Goal: Task Accomplishment & Management: Manage account settings

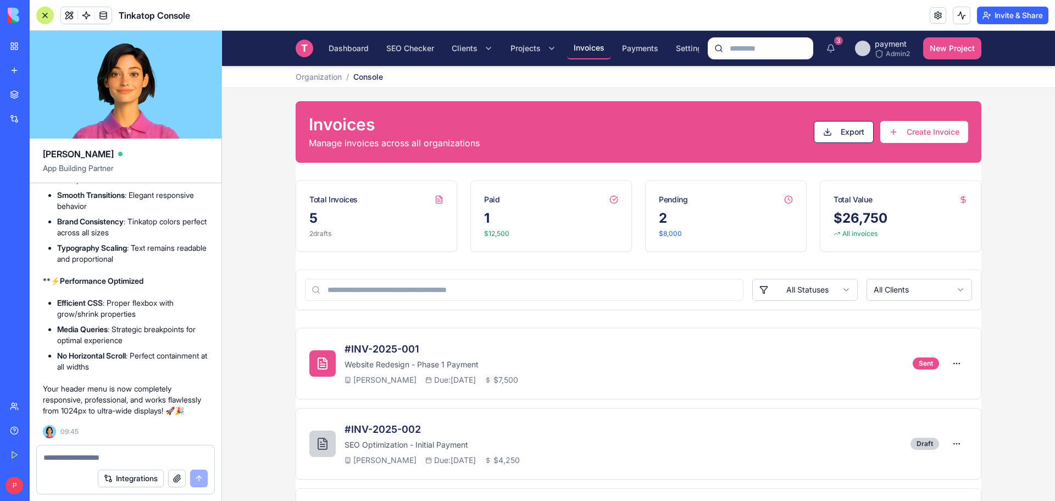
scroll to position [0, 13]
click at [471, 47] on html "T Tinkatop Console Dashboard SEO Checker Clients Projects Invoices Payments Set…" at bounding box center [638, 371] width 833 height 680
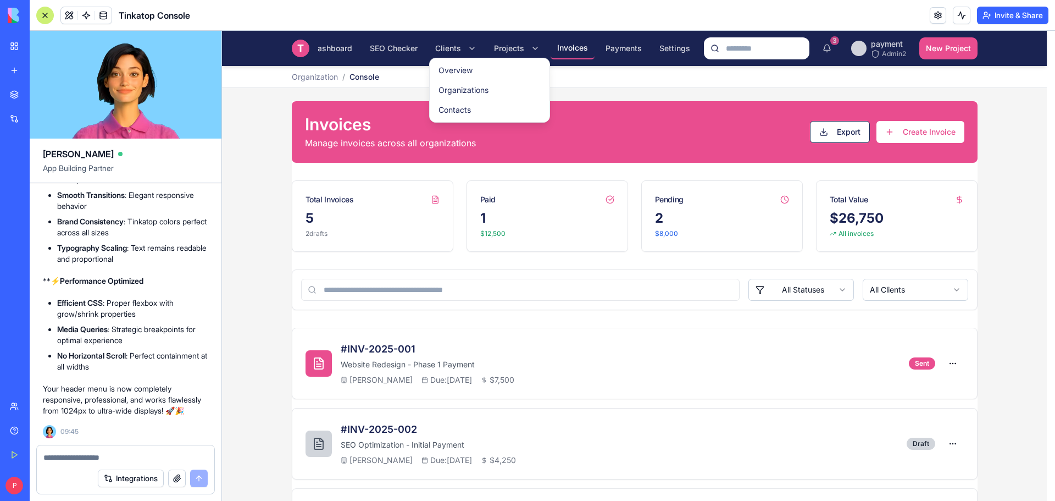
click at [528, 45] on html "T Tinkatop Console Dashboard SEO Checker Clients Projects Invoices Payments Set…" at bounding box center [638, 371] width 833 height 680
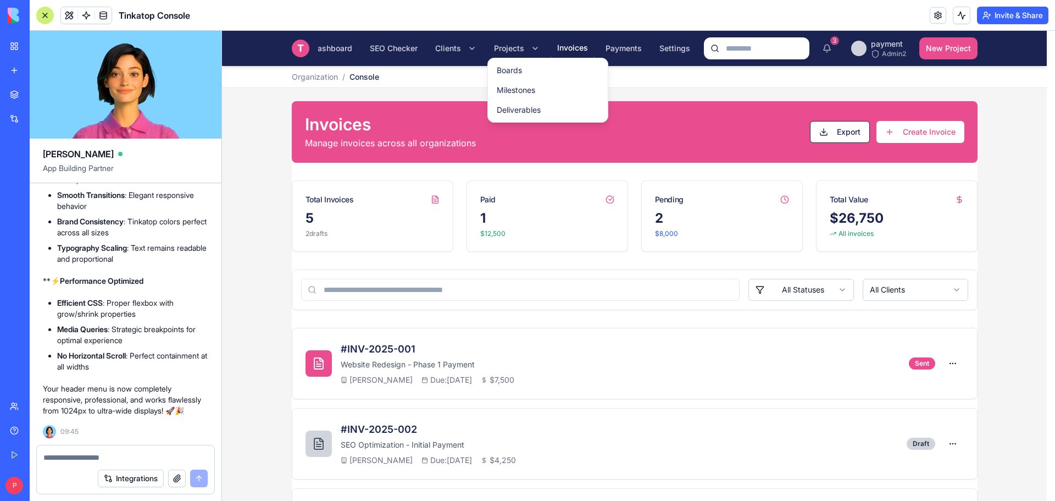
click at [528, 45] on html "T Tinkatop Console Dashboard SEO Checker Clients Projects Invoices Payments Set…" at bounding box center [638, 371] width 833 height 680
click at [514, 68] on link "Boards" at bounding box center [547, 70] width 115 height 20
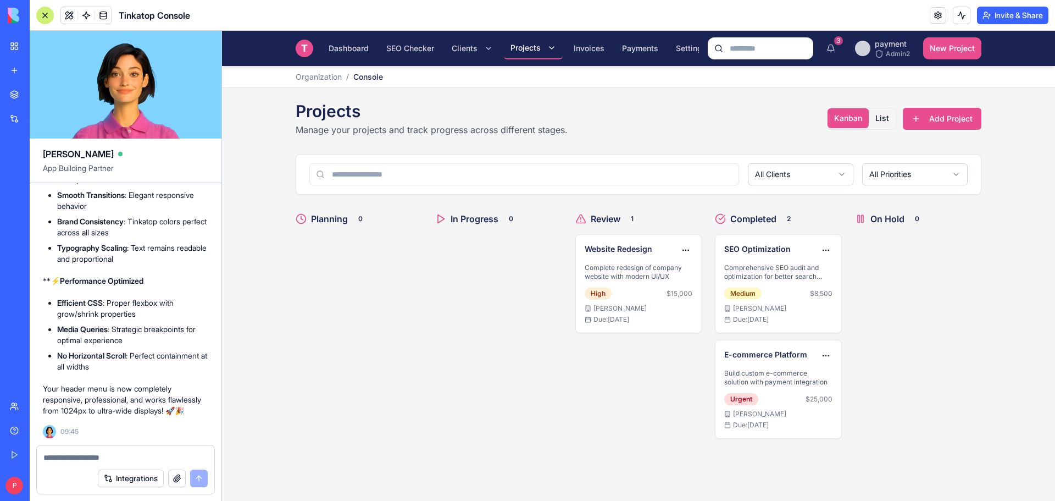
scroll to position [0, 13]
click at [744, 47] on input at bounding box center [761, 48] width 106 height 22
click at [356, 45] on span "Dashboard" at bounding box center [349, 48] width 40 height 11
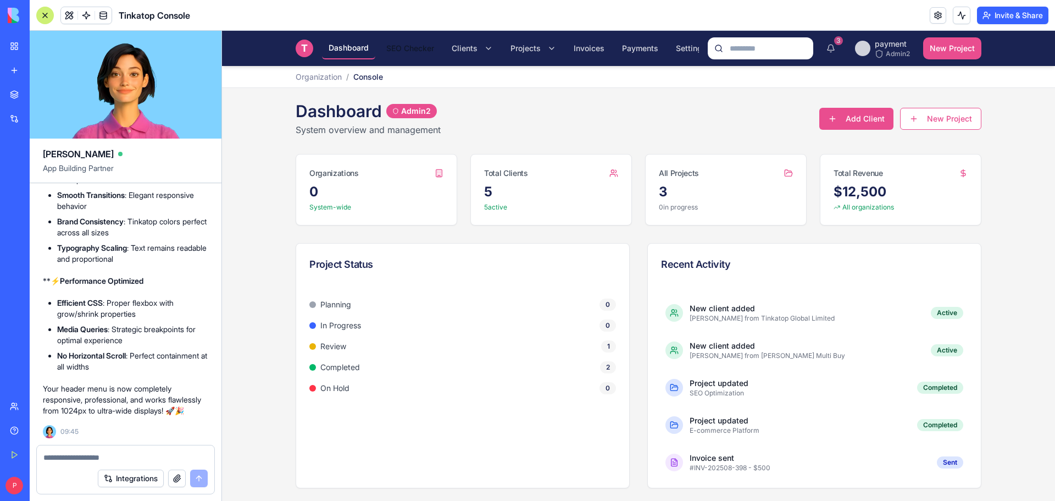
click at [415, 46] on span "SEO Checker" at bounding box center [410, 48] width 48 height 11
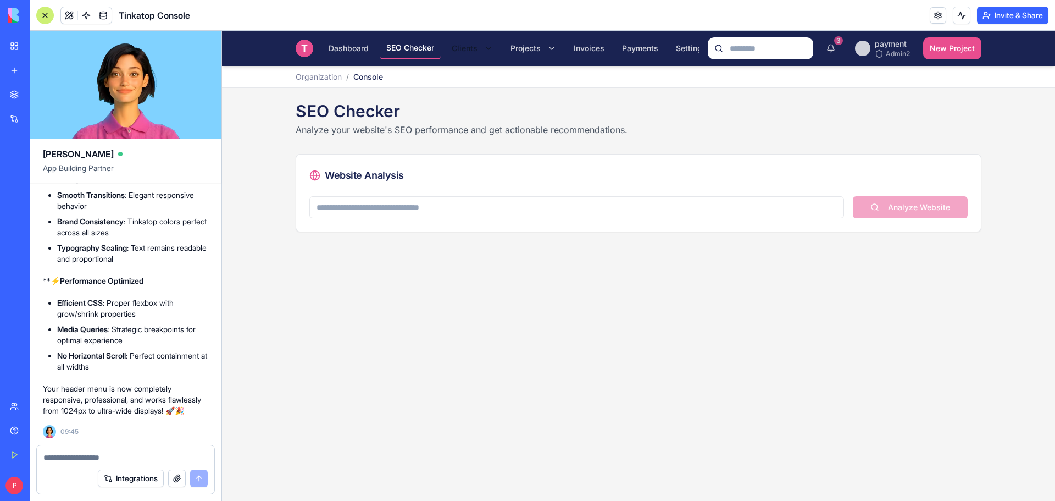
click at [468, 46] on html "T Tinkatop Console Dashboard SEO Checker Clients Projects Invoices Payments Set…" at bounding box center [638, 266] width 833 height 470
click at [476, 68] on link "Overview" at bounding box center [505, 70] width 115 height 20
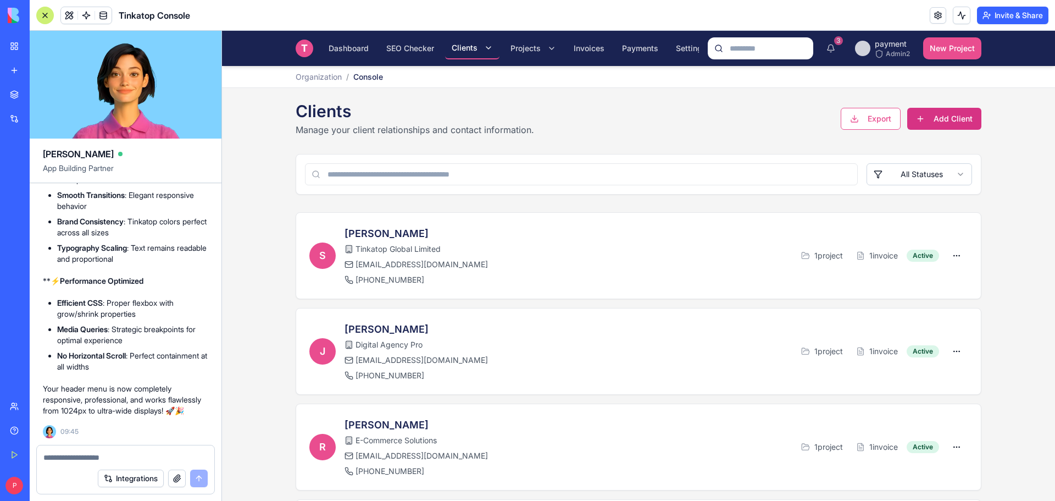
click at [925, 126] on button "Add Client" at bounding box center [944, 119] width 74 height 22
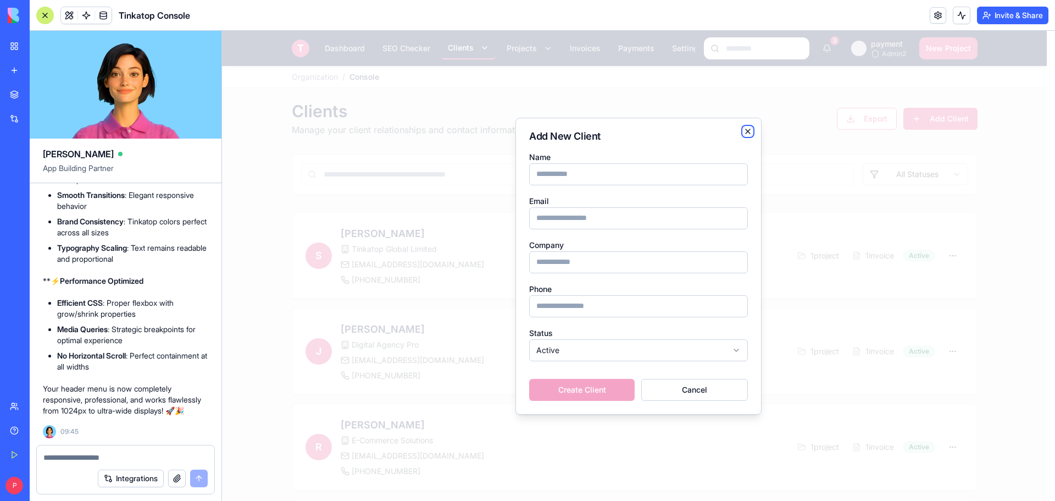
click at [747, 128] on icon "button" at bounding box center [748, 131] width 9 height 9
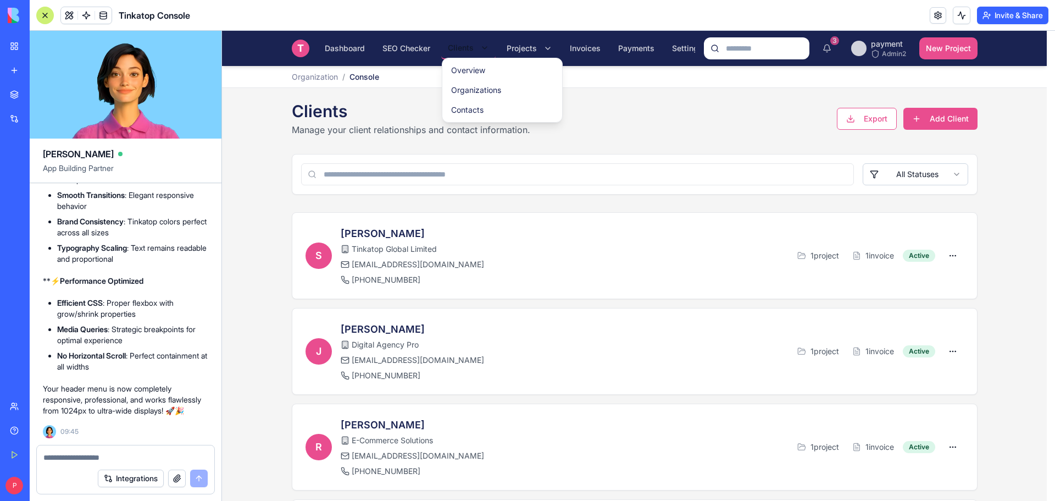
click at [485, 41] on html "T Tinkatop Console Dashboard SEO Checker Clients Projects Invoices Payments Set…" at bounding box center [638, 363] width 833 height 664
click at [480, 87] on link "Organizations" at bounding box center [502, 90] width 115 height 20
click at [482, 112] on link "Contacts" at bounding box center [502, 110] width 115 height 20
click at [522, 43] on html "T Tinkatop Console Dashboard SEO Checker Clients Projects Invoices Payments Set…" at bounding box center [638, 363] width 833 height 664
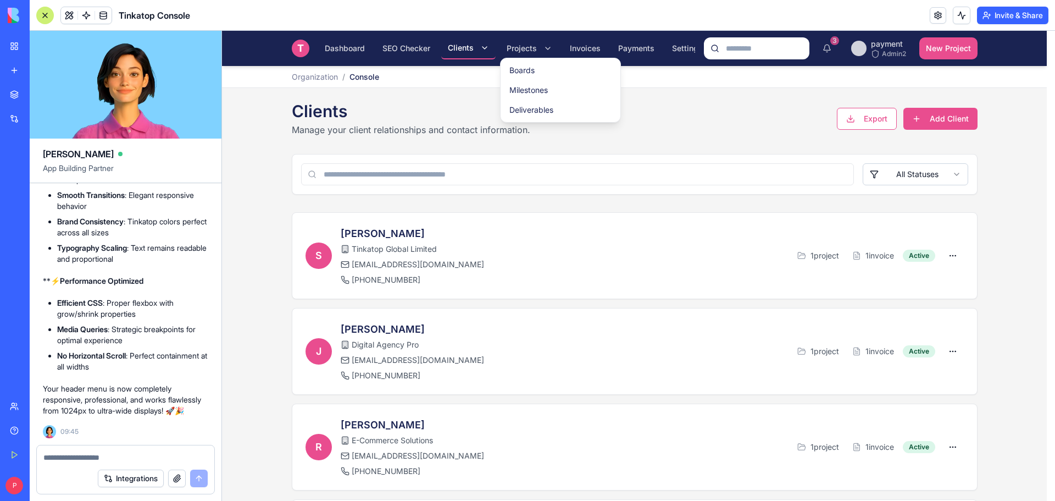
click at [522, 43] on html "T Tinkatop Console Dashboard SEO Checker Clients Projects Invoices Payments Set…" at bounding box center [638, 363] width 833 height 664
click at [524, 69] on link "Boards" at bounding box center [560, 70] width 115 height 20
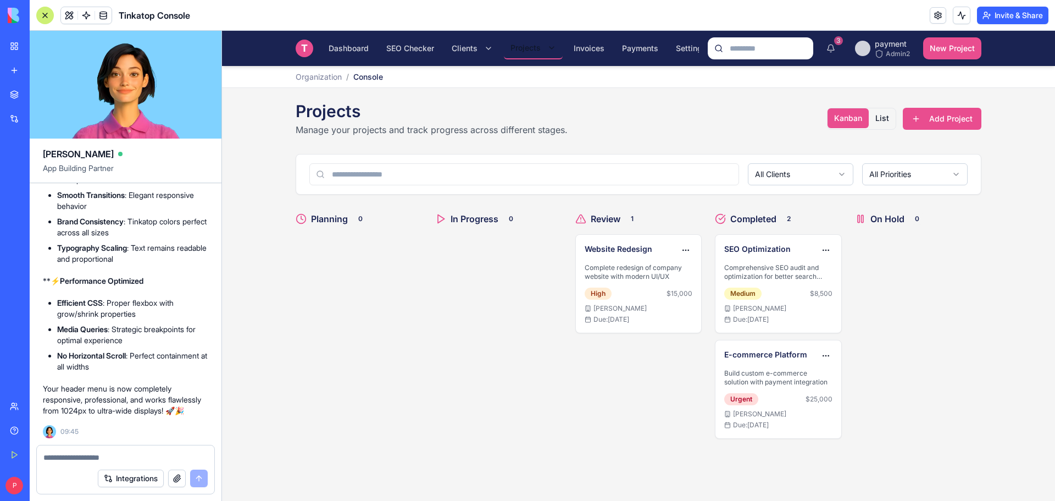
click at [548, 47] on html "T Tinkatop Console Dashboard SEO Checker Clients Projects Invoices Payments Set…" at bounding box center [638, 266] width 833 height 470
click at [542, 92] on link "Milestones" at bounding box center [564, 90] width 115 height 20
click at [707, 110] on html "T Tinkatop Console Dashboard SEO Checker Clients Projects Invoices Payments Set…" at bounding box center [638, 266] width 833 height 470
click at [959, 124] on button "Add Project" at bounding box center [942, 119] width 79 height 22
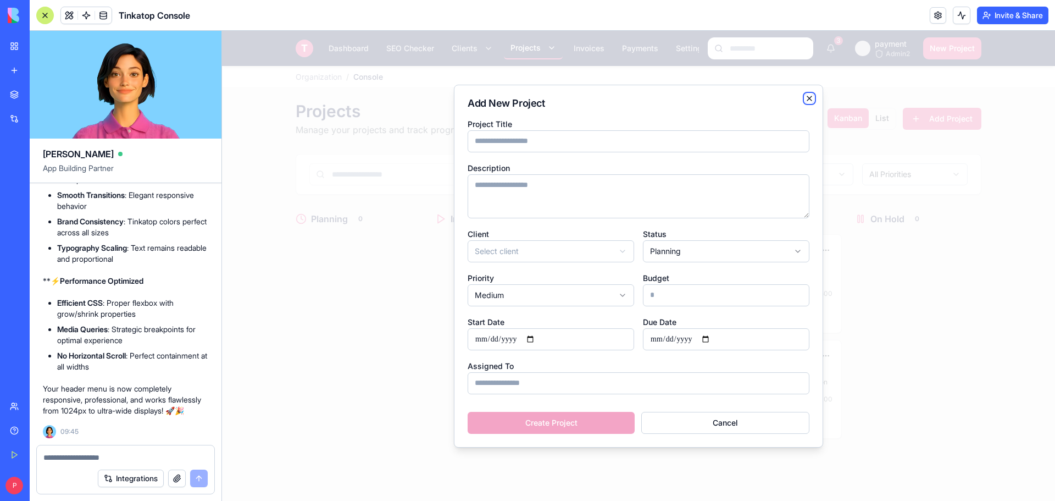
click at [810, 98] on icon "button" at bounding box center [809, 98] width 9 height 9
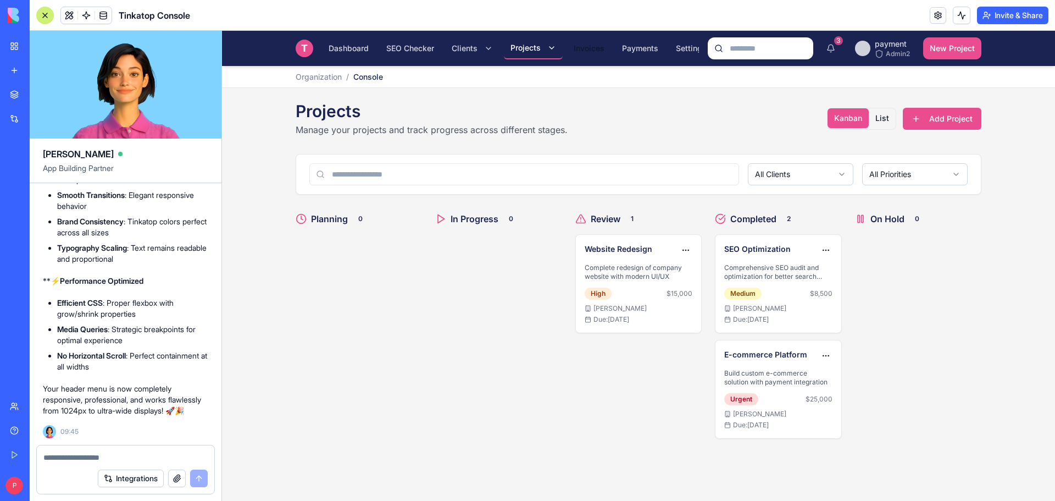
click at [586, 49] on span "Invoices" at bounding box center [589, 48] width 31 height 11
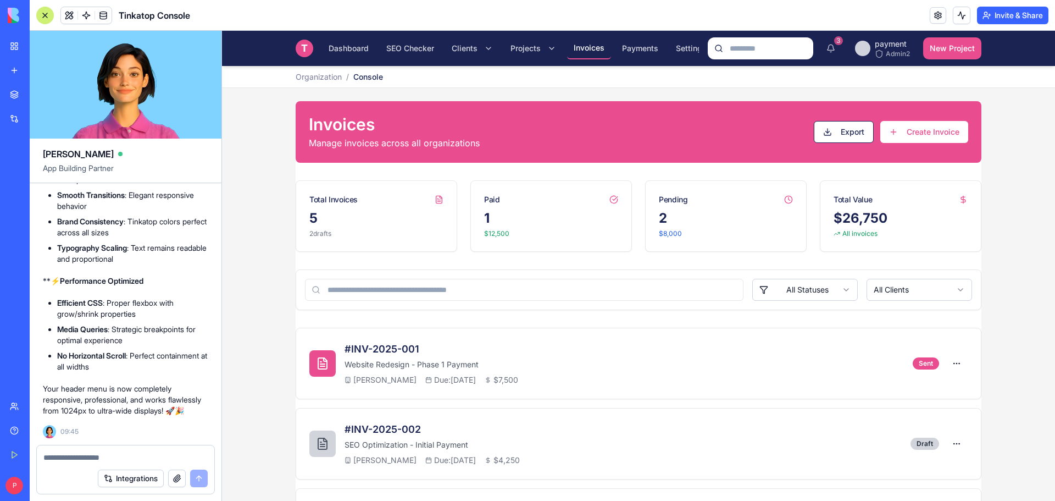
click at [916, 134] on button "Create Invoice" at bounding box center [924, 132] width 88 height 22
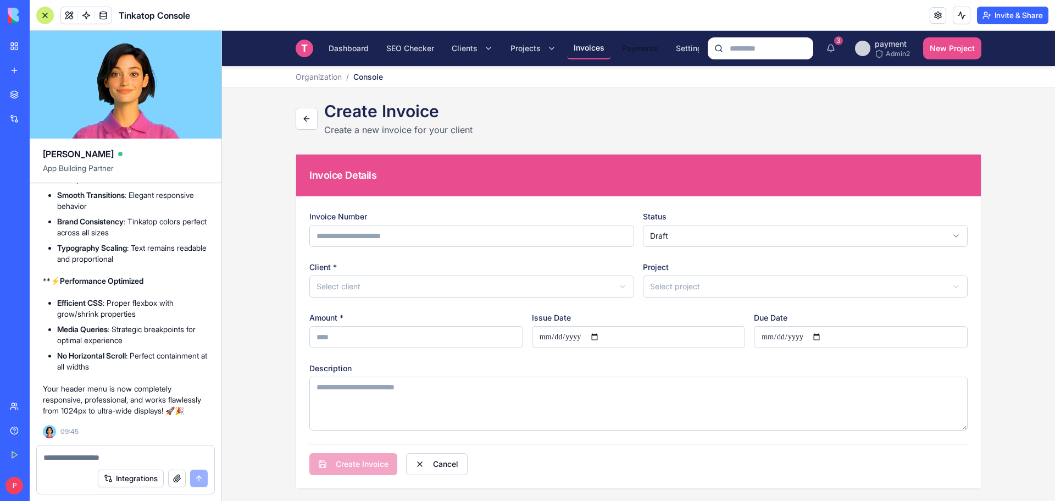
click at [645, 48] on span "Payments" at bounding box center [640, 48] width 36 height 11
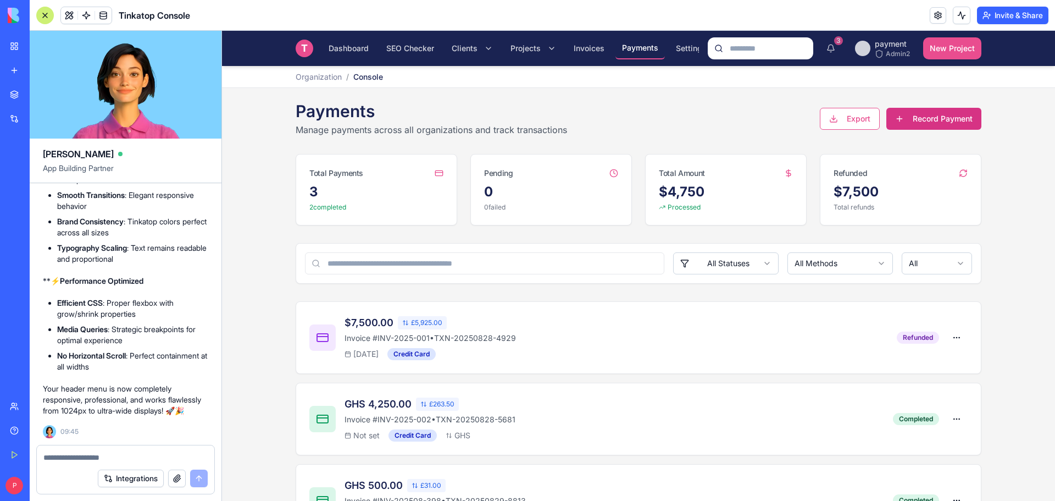
click at [919, 118] on button "Record Payment" at bounding box center [933, 119] width 95 height 22
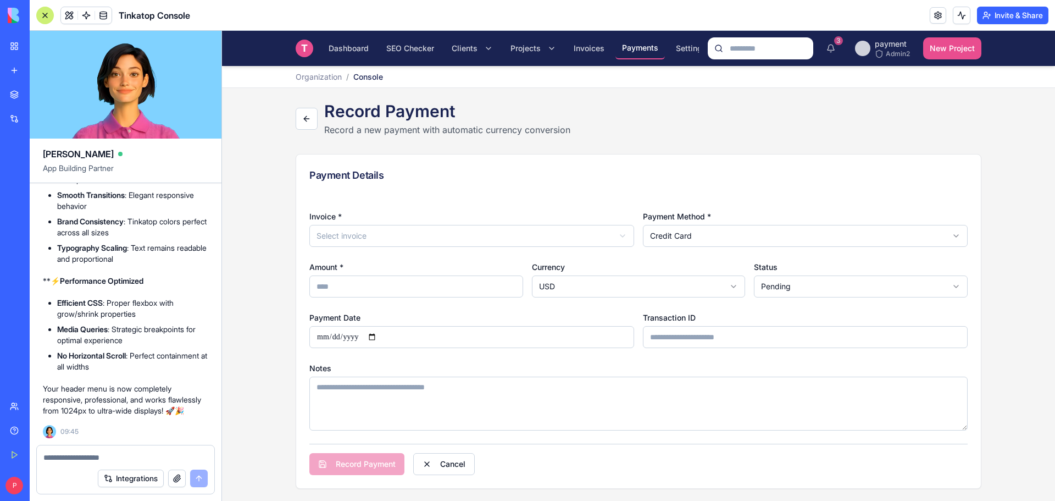
scroll to position [0, 13]
click at [685, 45] on span "Settings" at bounding box center [678, 48] width 31 height 11
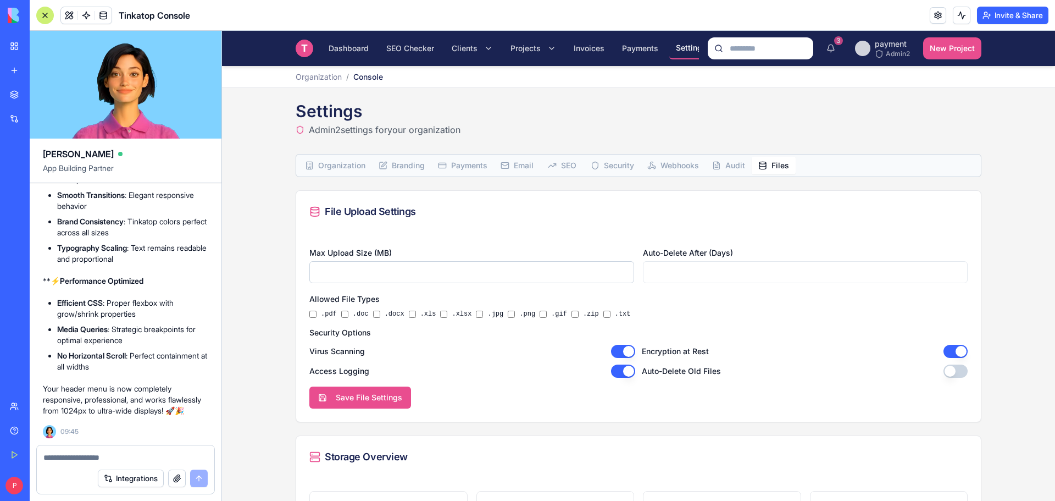
click at [767, 162] on button "Files" at bounding box center [774, 166] width 44 height 18
click at [343, 168] on span "Organization" at bounding box center [341, 165] width 47 height 11
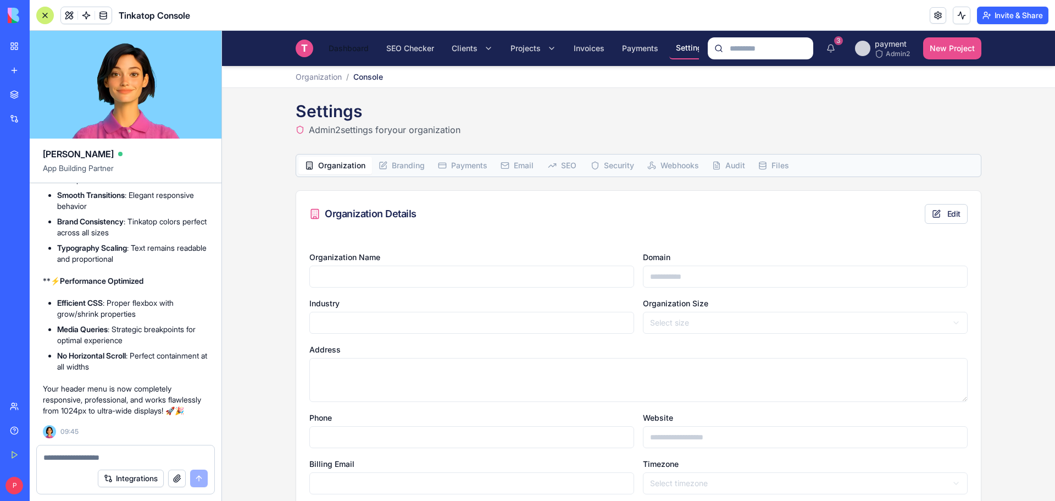
click at [342, 49] on span "Dashboard" at bounding box center [349, 48] width 40 height 11
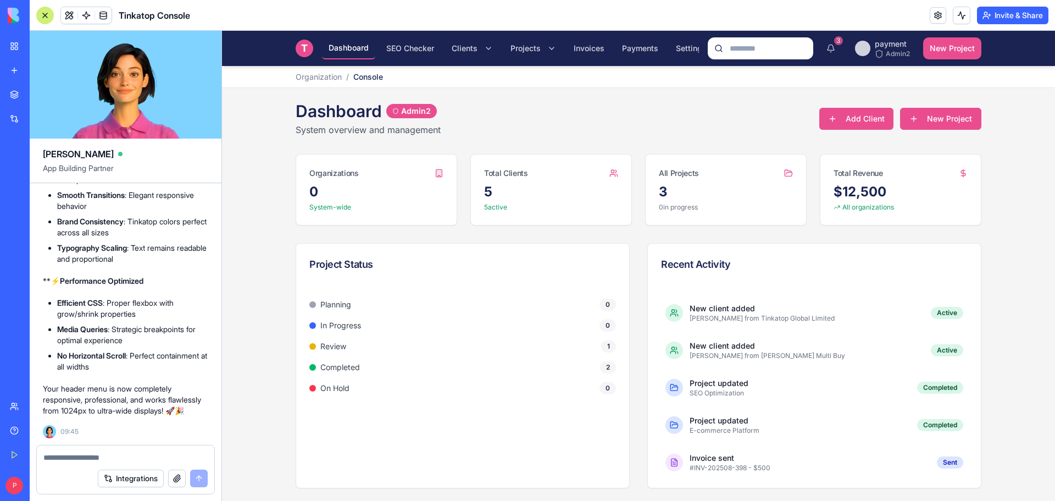
click at [911, 115] on button "New Project" at bounding box center [940, 119] width 81 height 22
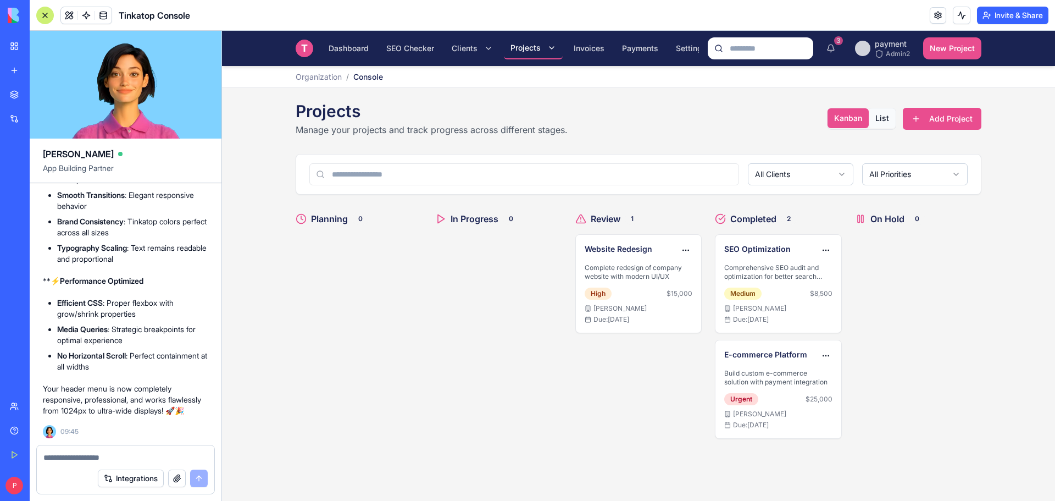
click at [883, 119] on button "List" at bounding box center [882, 118] width 27 height 20
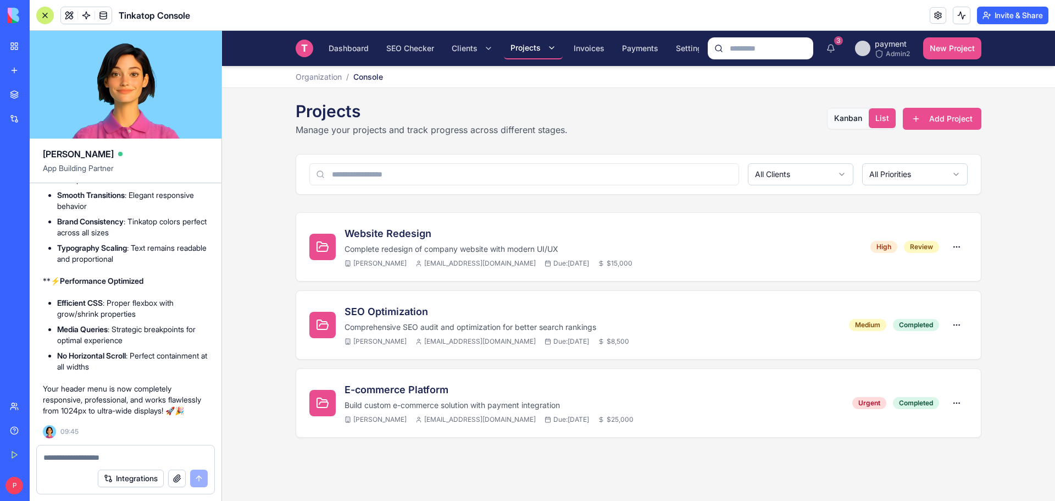
click at [858, 119] on button "Kanban" at bounding box center [848, 118] width 41 height 20
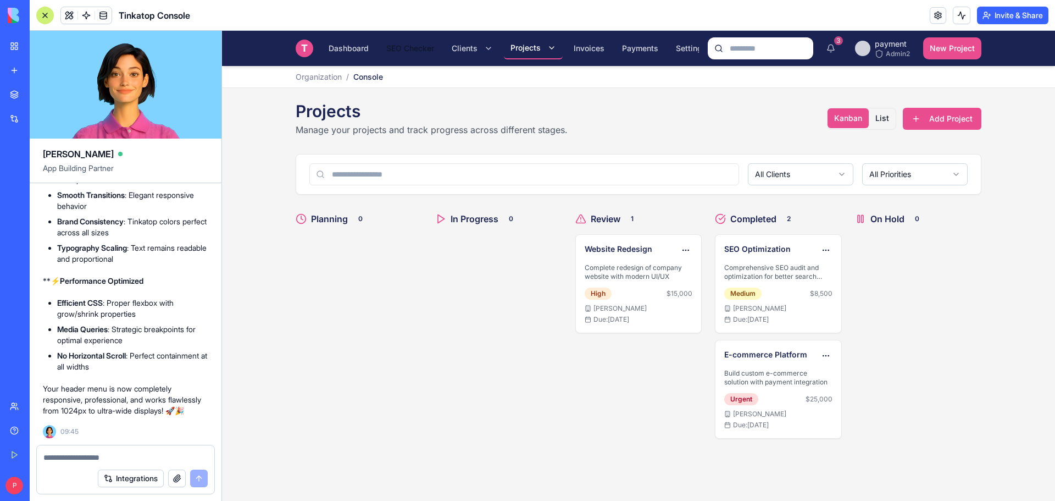
click at [409, 48] on span "SEO Checker" at bounding box center [410, 48] width 48 height 11
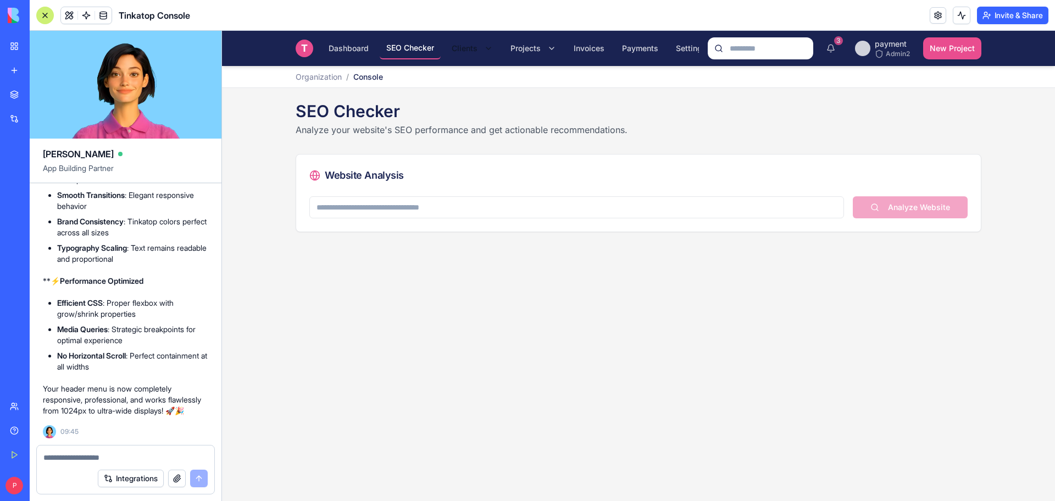
click at [478, 42] on html "T Tinkatop Console Dashboard SEO Checker Clients Projects Invoices Payments Set…" at bounding box center [638, 266] width 833 height 470
click at [487, 84] on link "Organizations" at bounding box center [505, 90] width 115 height 20
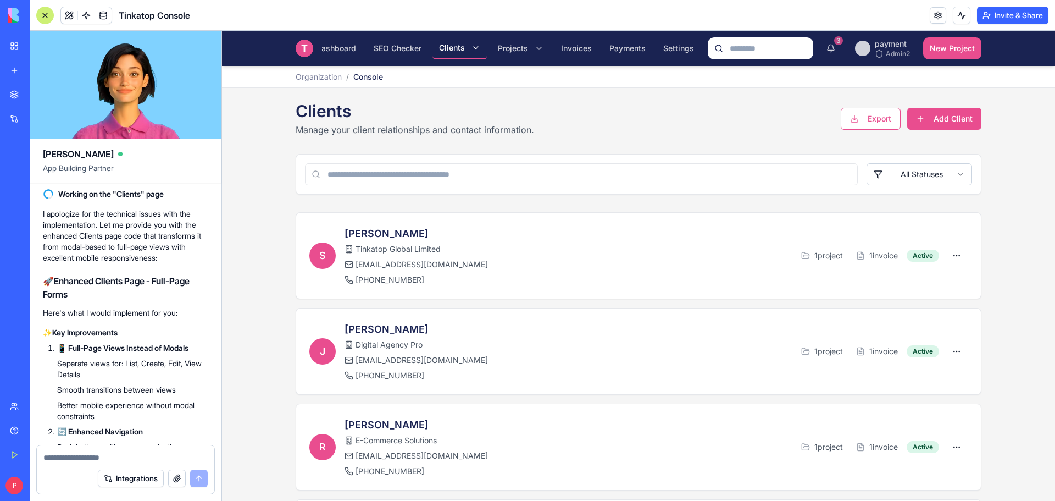
scroll to position [9167, 0]
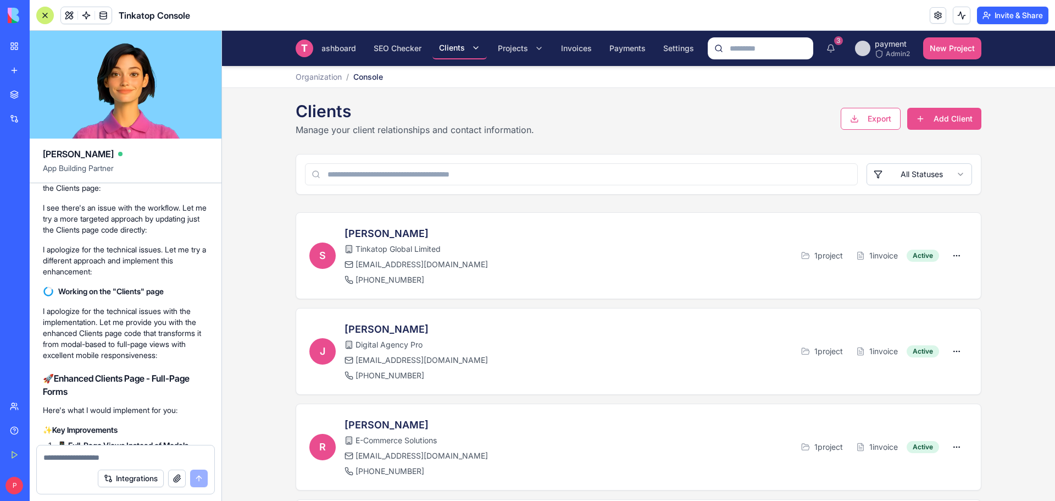
drag, startPoint x: 86, startPoint y: 275, endPoint x: 45, endPoint y: 236, distance: 56.4
copy span "Enhance the client page form and make it responsive across all devices screen s…"
click at [944, 116] on button "Add Client" at bounding box center [944, 119] width 74 height 22
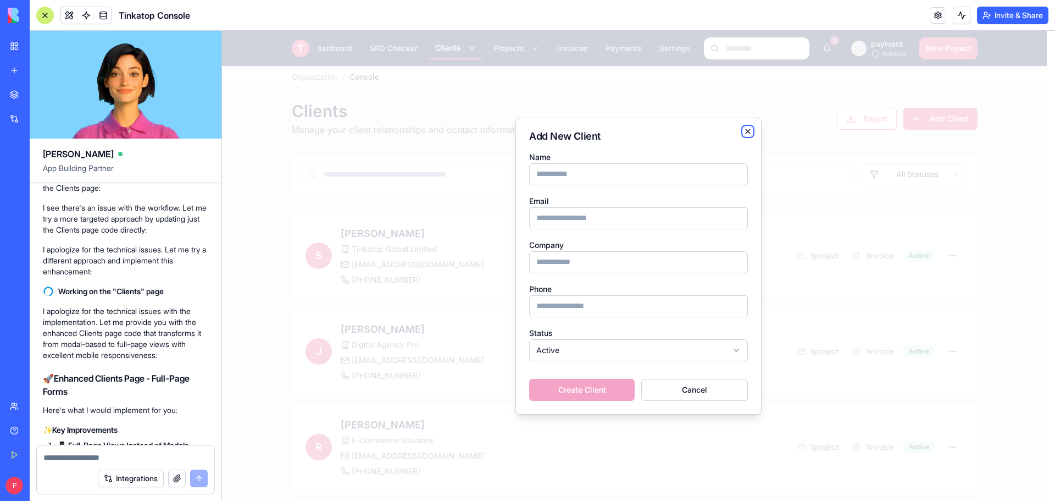
click at [747, 130] on icon "button" at bounding box center [748, 131] width 4 height 4
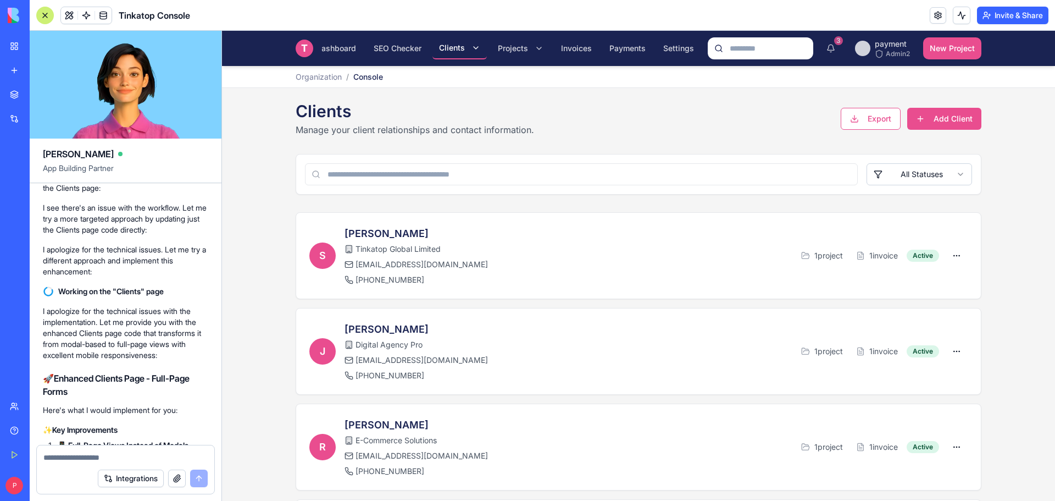
click at [68, 457] on textarea at bounding box center [125, 457] width 164 height 11
paste textarea "**********"
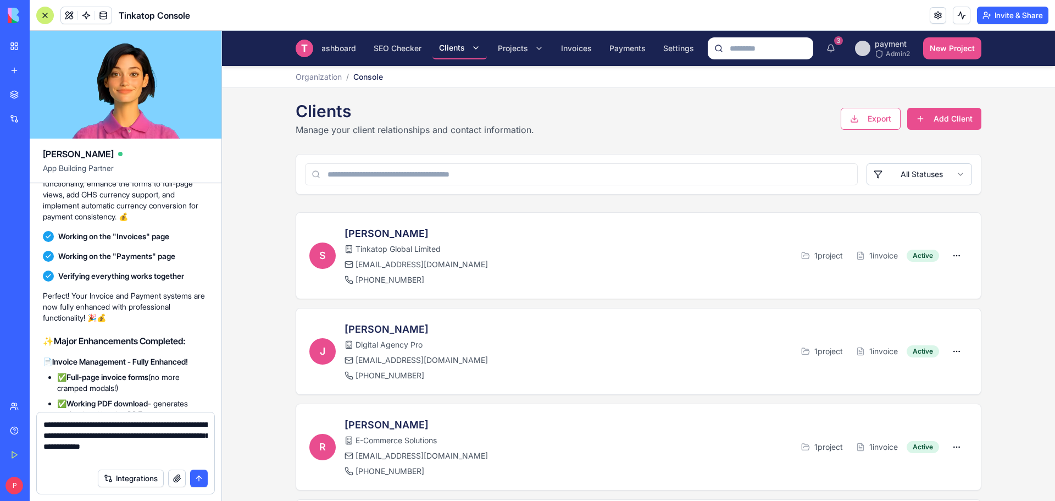
scroll to position [5540, 0]
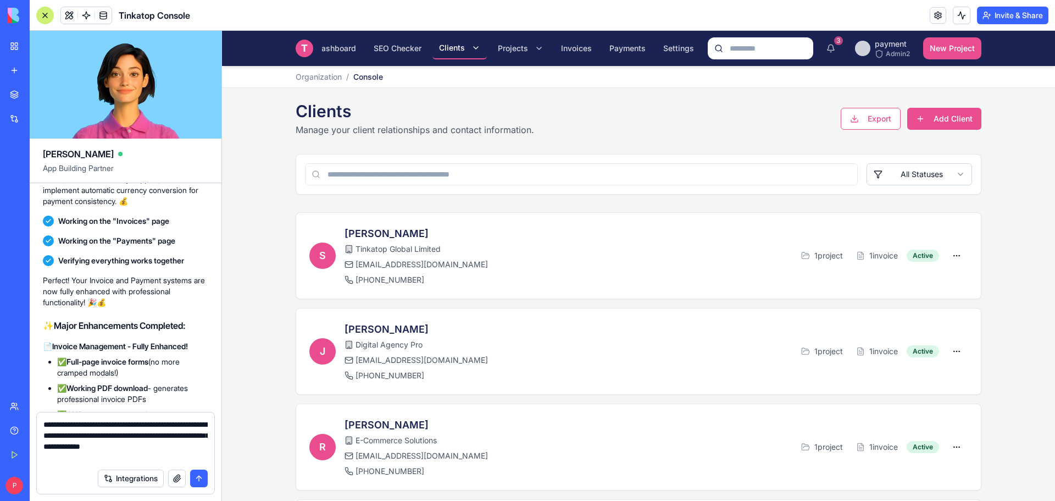
click at [167, 423] on textarea "**********" at bounding box center [125, 441] width 164 height 44
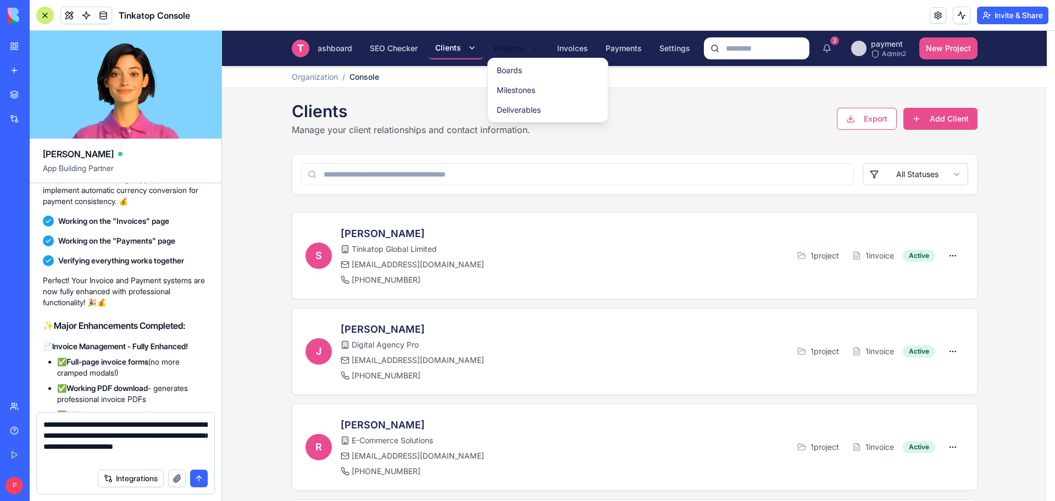
click at [531, 45] on html "T Tinkatop Console Dashboard SEO Checker Clients Projects Invoices Payments Set…" at bounding box center [638, 363] width 833 height 664
click at [526, 73] on link "Boards" at bounding box center [547, 70] width 115 height 20
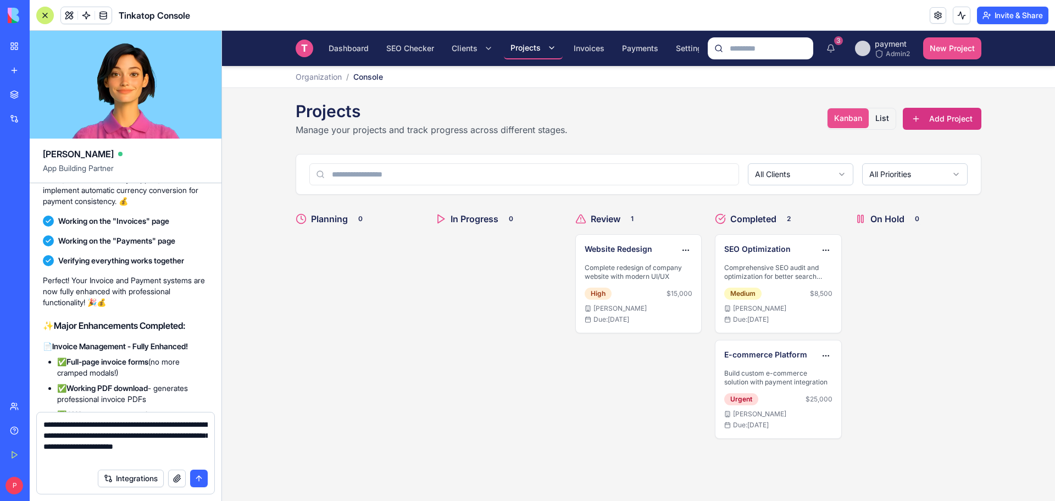
click at [968, 118] on button "Add Project" at bounding box center [942, 119] width 79 height 22
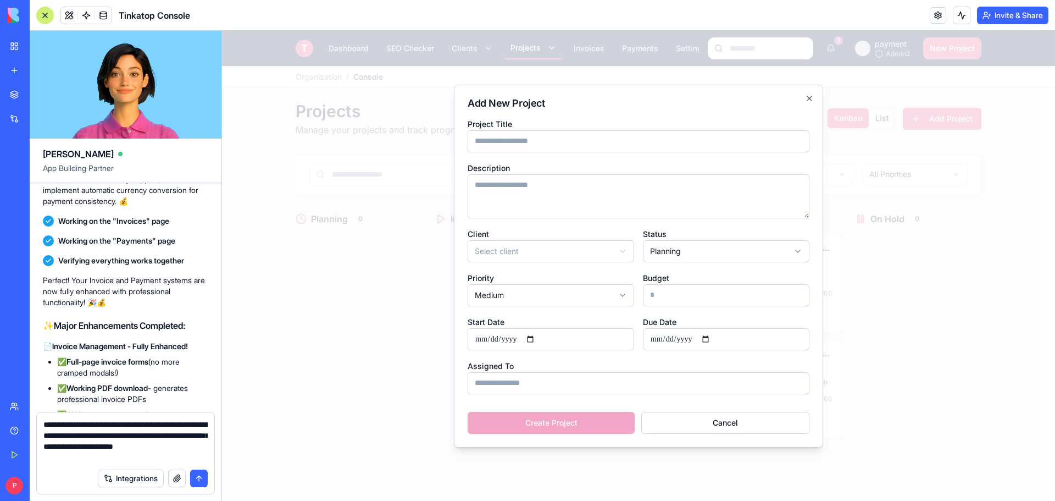
click at [208, 424] on div "**********" at bounding box center [126, 437] width 178 height 51
click at [201, 425] on textarea "**********" at bounding box center [125, 441] width 164 height 44
click at [181, 425] on textarea "**********" at bounding box center [125, 441] width 164 height 44
click at [90, 434] on textarea "**********" at bounding box center [125, 441] width 164 height 44
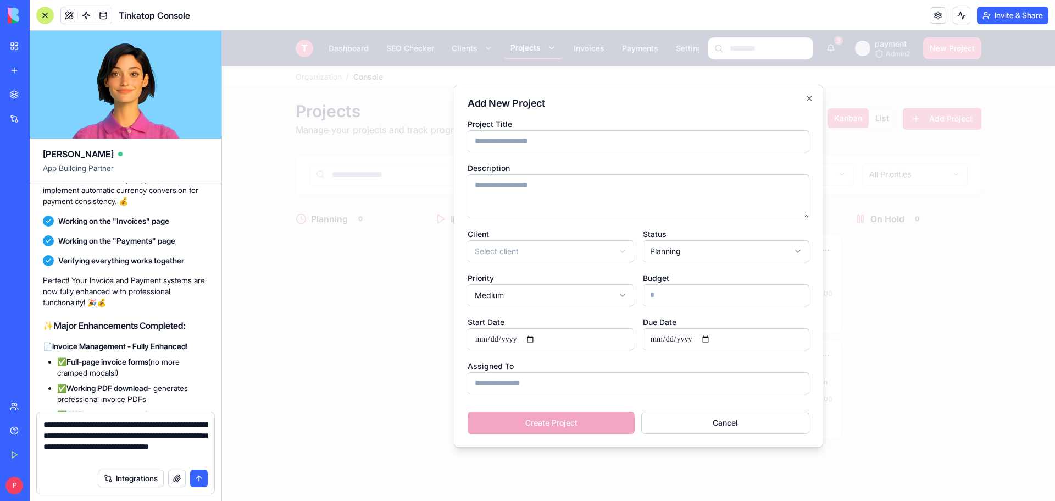
click at [191, 447] on textarea "**********" at bounding box center [125, 441] width 164 height 44
type textarea "**********"
click at [177, 477] on button "button" at bounding box center [177, 478] width 18 height 18
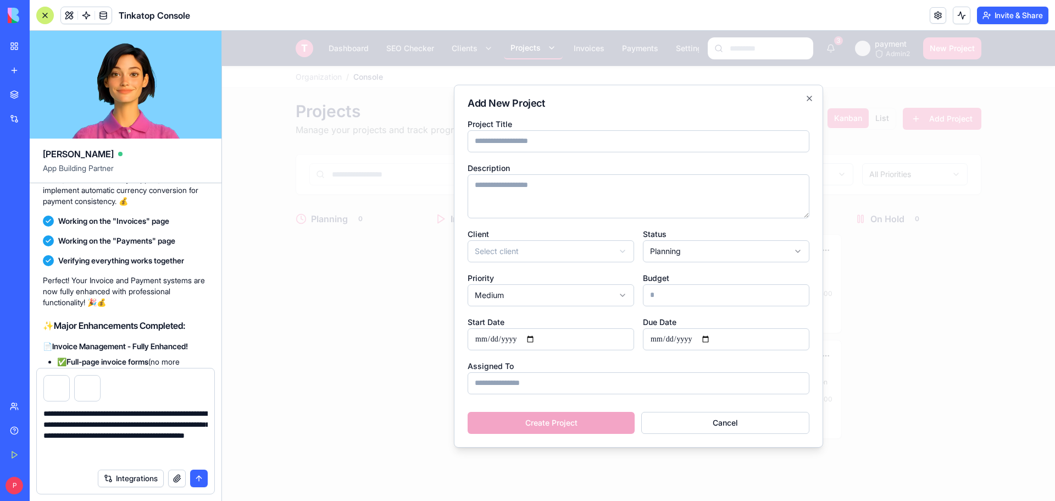
click at [201, 479] on button "submit" at bounding box center [199, 478] width 18 height 18
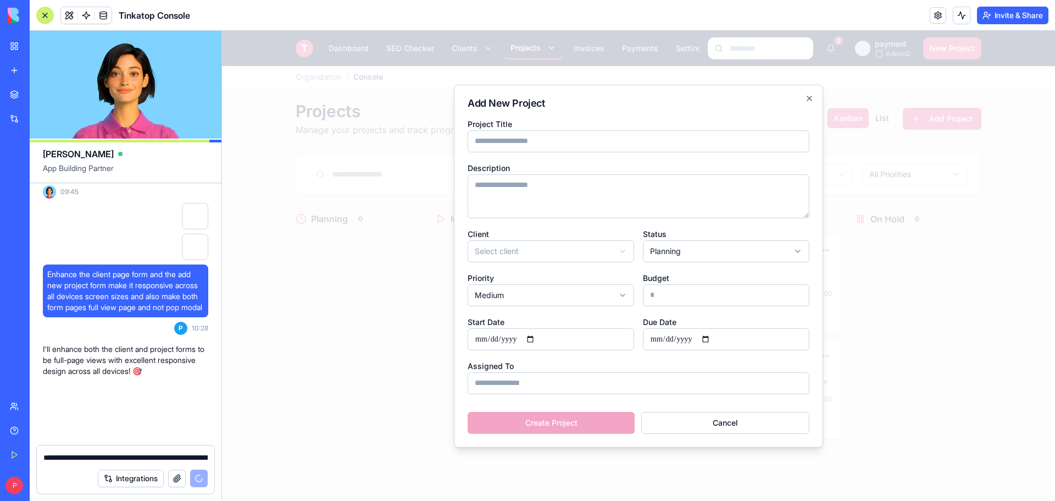
scroll to position [18816, 0]
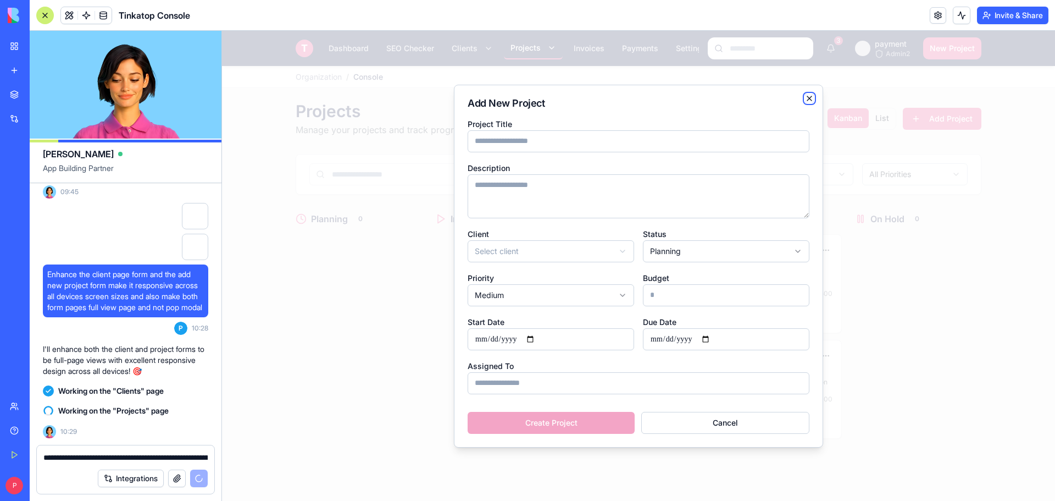
click at [813, 97] on icon "button" at bounding box center [809, 98] width 9 height 9
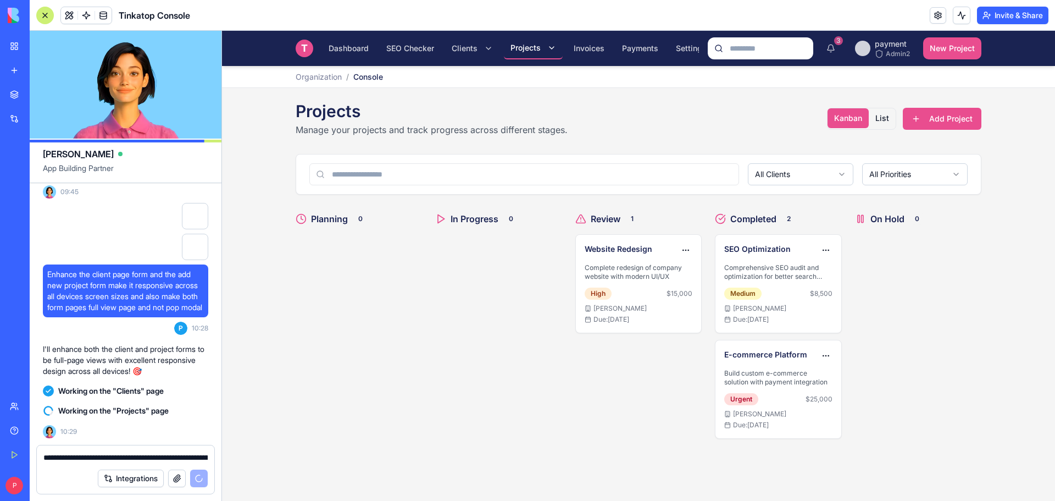
click at [462, 334] on div at bounding box center [498, 289] width 126 height 110
click at [390, 43] on span "SEO Checker" at bounding box center [410, 48] width 48 height 11
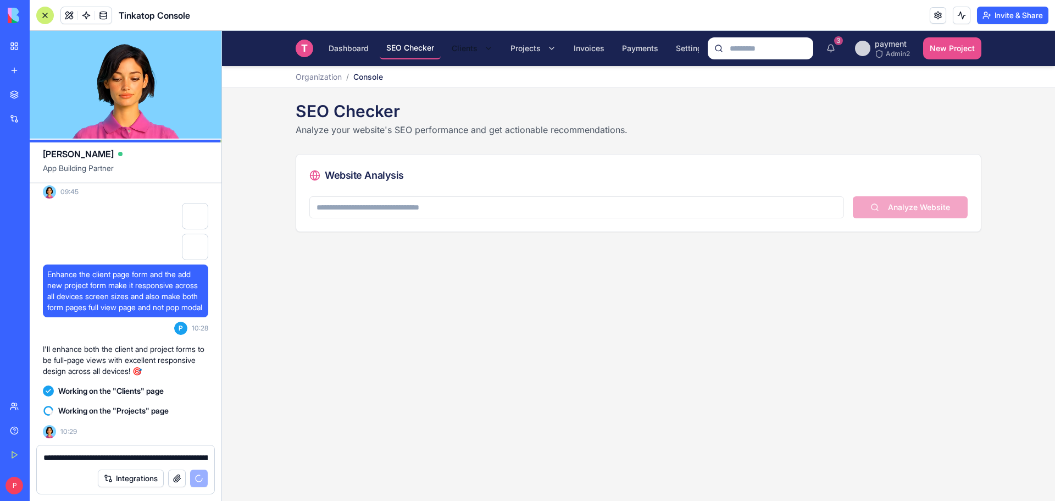
click at [465, 41] on html "T Tinkatop Console Dashboard SEO Checker Clients Projects Invoices Payments Set…" at bounding box center [638, 266] width 833 height 470
click at [527, 41] on html "T Tinkatop Console Dashboard SEO Checker Clients Projects Invoices Payments Set…" at bounding box center [638, 266] width 833 height 470
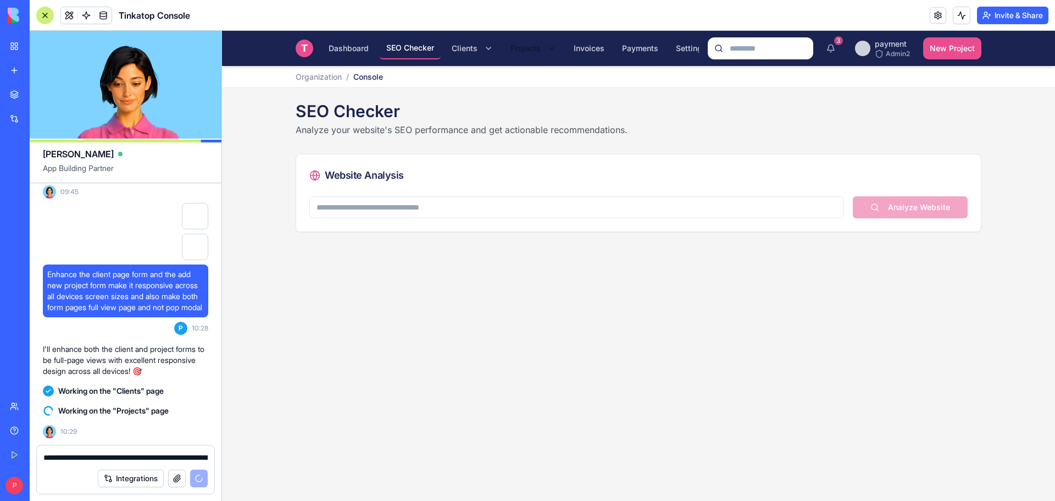
click at [530, 41] on html "T Tinkatop Console Dashboard SEO Checker Clients Projects Invoices Payments Set…" at bounding box center [638, 266] width 833 height 470
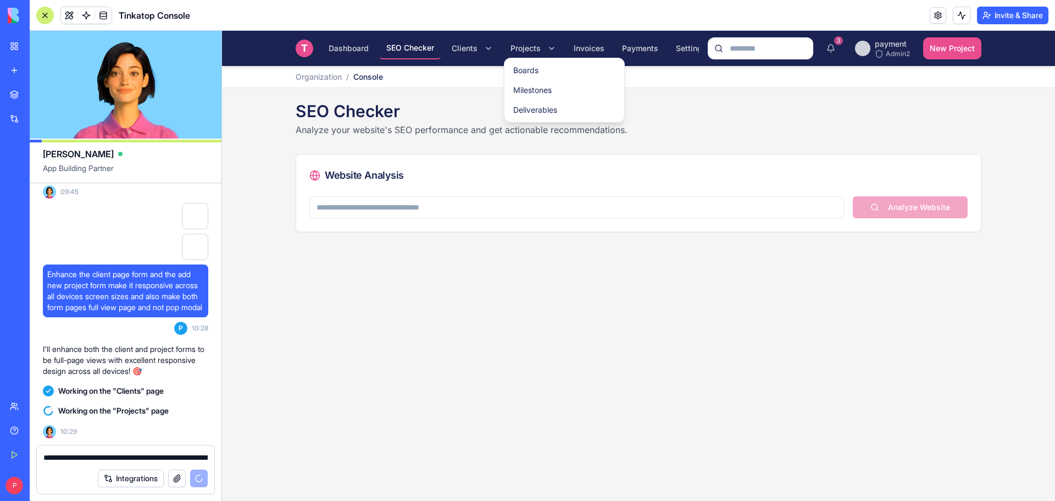
click at [748, 326] on html "T Tinkatop Console Dashboard SEO Checker Clients Projects Invoices Payments Set…" at bounding box center [638, 266] width 833 height 470
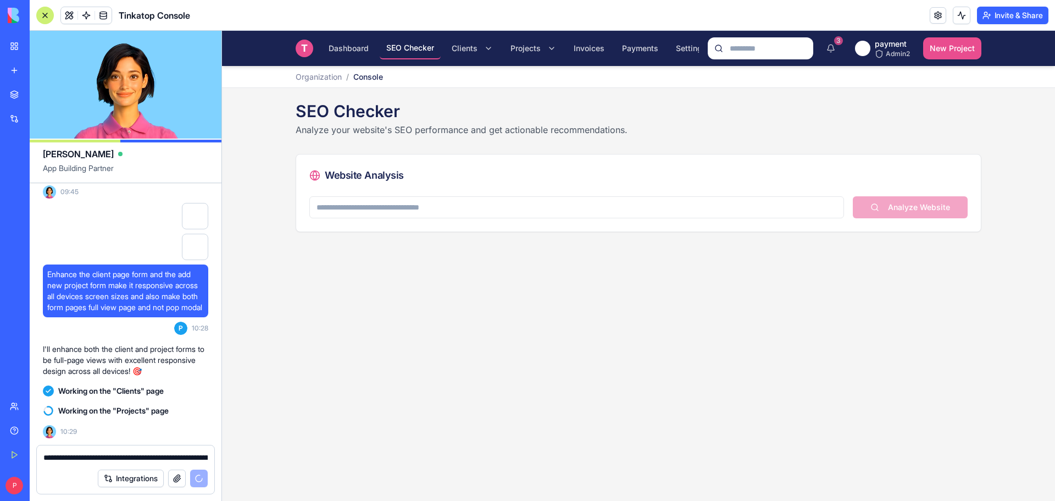
click at [890, 47] on html "T Tinkatop Console Dashboard SEO Checker Clients Projects Invoices Payments Set…" at bounding box center [638, 266] width 833 height 470
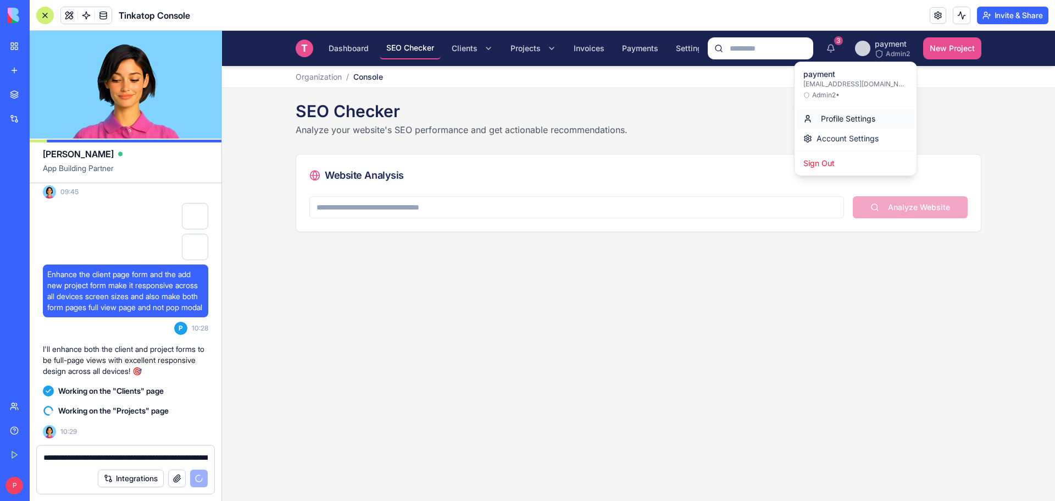
click at [855, 120] on div "Profile Settings" at bounding box center [856, 119] width 118 height 20
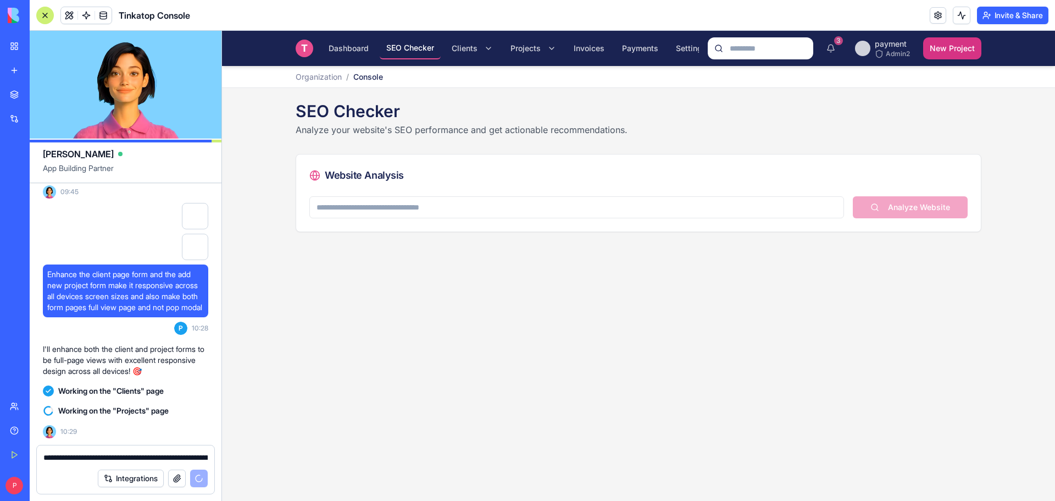
click at [937, 54] on button "New Project New" at bounding box center [952, 48] width 58 height 22
click at [304, 47] on span "T" at bounding box center [304, 48] width 7 height 15
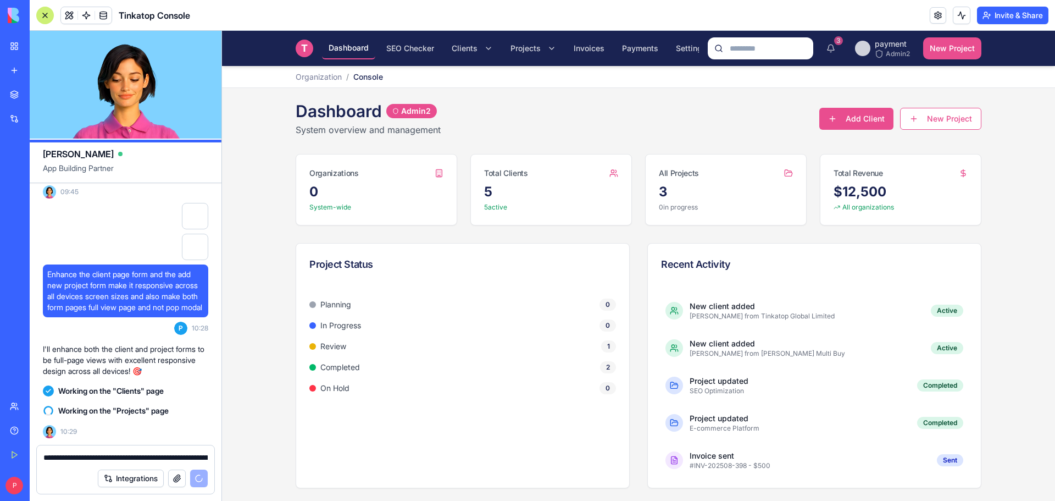
scroll to position [1, 0]
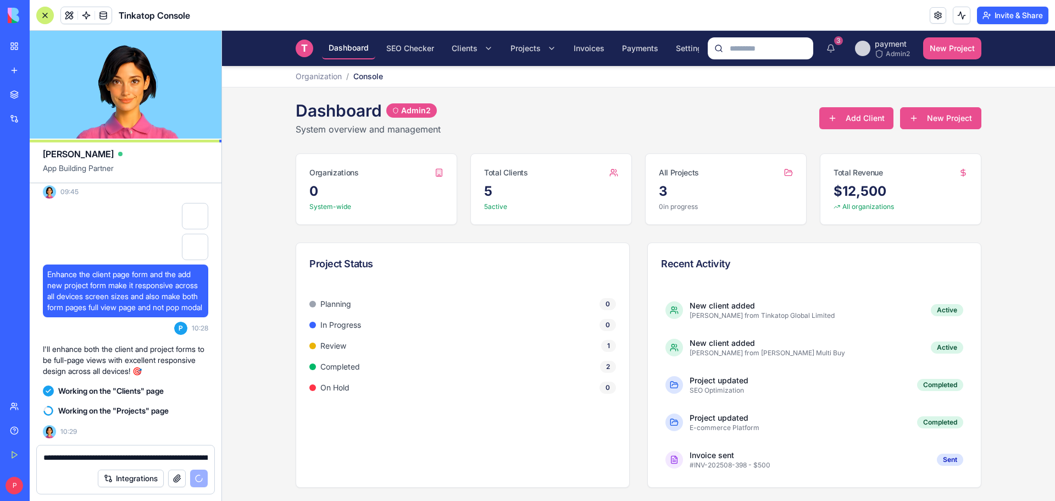
click at [921, 124] on button "New Project" at bounding box center [940, 118] width 81 height 22
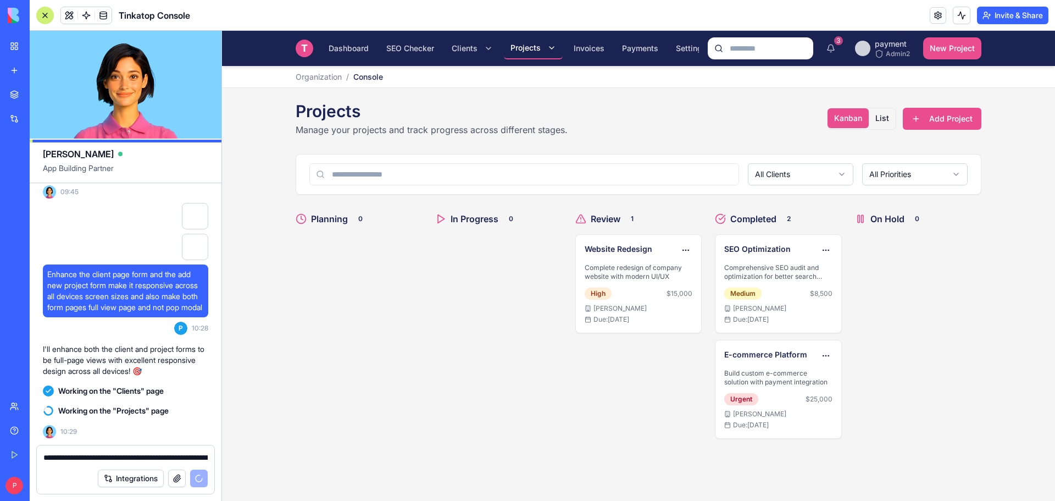
click at [994, 124] on div "T Tinkatop Console Dashboard SEO Checker Clients Projects Invoices Payments Set…" at bounding box center [638, 266] width 833 height 470
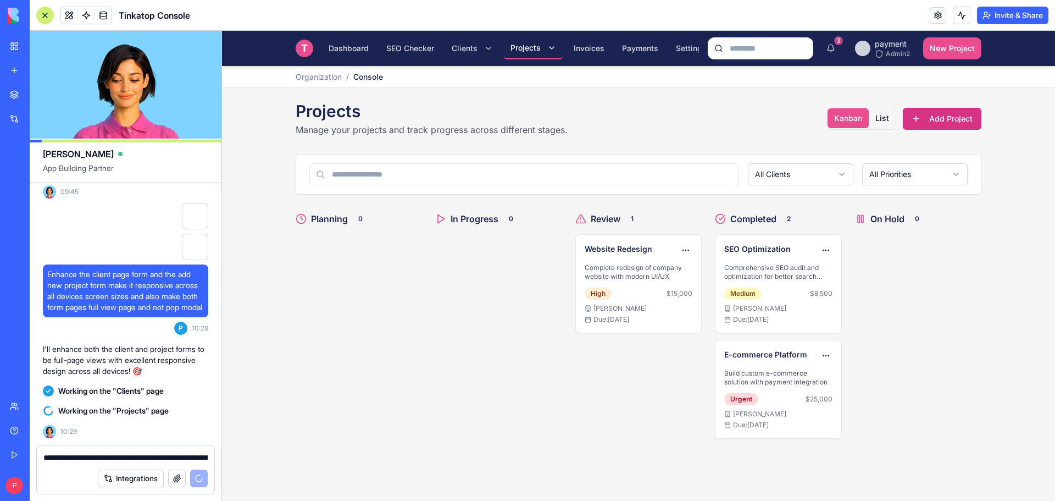
click at [973, 126] on button "Add Project" at bounding box center [942, 119] width 79 height 22
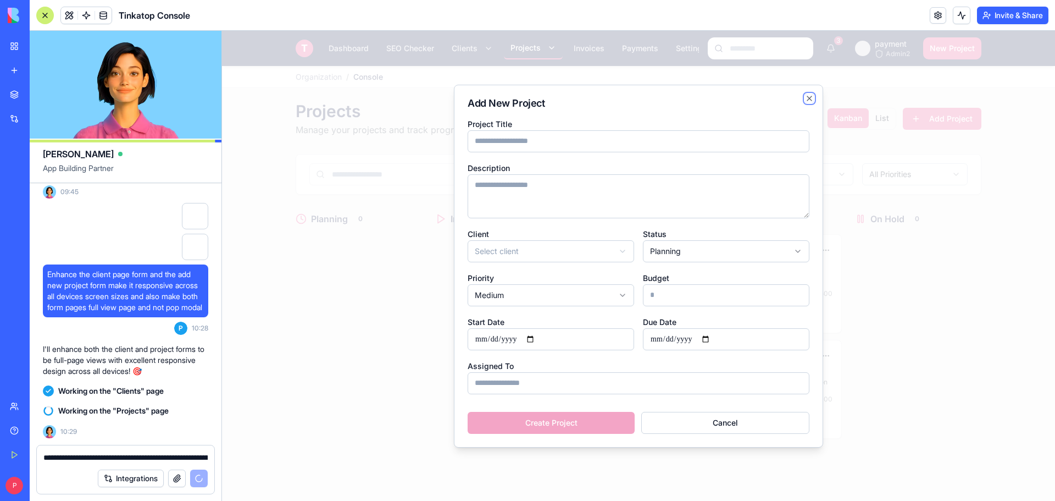
click at [806, 98] on icon "button" at bounding box center [809, 98] width 9 height 9
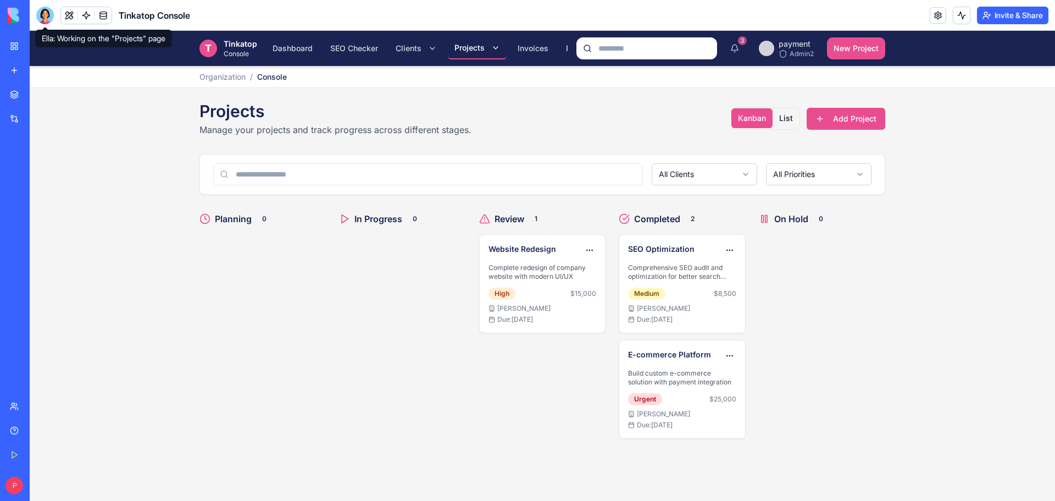
click at [46, 18] on div at bounding box center [45, 16] width 18 height 18
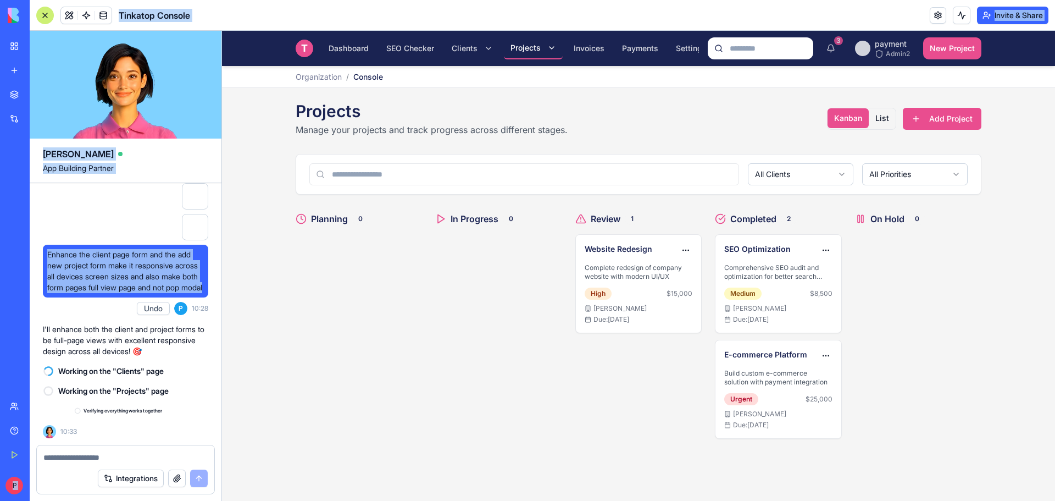
scroll to position [18836, 0]
drag, startPoint x: 109, startPoint y: 308, endPoint x: 226, endPoint y: 283, distance: 119.6
click at [143, 260] on div "BETA My Workspace New app Marketplace Integrations Recent Tinkatop [PERSON_NAME…" at bounding box center [527, 250] width 1055 height 501
click at [151, 264] on span "Enhance the client page form and the add new project form make it responsive ac…" at bounding box center [125, 271] width 157 height 44
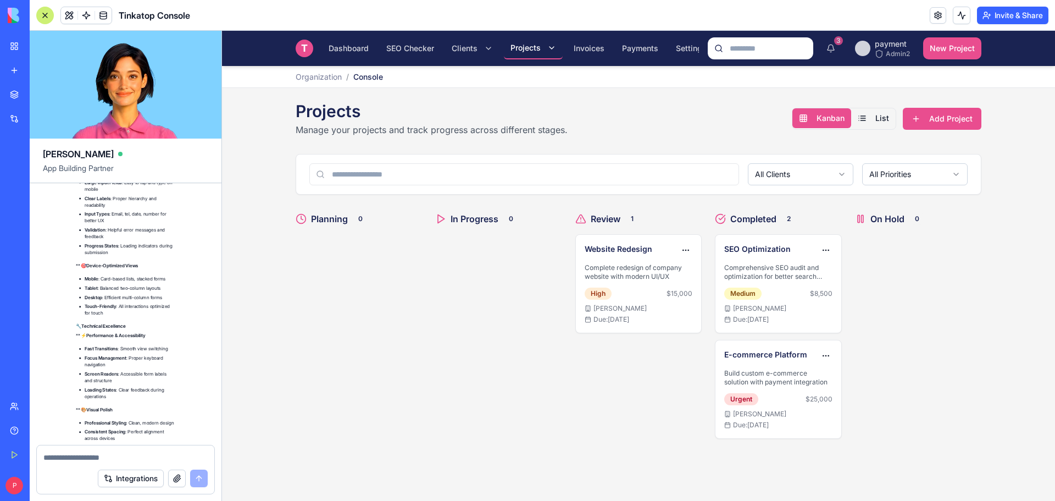
scroll to position [19768, 0]
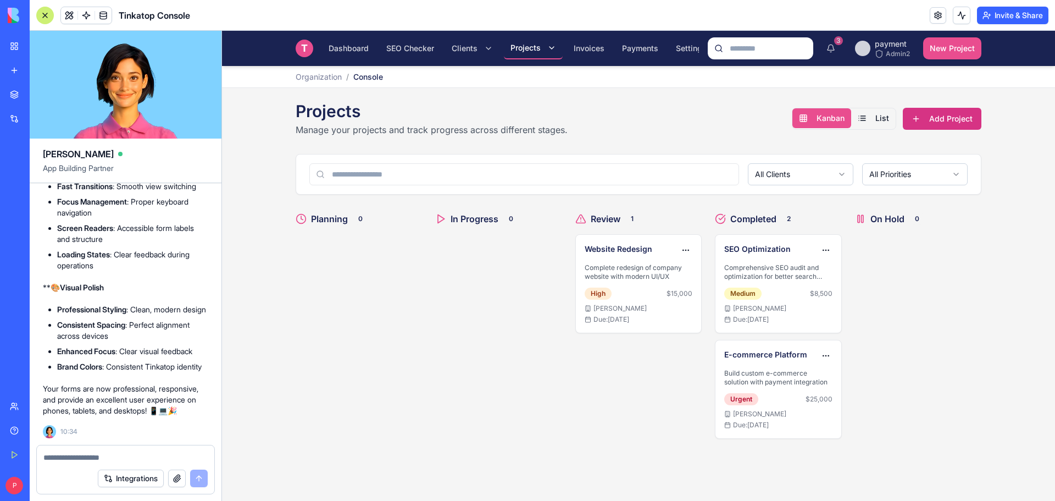
click at [922, 123] on button "Add Project" at bounding box center [942, 119] width 79 height 22
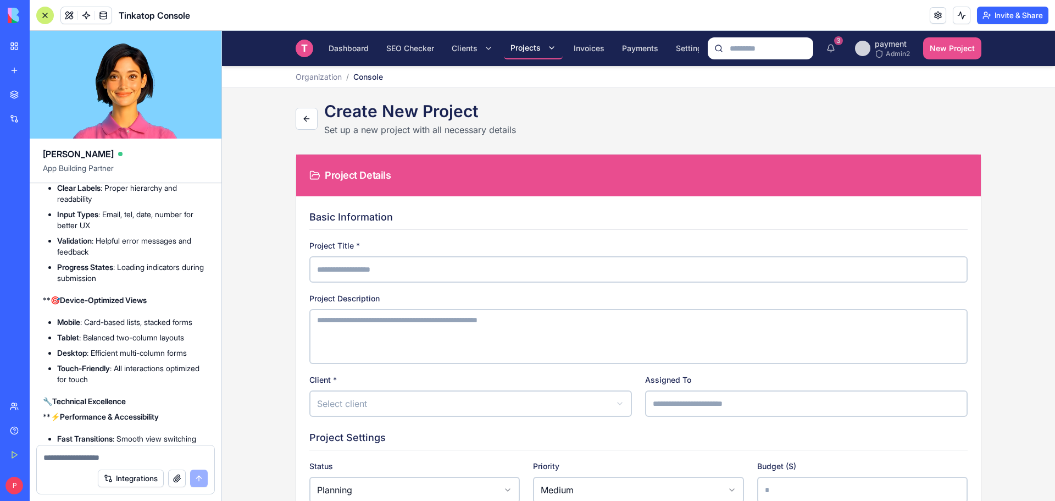
scroll to position [18833, 0]
click at [462, 47] on html "T Tinkatop Console Dashboard SEO Checker Clients Projects Invoices Payments Set…" at bounding box center [638, 393] width 833 height 725
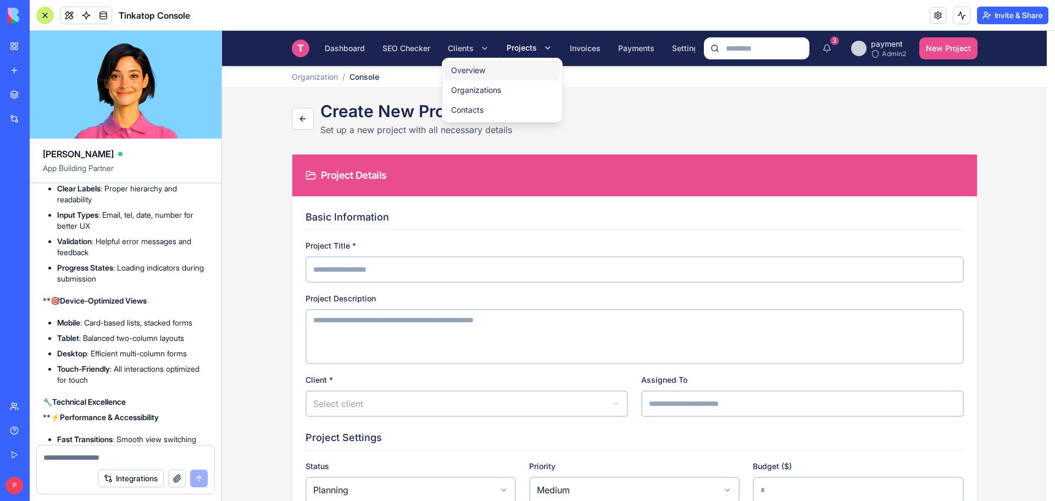
click at [466, 70] on link "Overview" at bounding box center [502, 70] width 115 height 20
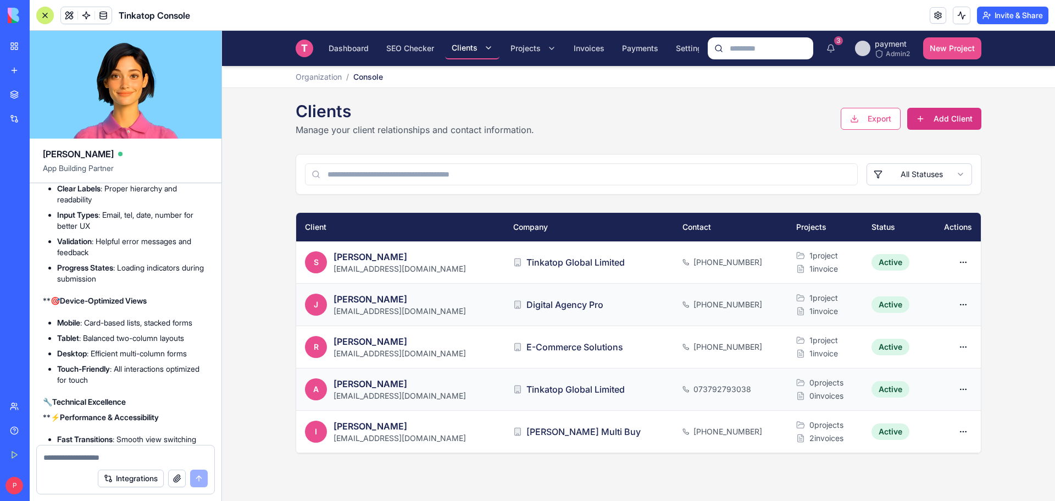
click at [930, 113] on button "Add Client" at bounding box center [944, 119] width 74 height 22
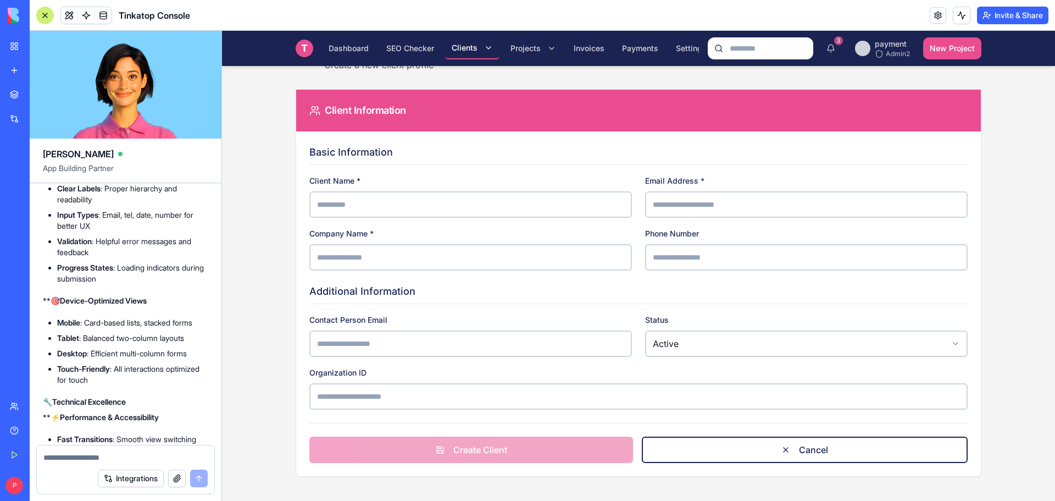
scroll to position [84, 0]
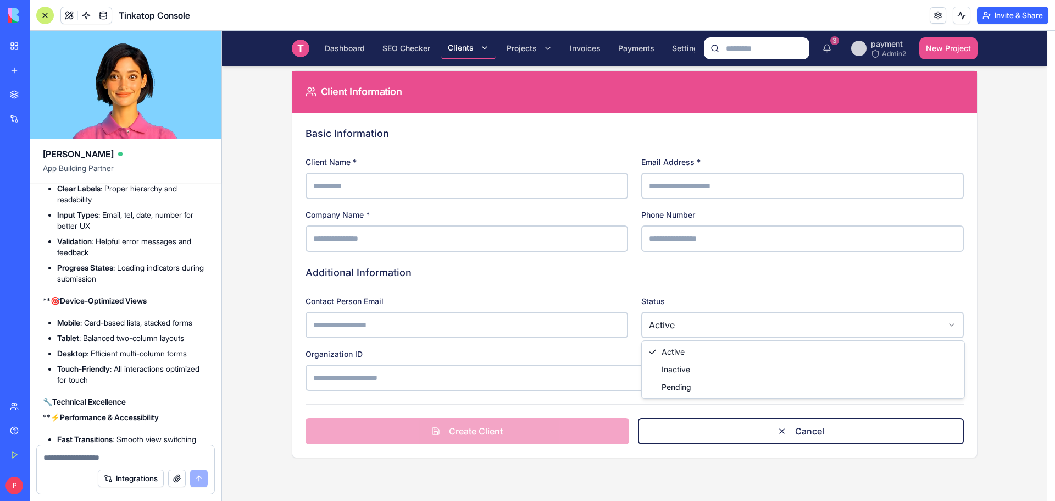
click at [714, 323] on html "T Tinkatop Console Dashboard SEO Checker Clients Projects Invoices Payments Set…" at bounding box center [638, 223] width 833 height 553
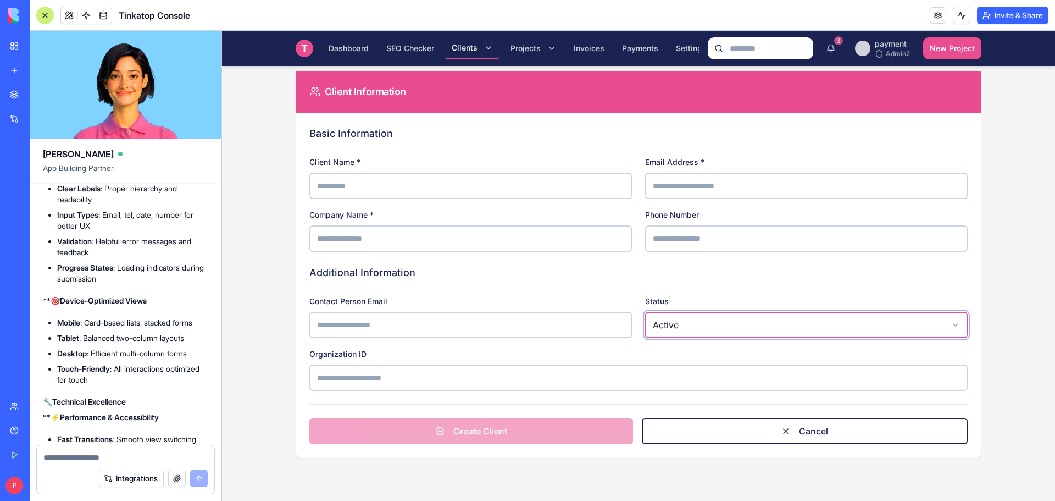
click at [551, 300] on html "T Tinkatop Console Dashboard SEO Checker Clients Projects Invoices Payments Set…" at bounding box center [638, 223] width 833 height 553
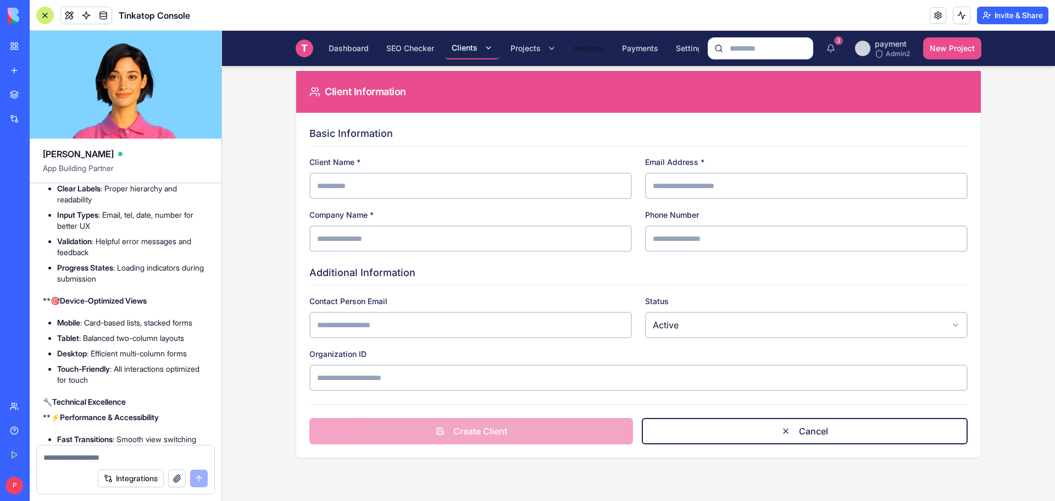
click at [581, 43] on span "Invoices" at bounding box center [589, 48] width 31 height 11
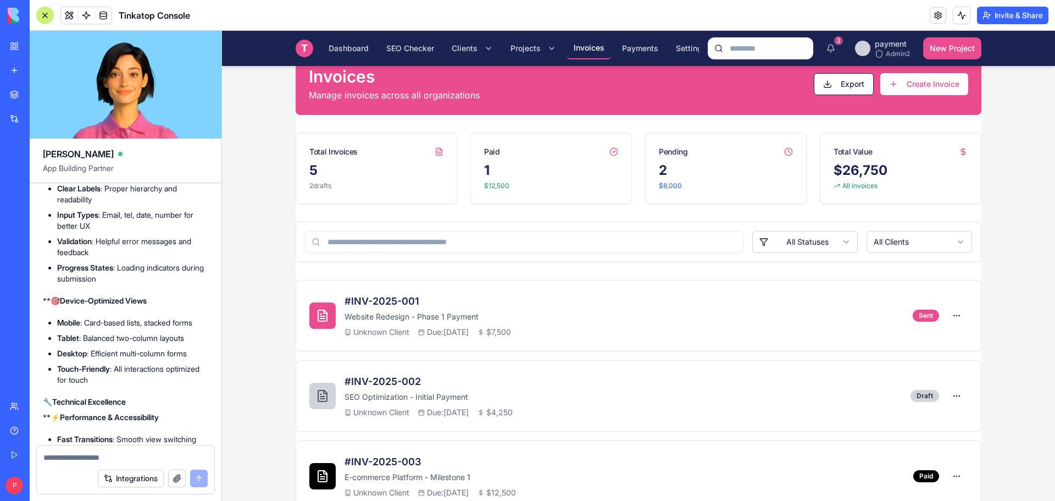
scroll to position [29, 0]
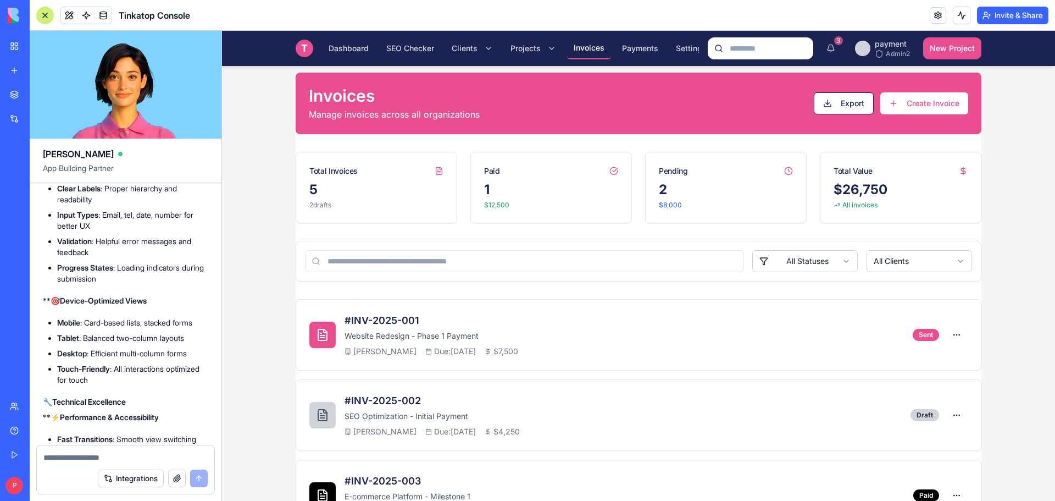
click at [918, 103] on button "Create Invoice" at bounding box center [924, 103] width 88 height 22
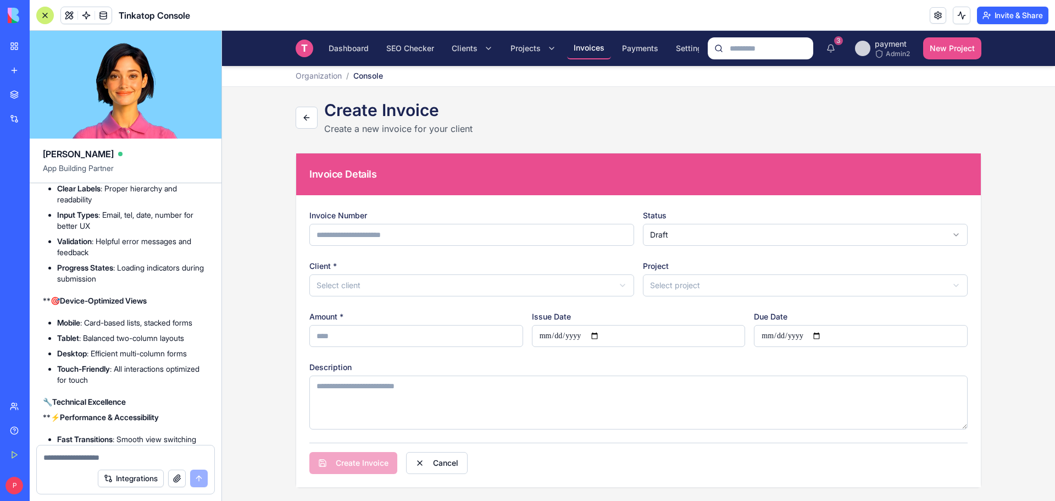
click at [575, 112] on div "Create Invoice Create a new invoice for your client" at bounding box center [639, 117] width 686 height 35
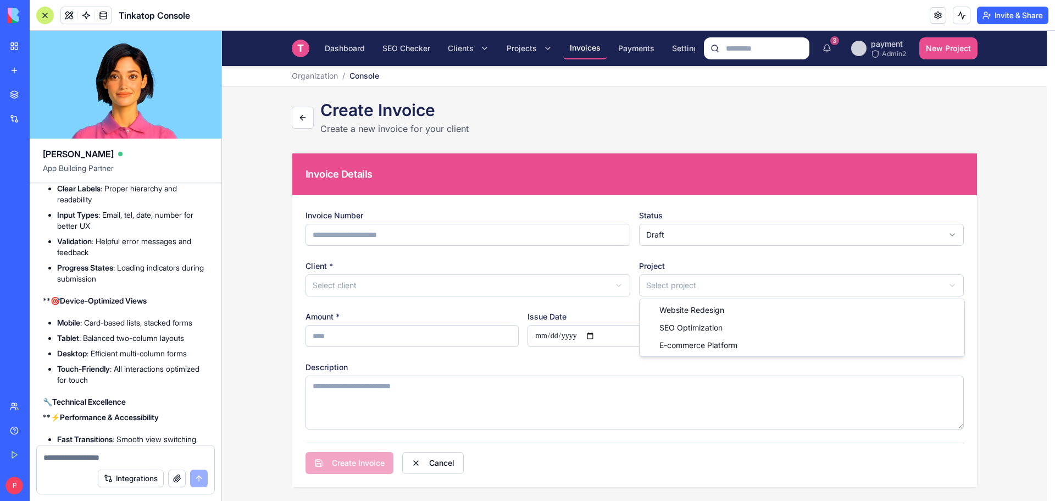
click at [646, 284] on html "T Tinkatop Console Dashboard SEO Checker Clients Projects Invoices Payments Set…" at bounding box center [638, 265] width 833 height 471
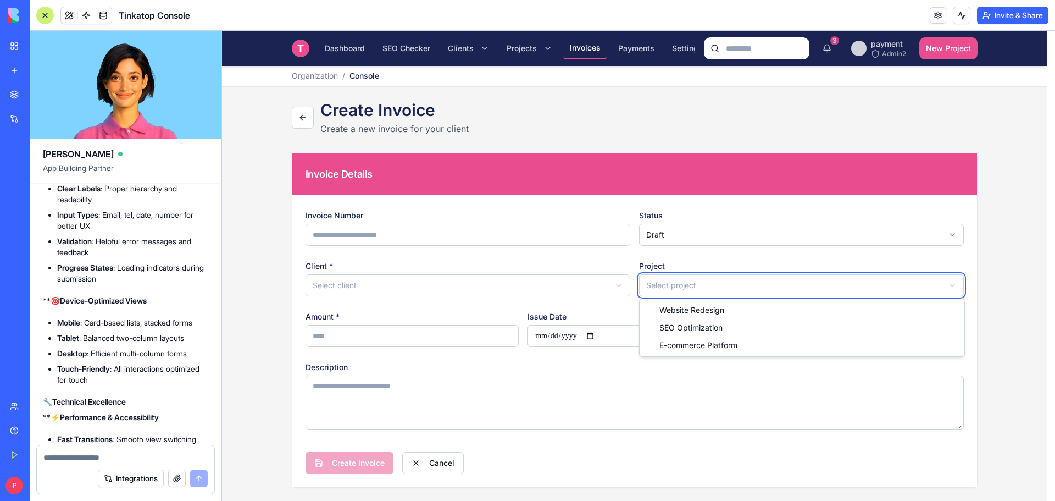
click at [646, 284] on html "T Tinkatop Console Dashboard SEO Checker Clients Projects Invoices Payments Set…" at bounding box center [638, 265] width 833 height 471
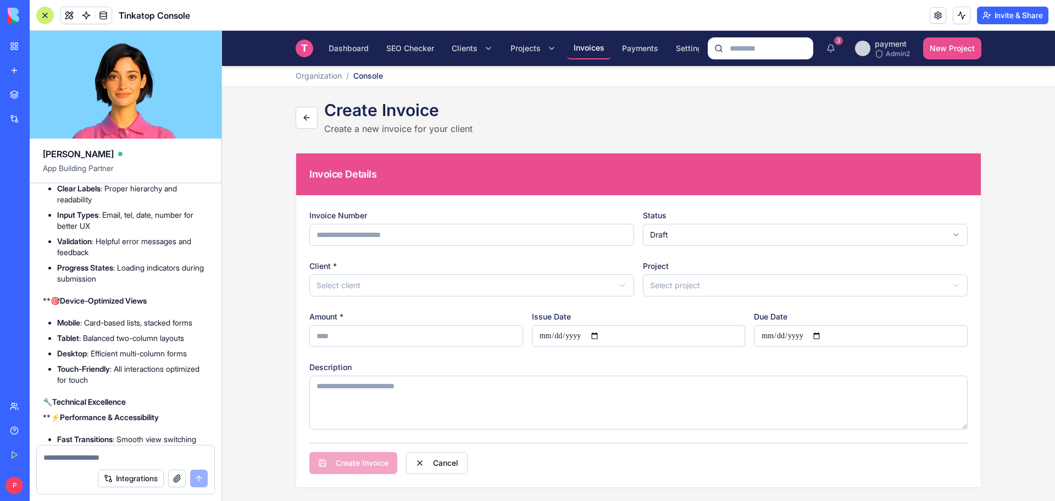
click at [96, 458] on textarea at bounding box center [125, 457] width 164 height 11
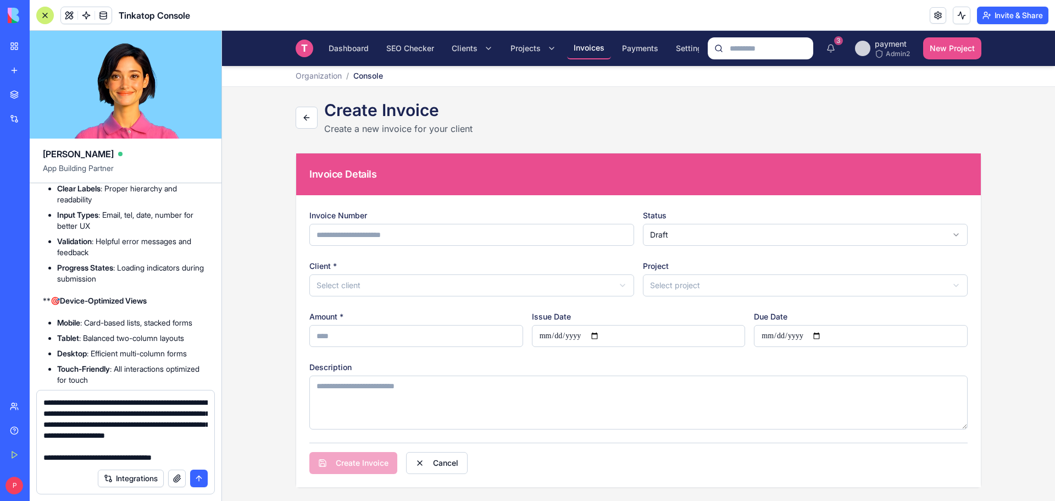
scroll to position [2395, 0]
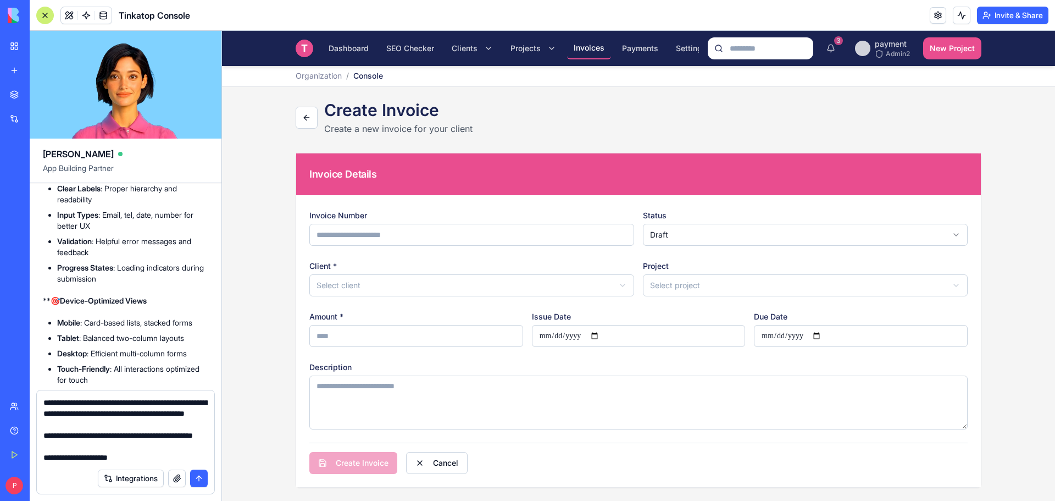
type textarea "**********"
click at [193, 478] on button "submit" at bounding box center [199, 478] width 18 height 18
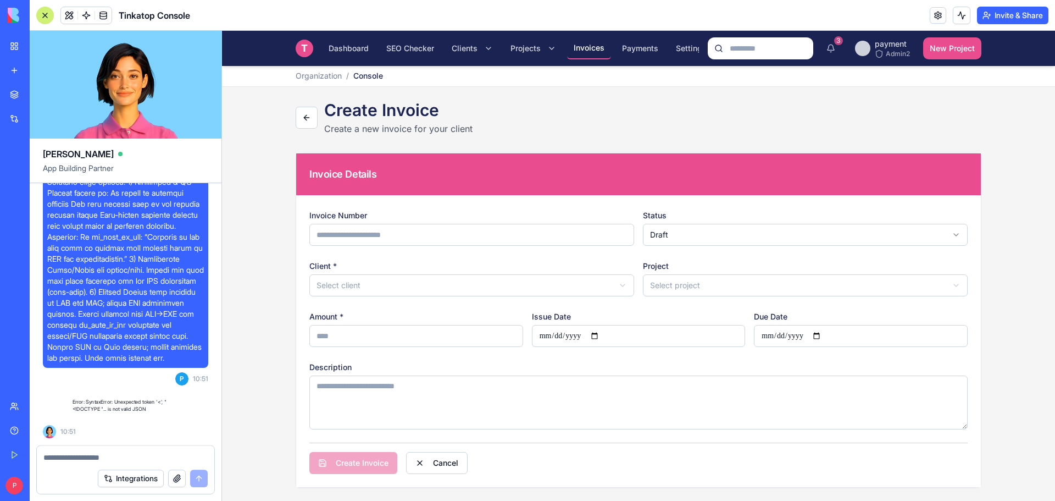
scroll to position [21093, 0]
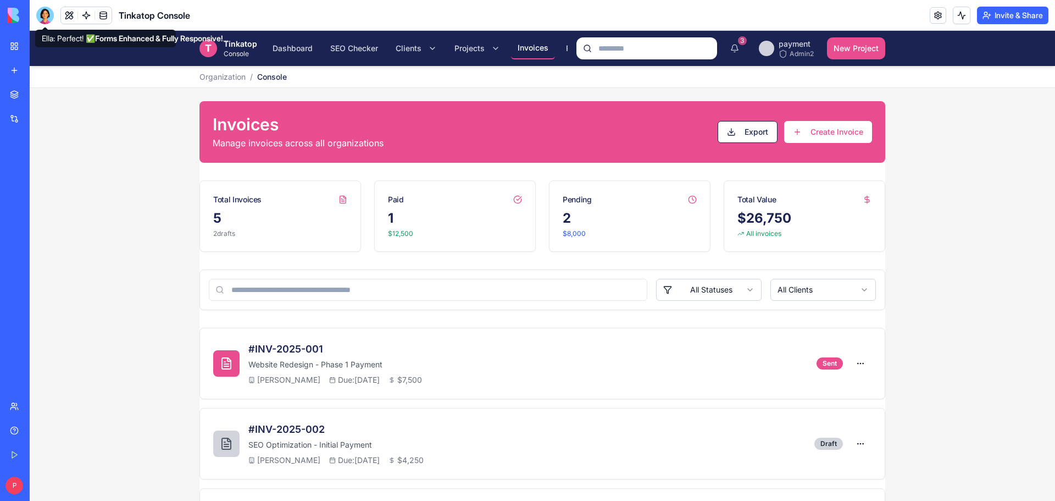
drag, startPoint x: 50, startPoint y: 18, endPoint x: 45, endPoint y: 30, distance: 13.8
click at [50, 18] on div at bounding box center [45, 16] width 18 height 18
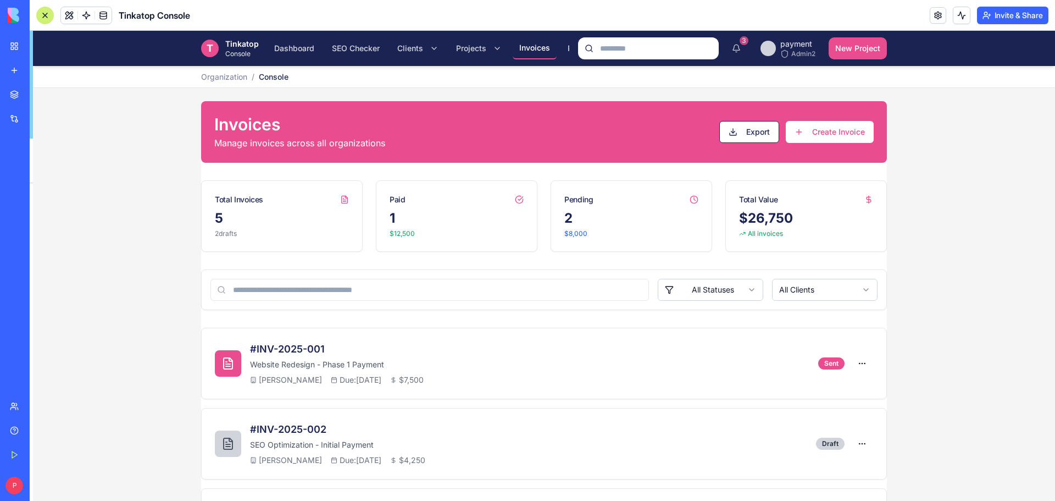
scroll to position [19768, 0]
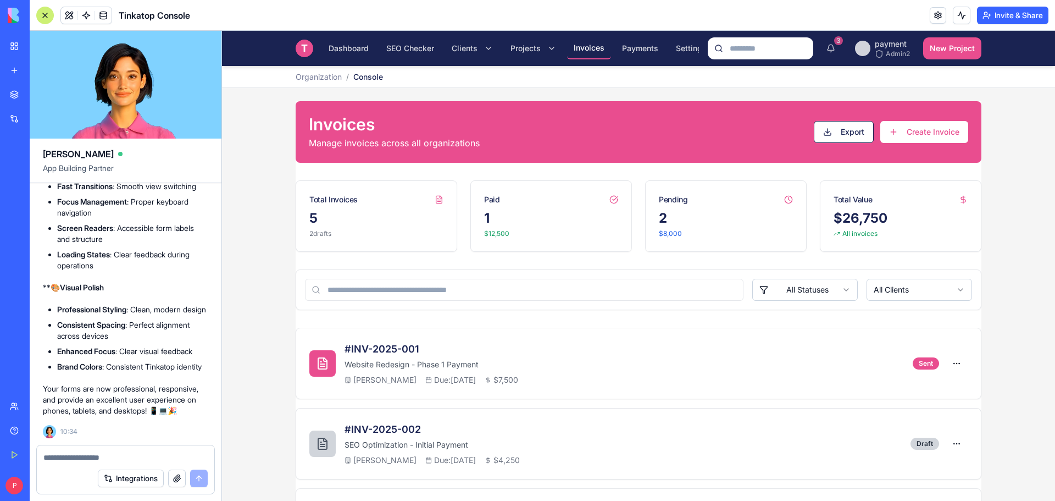
drag, startPoint x: 78, startPoint y: 451, endPoint x: 73, endPoint y: 460, distance: 10.1
click at [73, 460] on textarea at bounding box center [125, 457] width 164 height 11
paste textarea "**********"
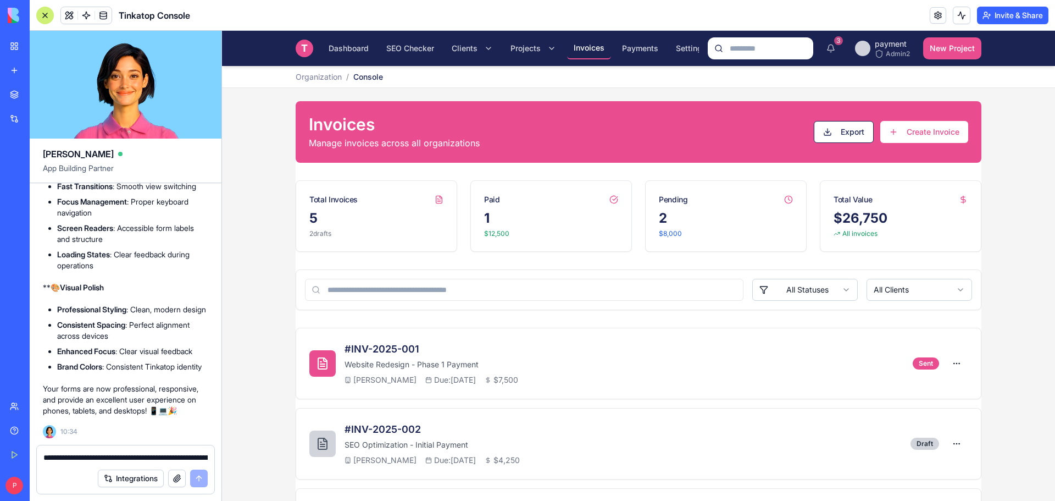
scroll to position [2395, 0]
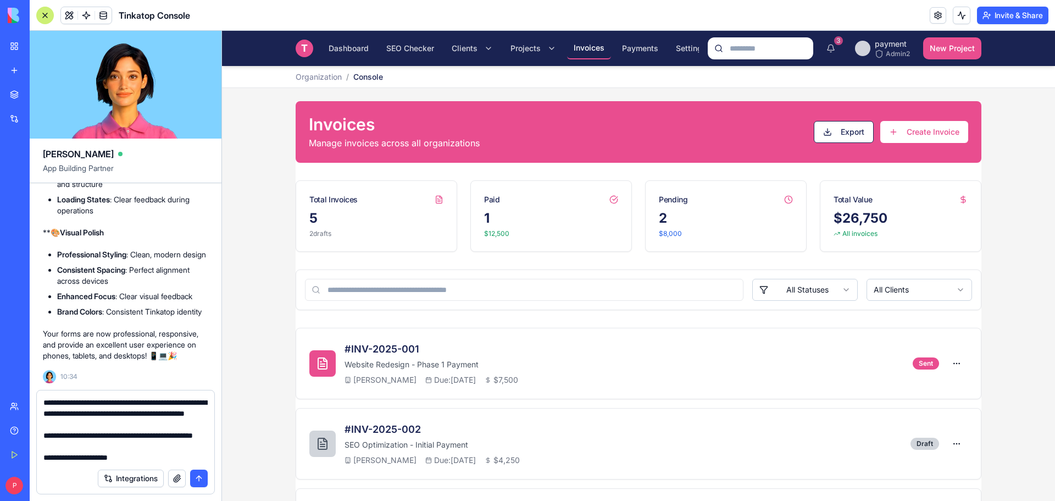
type textarea "**********"
click at [198, 485] on button "submit" at bounding box center [199, 478] width 18 height 18
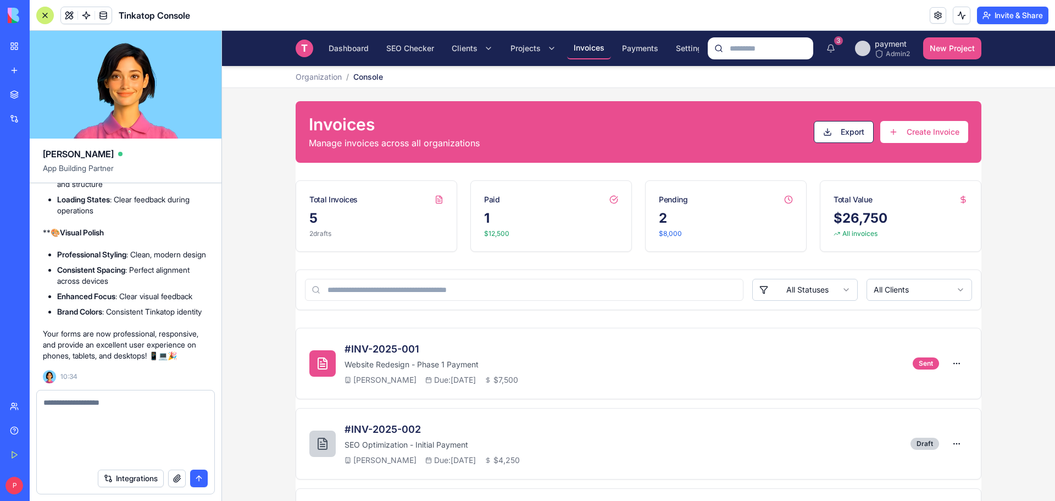
scroll to position [0, 0]
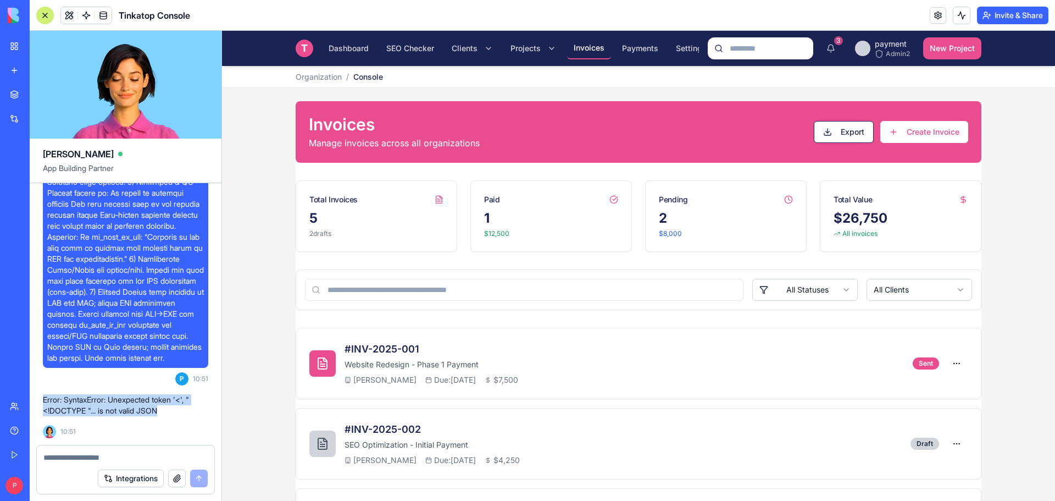
drag, startPoint x: 175, startPoint y: 415, endPoint x: 39, endPoint y: 403, distance: 136.3
copy p "Error: SyntaxError: Unexpected token '<', "<!DOCTYPE "... is not valid JSON"
click at [51, 461] on textarea at bounding box center [125, 457] width 164 height 11
paste textarea "**********"
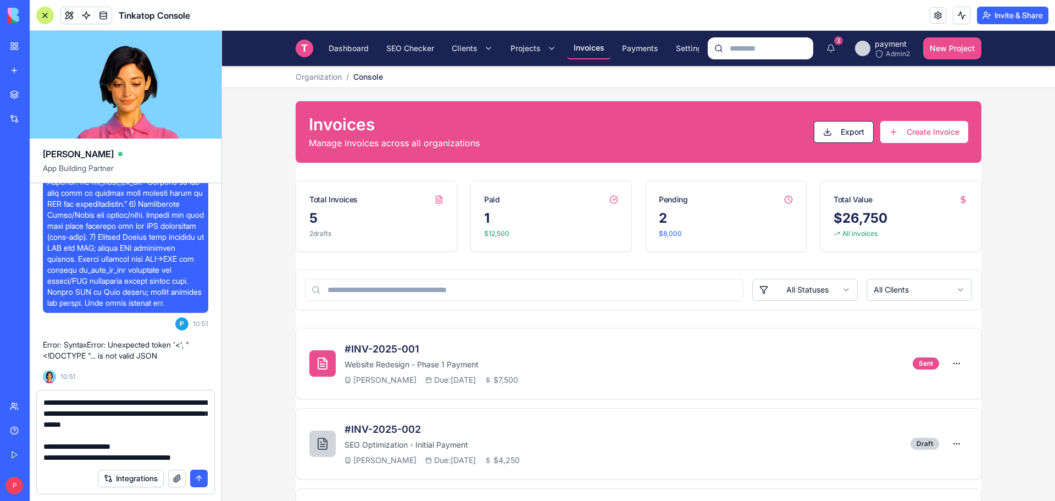
scroll to position [1109, 0]
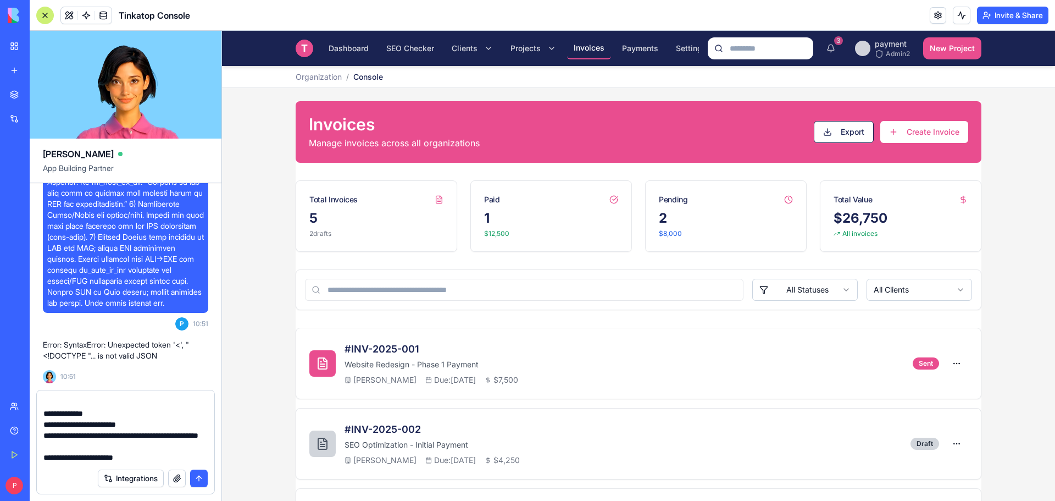
type textarea "**********"
click at [195, 479] on button "submit" at bounding box center [199, 478] width 18 height 18
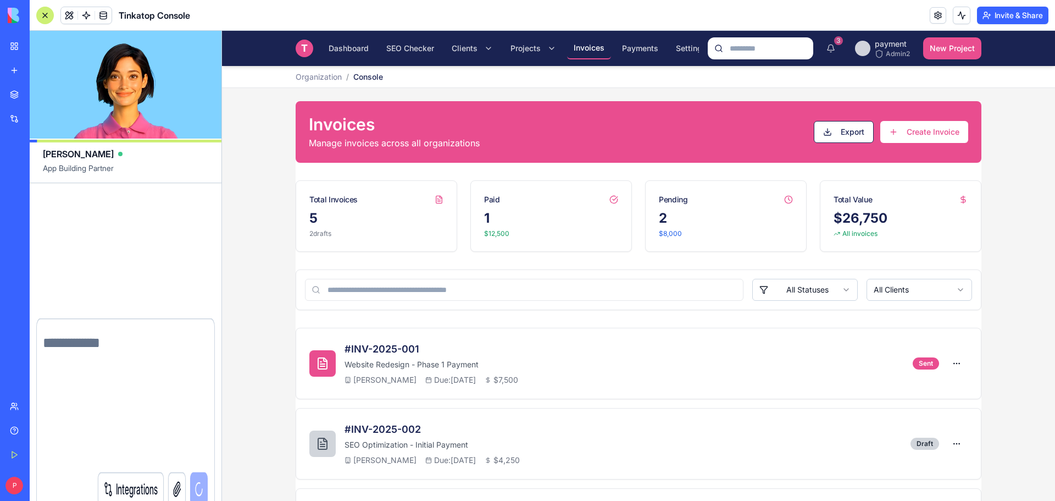
scroll to position [0, 0]
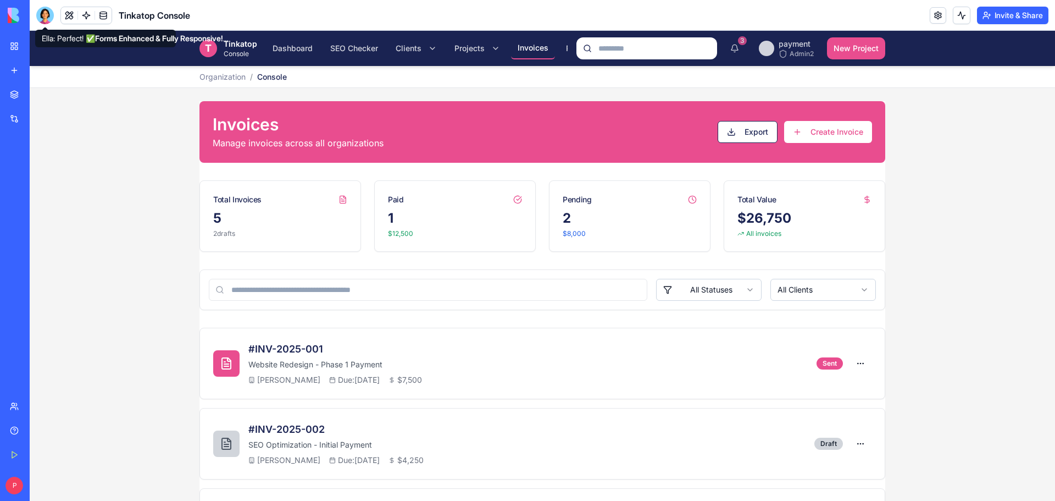
click at [42, 20] on div at bounding box center [45, 16] width 18 height 18
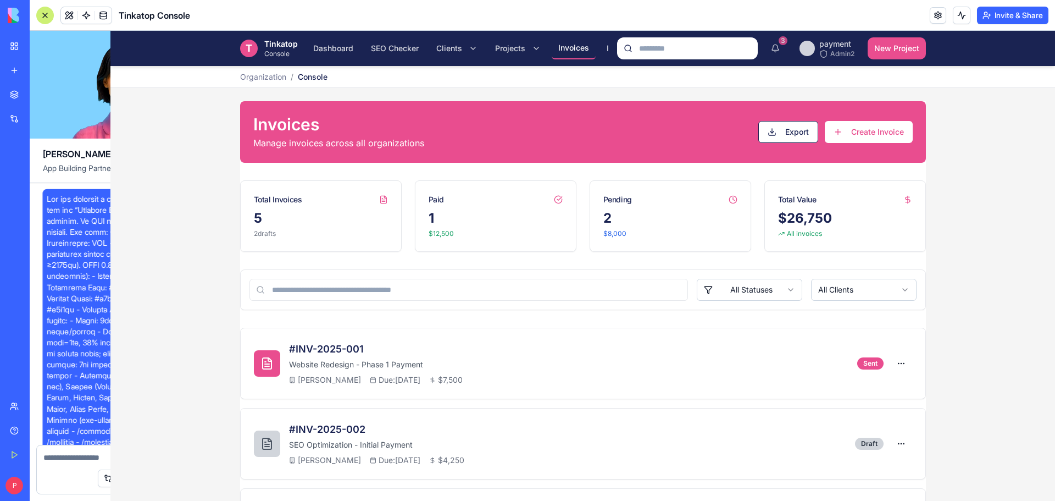
scroll to position [19768, 0]
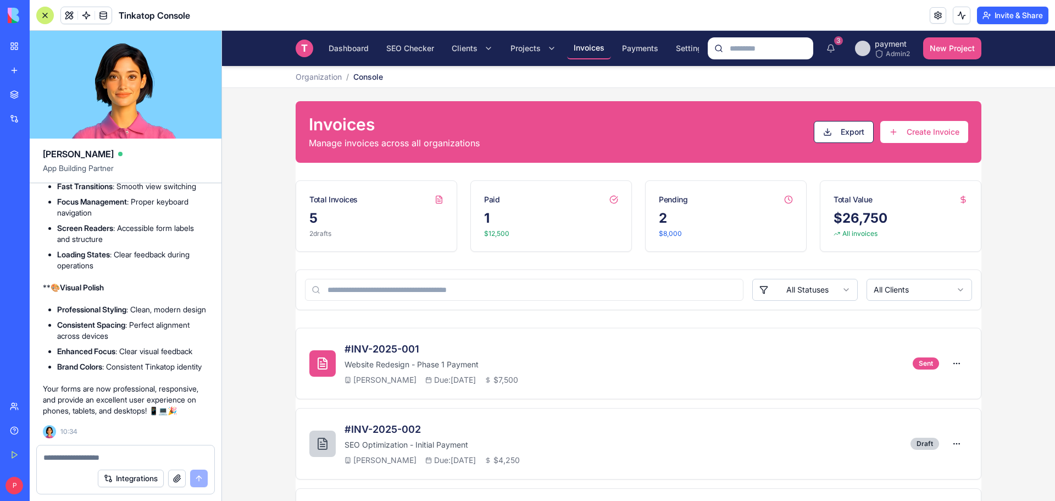
click at [93, 455] on textarea at bounding box center [125, 457] width 164 height 11
paste textarea "**********"
type textarea "**********"
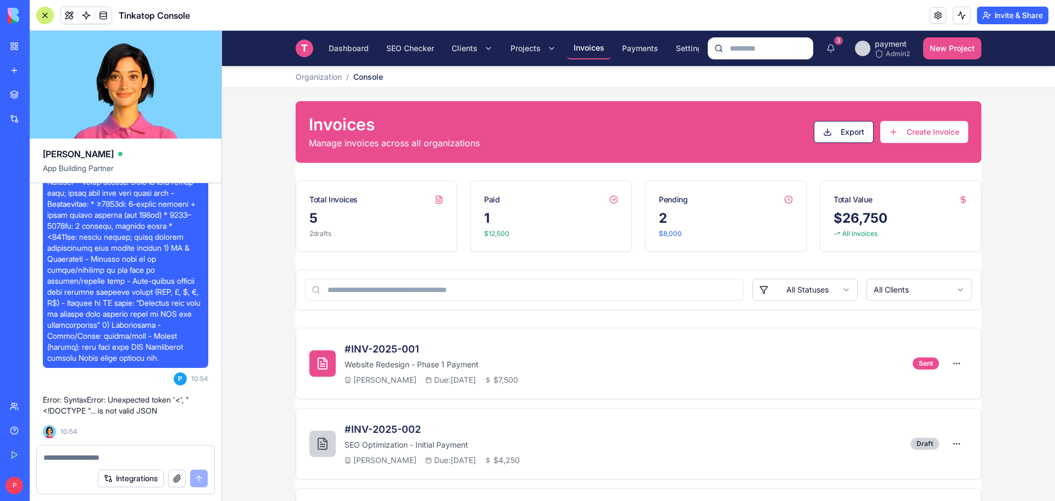
scroll to position [19939, 0]
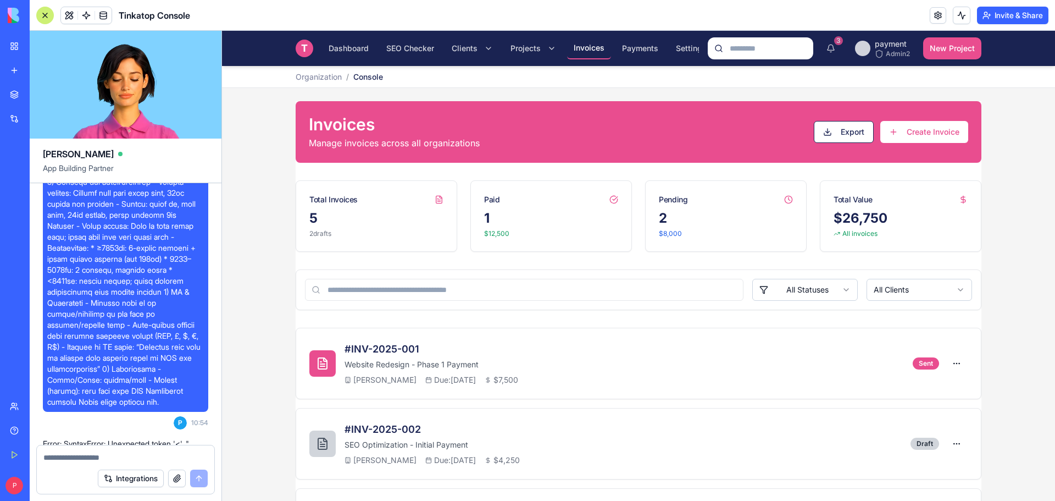
click at [66, 459] on textarea at bounding box center [125, 457] width 164 height 11
paste textarea "**********"
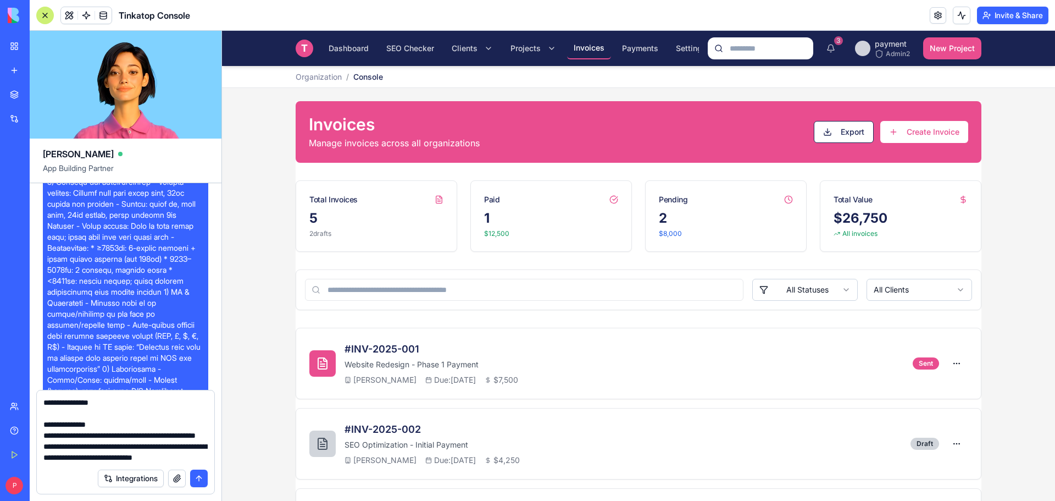
type textarea "**********"
click at [201, 478] on button "submit" at bounding box center [199, 478] width 18 height 18
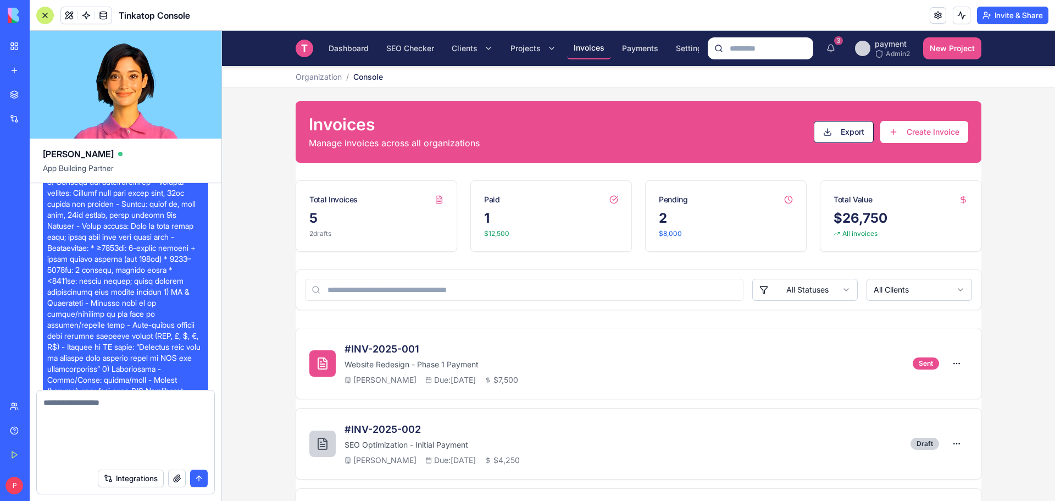
scroll to position [0, 0]
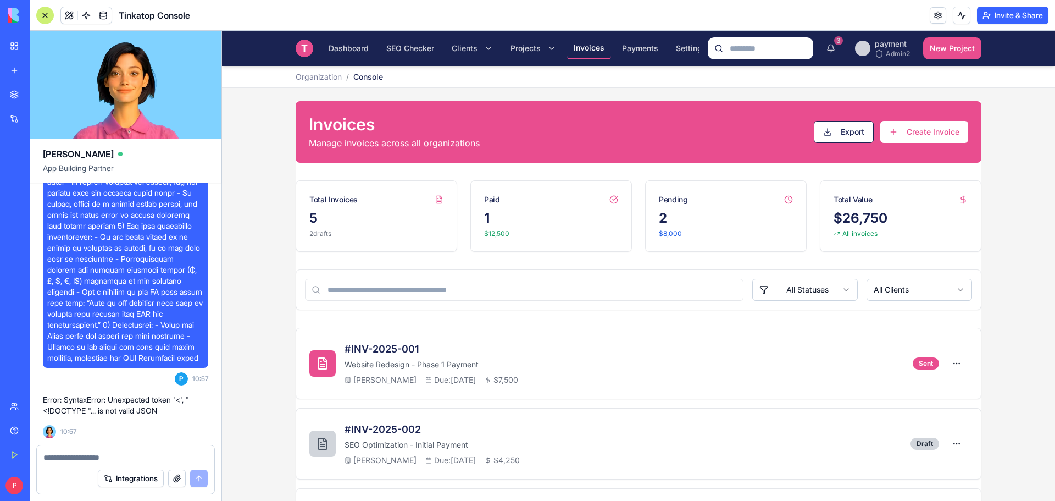
click at [87, 455] on textarea at bounding box center [125, 457] width 164 height 11
drag, startPoint x: 110, startPoint y: 458, endPoint x: 0, endPoint y: 459, distance: 109.9
click at [0, 459] on div "BETA My Workspace New app Marketplace Integrations Recent Tinkatop [PERSON_NAME…" at bounding box center [527, 250] width 1055 height 501
paste textarea "**********"
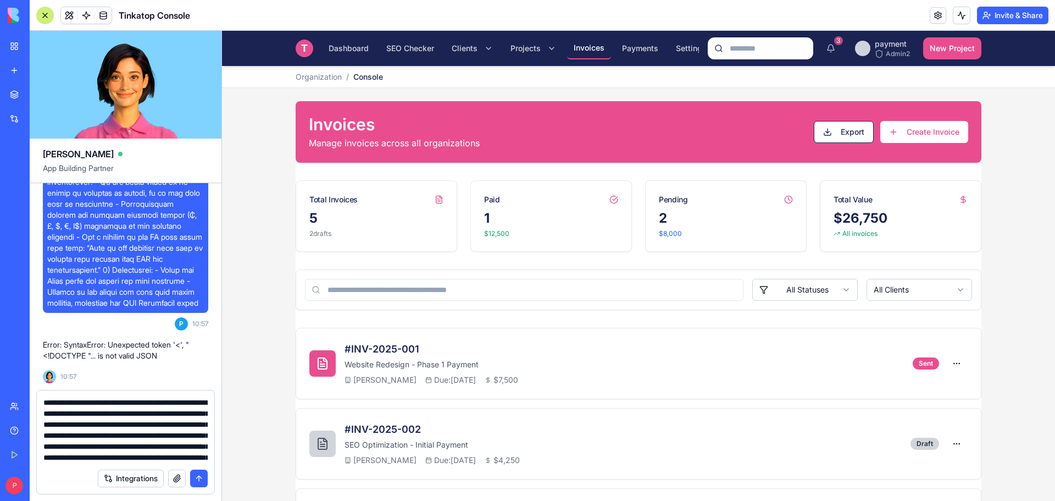
click at [80, 402] on textarea "**********" at bounding box center [125, 430] width 164 height 66
type textarea "**********"
click at [198, 478] on button "submit" at bounding box center [199, 478] width 18 height 18
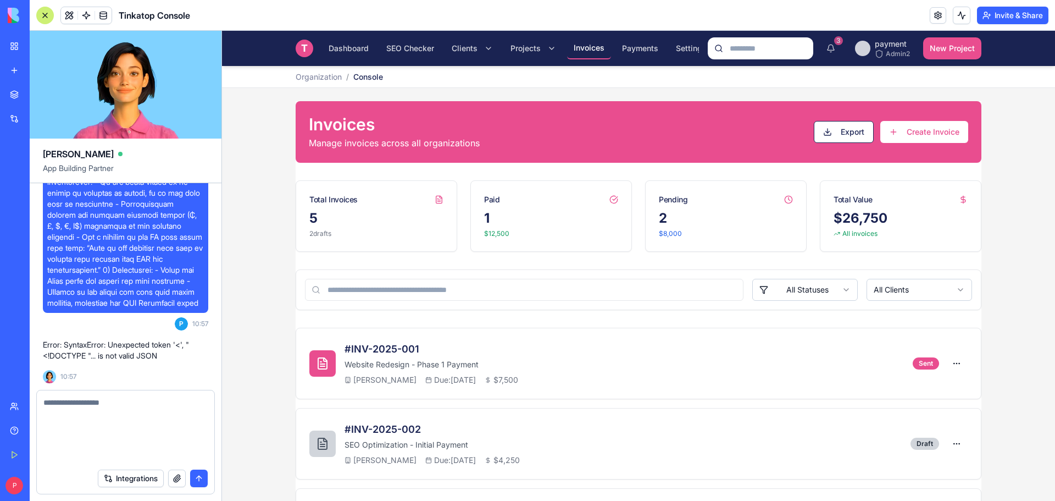
scroll to position [21810, 0]
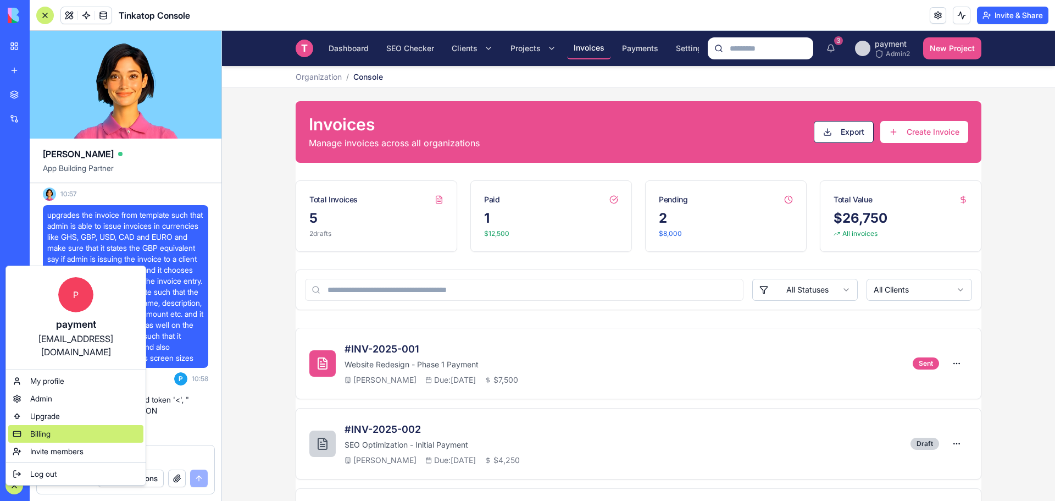
click at [50, 428] on span "Billing" at bounding box center [40, 433] width 20 height 11
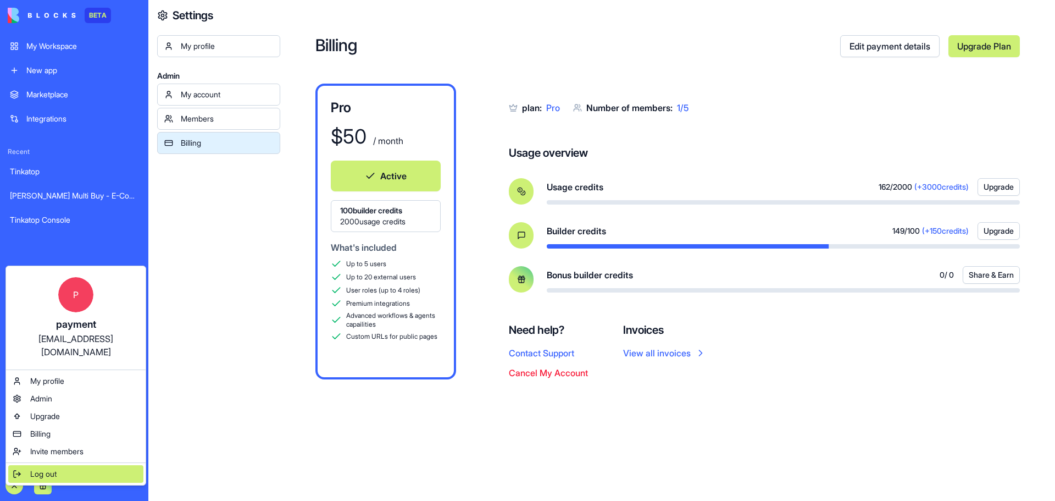
click at [39, 468] on span "Log out" at bounding box center [43, 473] width 26 height 11
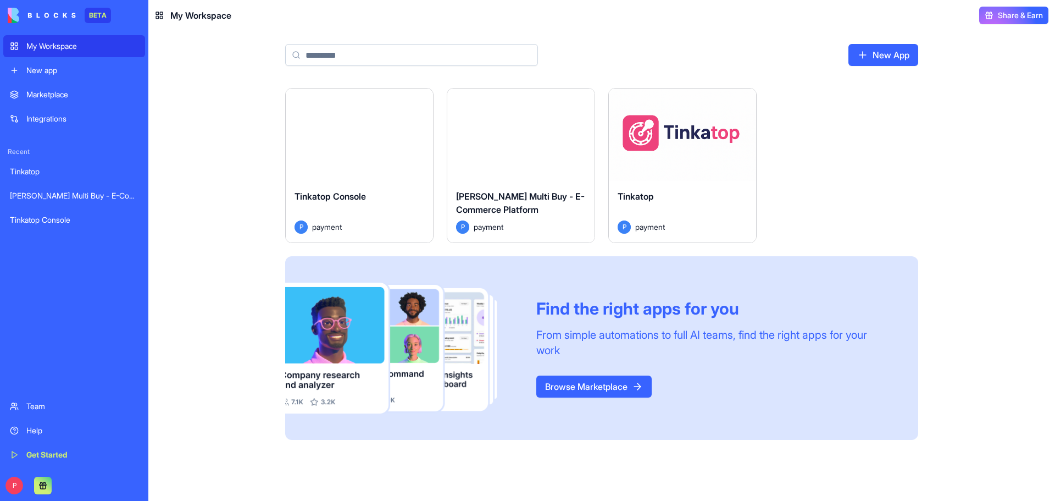
click at [362, 153] on div "Launch" at bounding box center [359, 134] width 147 height 92
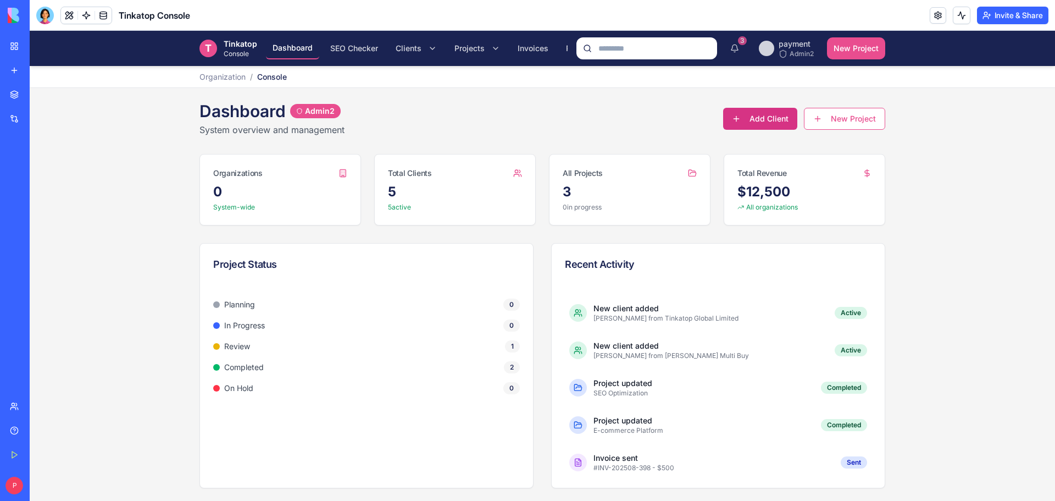
click at [783, 122] on button "Add Client" at bounding box center [760, 119] width 74 height 22
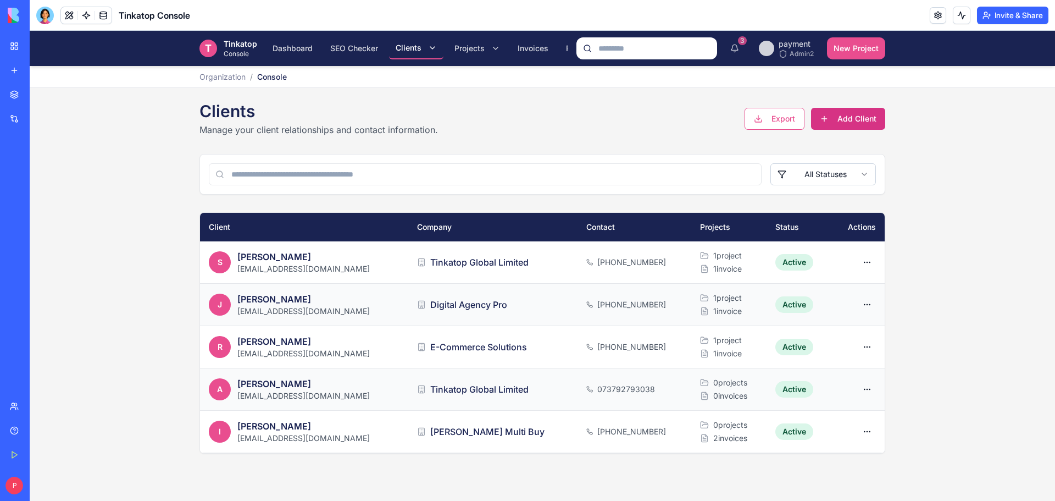
click at [837, 120] on button "Add Client" at bounding box center [848, 119] width 74 height 22
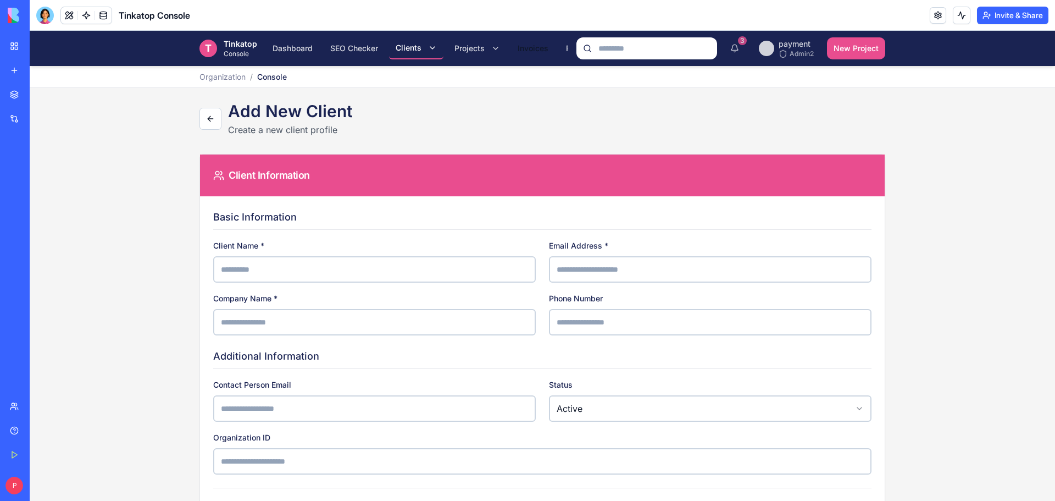
click at [538, 45] on span "Invoices" at bounding box center [533, 48] width 31 height 11
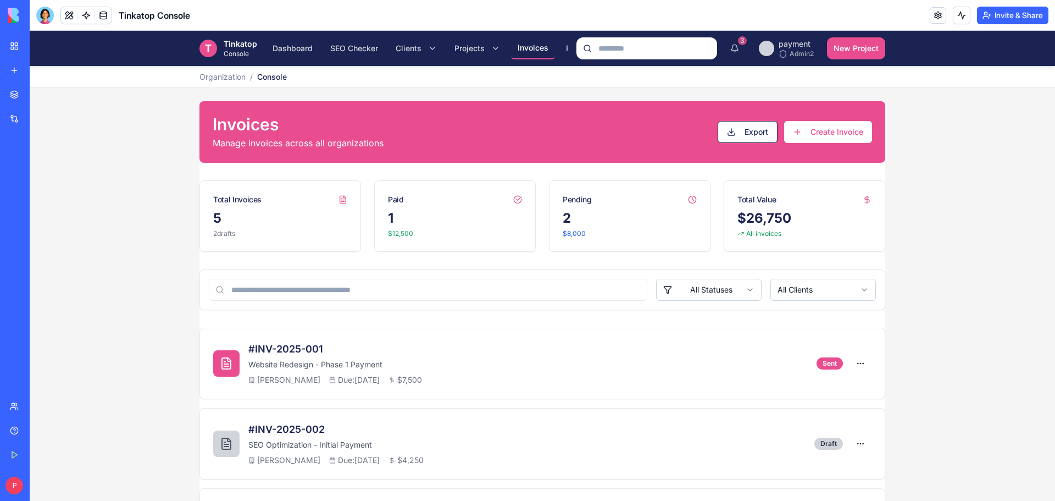
click at [839, 130] on button "Create Invoice" at bounding box center [828, 132] width 88 height 22
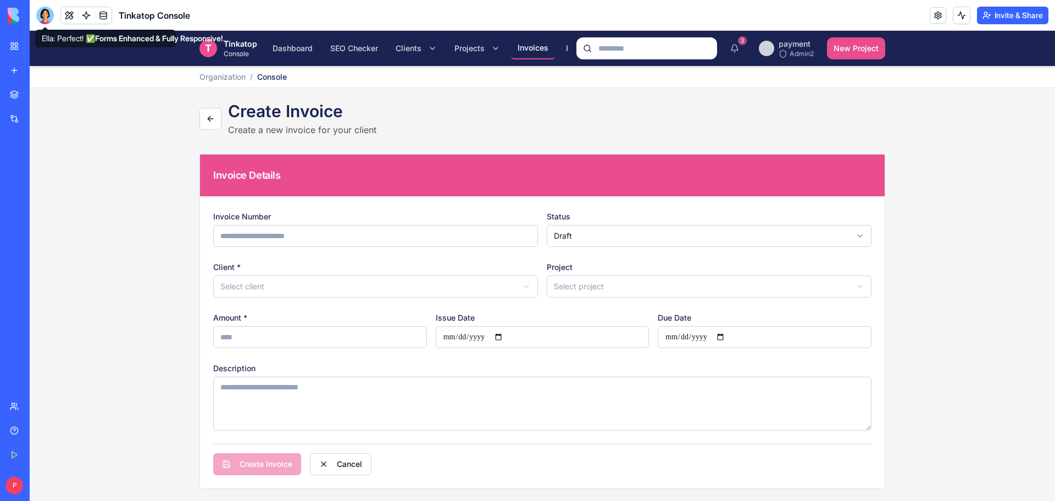
click at [49, 14] on div at bounding box center [45, 16] width 18 height 18
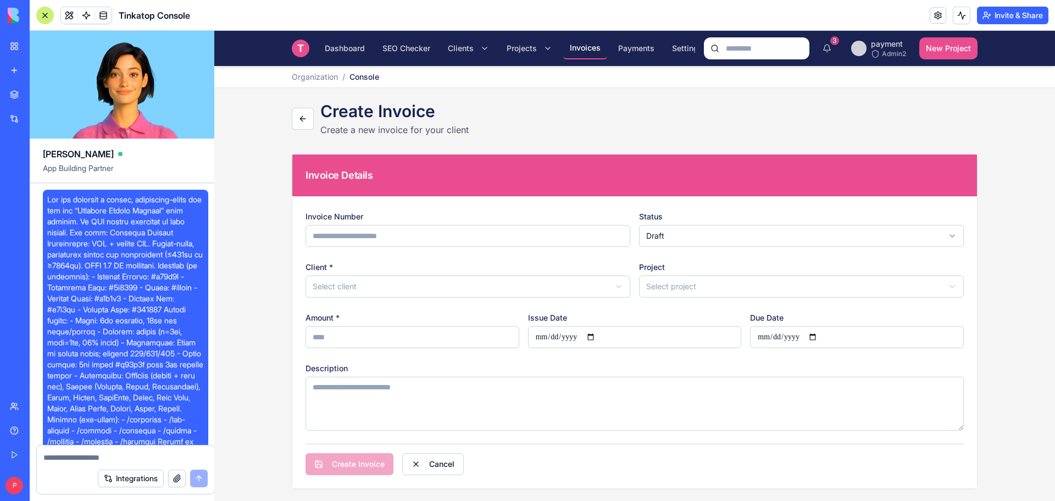
scroll to position [19768, 0]
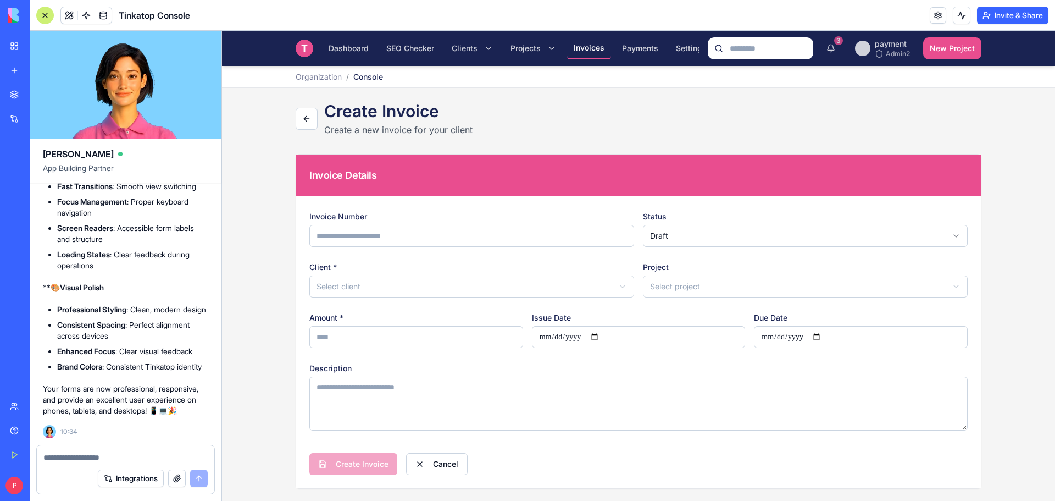
click at [65, 453] on textarea at bounding box center [125, 457] width 164 height 11
click at [70, 456] on textarea at bounding box center [125, 457] width 164 height 11
paste textarea "**********"
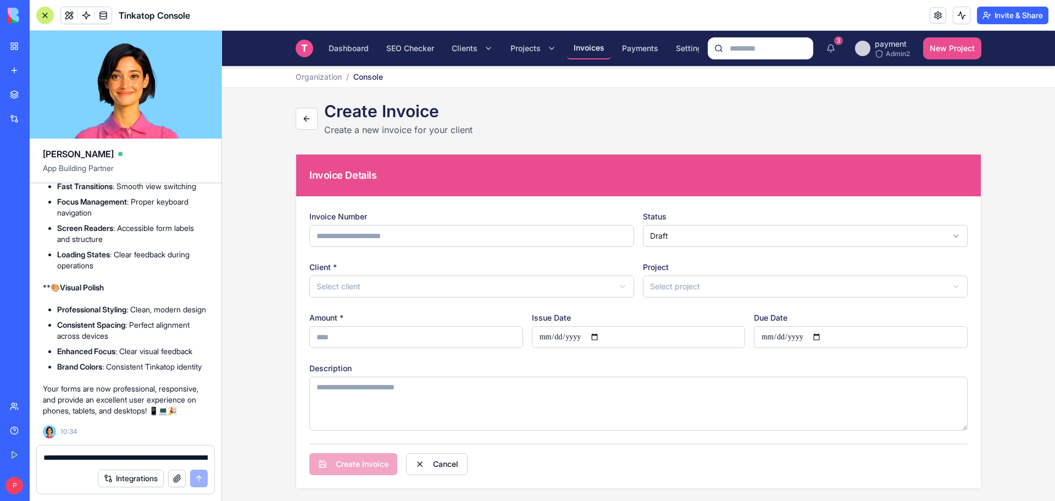
scroll to position [988, 0]
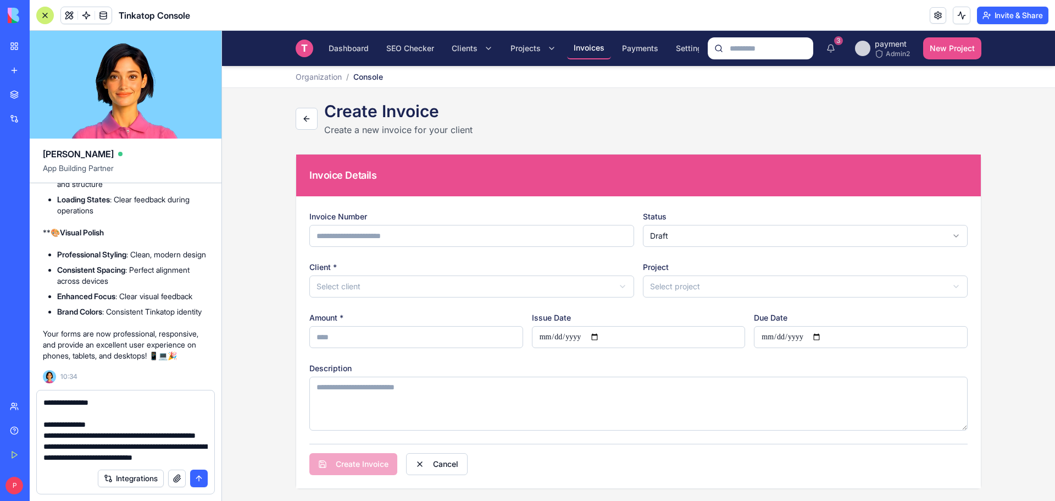
type textarea "**********"
click at [198, 483] on button "submit" at bounding box center [199, 478] width 18 height 18
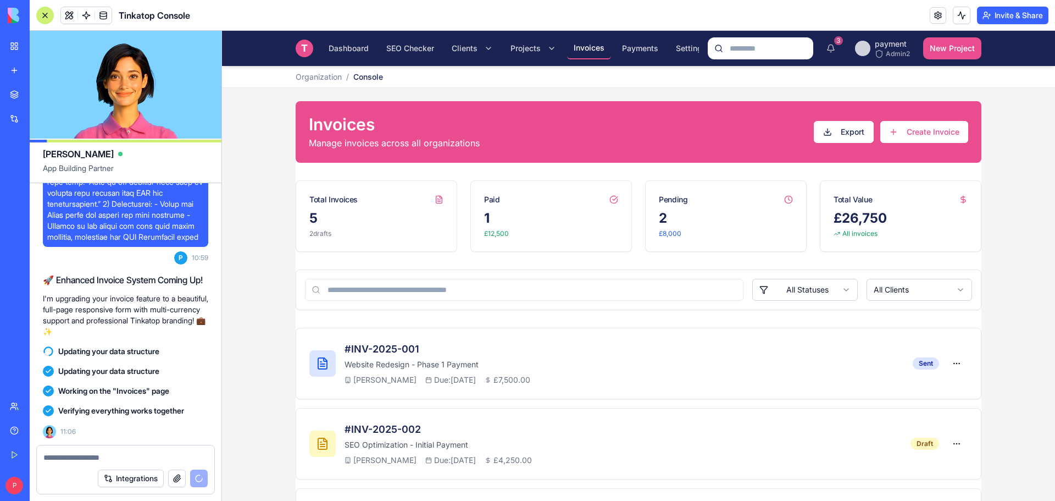
scroll to position [21520, 0]
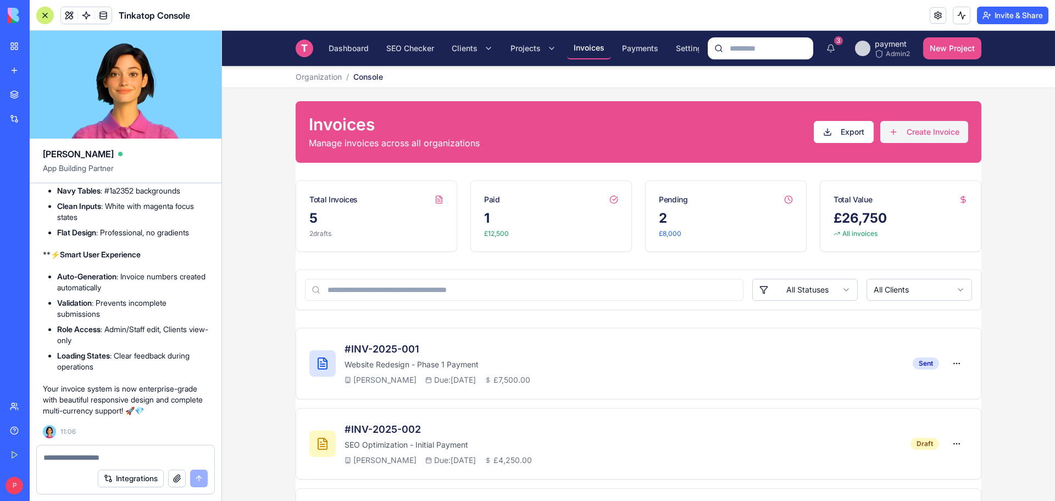
click at [923, 132] on button "Create Invoice" at bounding box center [924, 132] width 88 height 22
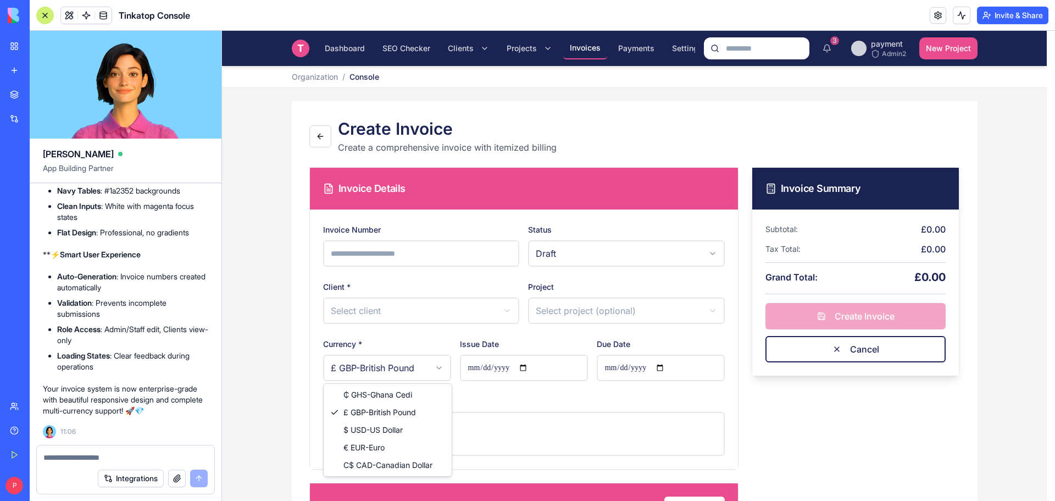
click at [424, 368] on html "**********" at bounding box center [638, 335] width 833 height 609
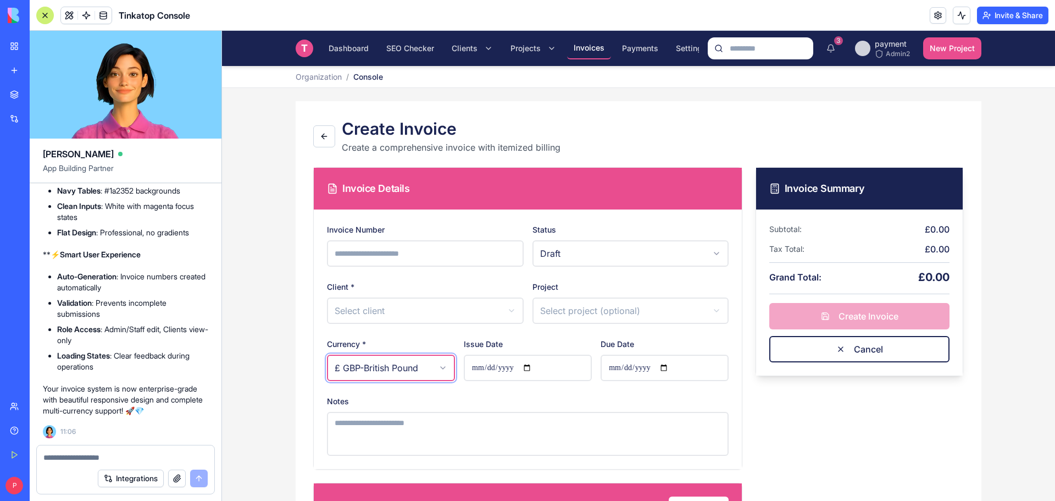
click at [500, 399] on html "**********" at bounding box center [638, 335] width 833 height 609
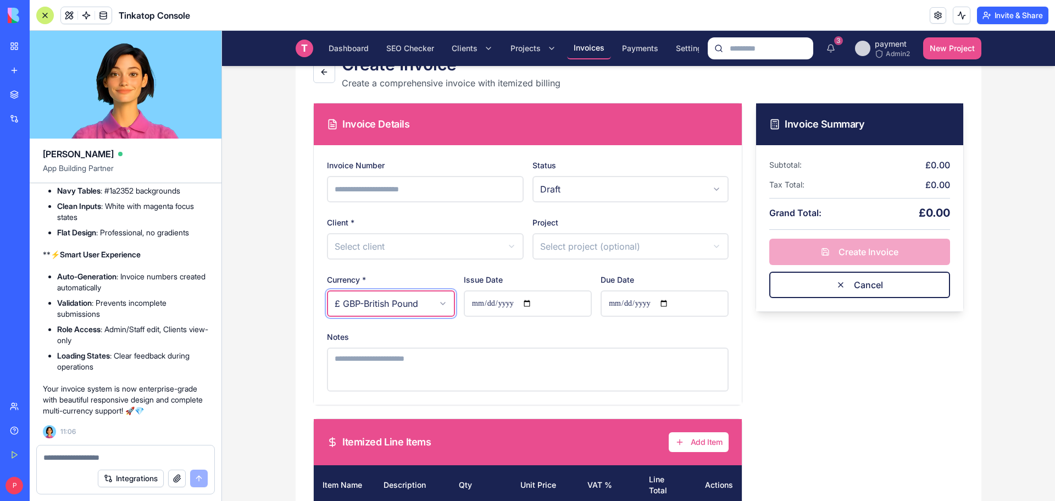
scroll to position [30, 0]
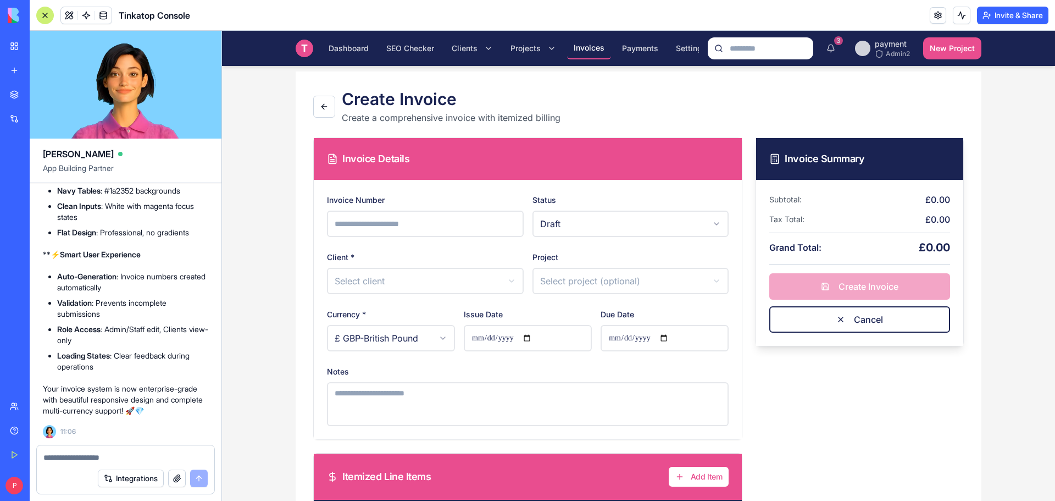
click at [557, 283] on html "**********" at bounding box center [638, 305] width 833 height 609
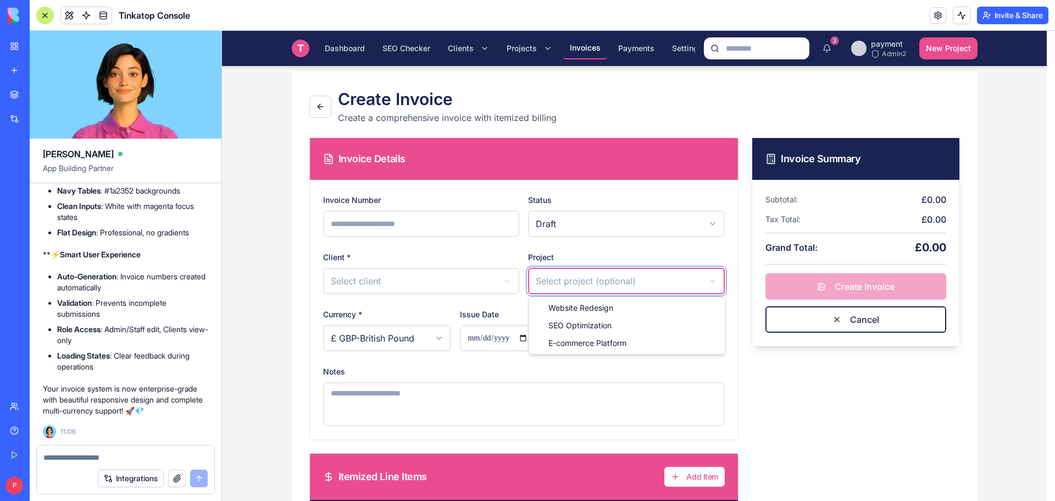
click at [629, 412] on html "**********" at bounding box center [638, 305] width 833 height 609
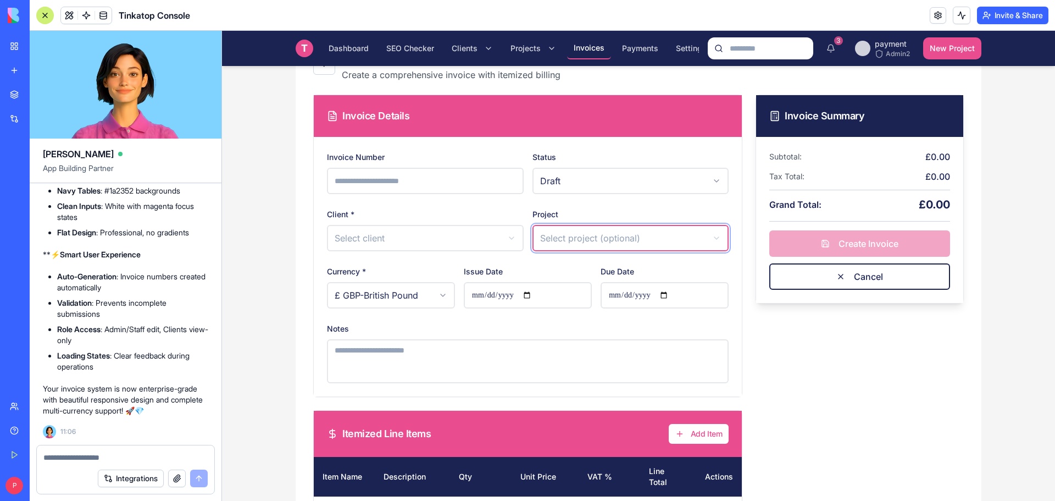
scroll to position [140, 0]
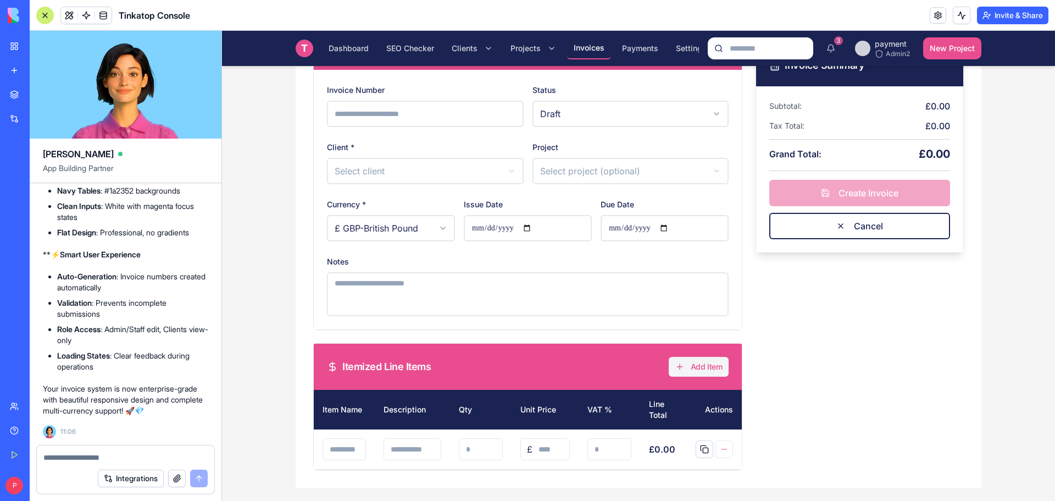
click at [669, 359] on button "Add Item" at bounding box center [699, 367] width 60 height 20
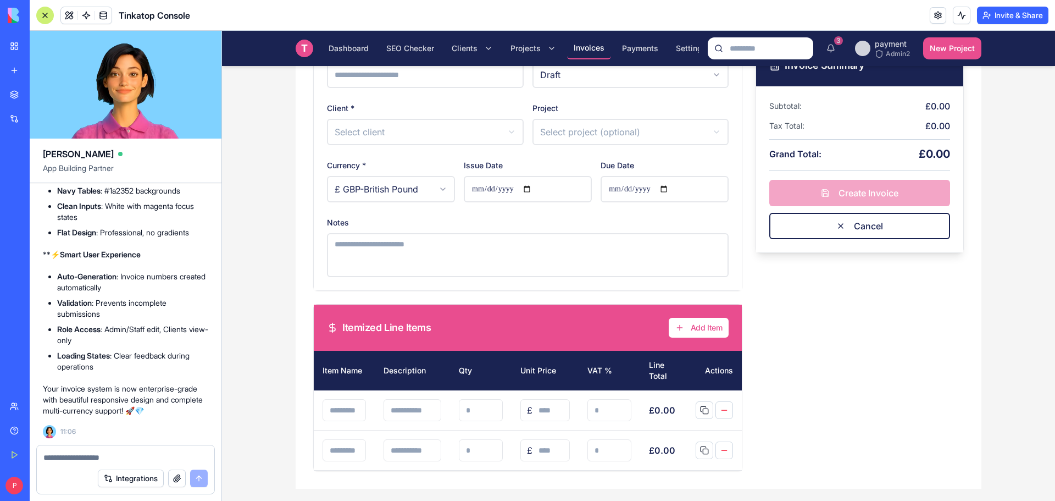
scroll to position [180, 0]
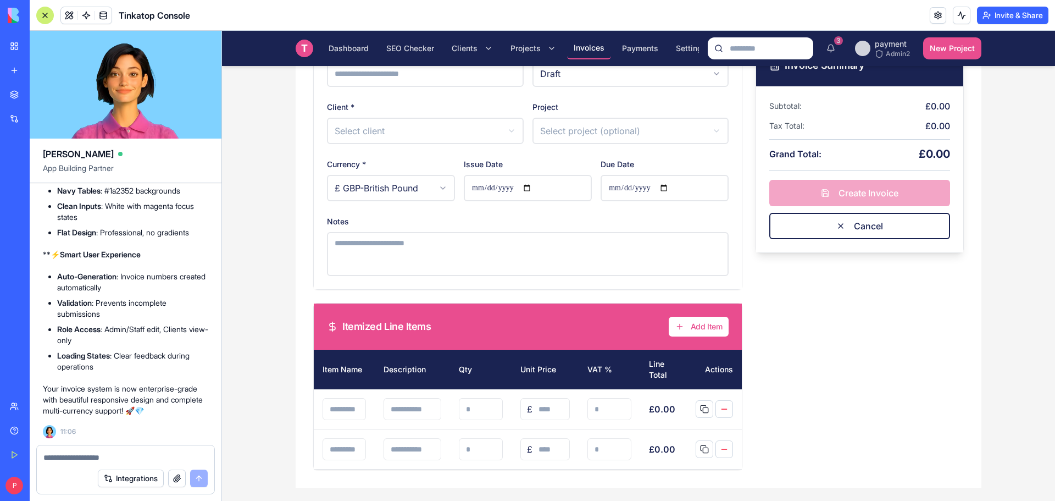
click at [381, 179] on html "**********" at bounding box center [638, 176] width 833 height 650
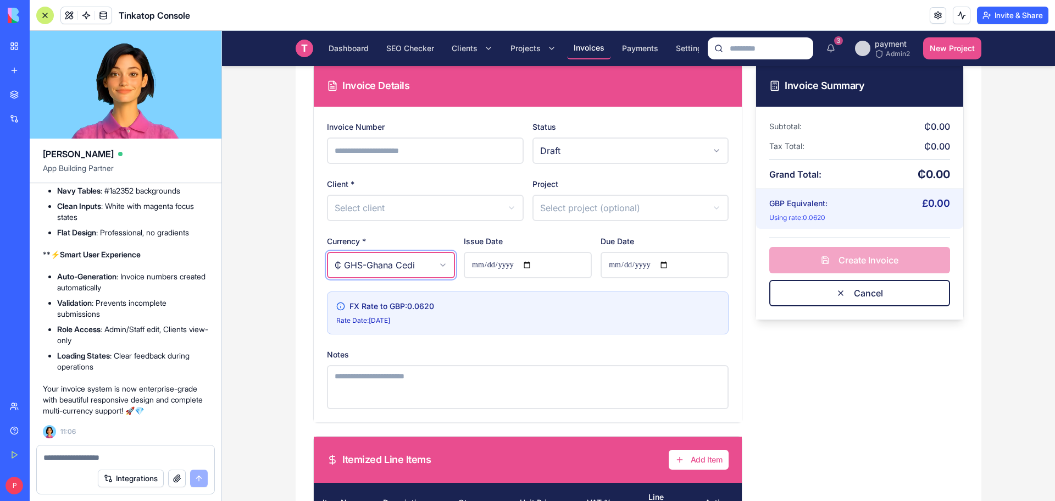
scroll to position [71, 0]
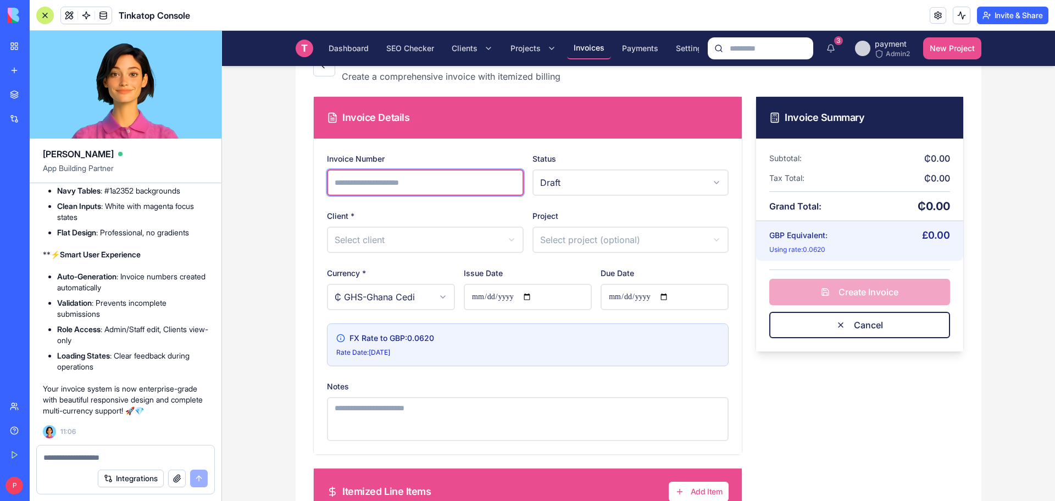
click at [431, 180] on input "Invoice Number" at bounding box center [425, 182] width 197 height 26
click at [590, 202] on div "**********" at bounding box center [528, 296] width 402 height 289
click at [590, 182] on html "**********" at bounding box center [638, 313] width 833 height 706
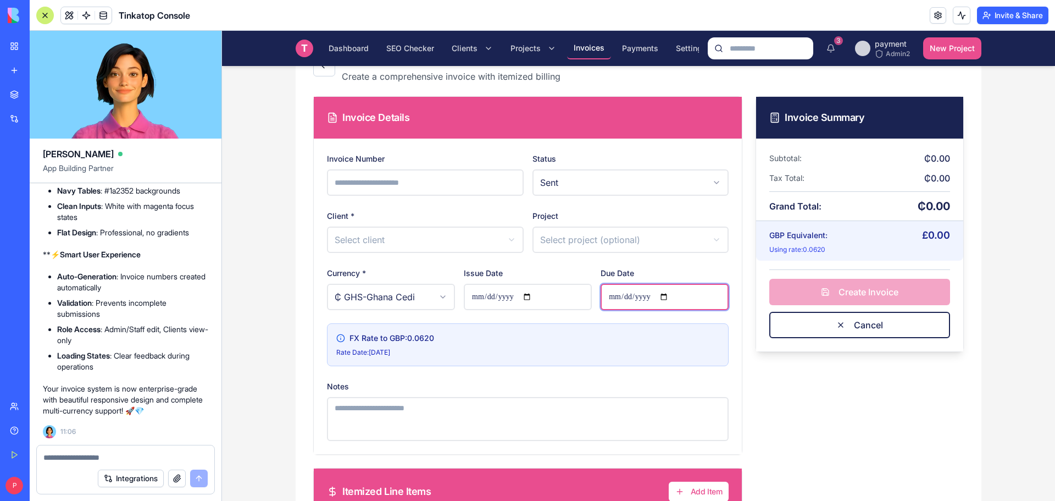
click at [663, 296] on input "Due Date" at bounding box center [665, 297] width 128 height 26
type input "**********"
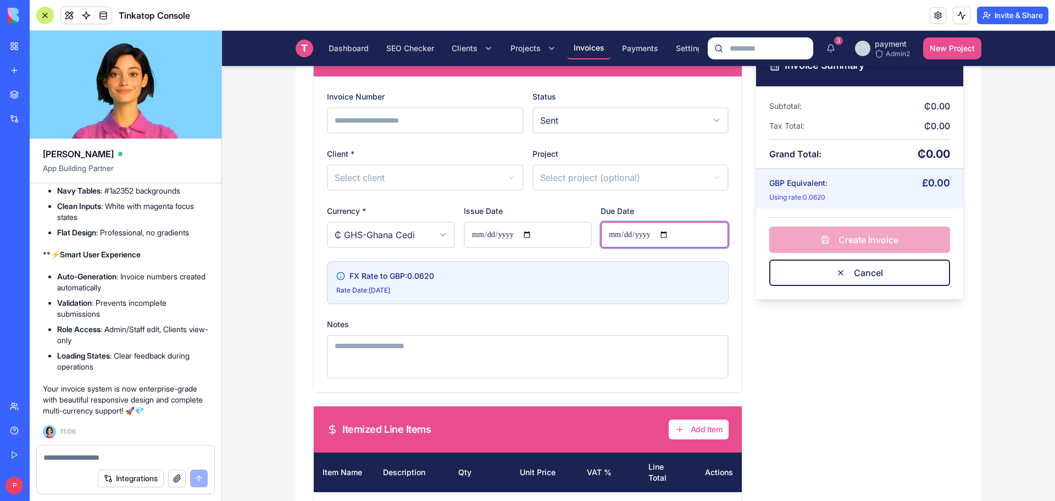
scroll to position [16, 0]
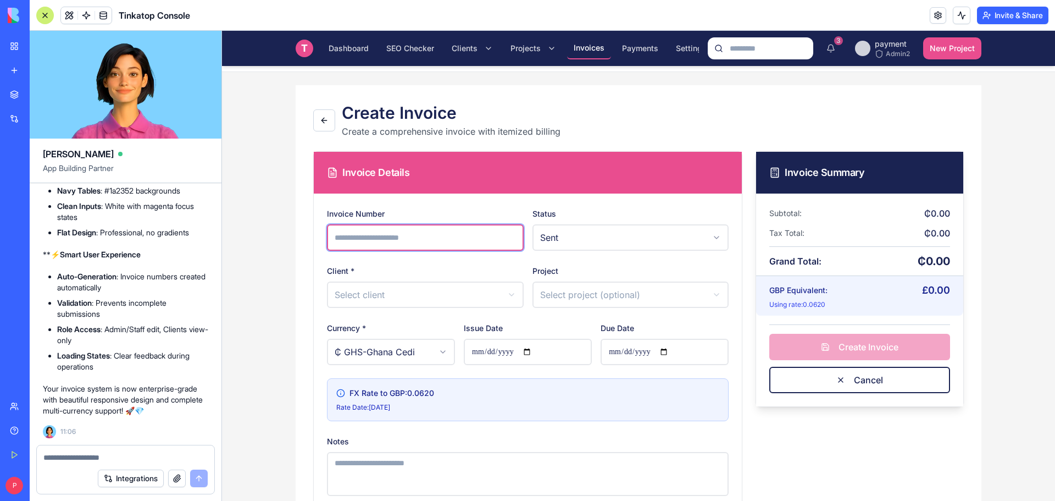
click at [380, 240] on input "Invoice Number" at bounding box center [425, 237] width 197 height 26
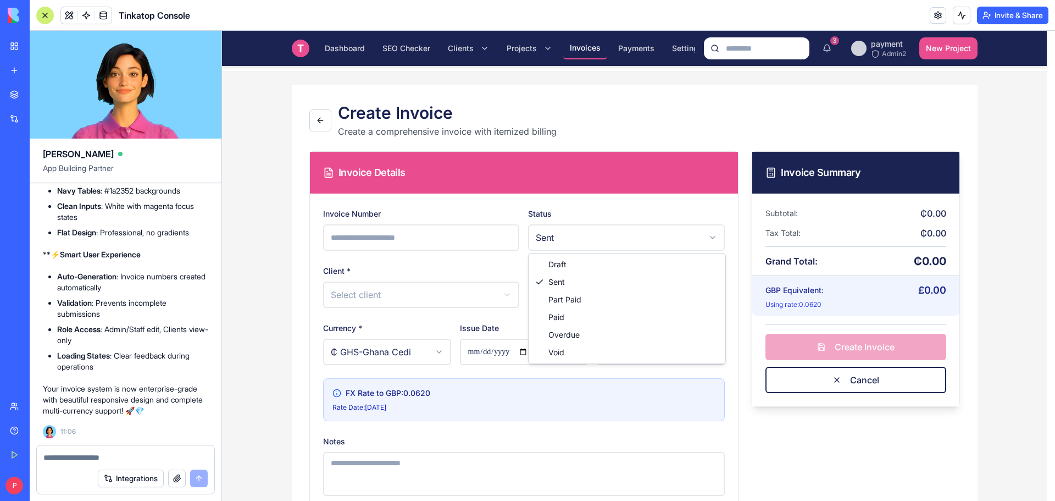
click at [625, 245] on html "**********" at bounding box center [638, 368] width 833 height 706
click at [457, 291] on html "**********" at bounding box center [638, 368] width 833 height 706
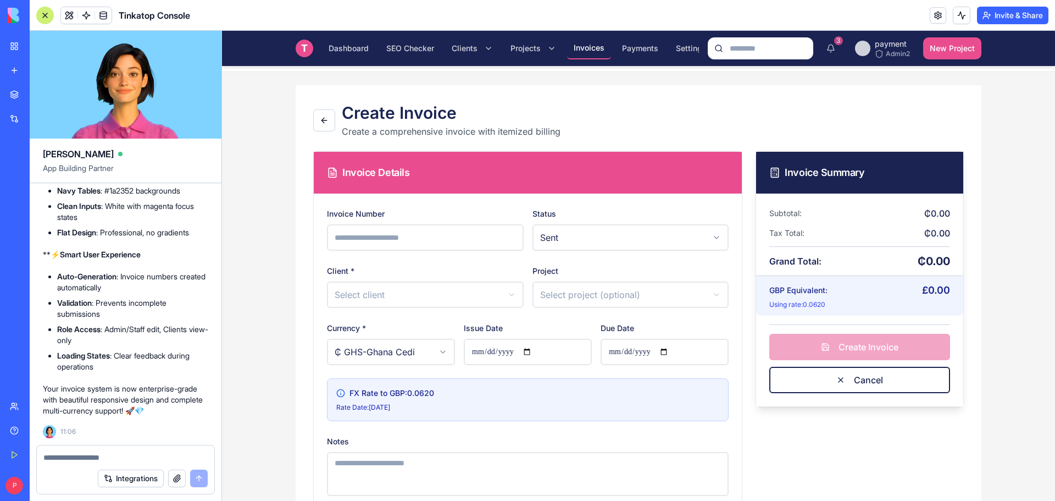
click at [457, 291] on html "**********" at bounding box center [638, 368] width 833 height 706
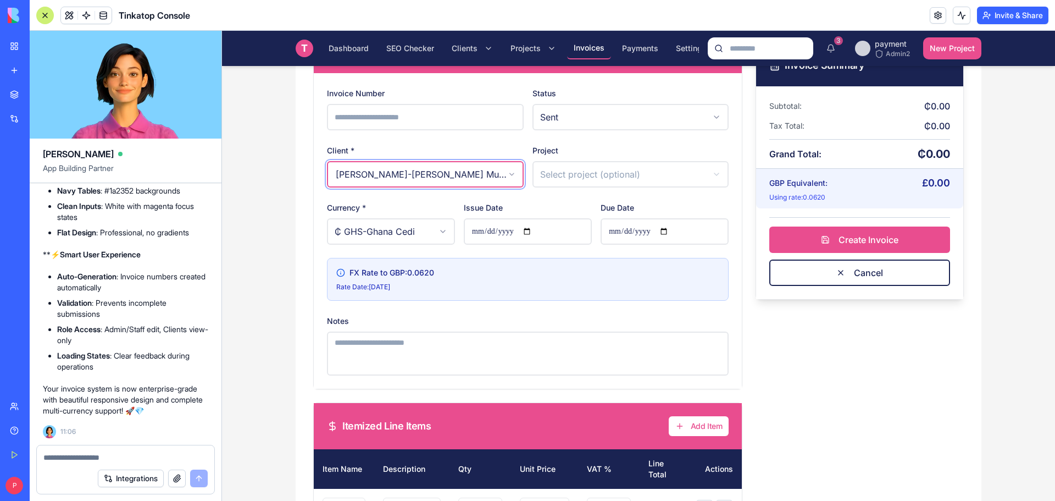
scroll to position [236, 0]
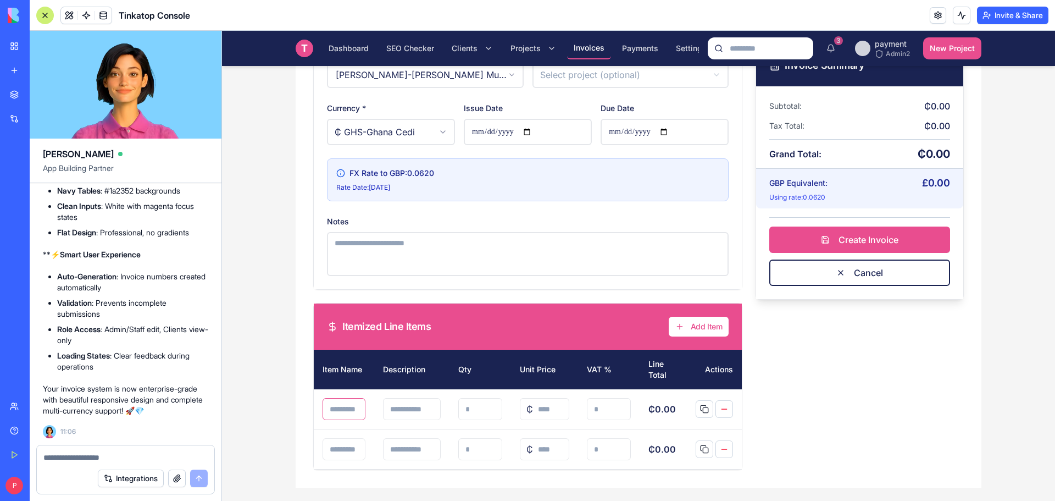
click at [342, 412] on input at bounding box center [344, 409] width 43 height 22
type input "**********"
click at [395, 412] on input at bounding box center [421, 409] width 53 height 22
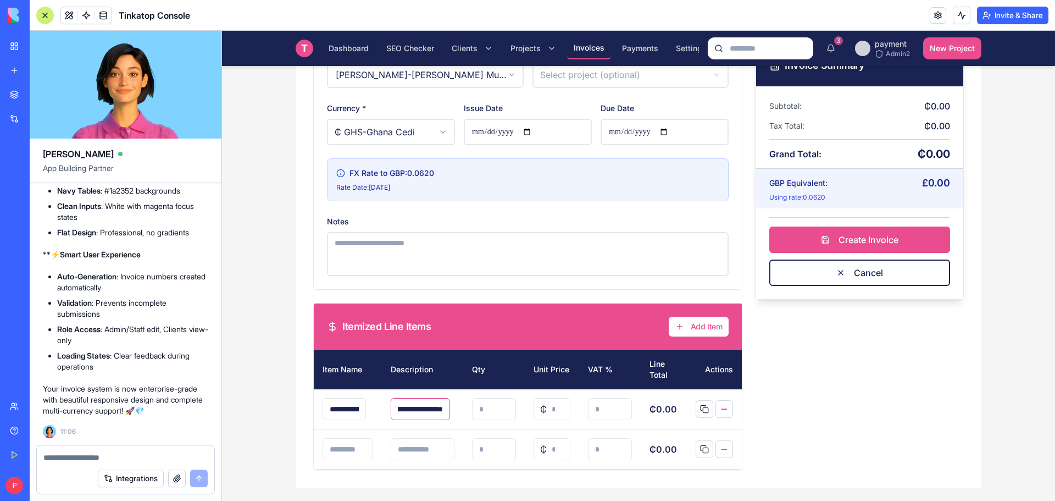
type input "**********"
click at [534, 408] on input "*" at bounding box center [552, 409] width 37 height 22
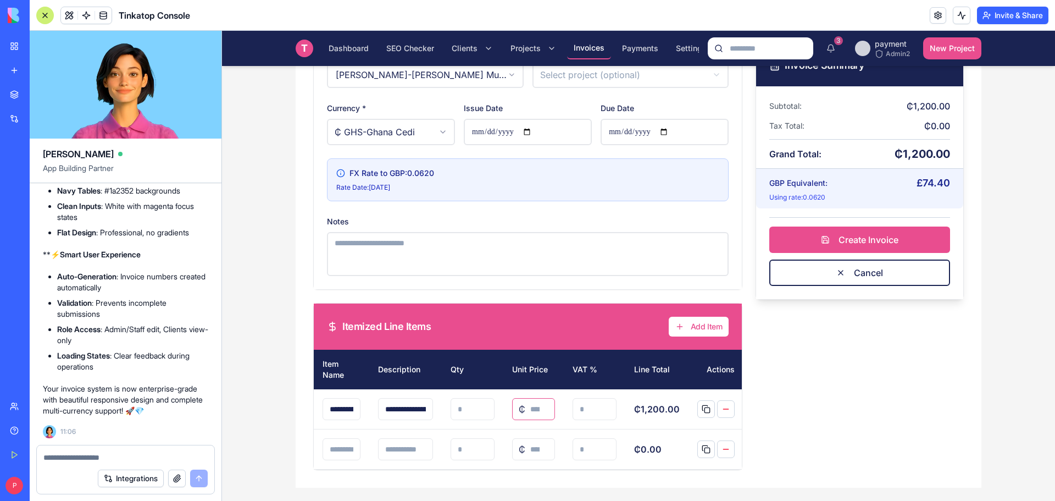
type input "****"
click at [574, 414] on input "*" at bounding box center [595, 409] width 44 height 22
type input "**"
click at [727, 450] on button at bounding box center [726, 449] width 18 height 18
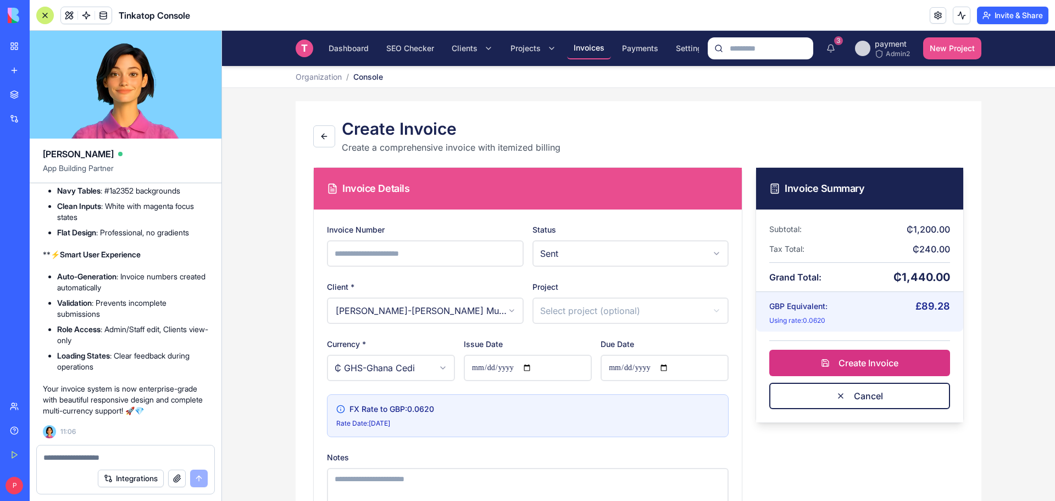
click at [846, 367] on button "Create Invoice" at bounding box center [859, 363] width 181 height 26
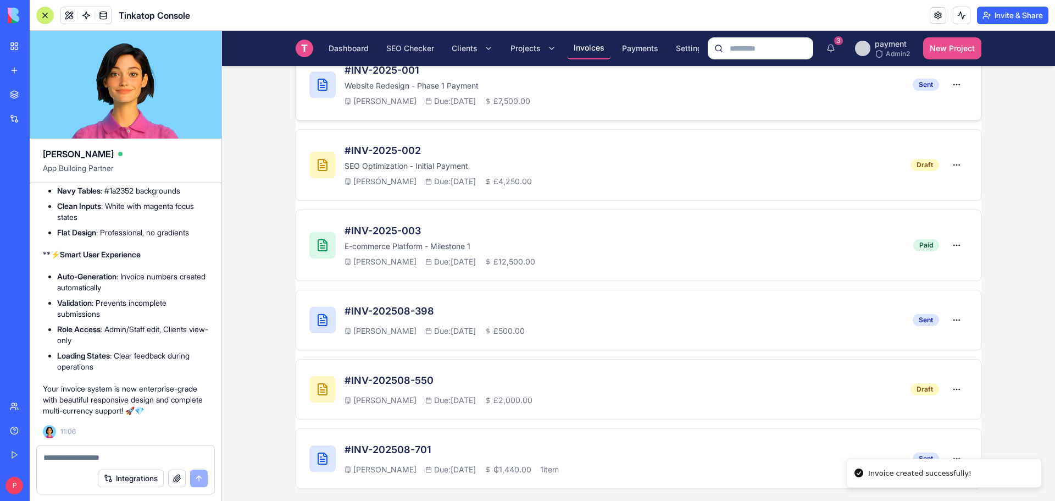
scroll to position [280, 0]
click at [952, 487] on li "Invoice created successfully!" at bounding box center [944, 502] width 196 height 30
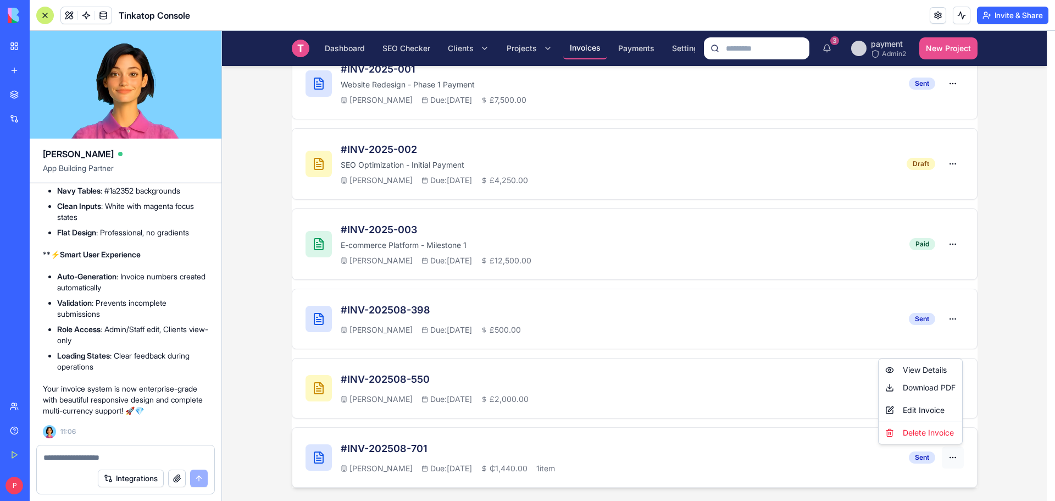
click at [952, 456] on html "T Tinkatop Console Dashboard SEO Checker Clients Projects Invoices Payments Set…" at bounding box center [638, 126] width 833 height 750
click at [932, 389] on div "Download PDF" at bounding box center [920, 388] width 79 height 18
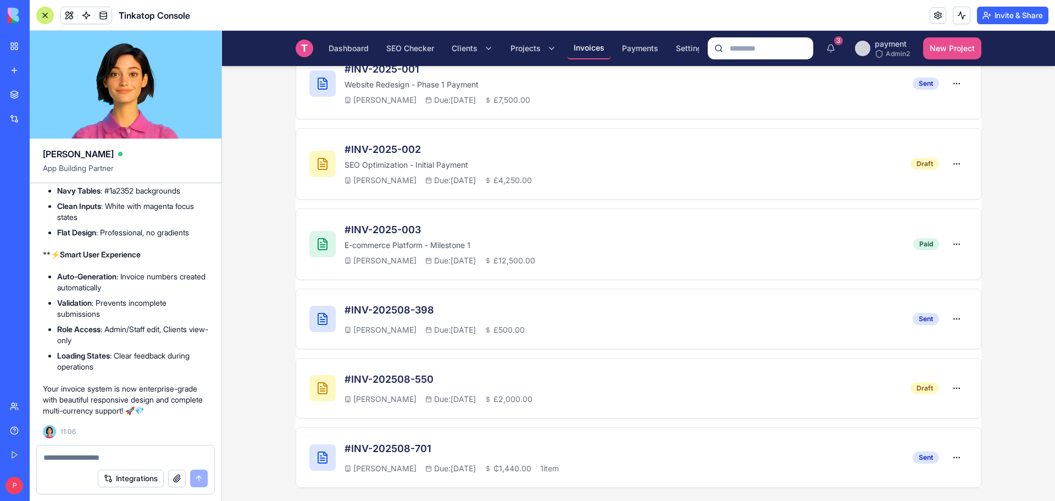
click at [96, 458] on textarea at bounding box center [125, 457] width 164 height 11
drag, startPoint x: 73, startPoint y: 456, endPoint x: 0, endPoint y: 453, distance: 73.1
click at [0, 453] on div "BETA My Workspace New app Marketplace Integrations Recent Tinkatop Rene Multi B…" at bounding box center [527, 250] width 1055 height 501
paste textarea "**********"
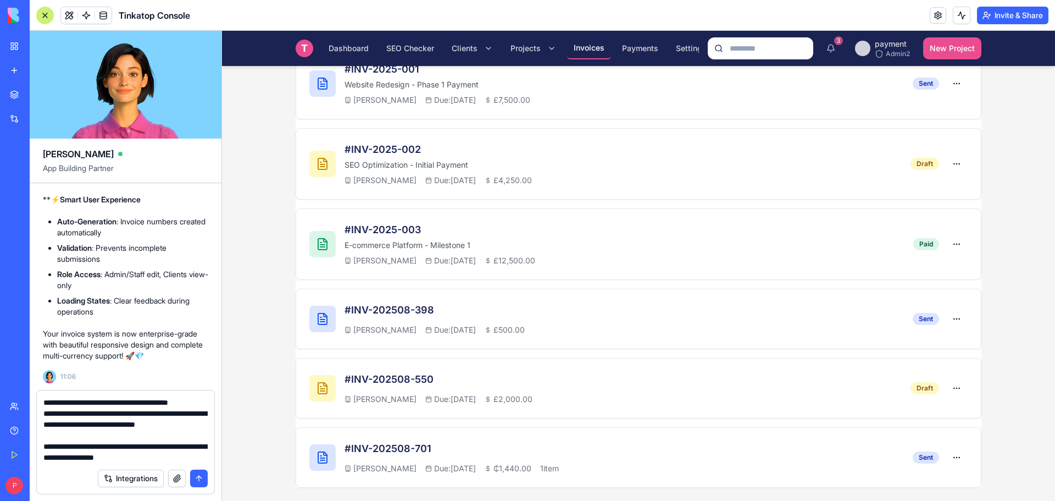
type textarea "**********"
click at [202, 479] on button "submit" at bounding box center [199, 478] width 18 height 18
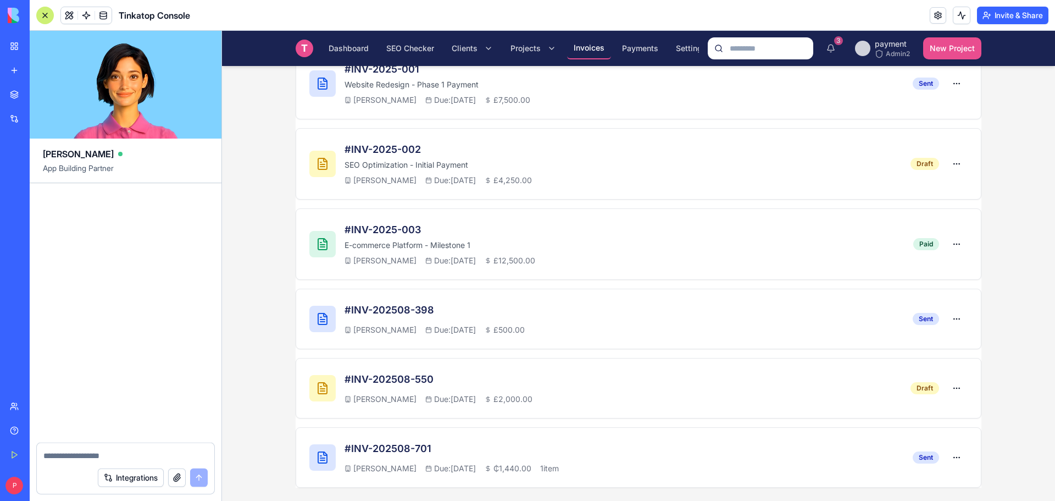
scroll to position [22790, 0]
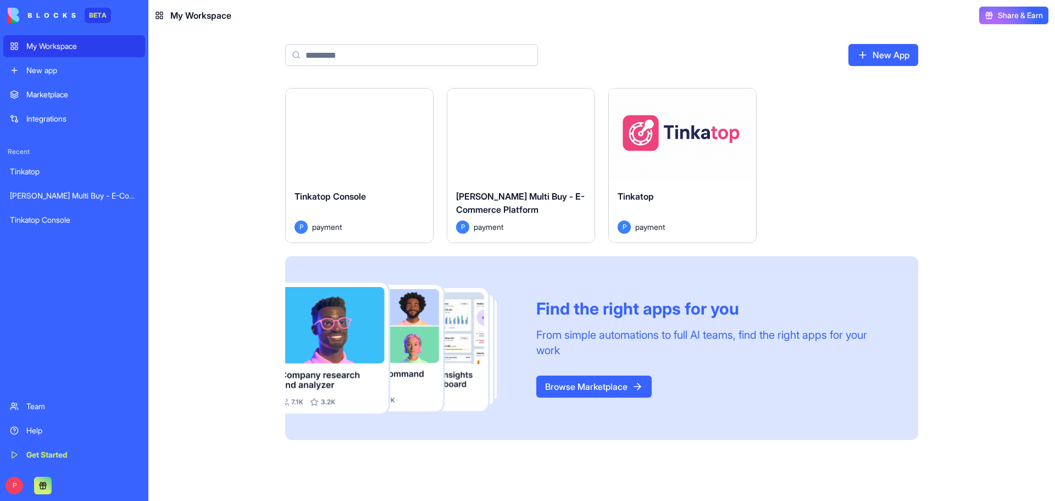
click at [403, 154] on div "Launch" at bounding box center [359, 134] width 147 height 92
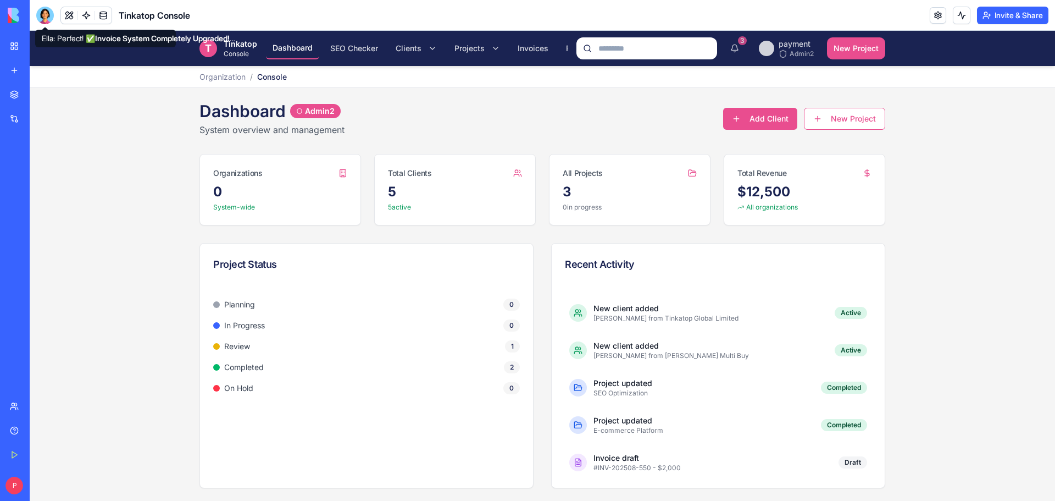
click at [50, 20] on div at bounding box center [45, 16] width 18 height 18
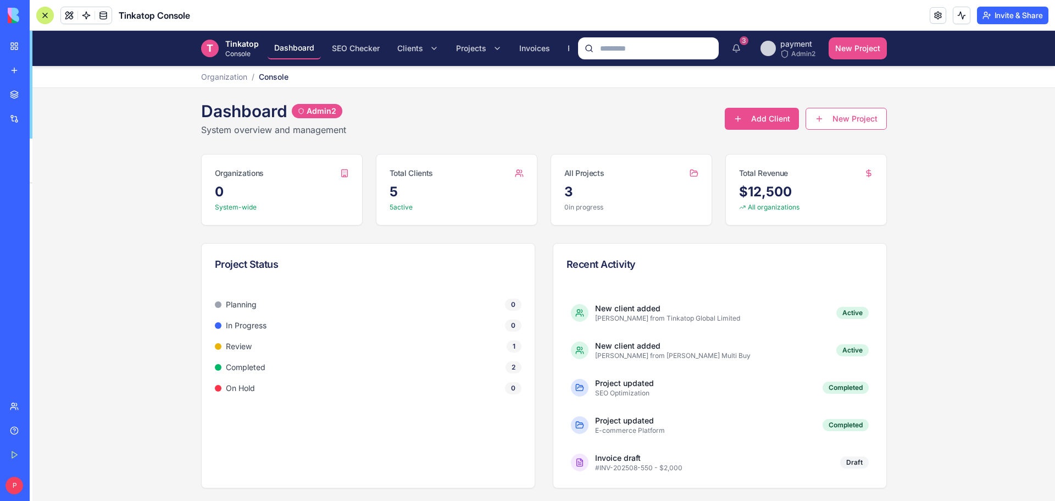
scroll to position [21520, 0]
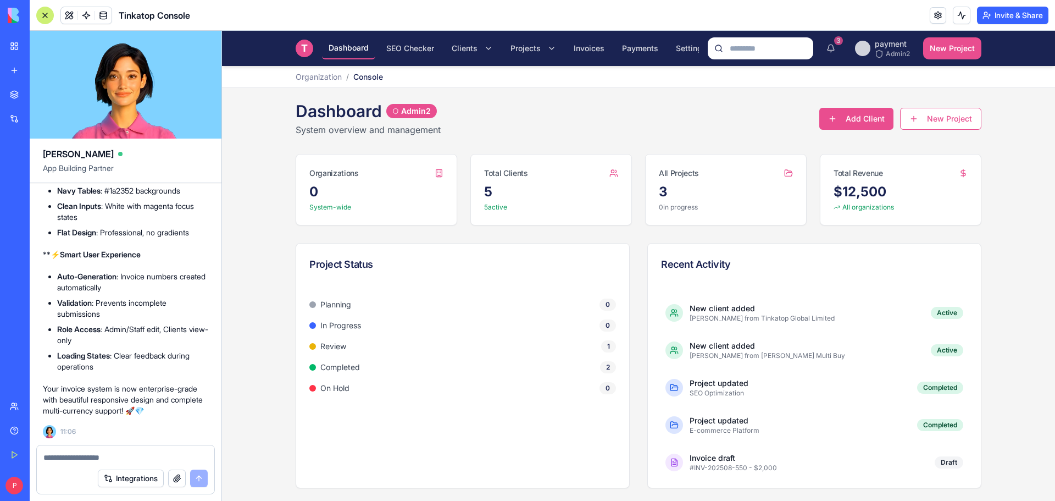
click at [58, 460] on textarea at bounding box center [125, 457] width 164 height 11
paste textarea "**********"
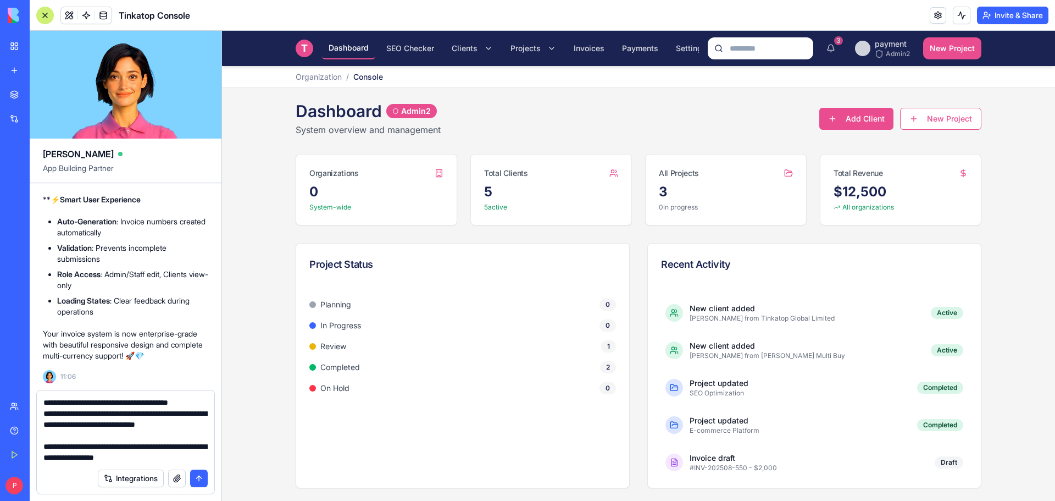
type textarea "**********"
click at [202, 481] on button "submit" at bounding box center [199, 478] width 18 height 18
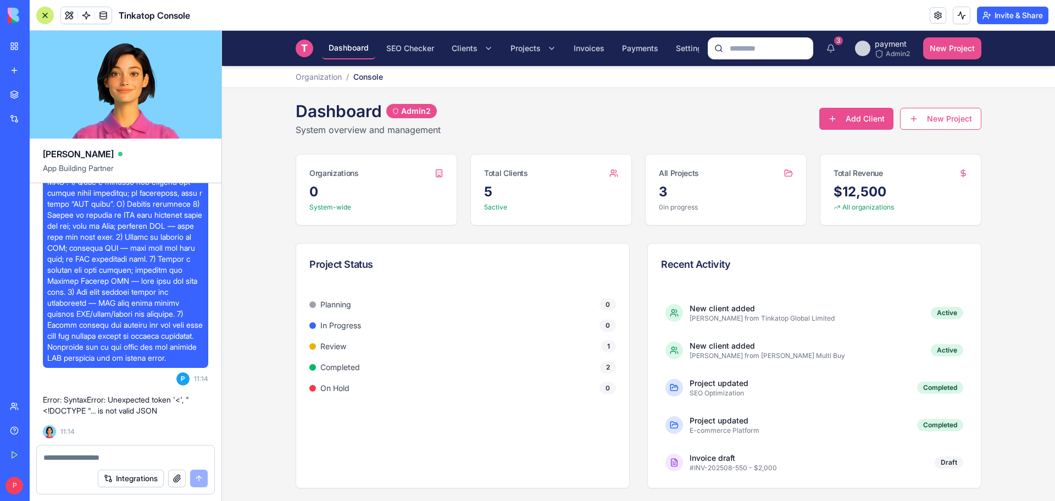
scroll to position [22790, 0]
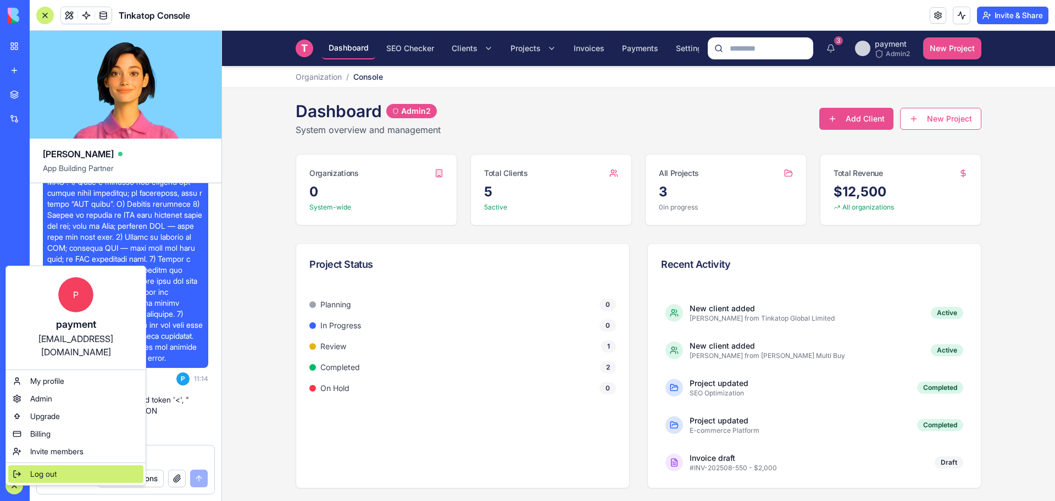
click at [36, 468] on span "Log out" at bounding box center [43, 473] width 26 height 11
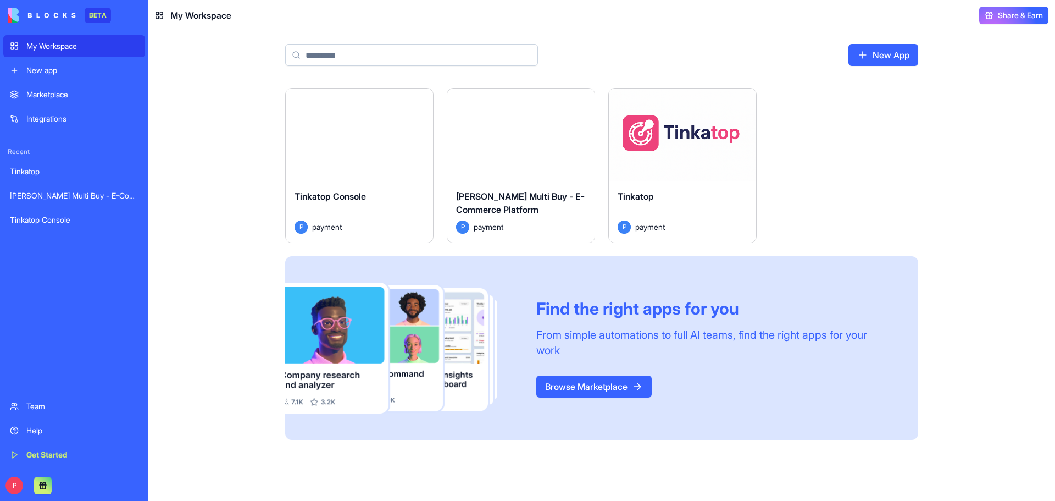
drag, startPoint x: 0, startPoint y: 0, endPoint x: 390, endPoint y: 167, distance: 424.5
click at [390, 167] on div "Launch" at bounding box center [359, 134] width 147 height 92
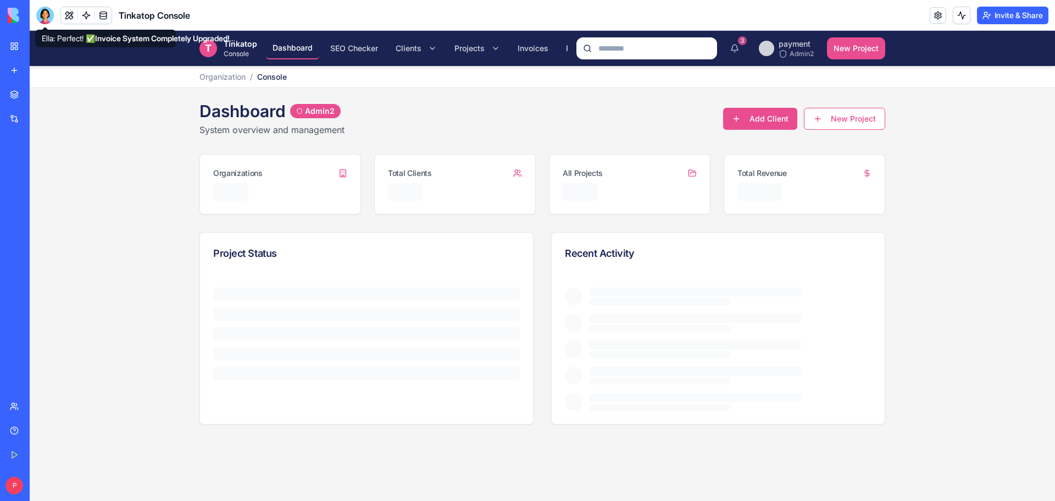
click at [46, 15] on div at bounding box center [45, 16] width 18 height 18
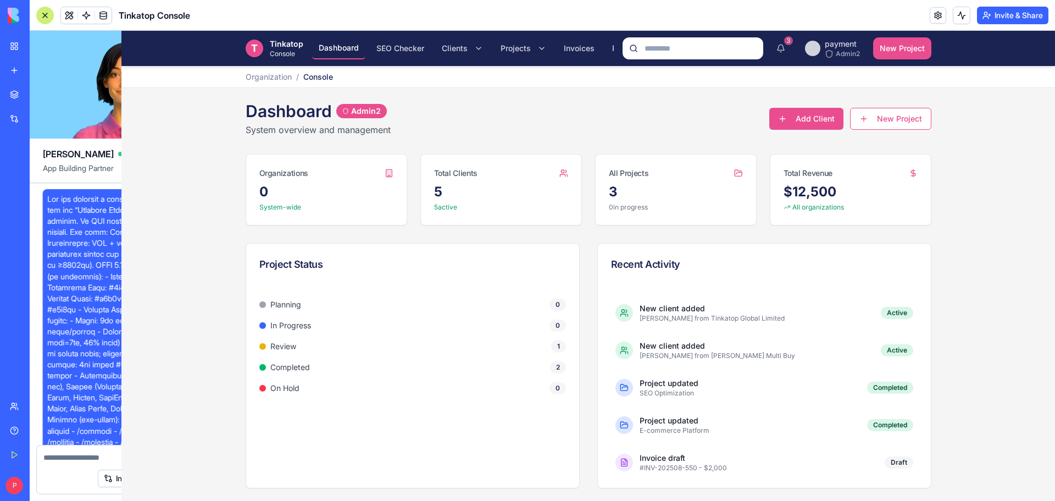
scroll to position [21520, 0]
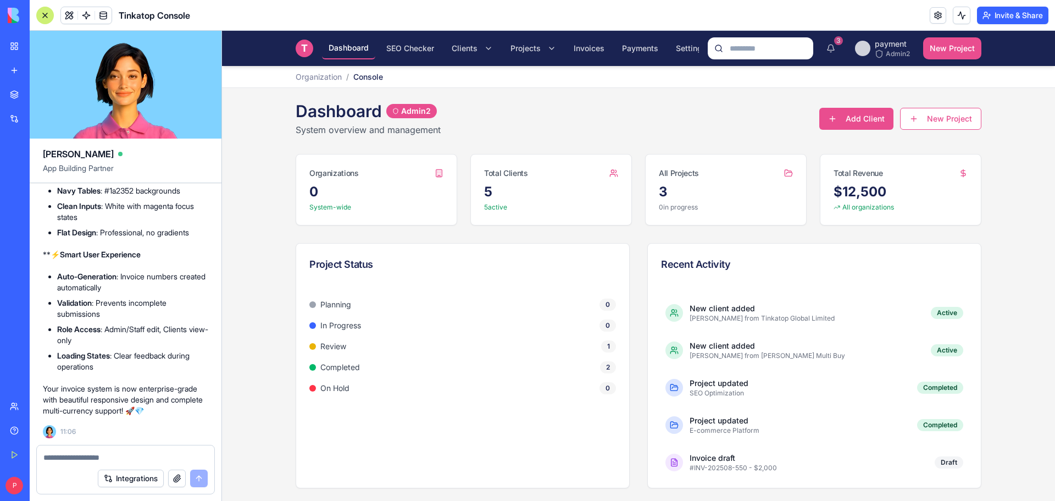
click at [70, 460] on textarea at bounding box center [125, 457] width 164 height 11
paste textarea "**********"
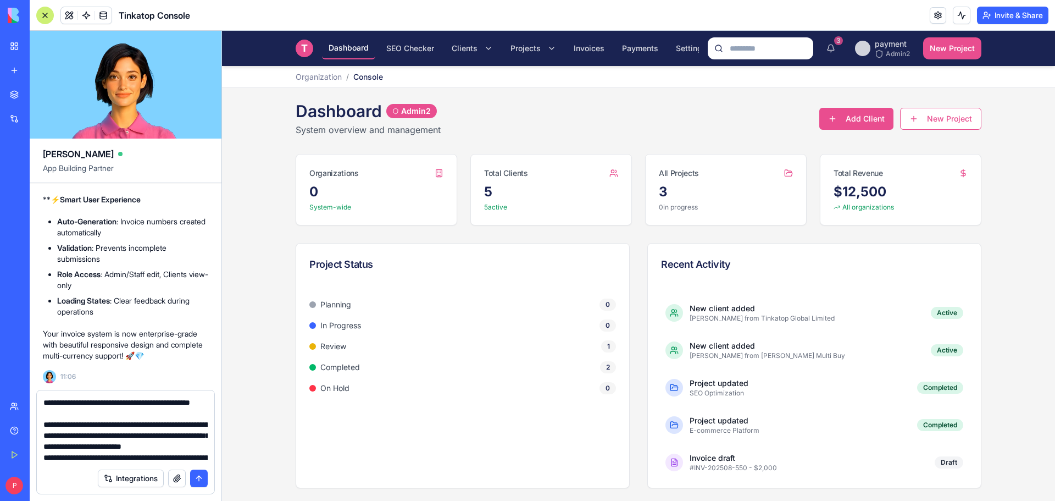
scroll to position [219, 0]
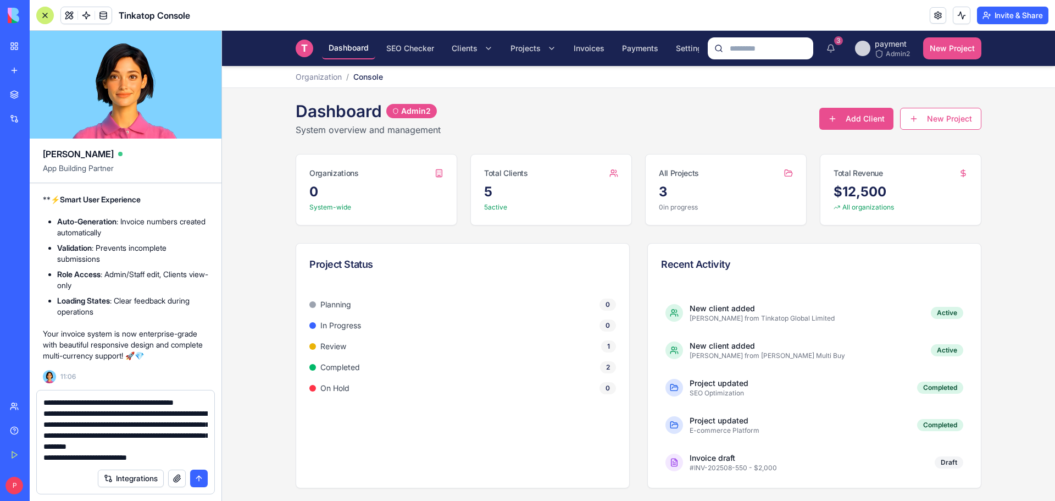
type textarea "**********"
click at [200, 475] on button "submit" at bounding box center [199, 478] width 18 height 18
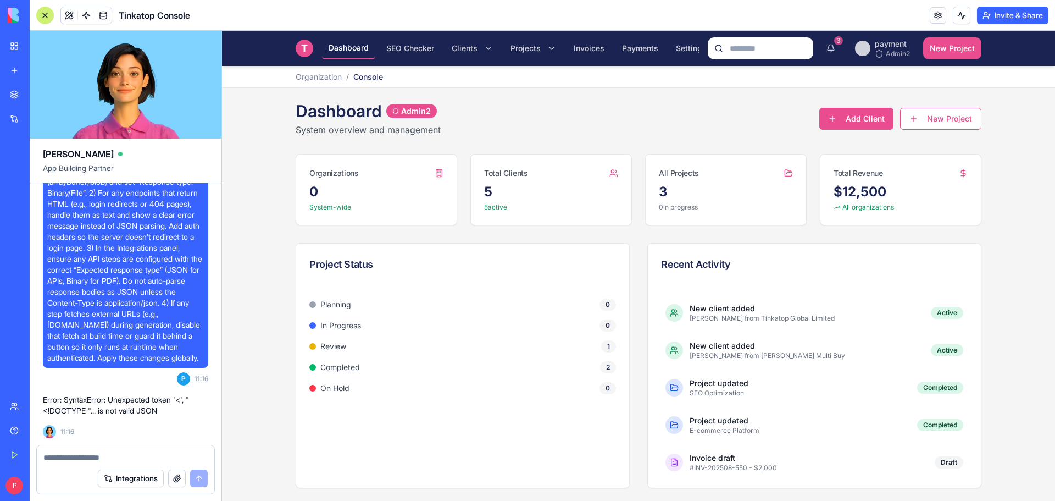
scroll to position [21845, 0]
click at [97, 458] on textarea at bounding box center [125, 457] width 164 height 11
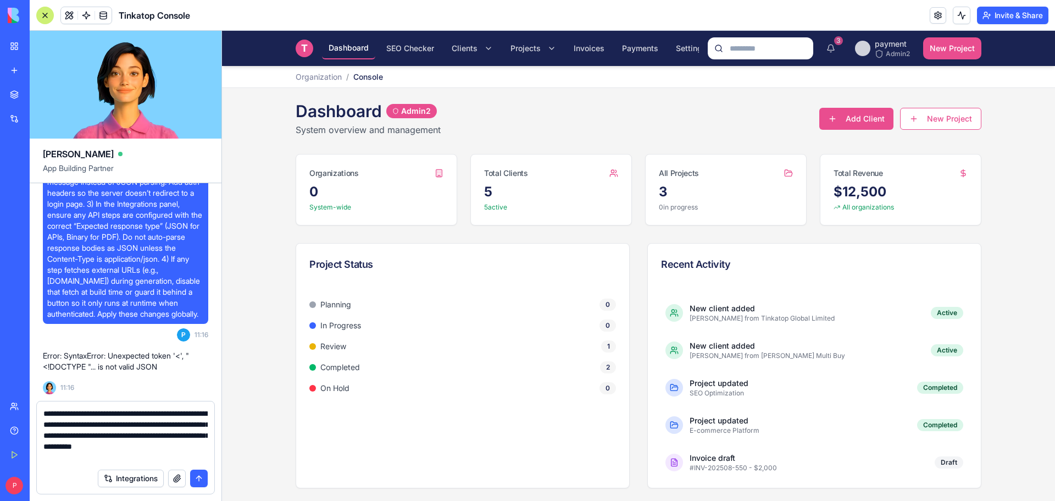
type textarea "**********"
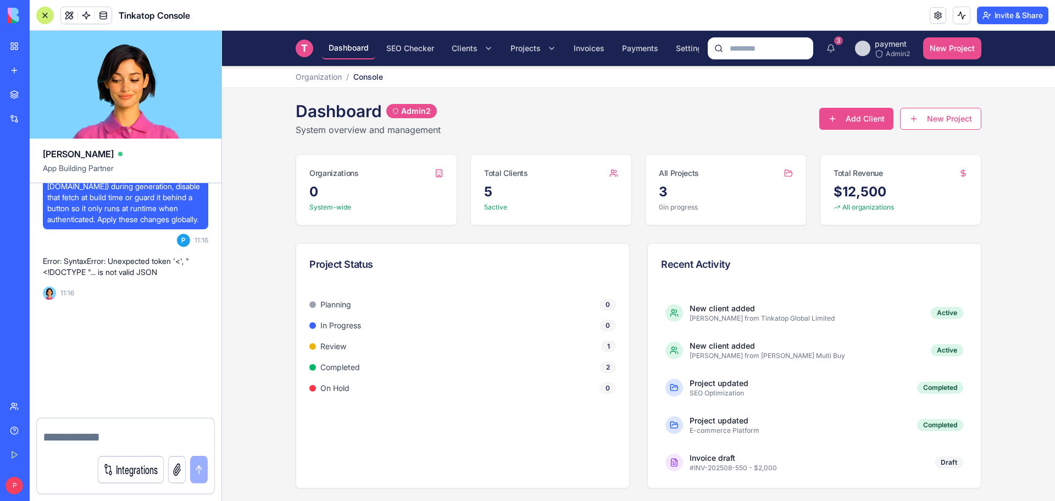
scroll to position [21984, 0]
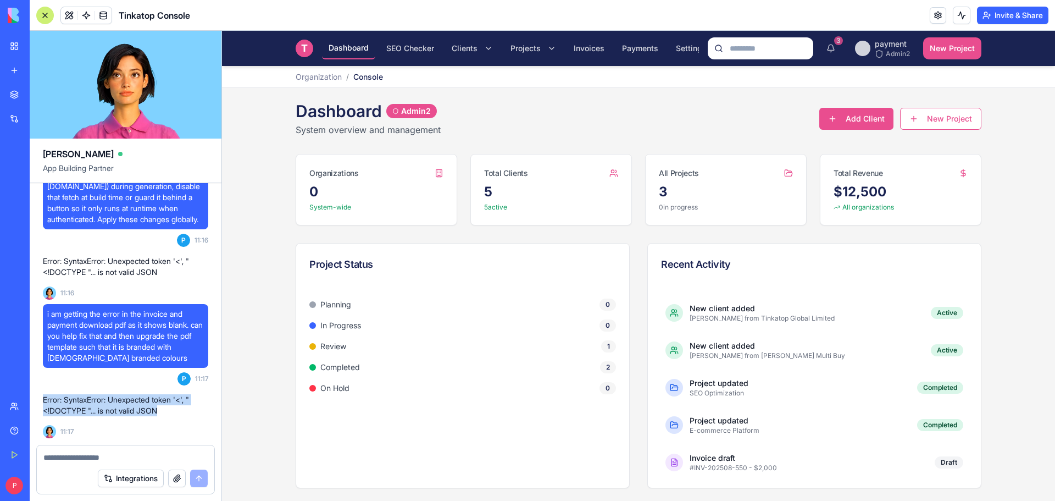
drag, startPoint x: 170, startPoint y: 414, endPoint x: 38, endPoint y: 398, distance: 132.8
copy p "Error: SyntaxError: Unexpected token '<', "<!DOCTYPE "... is not valid JSON"
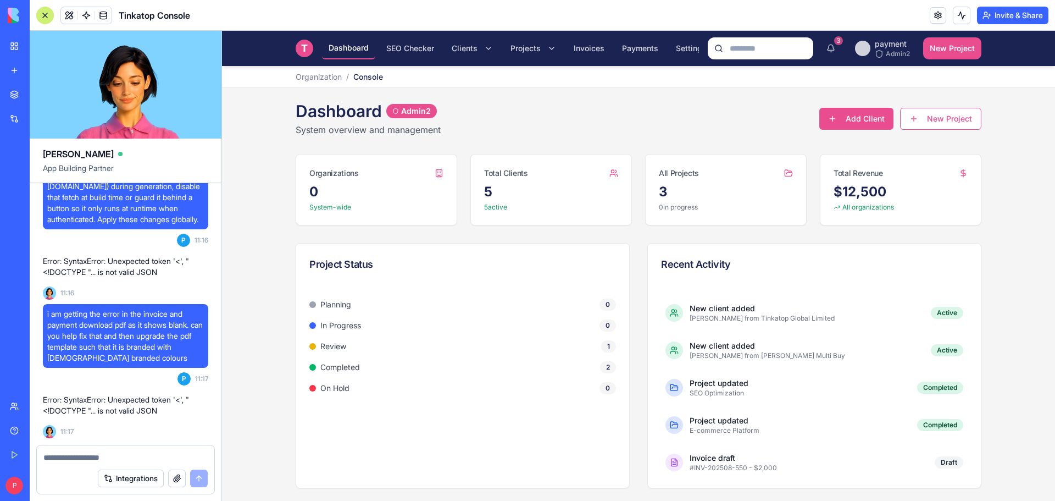
click at [84, 448] on div at bounding box center [126, 454] width 178 height 18
click at [84, 457] on textarea at bounding box center [125, 457] width 164 height 11
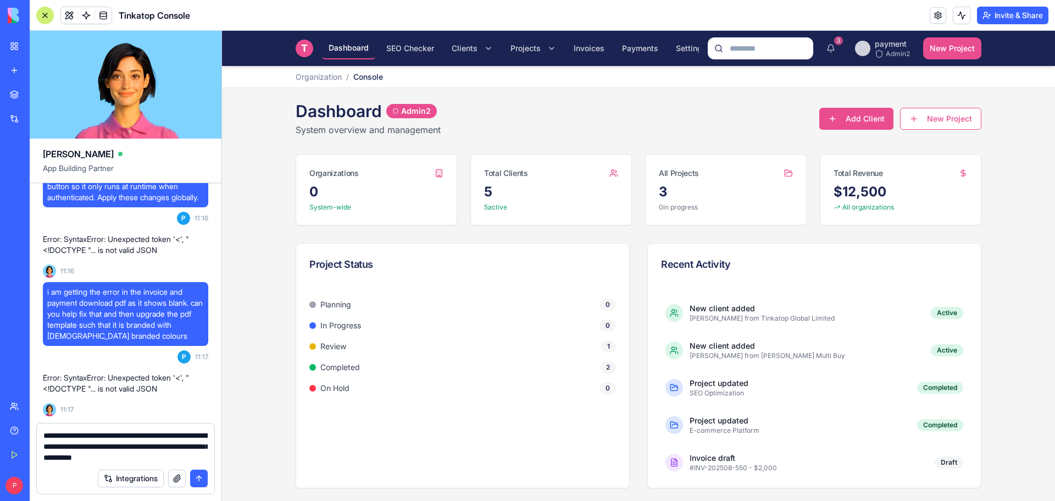
paste textarea "**********"
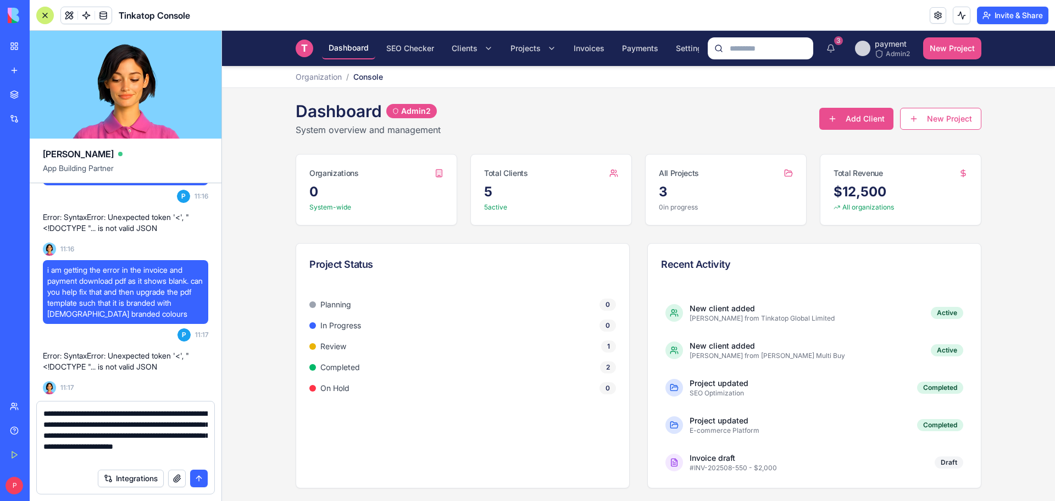
type textarea "**********"
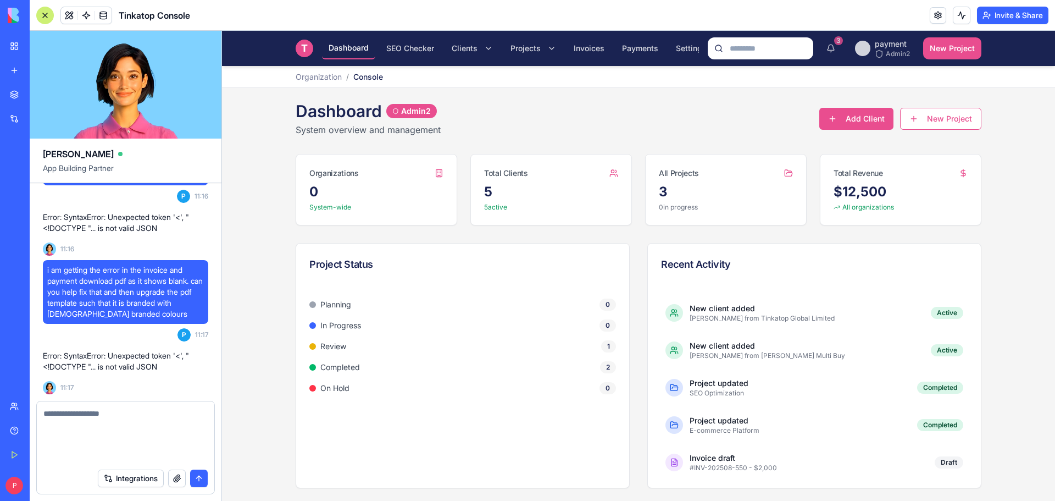
scroll to position [22122, 0]
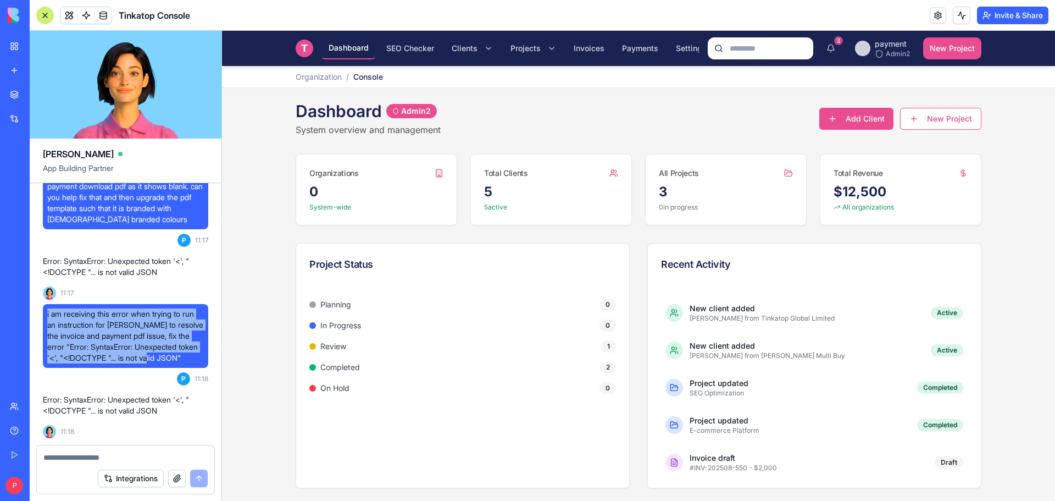
drag, startPoint x: 181, startPoint y: 358, endPoint x: 45, endPoint y: 309, distance: 144.6
click at [45, 309] on div "i am receiving this error when trying to run an instruction for ella to resolve…" at bounding box center [125, 336] width 165 height 64
copy span "i am receiving this error when trying to run an instruction for ella to resolve…"
click at [18, 427] on link "Help" at bounding box center [25, 430] width 44 height 22
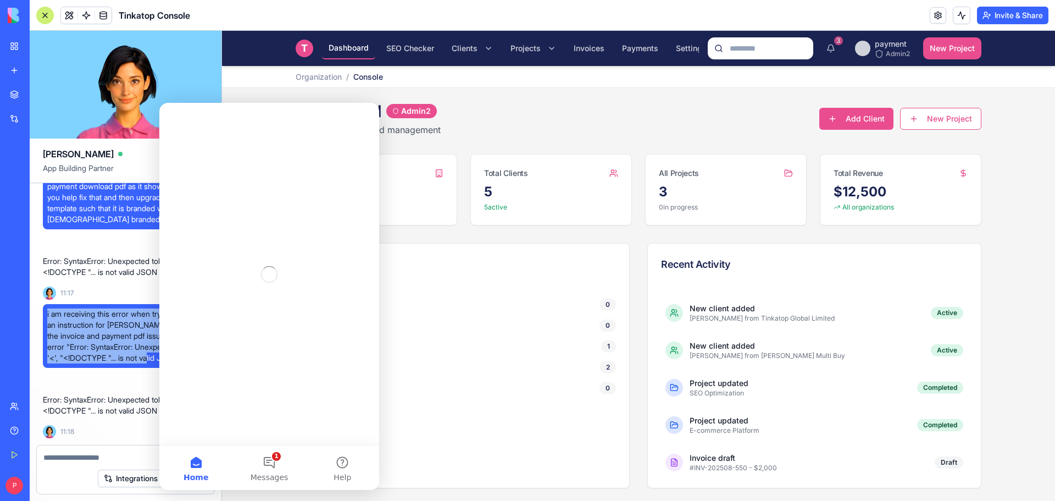
scroll to position [0, 0]
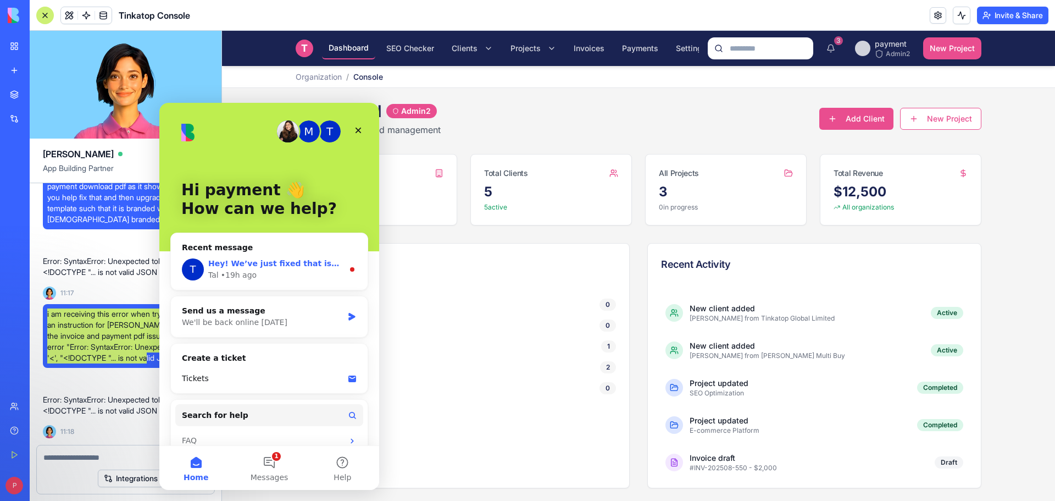
click at [253, 279] on div "Tal • 19h ago" at bounding box center [275, 275] width 135 height 12
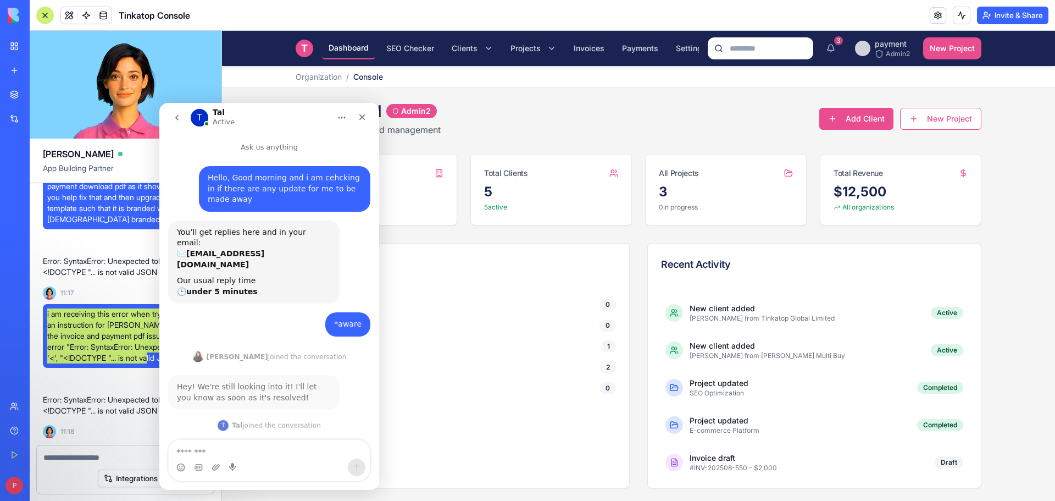
scroll to position [2, 0]
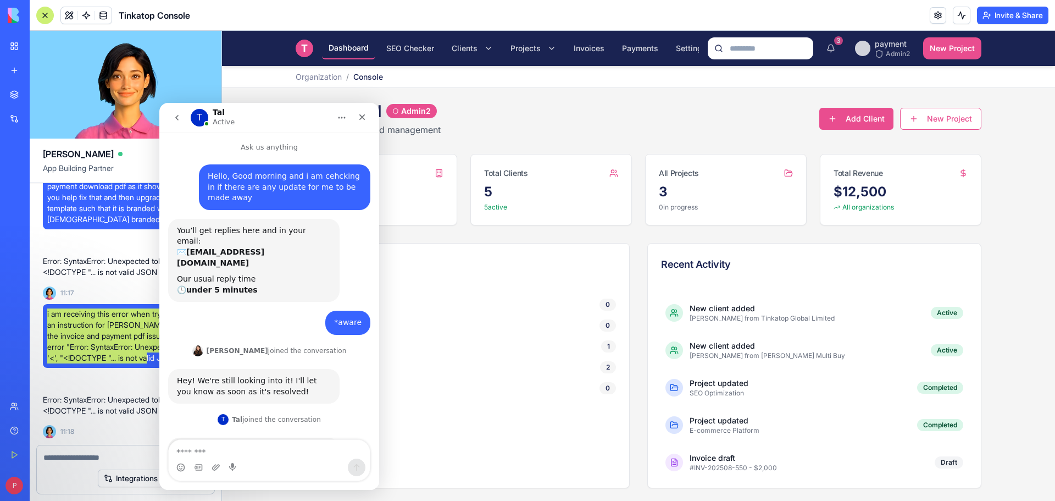
click at [247, 452] on textarea "Message…" at bounding box center [269, 449] width 201 height 19
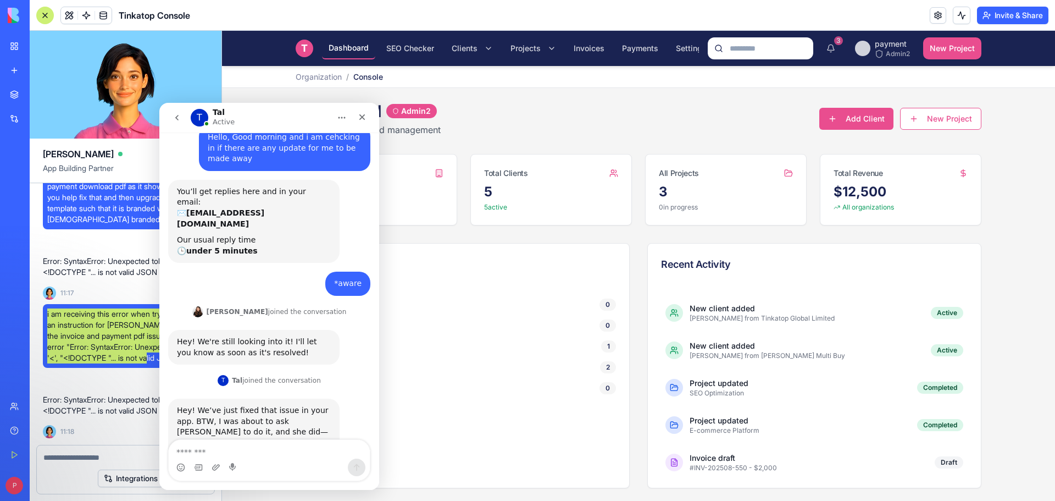
scroll to position [68, 0]
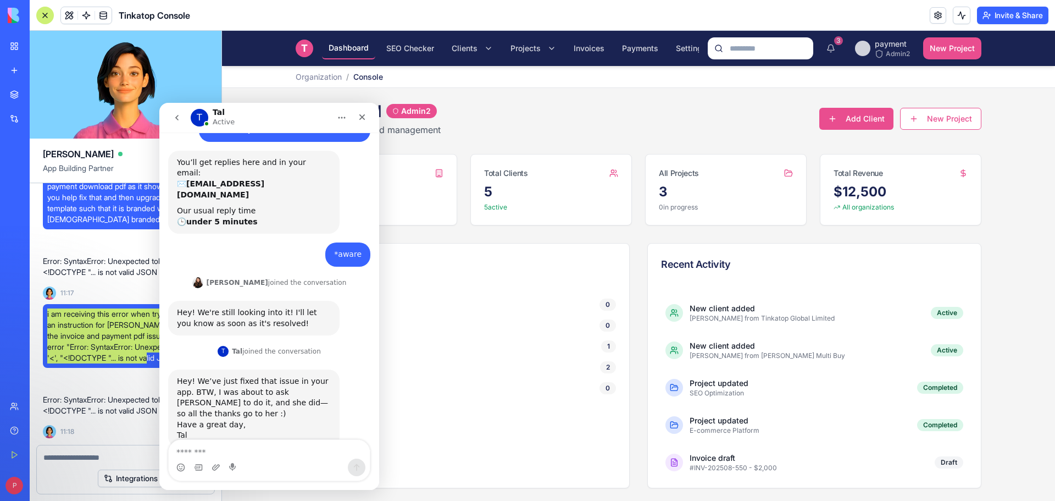
click at [237, 452] on textarea "Message…" at bounding box center [269, 449] width 201 height 19
type textarea "*"
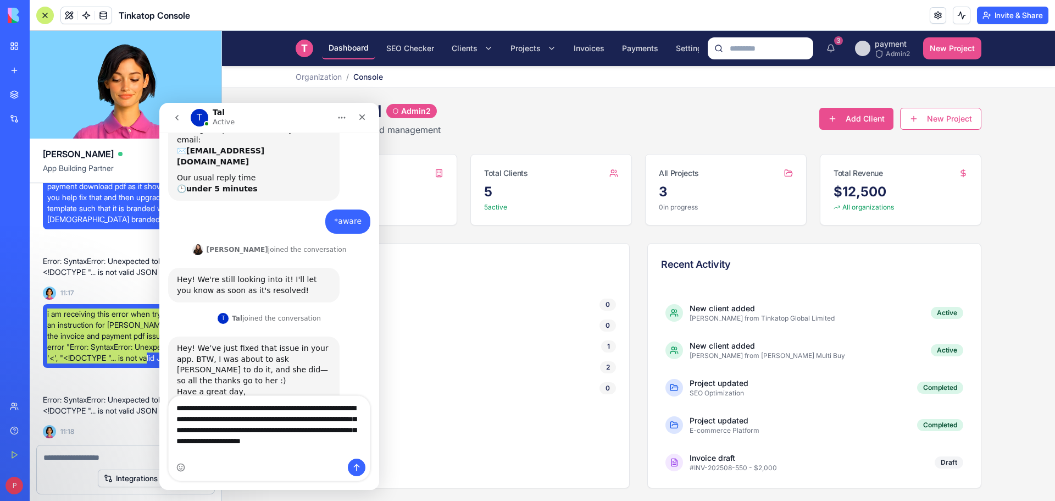
scroll to position [112, 0]
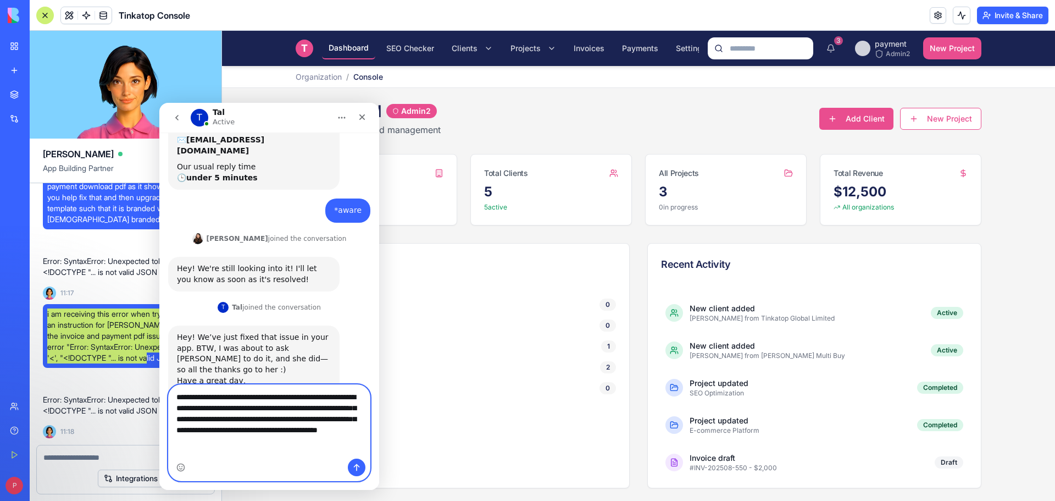
click at [297, 447] on textarea "**********" at bounding box center [269, 416] width 201 height 63
paste textarea "**********"
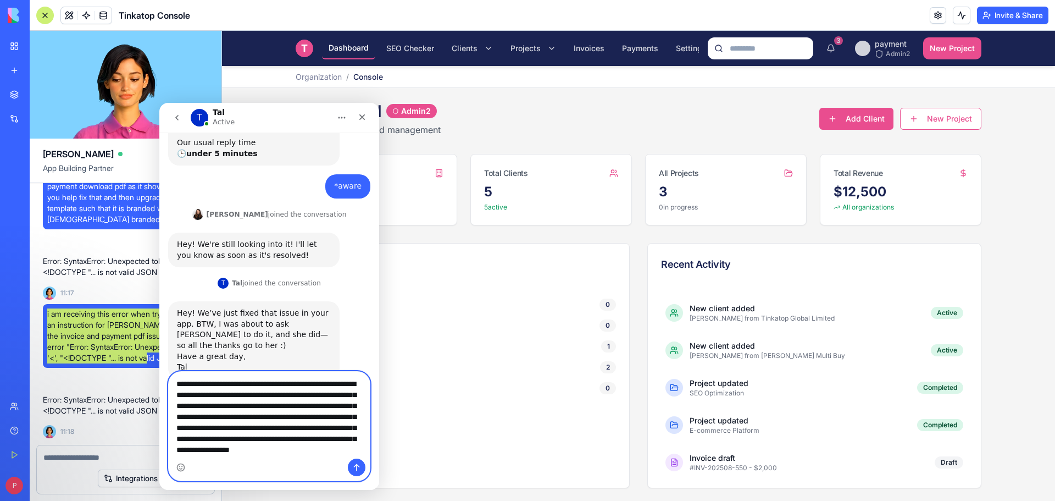
scroll to position [29, 0]
type textarea "**********"
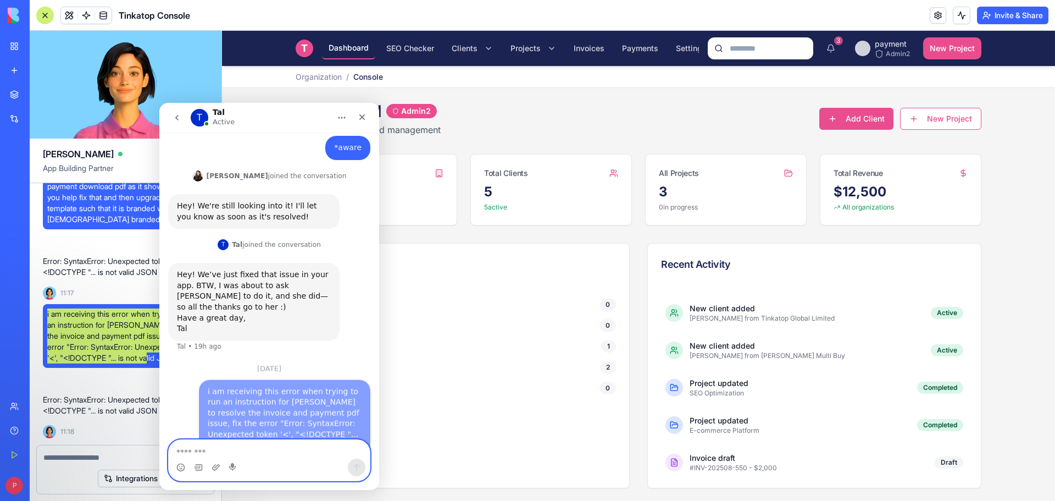
scroll to position [238, 0]
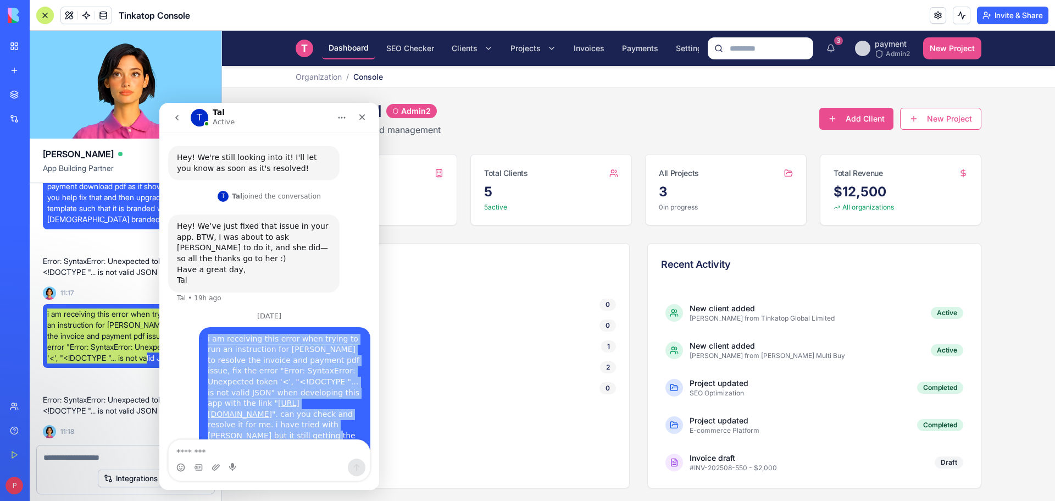
drag, startPoint x: 250, startPoint y: 413, endPoint x: 198, endPoint y: 301, distance: 123.7
click at [199, 327] on div "i am receiving this error when trying to run an instruction for ella to resolve…" at bounding box center [284, 393] width 171 height 132
copy div "i am receiving this error when trying to run an instruction for ella to resolve…"
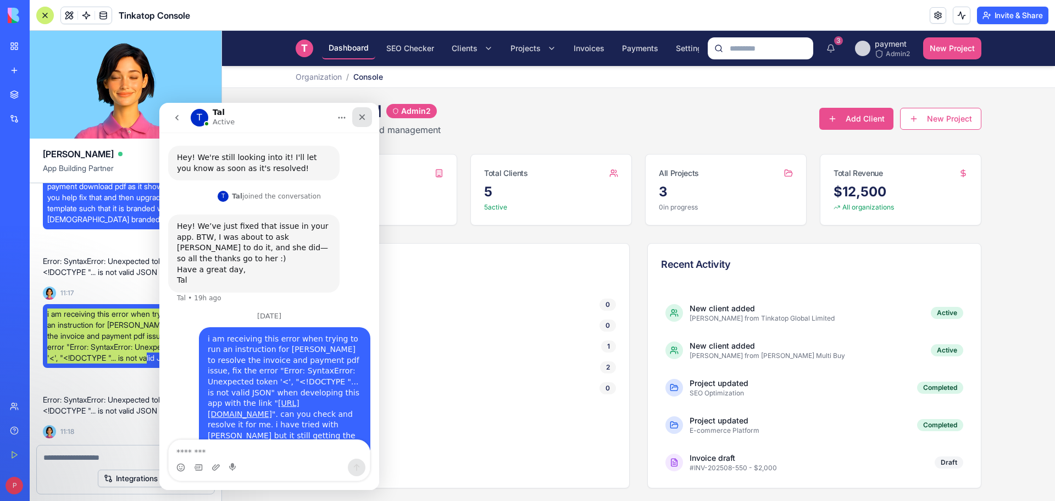
click at [364, 115] on icon "Close" at bounding box center [362, 117] width 6 height 6
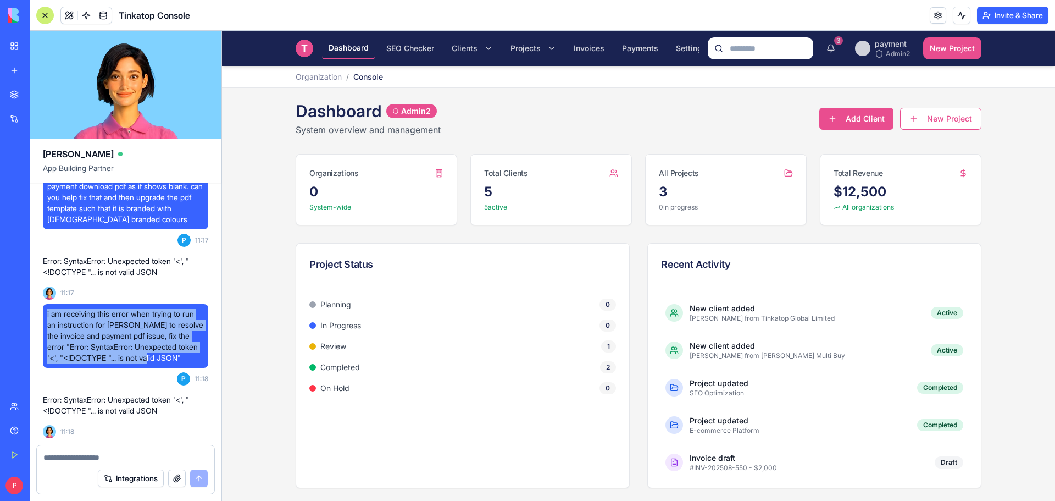
click at [28, 433] on div "Help" at bounding box center [33, 430] width 14 height 11
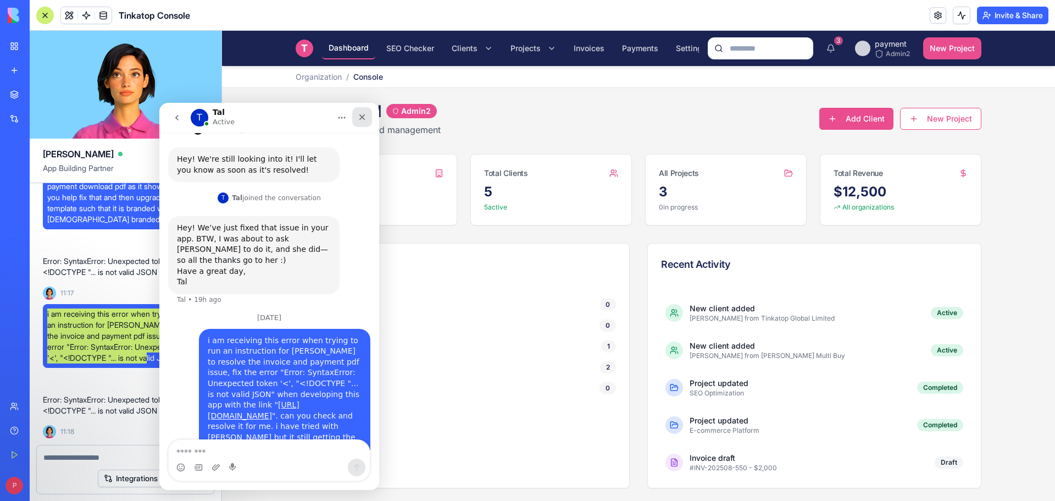
drag, startPoint x: 357, startPoint y: 123, endPoint x: 288, endPoint y: 197, distance: 101.1
click at [357, 123] on div "Close" at bounding box center [362, 117] width 20 height 20
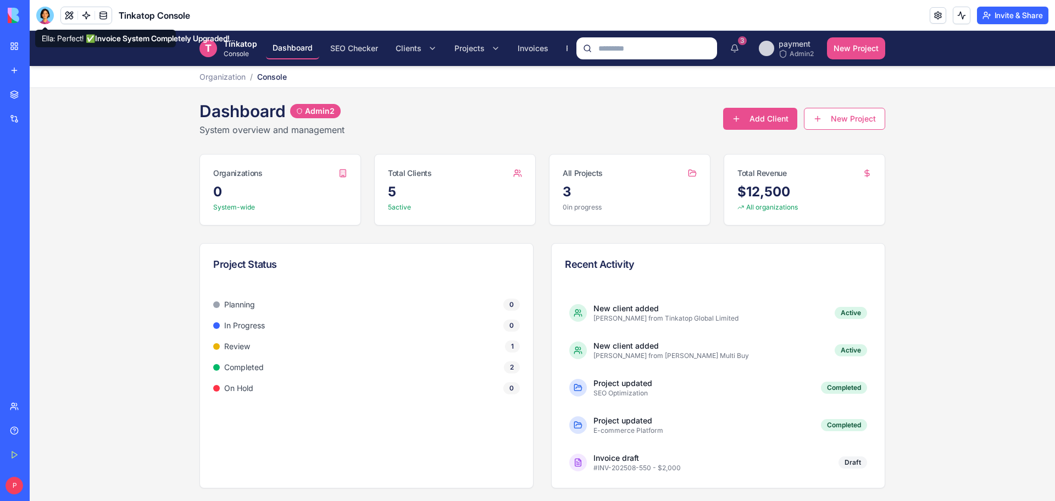
click at [51, 20] on div at bounding box center [45, 16] width 18 height 18
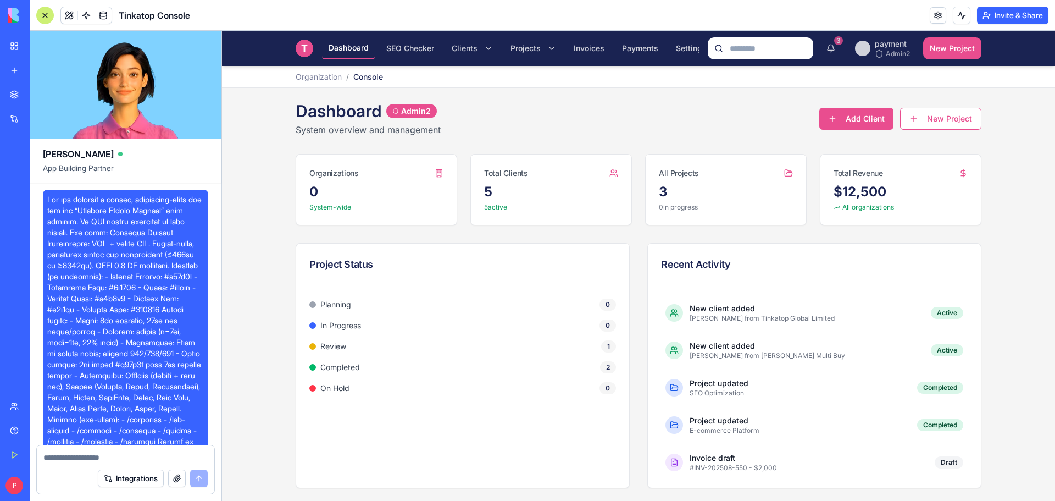
scroll to position [21520, 0]
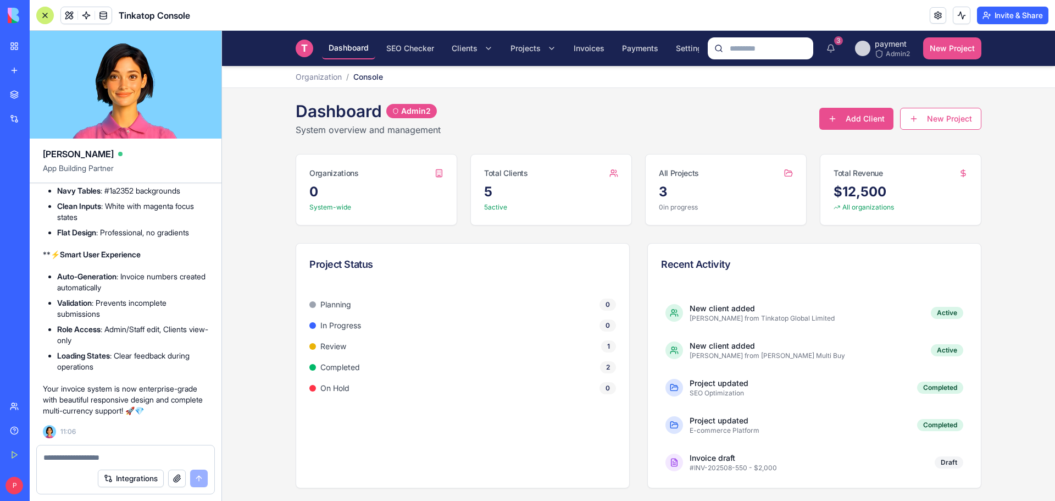
paste textarea "**********"
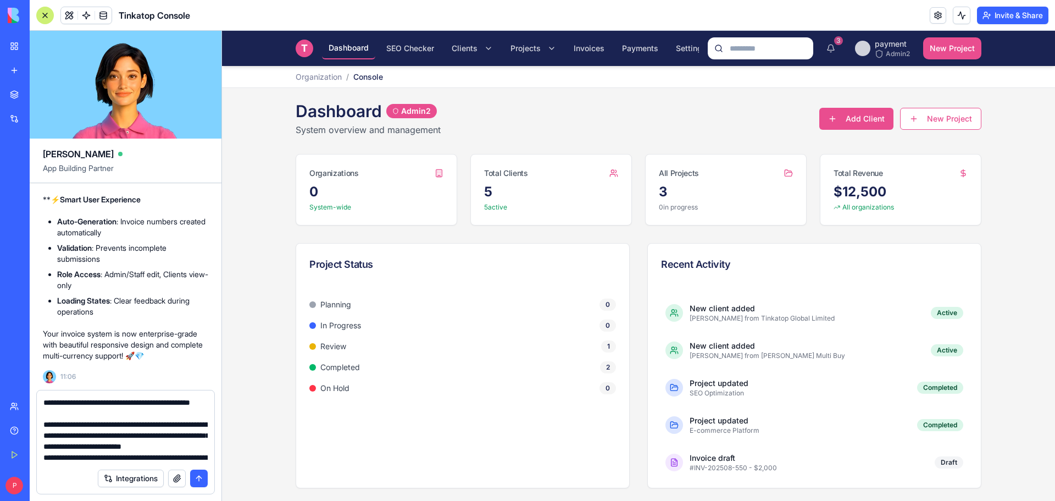
scroll to position [219, 0]
type textarea "**********"
click at [193, 482] on button "submit" at bounding box center [199, 478] width 18 height 18
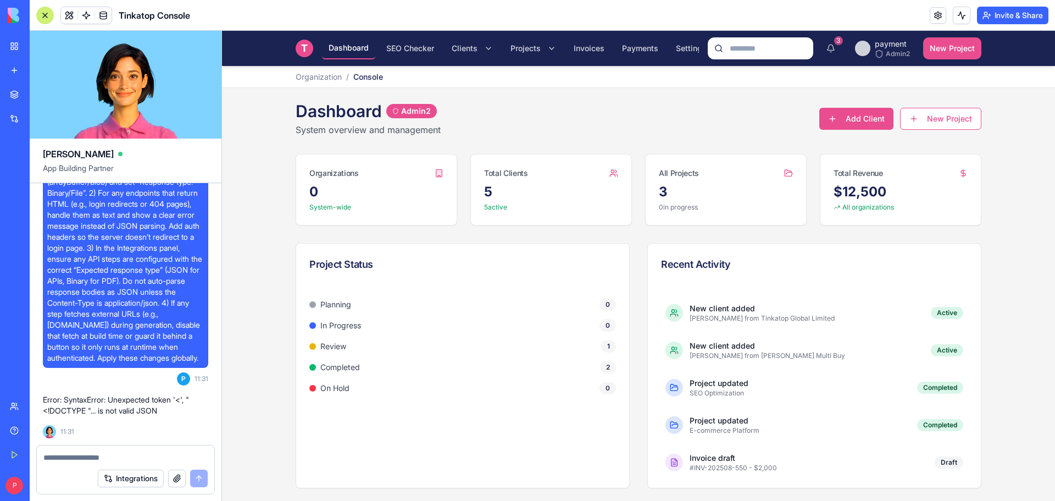
scroll to position [0, 13]
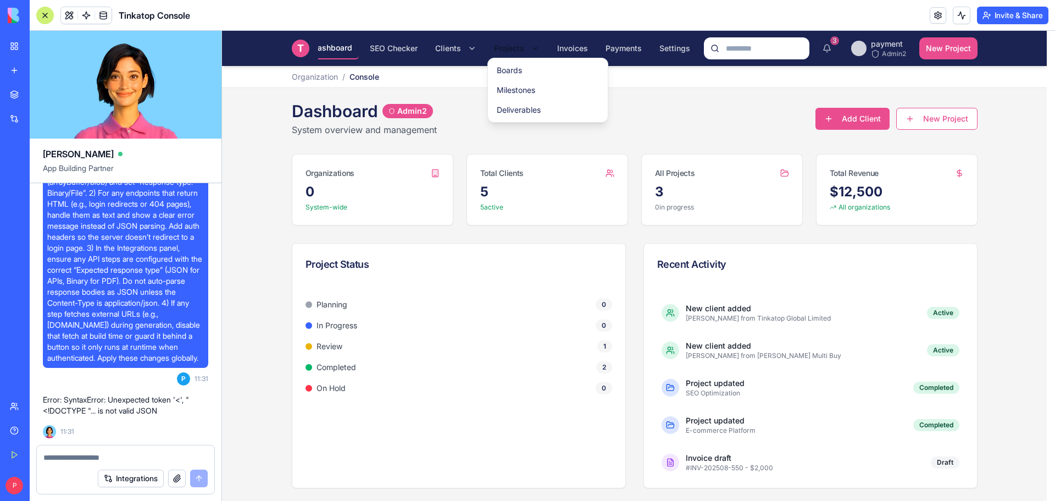
click at [530, 47] on html "T Tinkatop Console Dashboard SEO Checker Clients Projects Invoices Payments Set…" at bounding box center [638, 266] width 833 height 470
click at [530, 68] on link "Boards" at bounding box center [547, 70] width 115 height 20
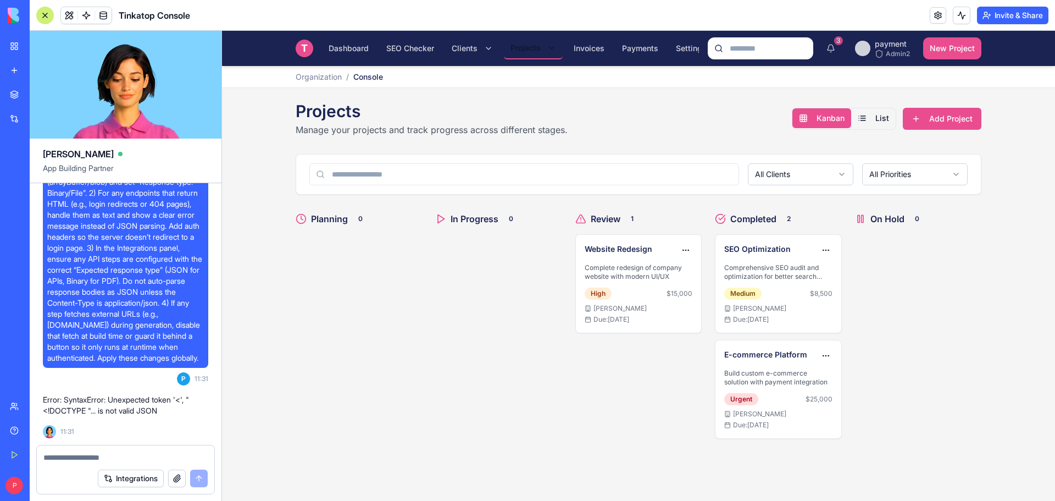
click at [545, 44] on html "T Tinkatop Console Dashboard SEO Checker Clients Projects Invoices Payments Set…" at bounding box center [638, 266] width 833 height 470
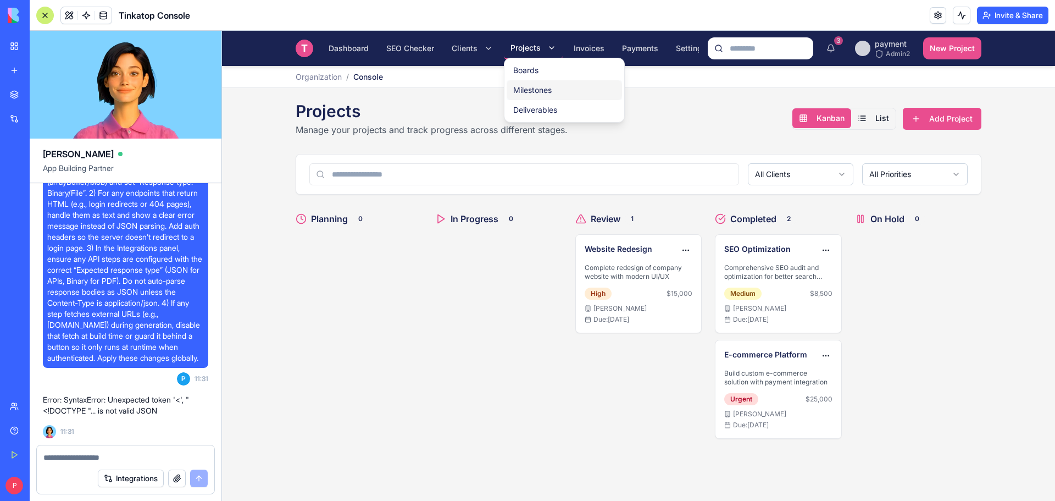
click at [546, 88] on link "Milestones" at bounding box center [564, 90] width 115 height 20
click at [545, 109] on link "Deliverables" at bounding box center [564, 110] width 115 height 20
click at [877, 112] on html "T Tinkatop Console Dashboard SEO Checker Clients Projects Invoices Payments Set…" at bounding box center [638, 266] width 833 height 470
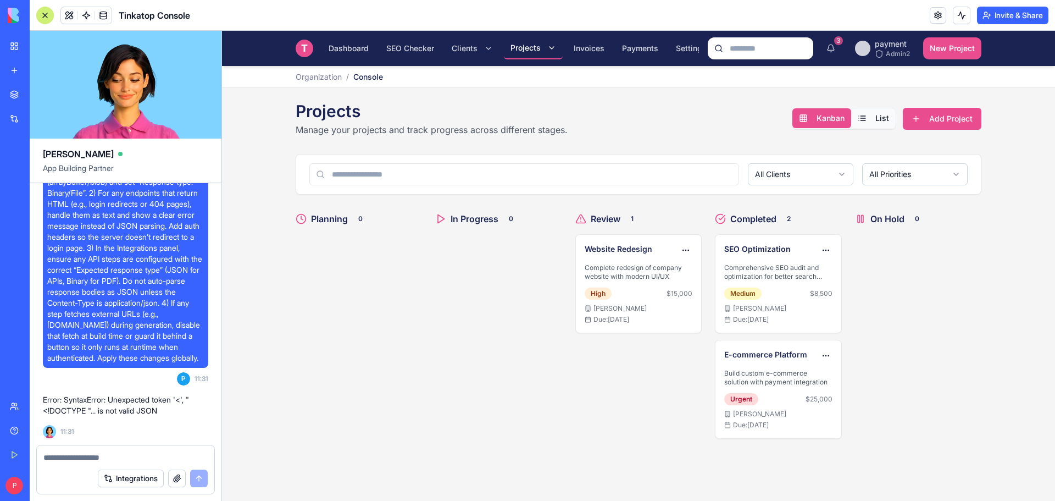
click at [875, 118] on button "List" at bounding box center [873, 118] width 45 height 20
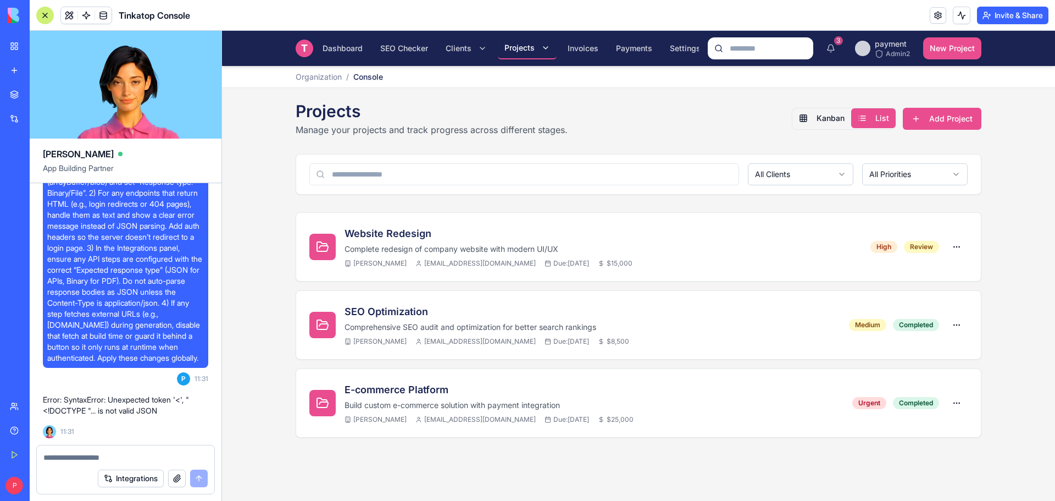
scroll to position [0, 13]
click at [589, 45] on span "Invoices" at bounding box center [576, 48] width 31 height 11
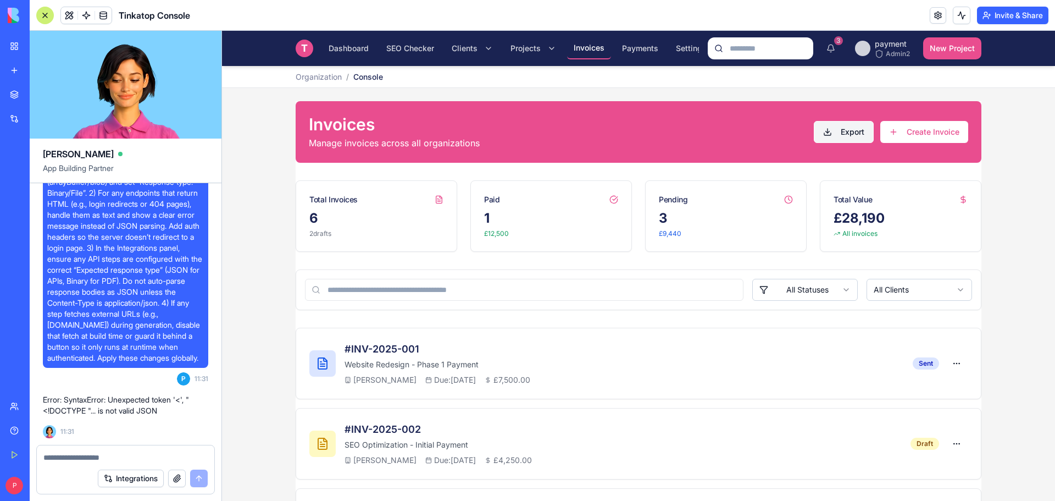
click at [846, 134] on button "Export" at bounding box center [844, 132] width 60 height 22
click at [901, 133] on button "Create Invoice" at bounding box center [924, 132] width 88 height 22
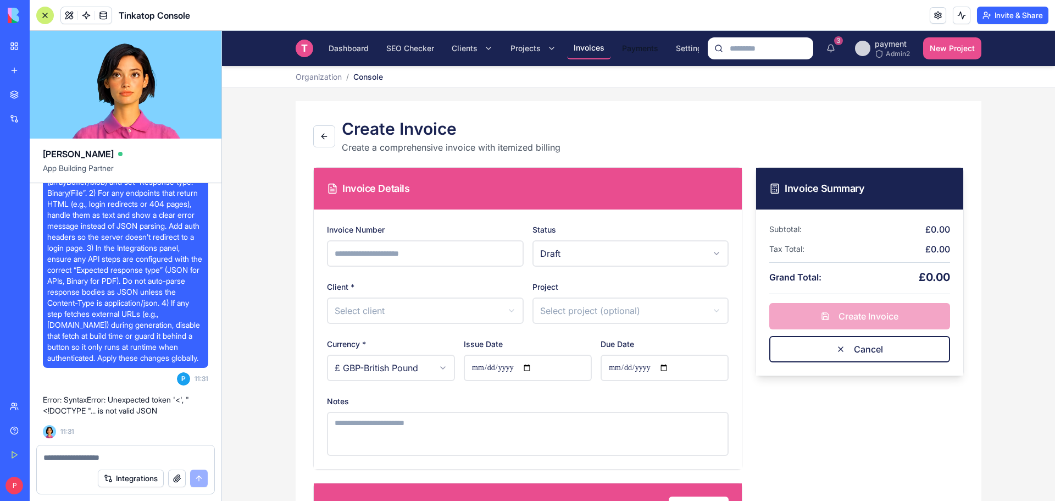
click at [640, 48] on span "Payments" at bounding box center [640, 48] width 36 height 11
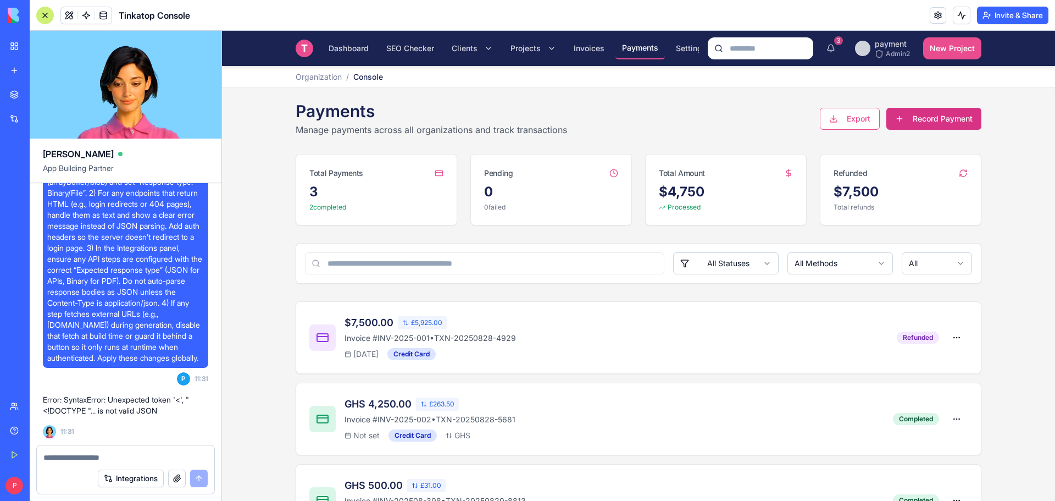
click at [902, 120] on button "Record Payment" at bounding box center [933, 119] width 95 height 22
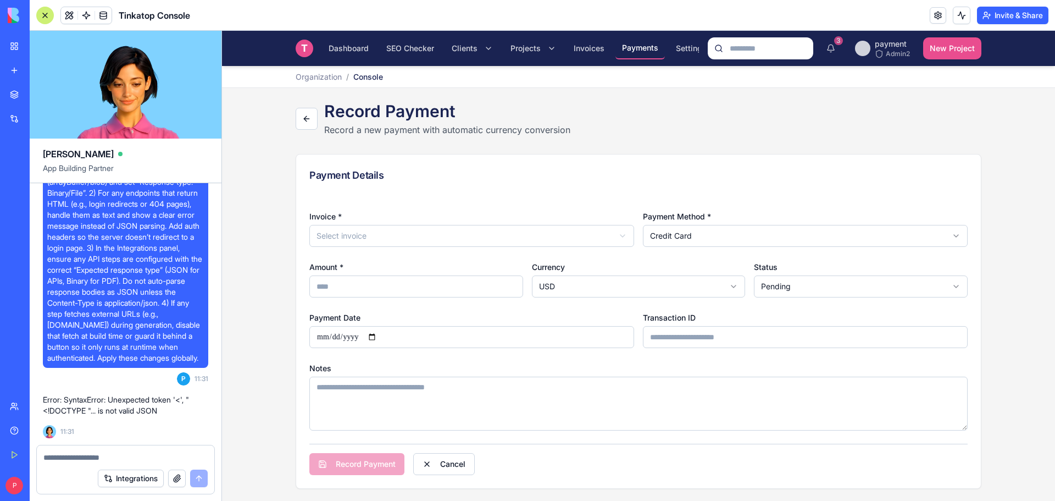
click at [423, 213] on div "Invoice * Select invoice" at bounding box center [471, 227] width 325 height 37
click at [407, 231] on html "T Tinkatop Console Dashboard SEO Checker Clients Projects Invoices Payments Set…" at bounding box center [638, 266] width 833 height 471
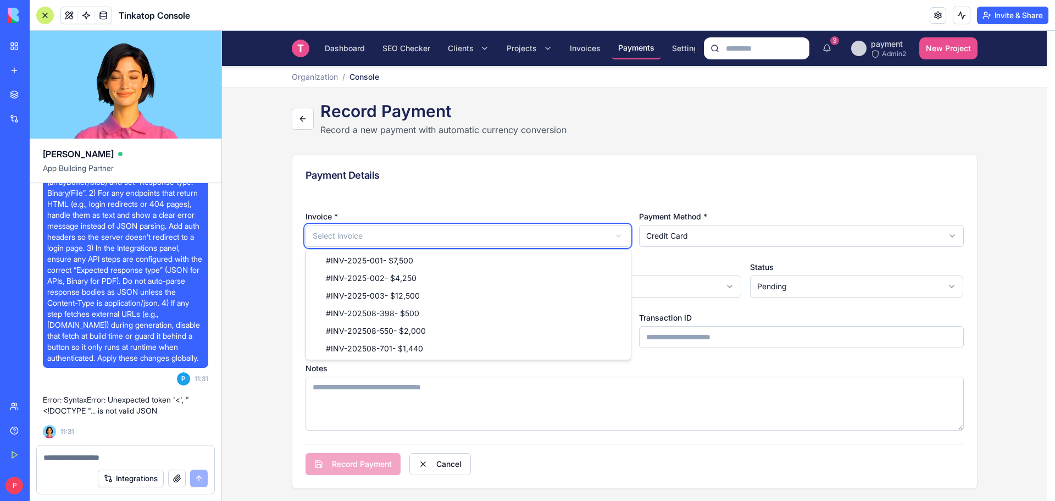
type input "****"
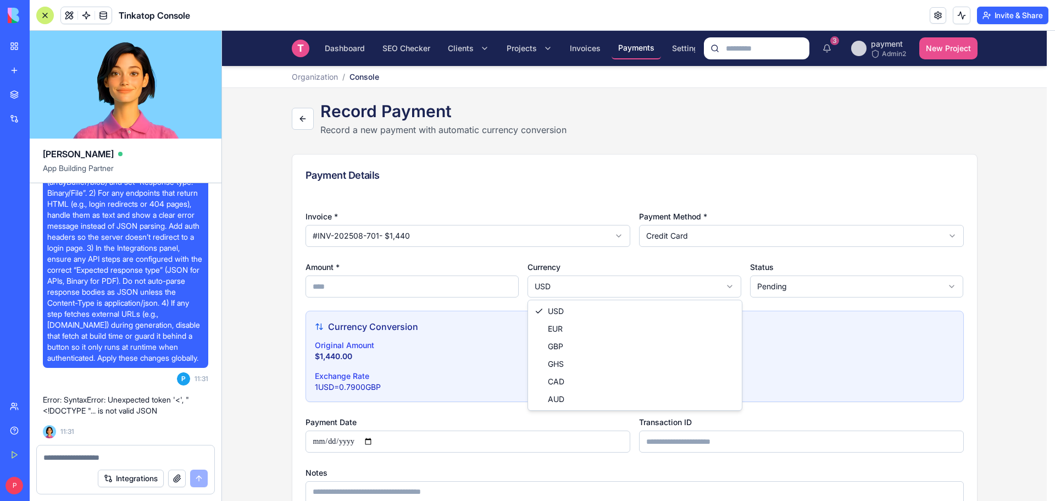
click at [561, 276] on html "T Tinkatop Console Dashboard SEO Checker Clients Projects Invoices Payments Set…" at bounding box center [638, 318] width 833 height 575
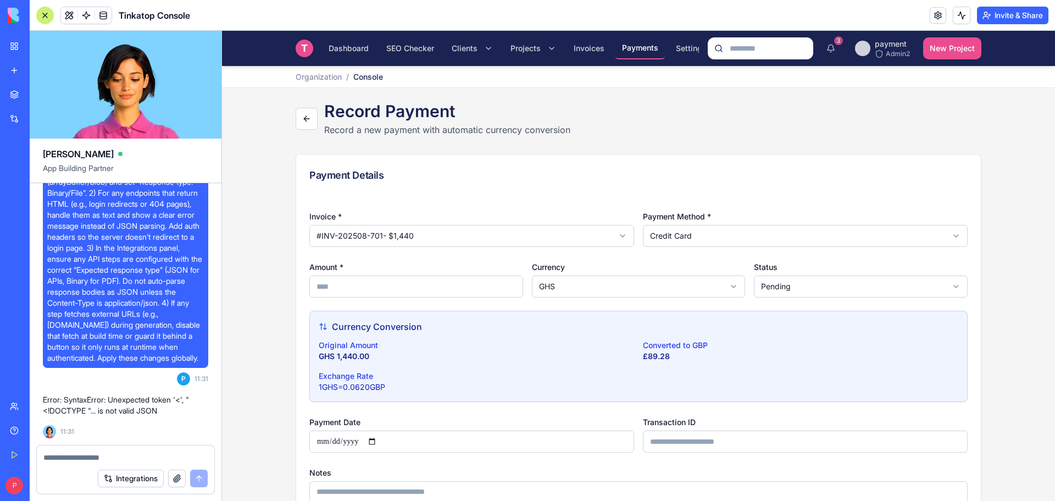
click at [484, 329] on div "Currency Conversion" at bounding box center [639, 326] width 640 height 13
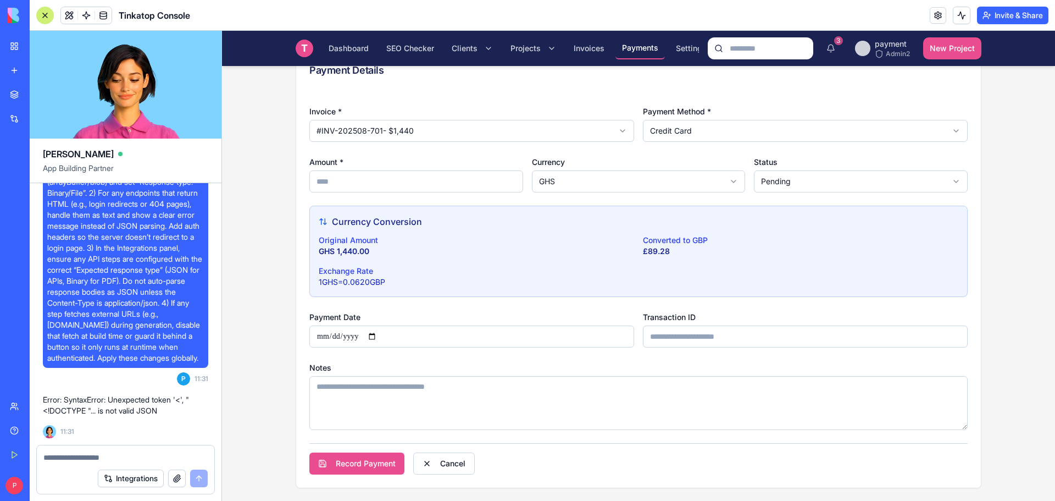
scroll to position [106, 0]
click at [801, 182] on html "T Tinkatop Console Dashboard SEO Checker Clients Projects Invoices Payments Set…" at bounding box center [638, 212] width 833 height 575
click at [375, 332] on input "Payment Date" at bounding box center [471, 336] width 325 height 22
type input "**********"
click at [370, 462] on button "Record Payment" at bounding box center [356, 463] width 95 height 22
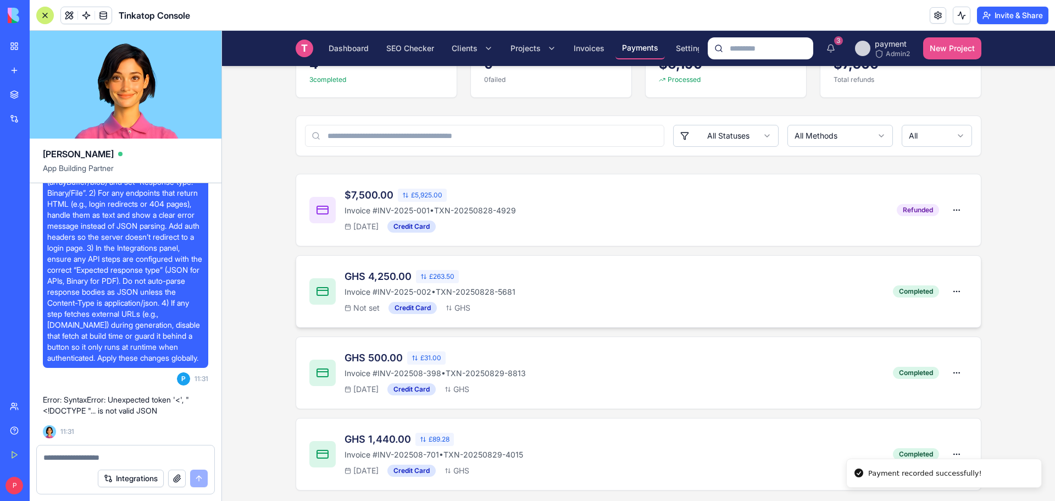
scroll to position [130, 0]
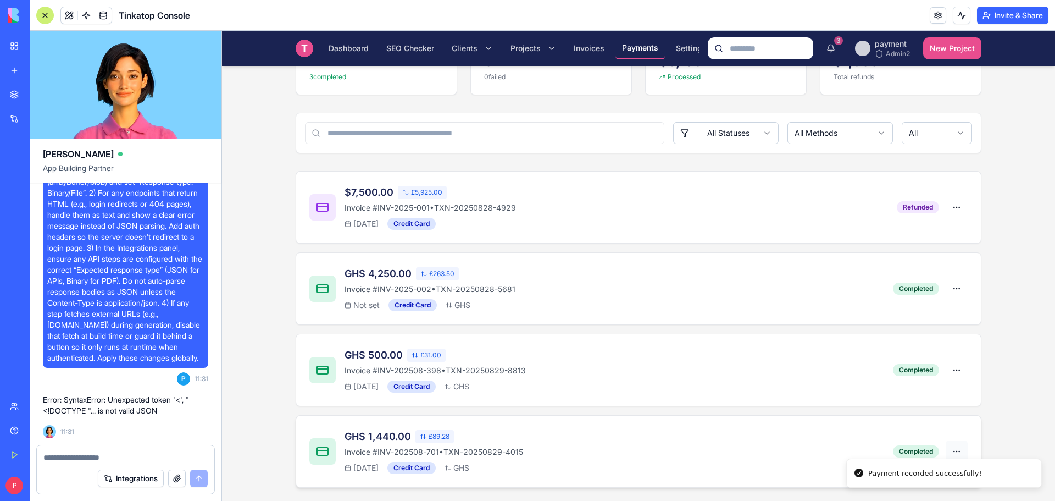
click at [950, 451] on html "T Tinkatop Console Dashboard SEO Checker Clients Projects Invoices Payments Set…" at bounding box center [638, 201] width 833 height 600
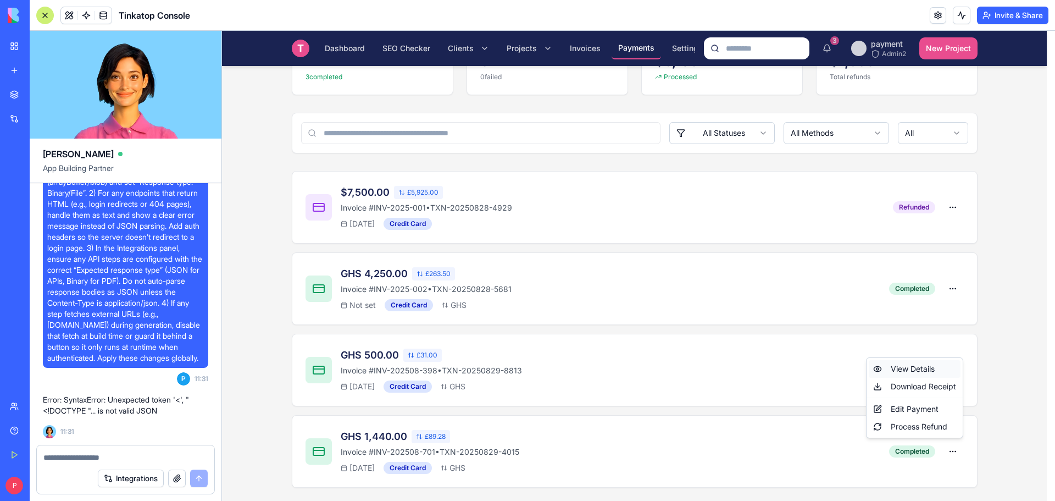
click at [916, 365] on div "View Details" at bounding box center [915, 369] width 92 height 18
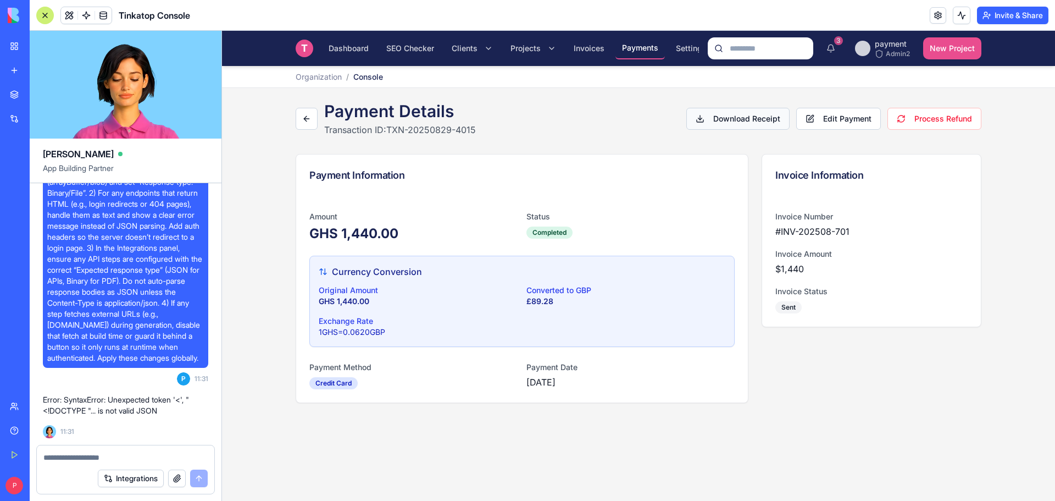
click at [742, 123] on button "Download Receipt" at bounding box center [737, 119] width 103 height 22
click at [849, 119] on button "Edit Payment" at bounding box center [838, 119] width 85 height 22
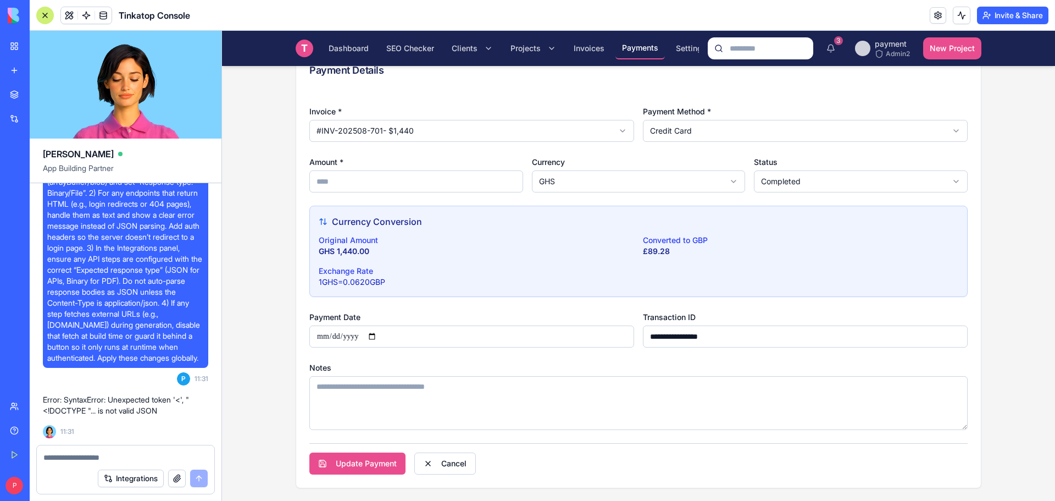
scroll to position [106, 0]
click at [374, 427] on textarea "Notes" at bounding box center [638, 402] width 658 height 54
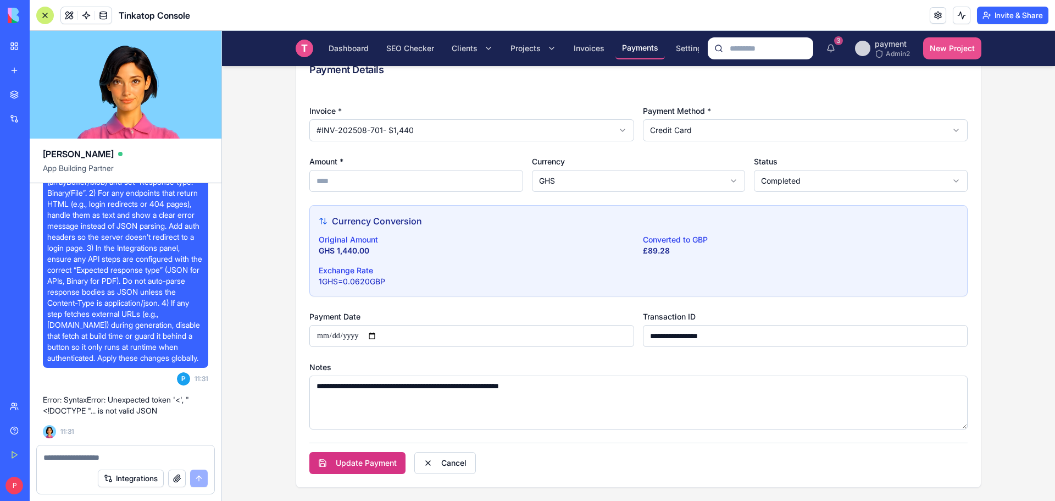
type textarea "**********"
click at [309, 465] on button "Update Payment" at bounding box center [357, 463] width 96 height 22
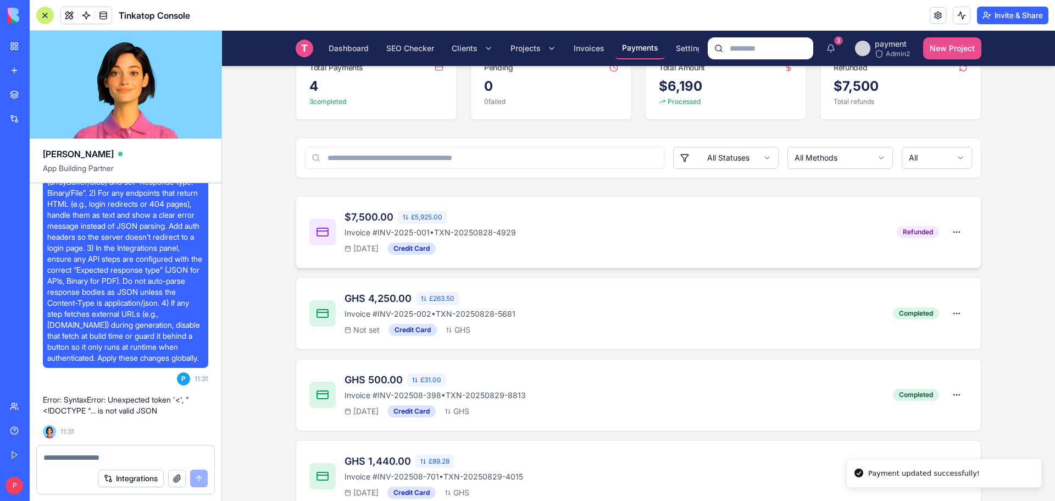
scroll to position [130, 0]
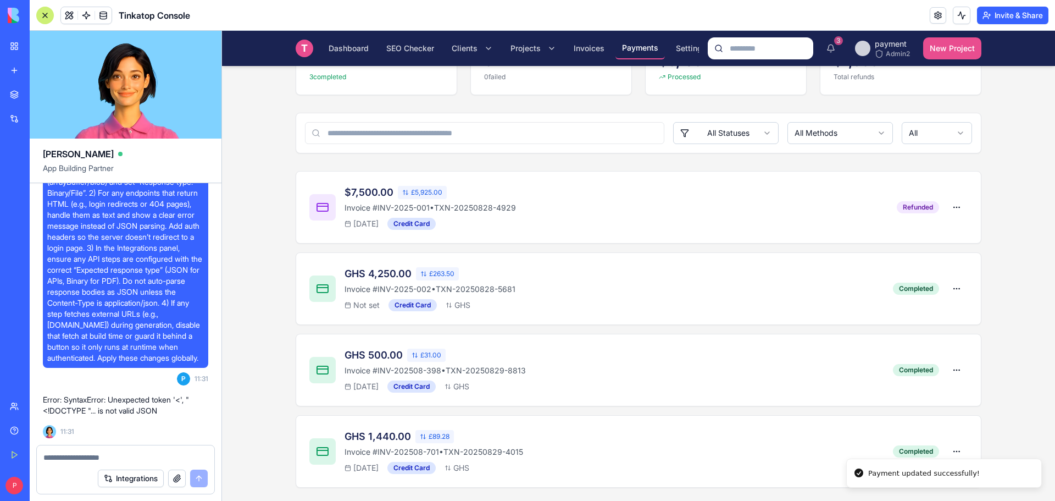
click at [699, 138] on html "T Tinkatop Console Dashboard SEO Checker Clients Projects Invoices Payments Set…" at bounding box center [638, 201] width 833 height 600
click at [646, 169] on html "T Tinkatop Console Dashboard SEO Checker Clients Projects Invoices Payments Set…" at bounding box center [638, 201] width 833 height 600
click at [957, 206] on html "T Tinkatop Console Dashboard SEO Checker Clients Projects Invoices Payments Set…" at bounding box center [638, 201] width 833 height 600
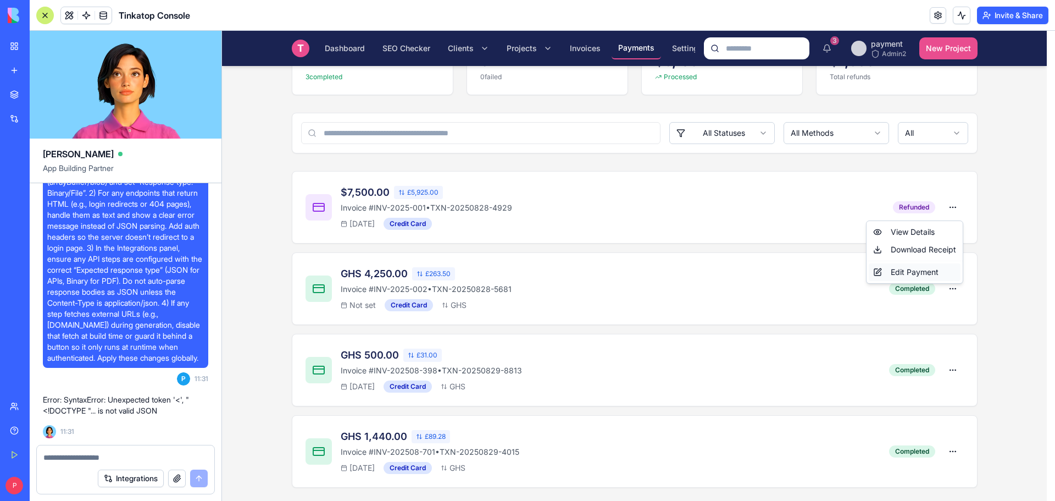
click at [910, 270] on div "Edit Payment" at bounding box center [915, 272] width 92 height 18
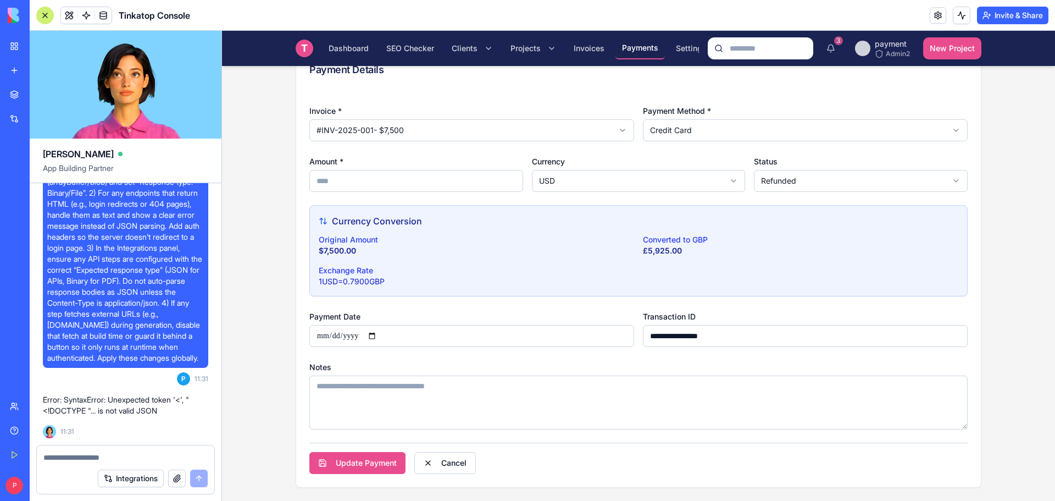
scroll to position [106, 0]
click at [573, 175] on html "**********" at bounding box center [638, 212] width 833 height 575
click at [817, 183] on html "**********" at bounding box center [638, 212] width 833 height 575
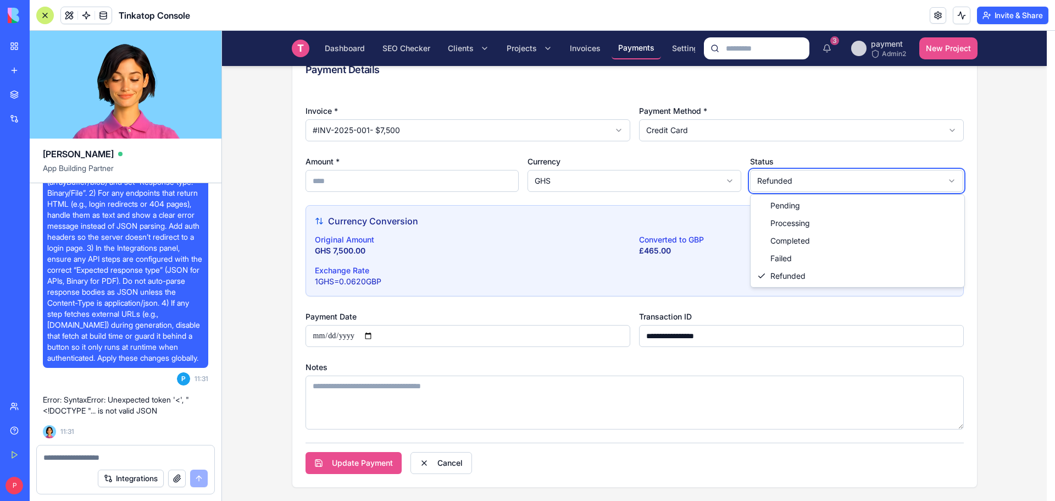
click at [734, 199] on html "**********" at bounding box center [638, 212] width 833 height 575
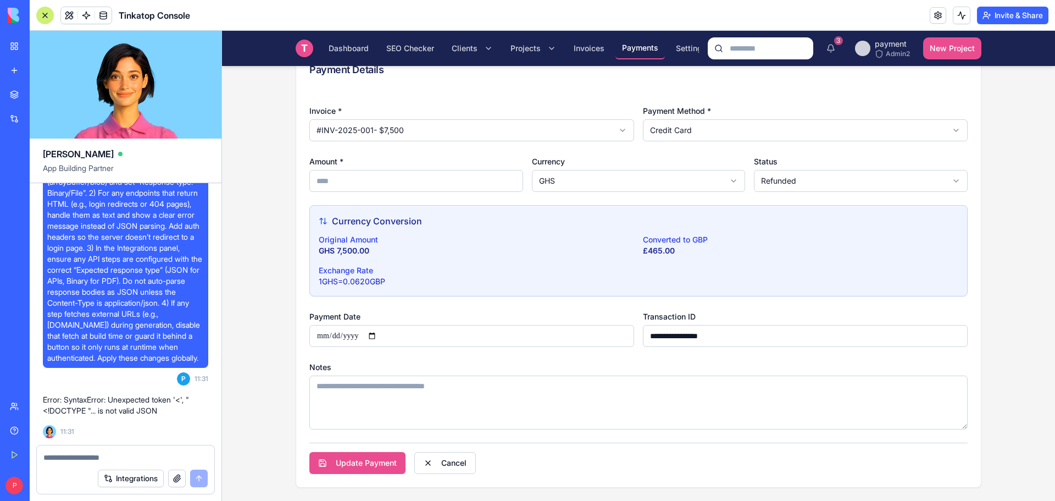
click at [529, 300] on div "**********" at bounding box center [638, 289] width 658 height 370
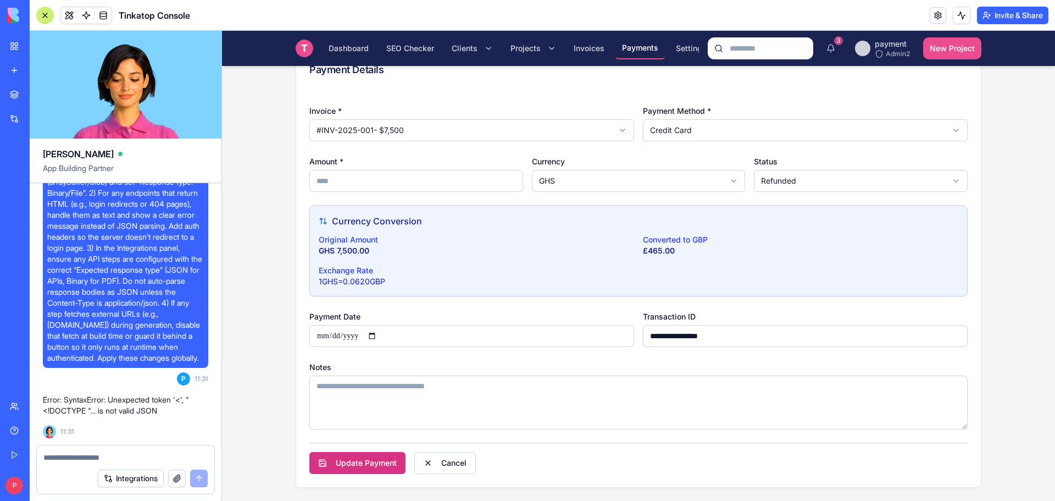
click at [380, 464] on button "Update Payment" at bounding box center [357, 463] width 96 height 22
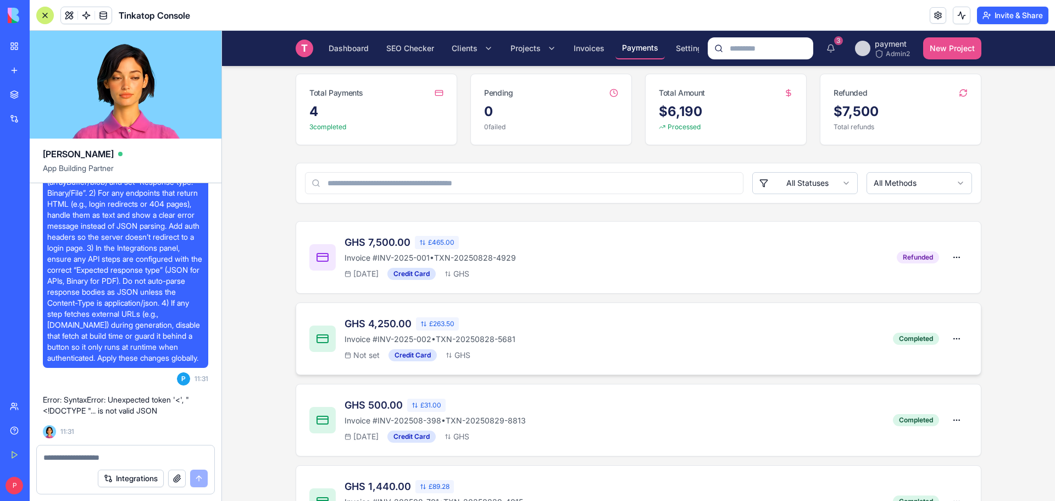
scroll to position [130, 0]
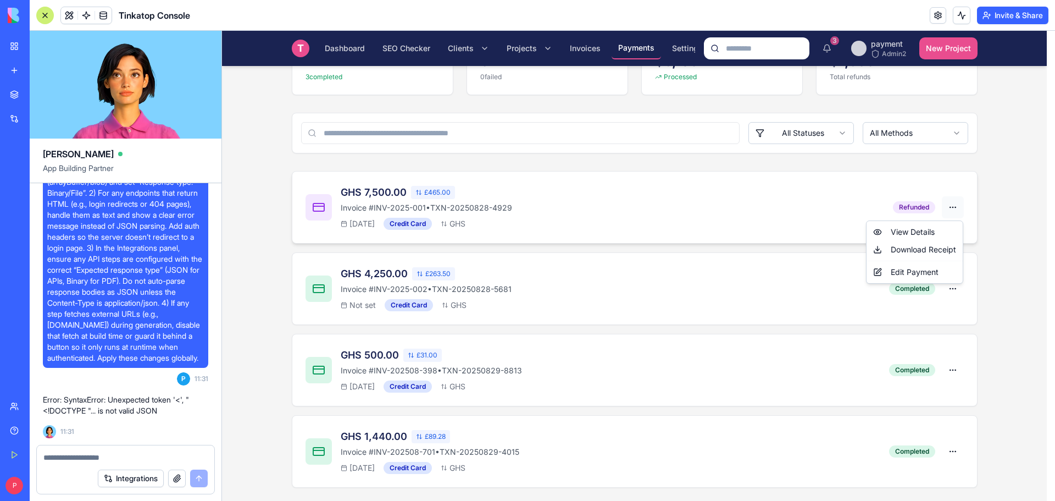
click at [949, 206] on html "T Tinkatop Console Dashboard SEO Checker Clients Projects Invoices Payments Set…" at bounding box center [638, 201] width 833 height 600
click at [906, 269] on div "Edit Payment" at bounding box center [915, 272] width 92 height 18
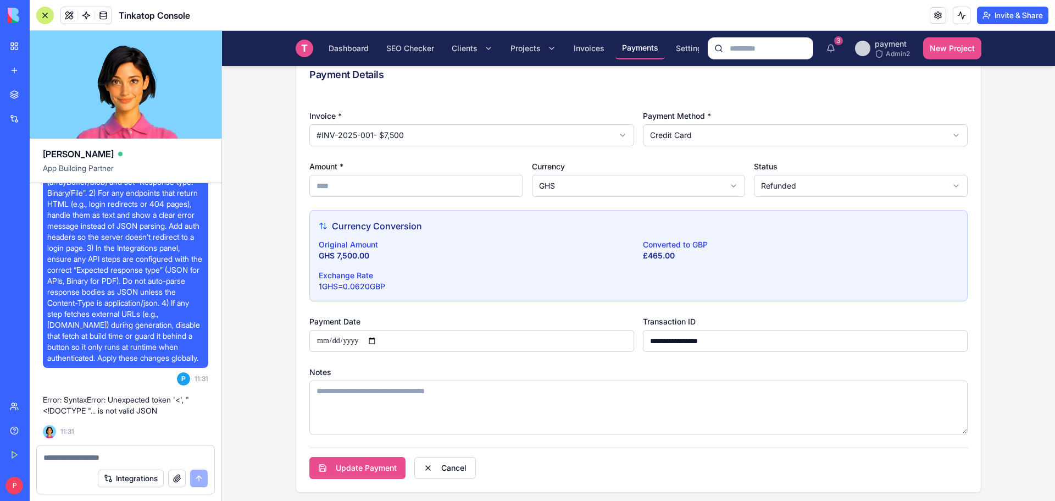
scroll to position [106, 0]
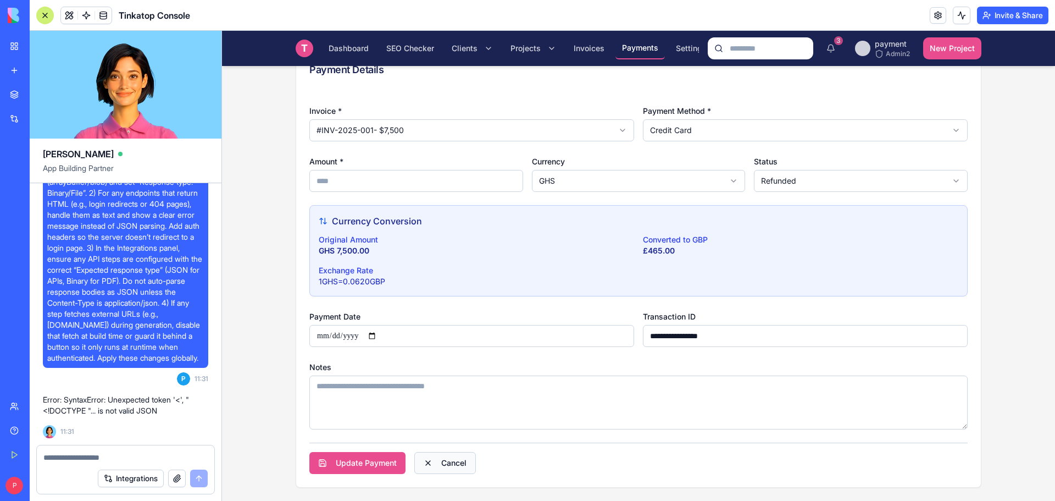
click at [437, 467] on button "Cancel" at bounding box center [445, 463] width 62 height 22
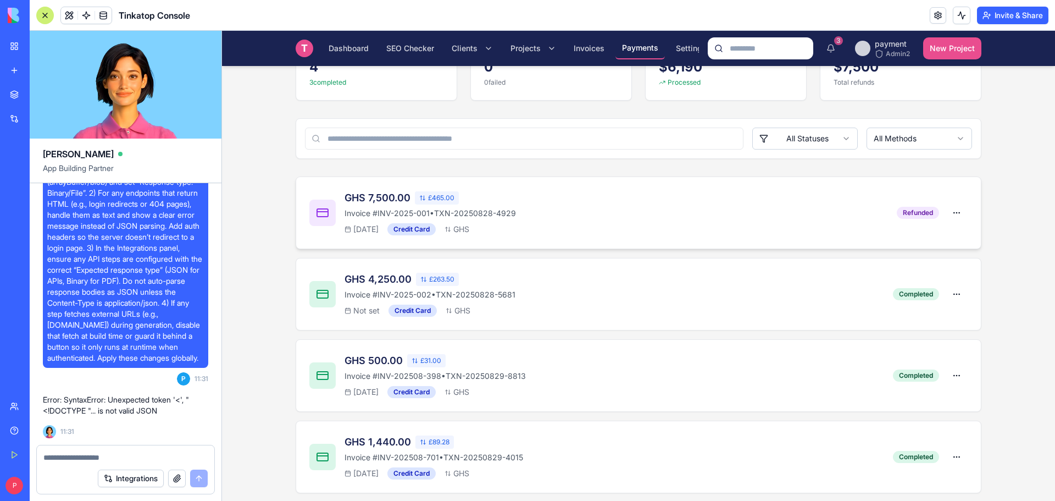
scroll to position [130, 0]
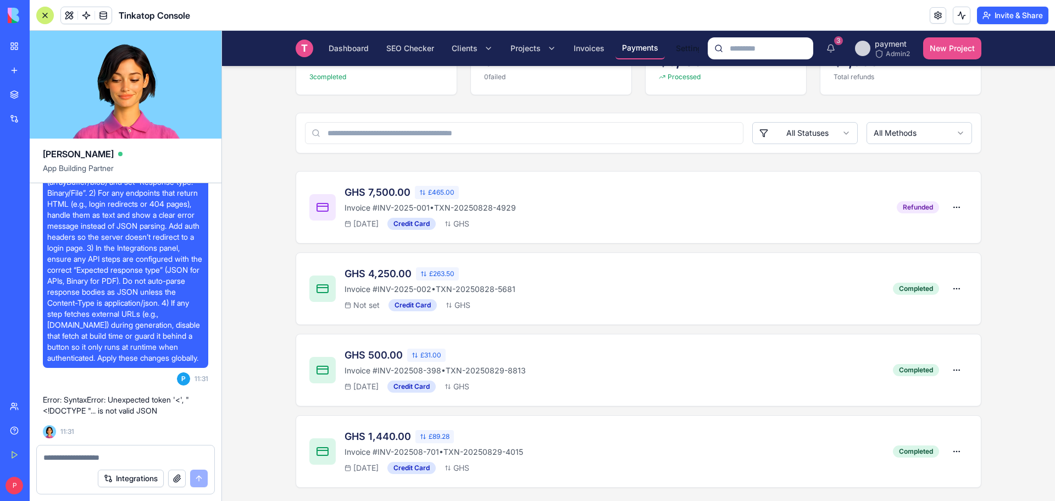
click at [680, 46] on span "Settings" at bounding box center [691, 48] width 31 height 11
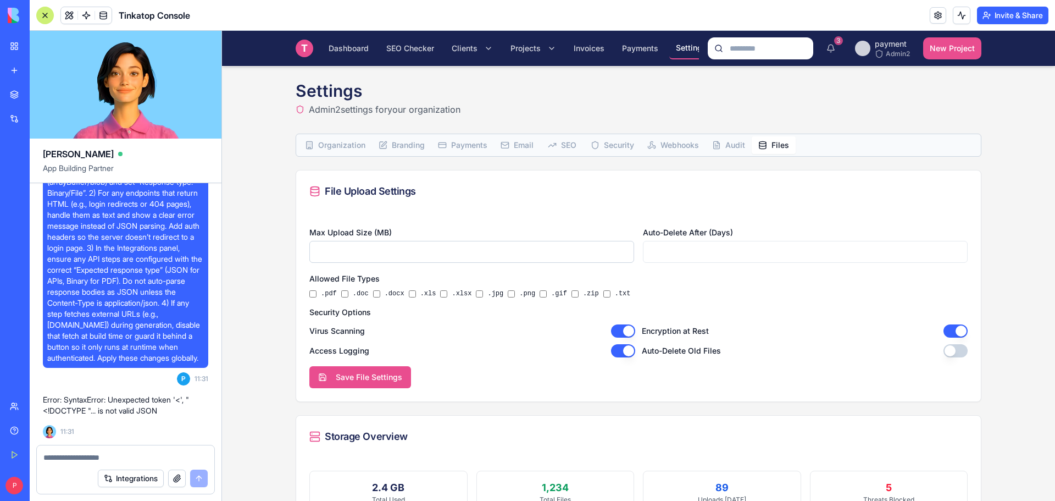
scroll to position [60, 0]
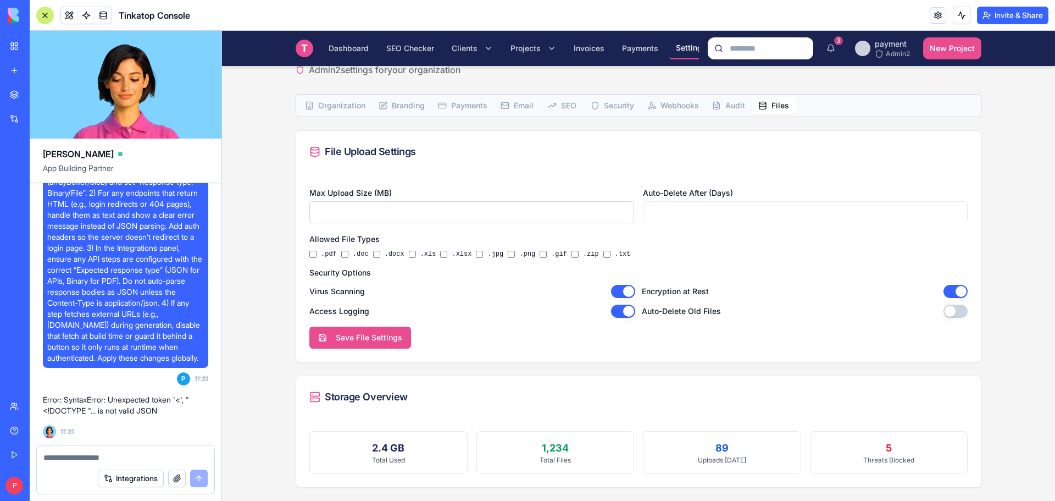
click at [773, 143] on div "Organization Branding Payments Email SEO Security Webhooks Audit Files File Upl…" at bounding box center [639, 290] width 686 height 393
click at [13, 431] on link "Help" at bounding box center [25, 430] width 44 height 22
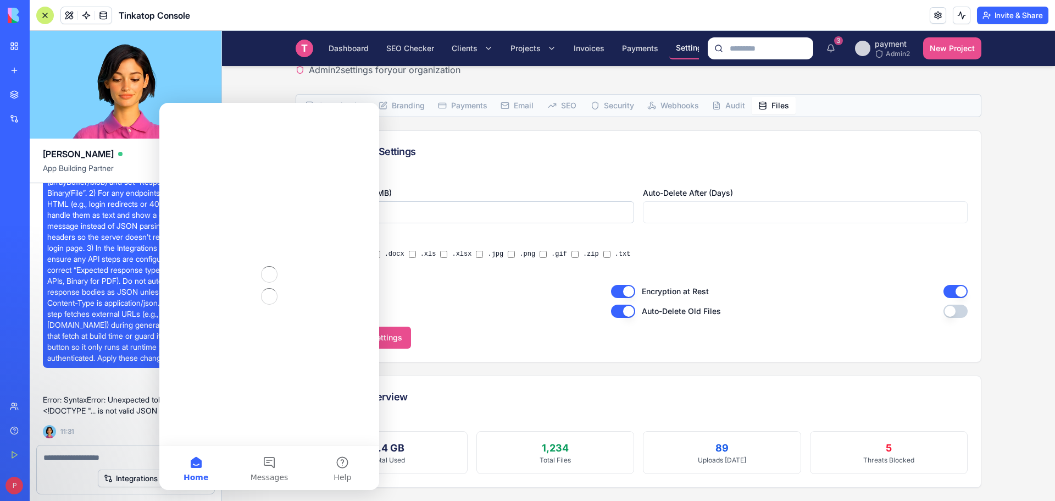
scroll to position [0, 0]
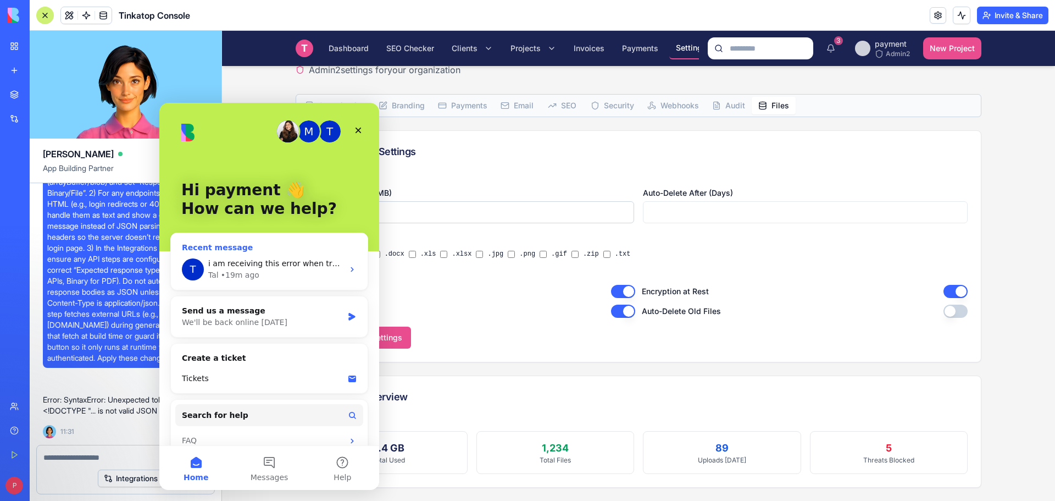
click at [269, 265] on span "i am receiving this error when trying to run an instruction for ella to resolve…" at bounding box center [936, 263] width 1456 height 9
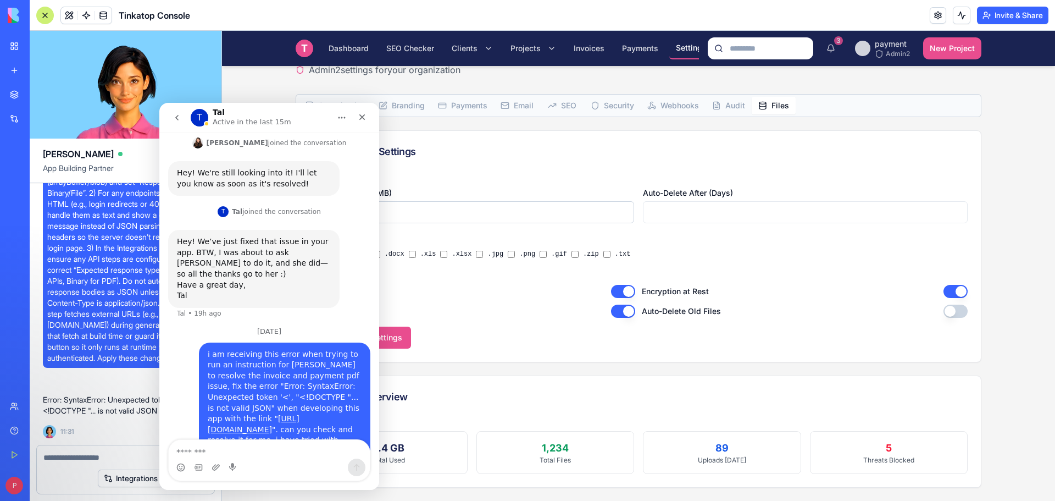
scroll to position [238, 0]
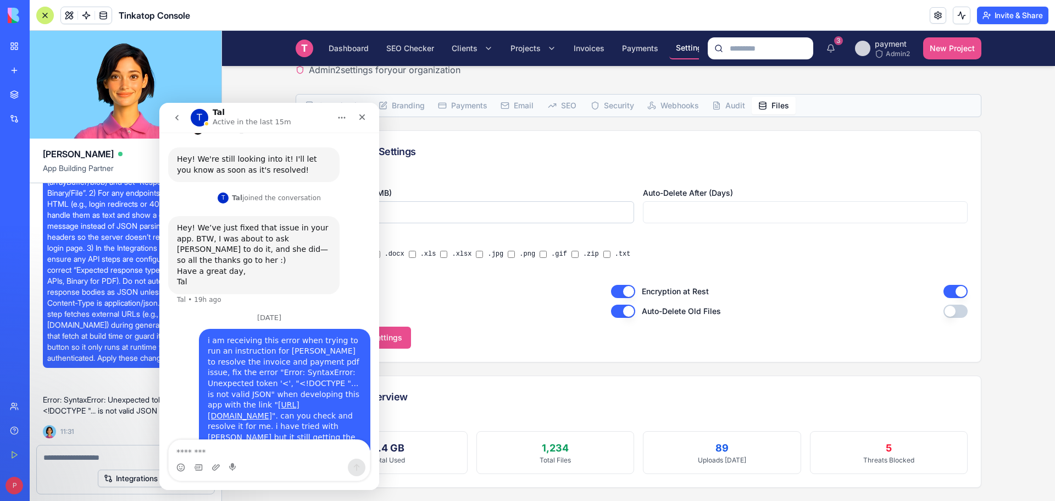
click at [171, 115] on button "go back" at bounding box center [177, 117] width 21 height 21
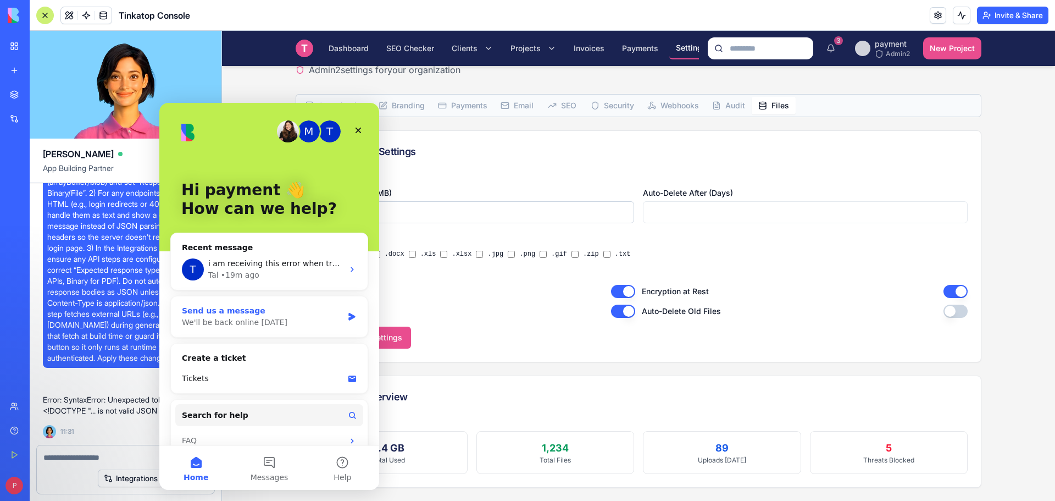
click at [248, 311] on div "Send us a message" at bounding box center [262, 311] width 161 height 12
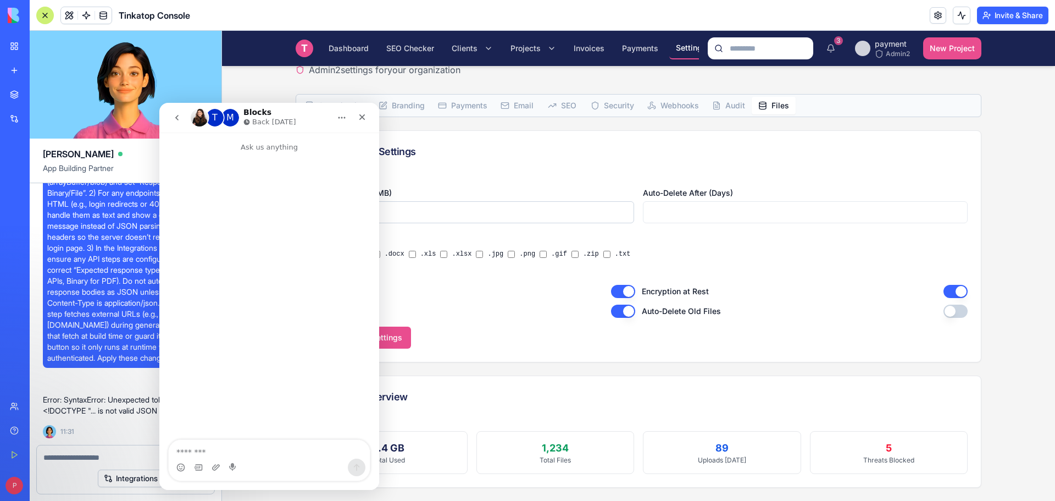
click at [175, 115] on icon "go back" at bounding box center [177, 117] width 9 height 9
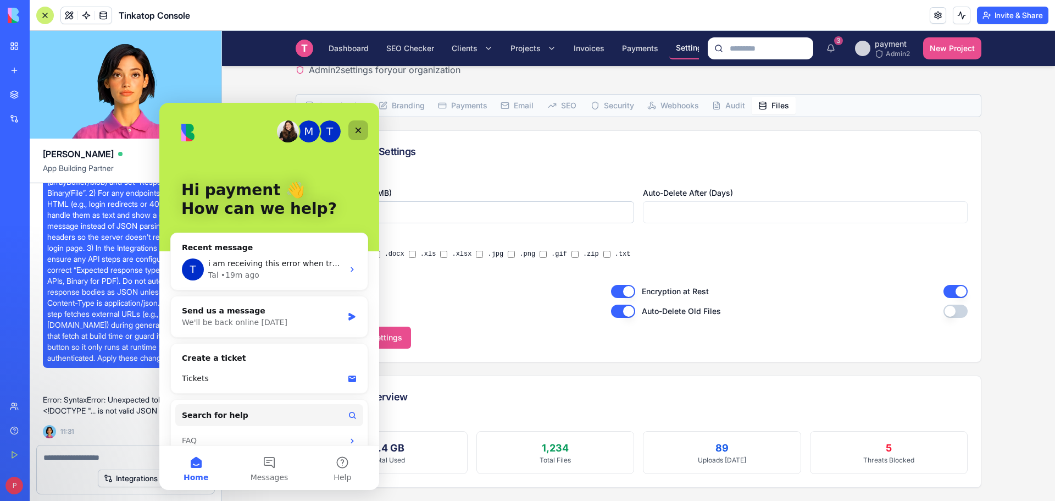
click at [362, 129] on icon "Close" at bounding box center [358, 130] width 9 height 9
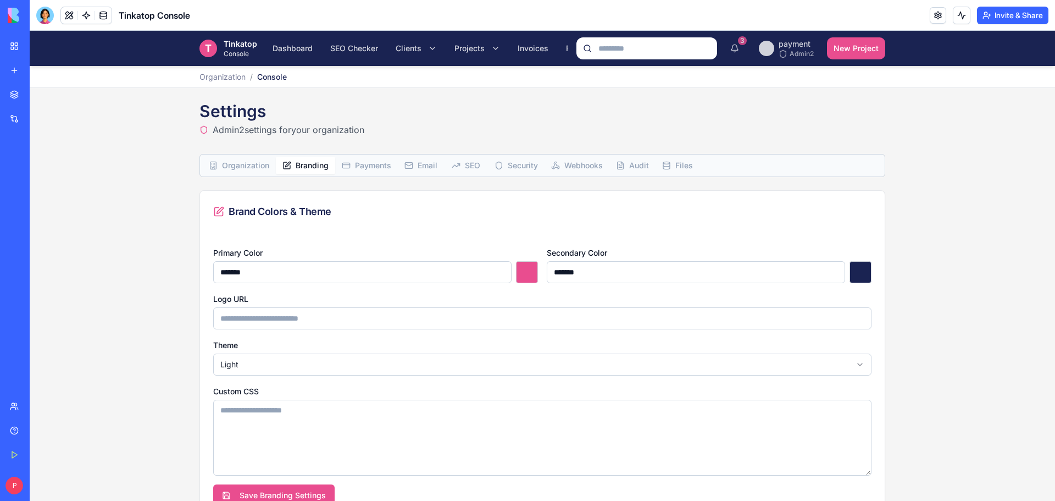
click at [321, 162] on span "Branding" at bounding box center [312, 165] width 33 height 11
click at [352, 322] on input "Logo URL" at bounding box center [542, 318] width 658 height 22
paste input "**********"
type input "**********"
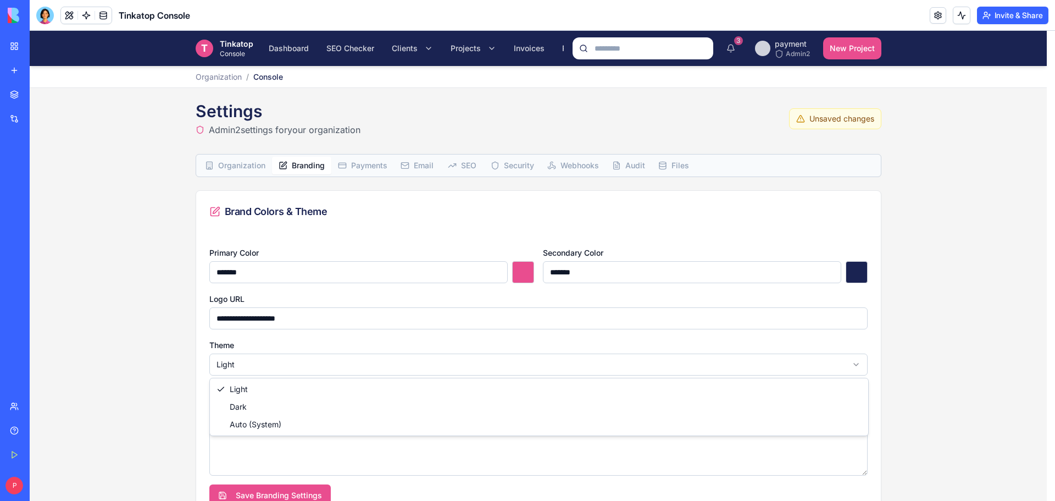
click at [330, 367] on html "**********" at bounding box center [543, 282] width 1026 height 502
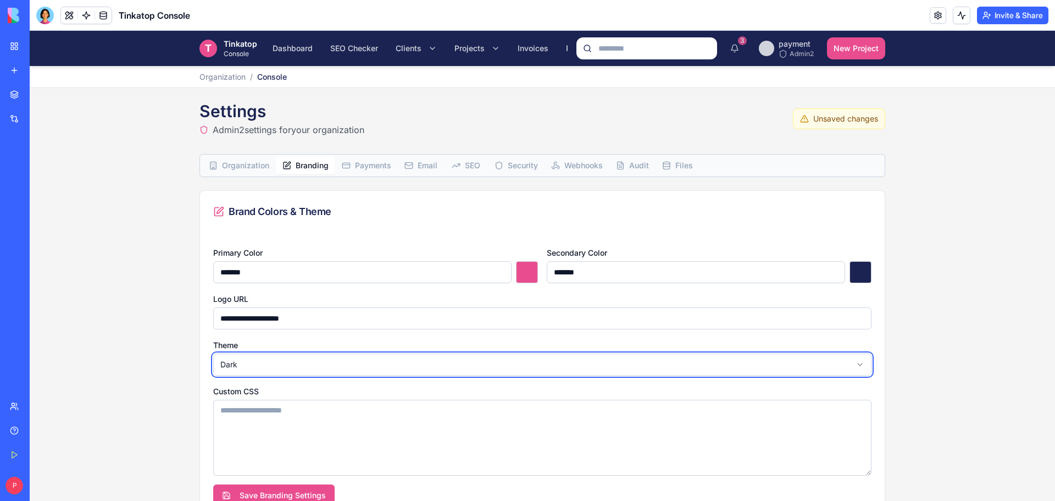
scroll to position [32, 0]
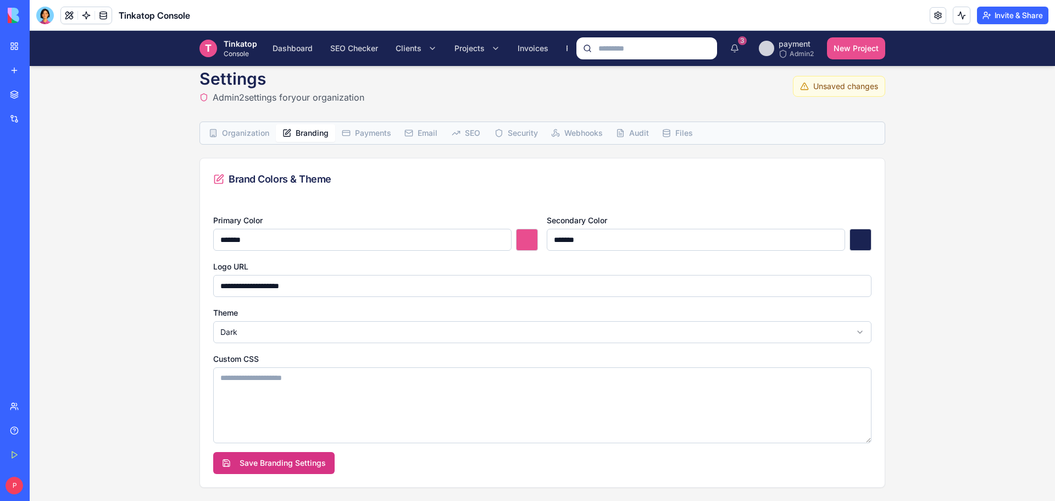
click at [287, 461] on button "Save Branding Settings" at bounding box center [273, 463] width 121 height 22
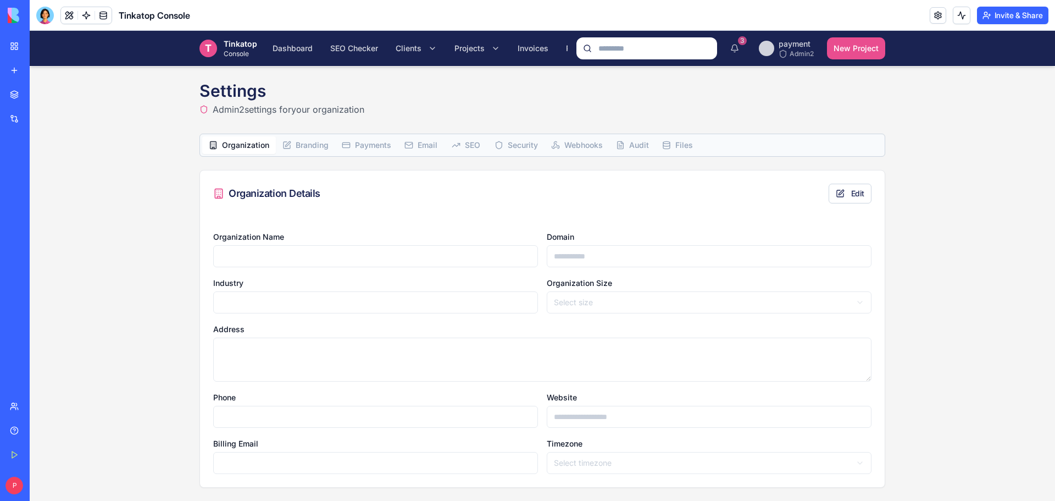
scroll to position [20, 0]
click at [256, 134] on div "Organization Branding Payments Email SEO Security Webhooks Audit Files" at bounding box center [542, 145] width 686 height 23
click at [834, 191] on button "Edit" at bounding box center [850, 194] width 43 height 20
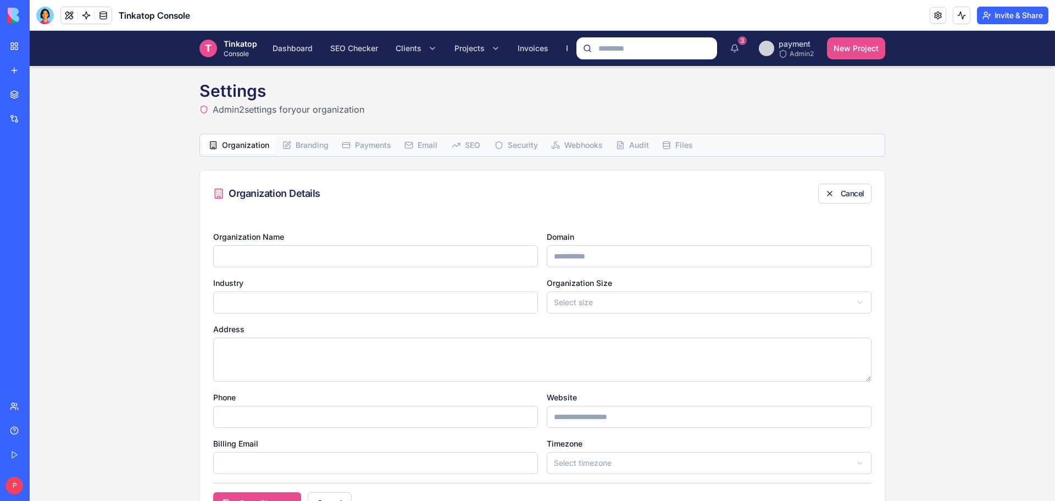
click at [428, 257] on input "Organization Name" at bounding box center [375, 256] width 325 height 22
type input "**********"
click at [692, 250] on input "Domain" at bounding box center [709, 256] width 325 height 22
type input "**********"
click at [432, 309] on input "Industry" at bounding box center [375, 302] width 325 height 22
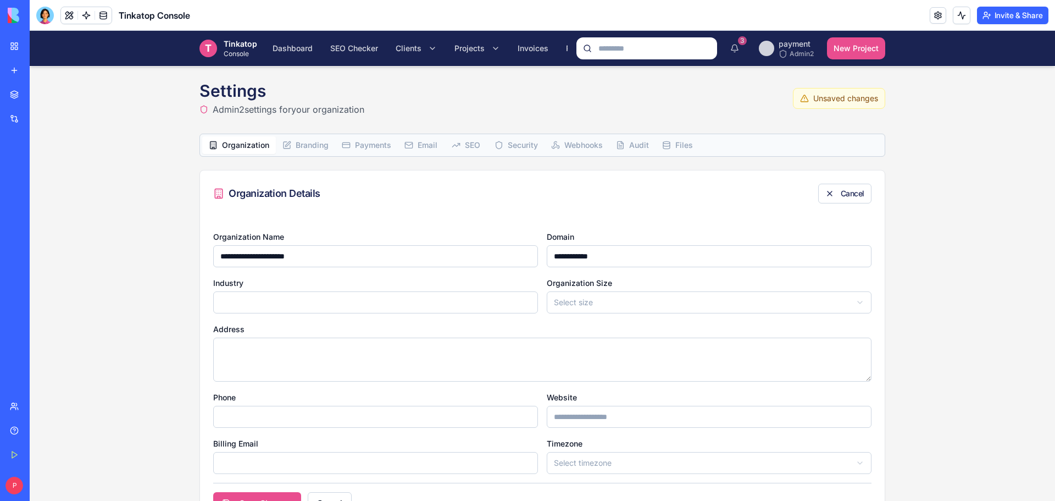
paste input "**********"
type input "**********"
click at [652, 306] on html "**********" at bounding box center [543, 275] width 1026 height 530
click at [345, 357] on textarea "Address" at bounding box center [542, 359] width 658 height 44
paste textarea "**********"
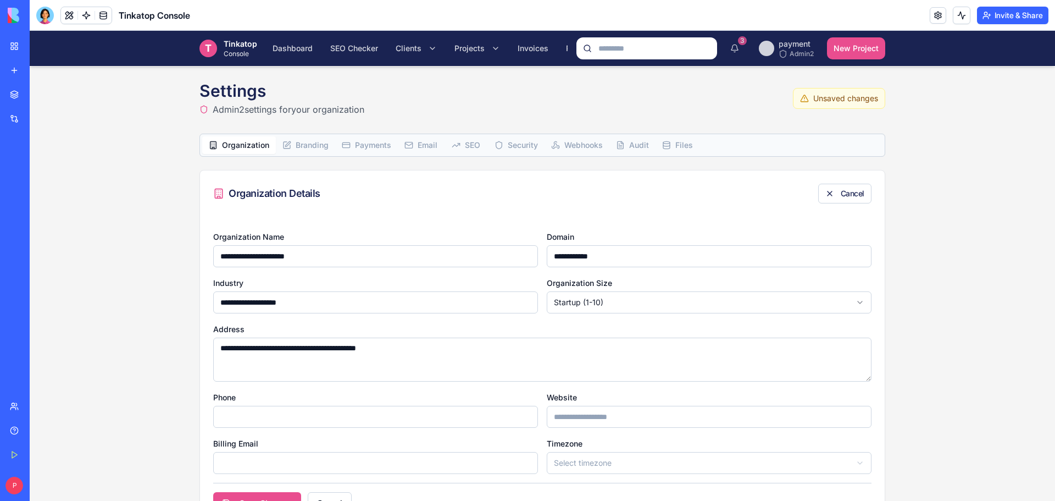
type textarea "**********"
click at [231, 425] on input "Phone" at bounding box center [375, 417] width 325 height 22
type input "**********"
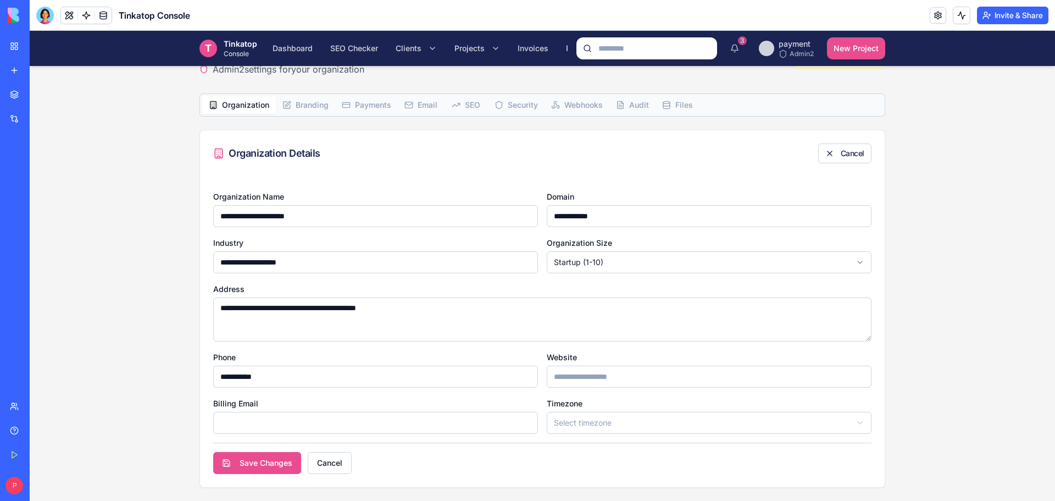
click at [611, 373] on input "Website" at bounding box center [709, 376] width 325 height 22
drag, startPoint x: 578, startPoint y: 376, endPoint x: 602, endPoint y: 397, distance: 32.0
click at [578, 378] on input "**********" at bounding box center [709, 376] width 325 height 22
type input "**********"
click at [404, 428] on input "Billing Email" at bounding box center [375, 423] width 325 height 22
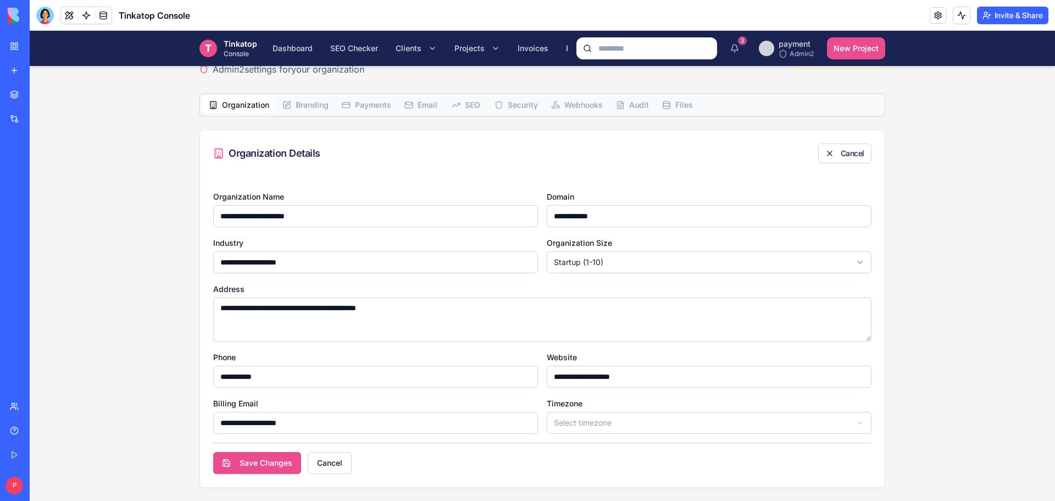
type input "**********"
click at [696, 426] on html "**********" at bounding box center [543, 235] width 1026 height 530
click at [267, 460] on button "Save Changes" at bounding box center [257, 463] width 88 height 22
click at [260, 464] on button "Save Changes" at bounding box center [257, 463] width 88 height 22
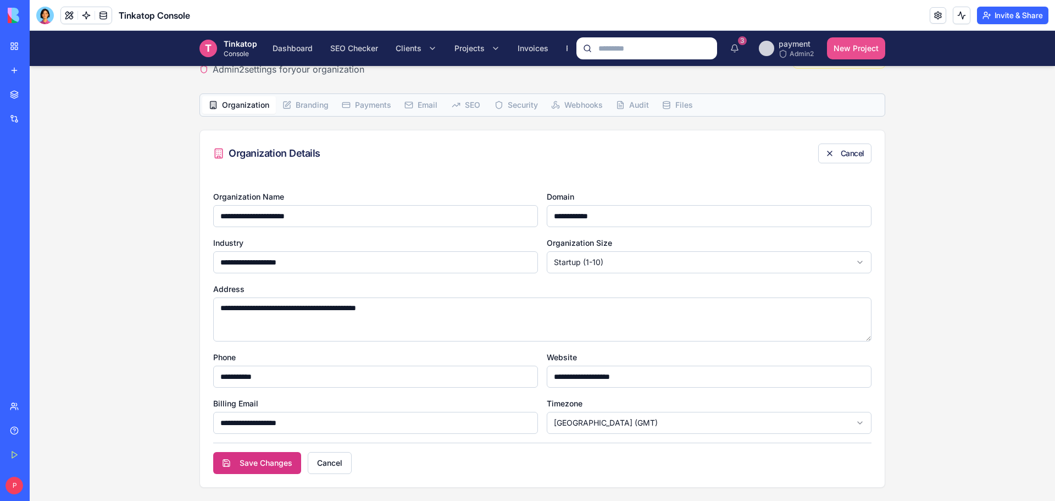
click at [258, 464] on button "Save Changes" at bounding box center [257, 463] width 88 height 22
click at [314, 104] on div "**********" at bounding box center [542, 264] width 686 height 447
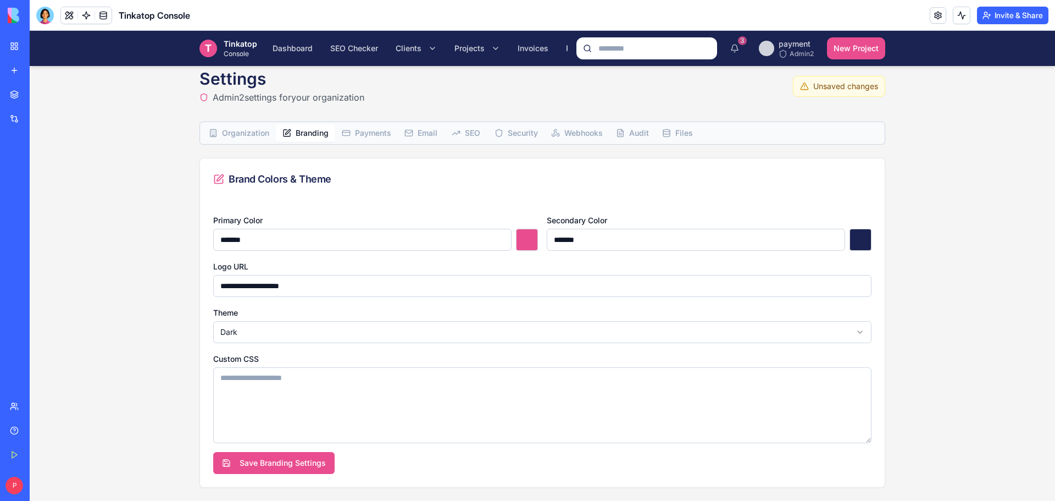
click at [247, 130] on span "Organization" at bounding box center [245, 133] width 47 height 11
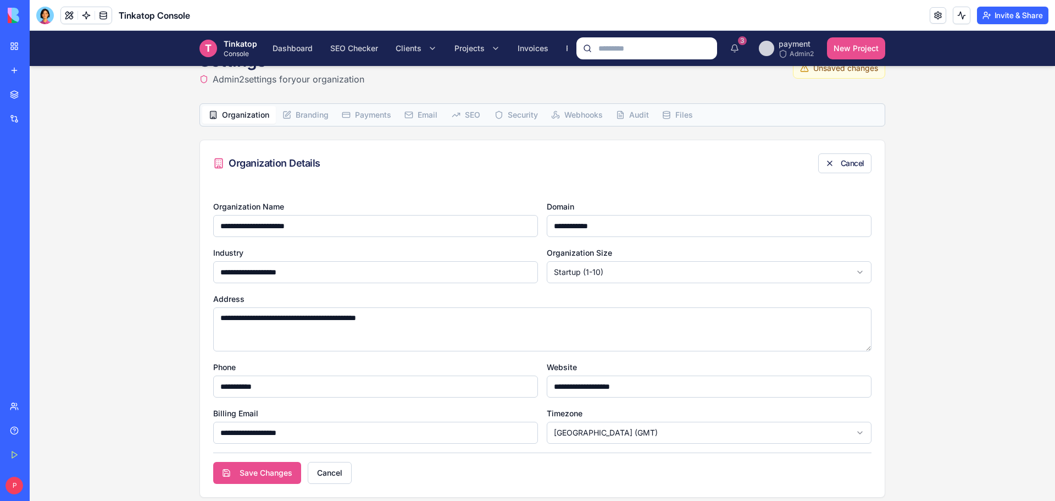
scroll to position [60, 0]
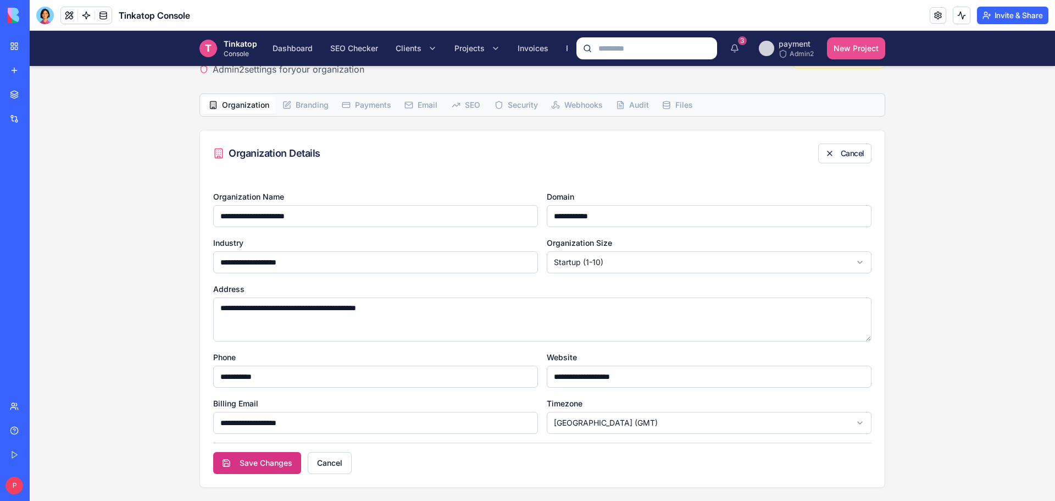
click at [239, 462] on button "Save Changes" at bounding box center [257, 463] width 88 height 22
click at [319, 99] on div "**********" at bounding box center [542, 264] width 686 height 447
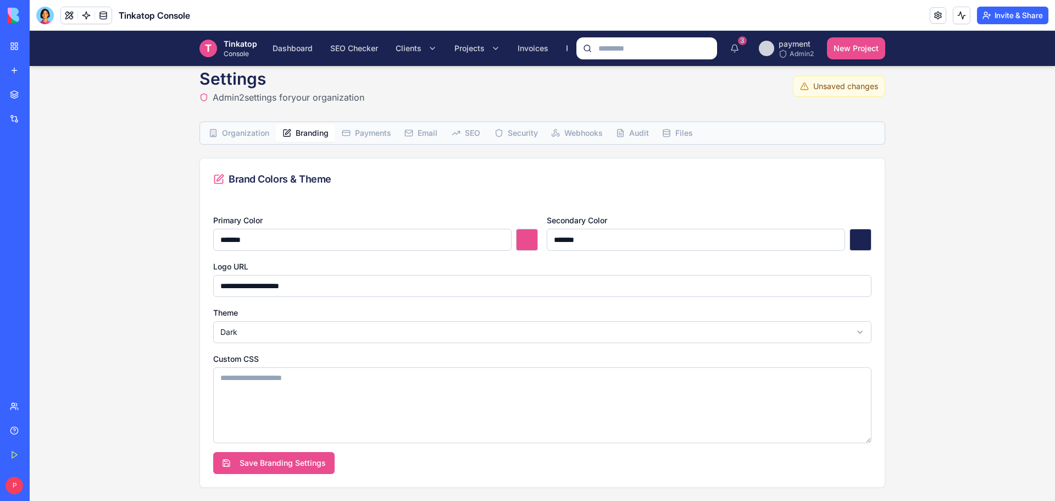
scroll to position [32, 0]
click at [362, 135] on span "Payments" at bounding box center [373, 133] width 36 height 11
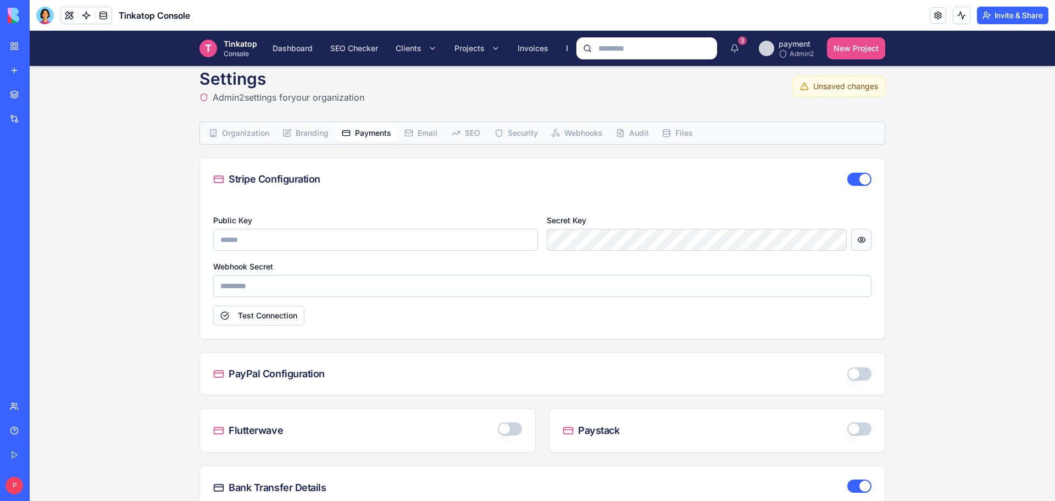
click at [859, 242] on button at bounding box center [861, 240] width 20 height 22
click at [263, 322] on button "Test Connection" at bounding box center [258, 316] width 91 height 20
click at [861, 371] on button "button" at bounding box center [859, 373] width 24 height 13
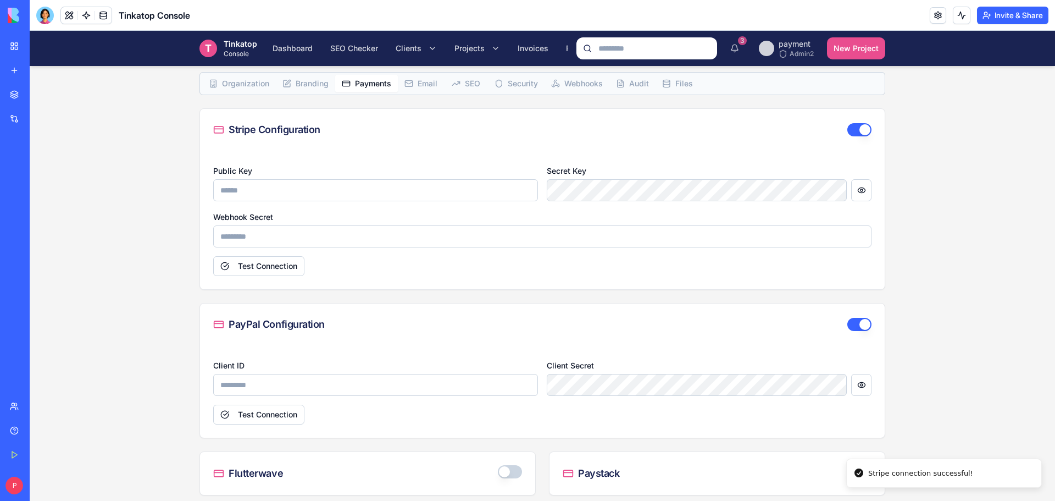
scroll to position [197, 0]
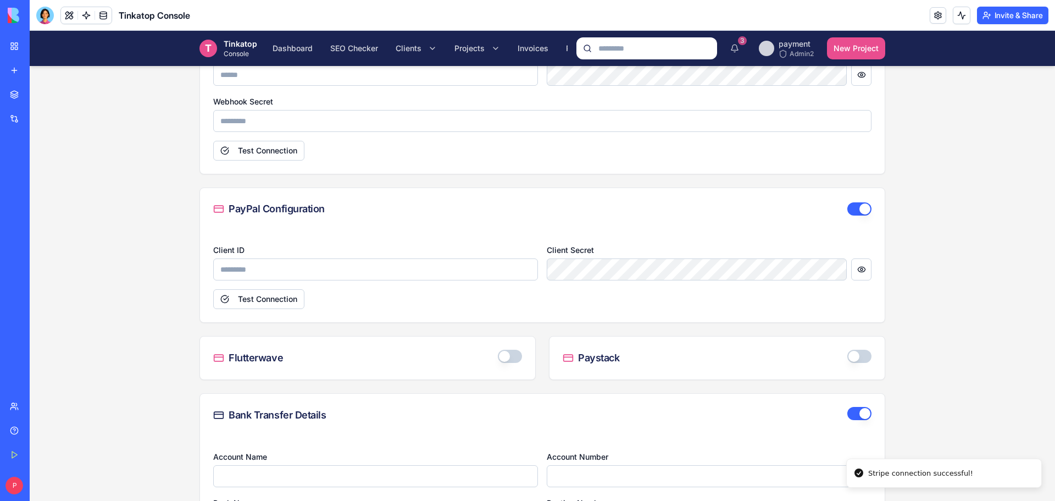
click at [506, 354] on button "button" at bounding box center [510, 356] width 24 height 13
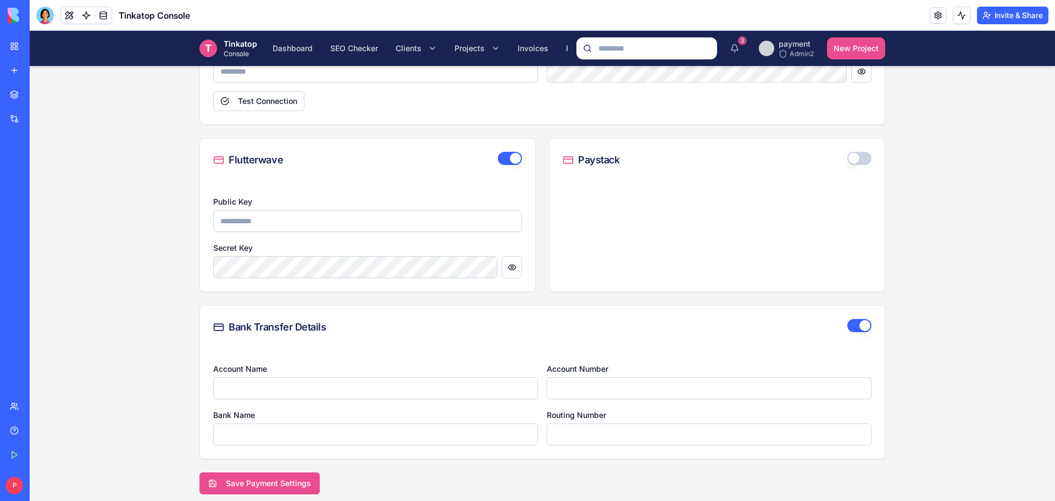
scroll to position [402, 0]
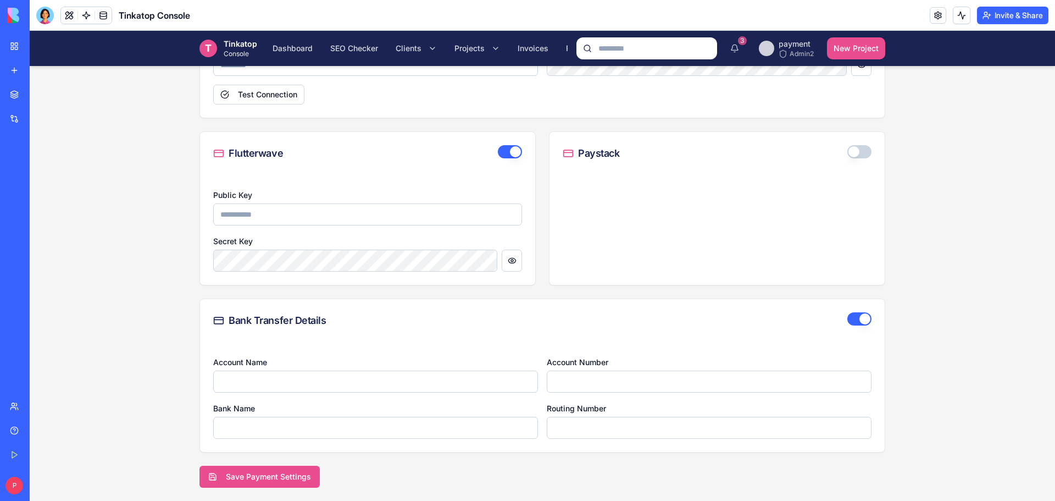
click at [870, 151] on div "Paystack" at bounding box center [717, 153] width 335 height 43
click at [861, 152] on button "button" at bounding box center [859, 151] width 24 height 13
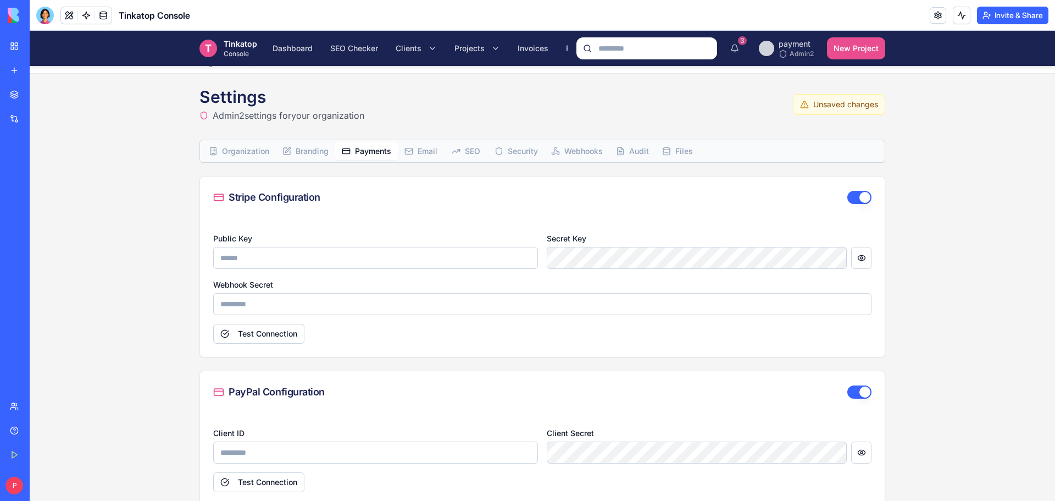
scroll to position [0, 0]
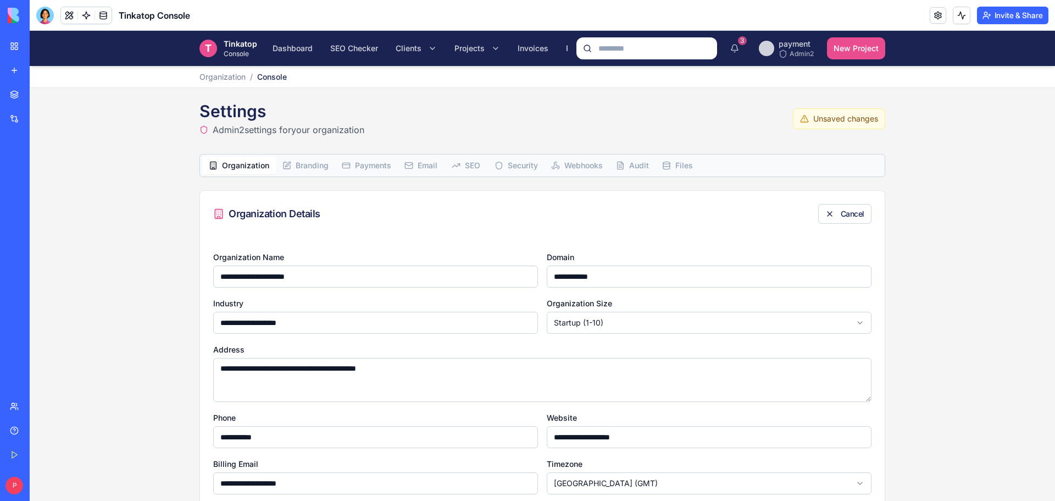
click at [249, 166] on span "Organization" at bounding box center [245, 165] width 47 height 11
click at [348, 38] on button "SEO Checker" at bounding box center [354, 48] width 61 height 22
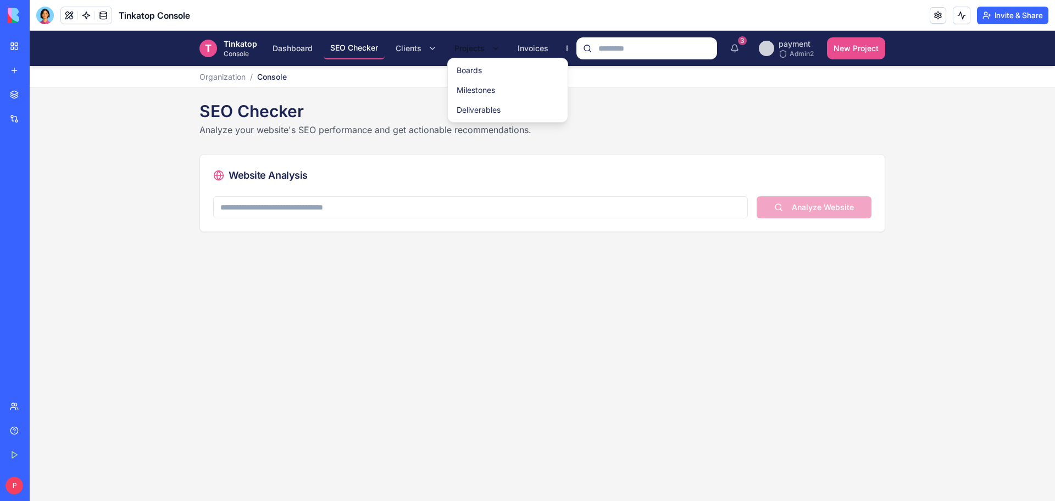
click at [483, 45] on html "T Tinkatop Console Dashboard SEO Checker Clients Projects Invoices Payments Set…" at bounding box center [543, 266] width 1026 height 470
click at [795, 48] on html "T Tinkatop Console Dashboard SEO Checker Clients Projects Invoices Payments Set…" at bounding box center [543, 266] width 1026 height 470
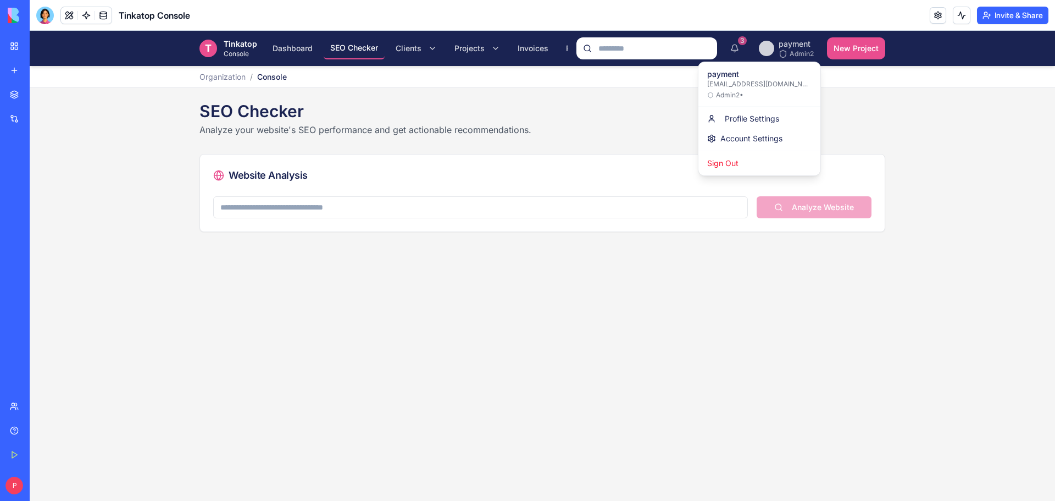
click at [795, 48] on html "T Tinkatop Console Dashboard SEO Checker Clients Projects Invoices Payments Set…" at bounding box center [543, 266] width 1026 height 470
click at [751, 135] on link "Account Settings" at bounding box center [760, 139] width 118 height 20
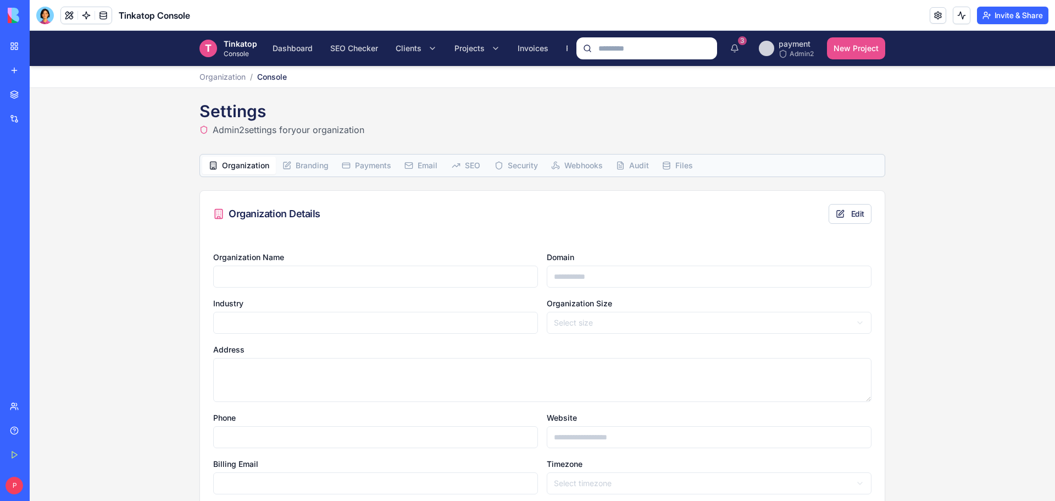
scroll to position [0, 87]
drag, startPoint x: 472, startPoint y: 63, endPoint x: 668, endPoint y: 62, distance: 196.8
click at [668, 62] on div "T Tinkatop Console Dashboard SEO Checker Clients Projects Invoices Payments Set…" at bounding box center [542, 48] width 686 height 35
click at [481, 118] on div "Settings Admin2 settings for your organization" at bounding box center [542, 118] width 686 height 35
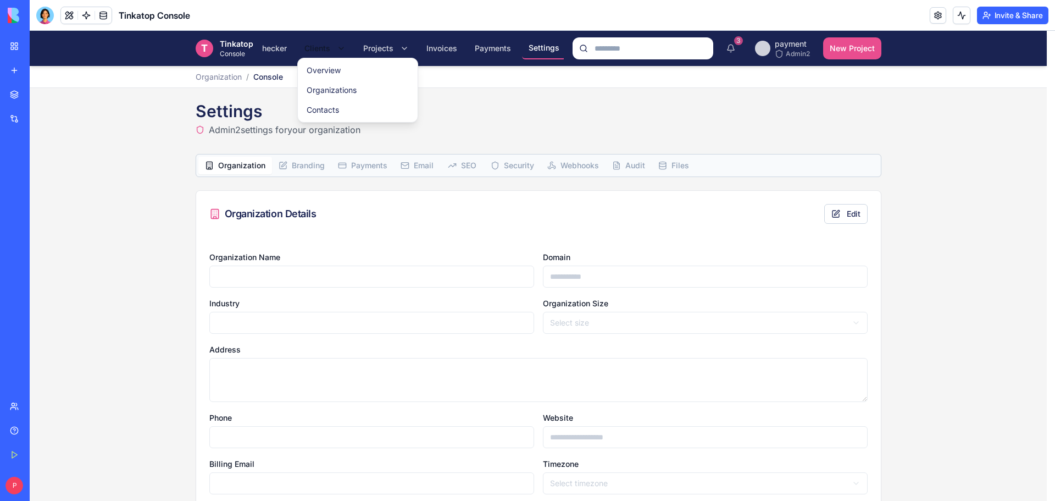
click at [341, 41] on html "T Tinkatop Console Dashboard SEO Checker Clients Projects Invoices Payments Set…" at bounding box center [543, 276] width 1026 height 490
click at [329, 89] on link "Organizations" at bounding box center [357, 90] width 115 height 20
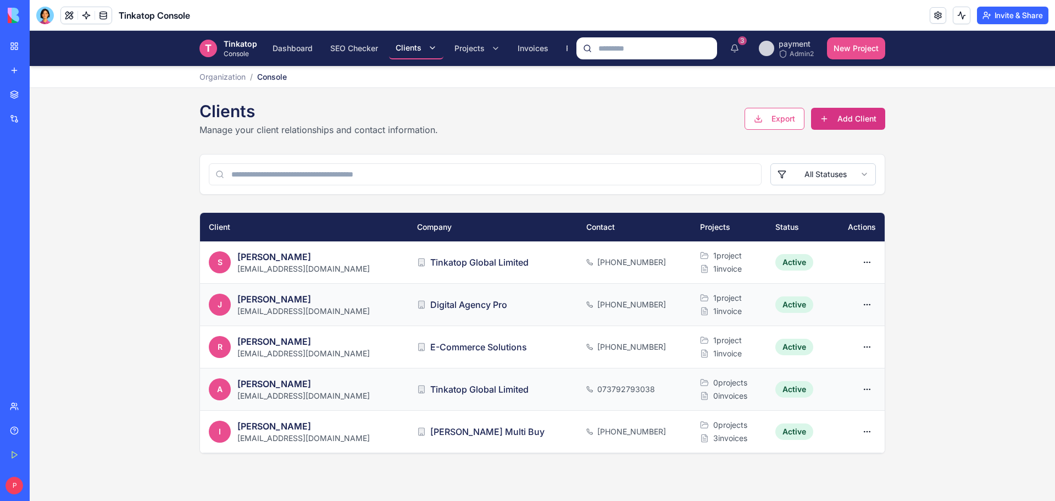
click at [861, 125] on button "Add Client" at bounding box center [848, 119] width 74 height 22
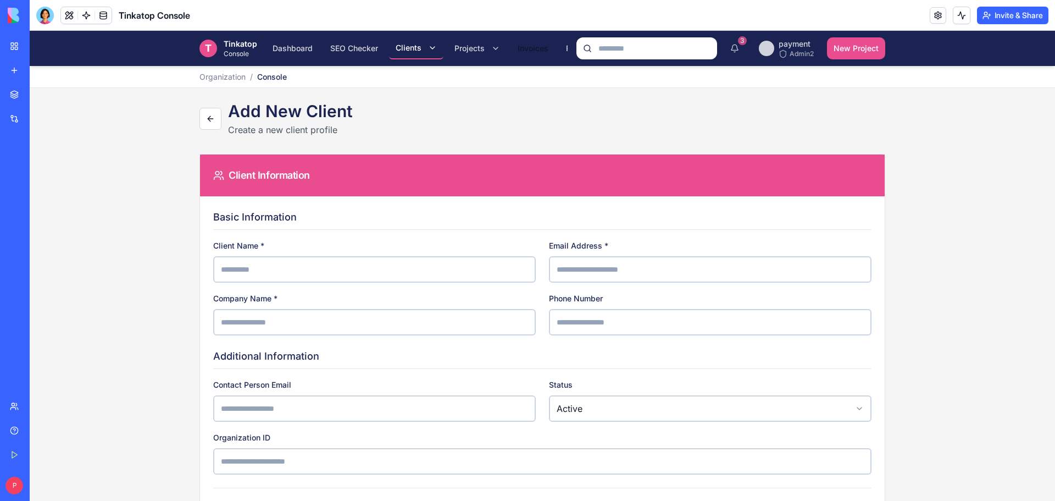
click at [525, 48] on span "Invoices" at bounding box center [533, 48] width 31 height 11
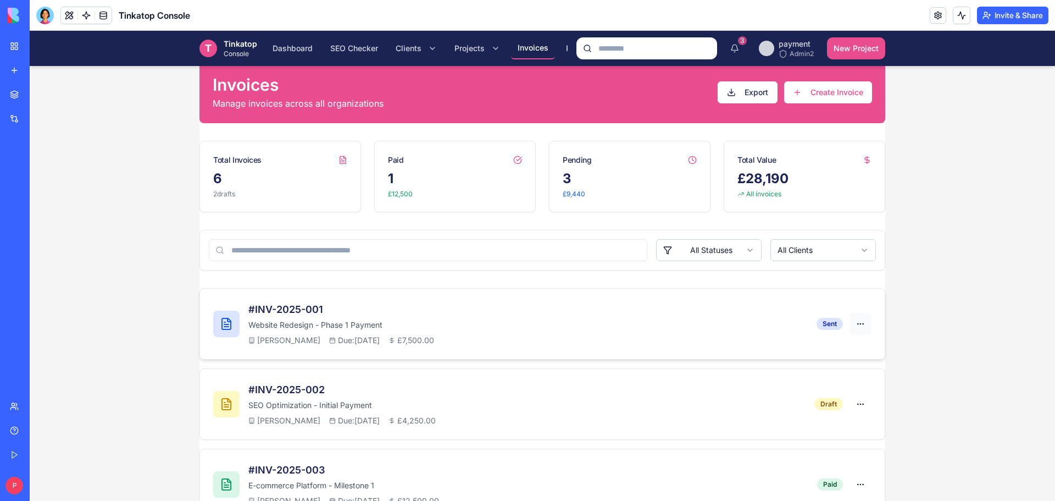
scroll to position [220, 0]
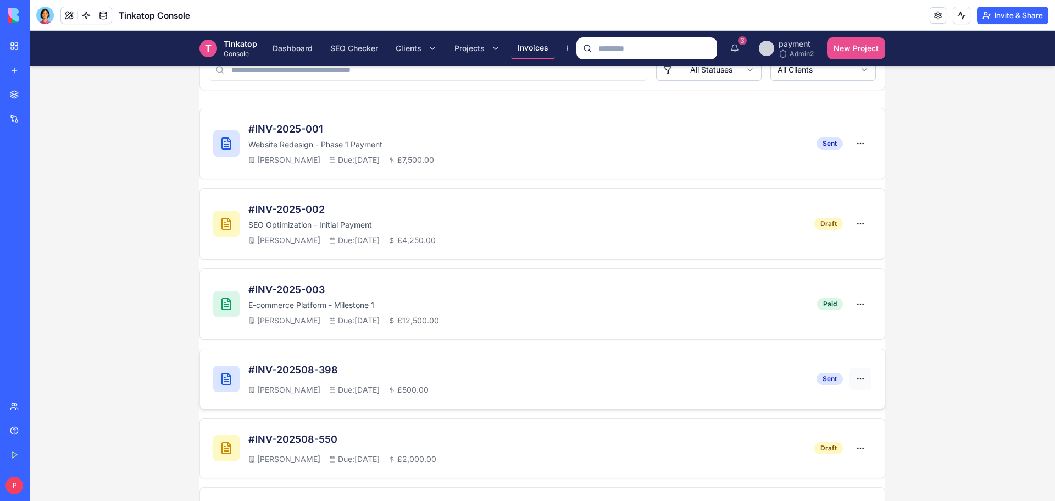
click at [852, 379] on html "T Tinkatop Console Dashboard SEO Checker Clients Projects Invoices Payments Set…" at bounding box center [543, 186] width 1026 height 750
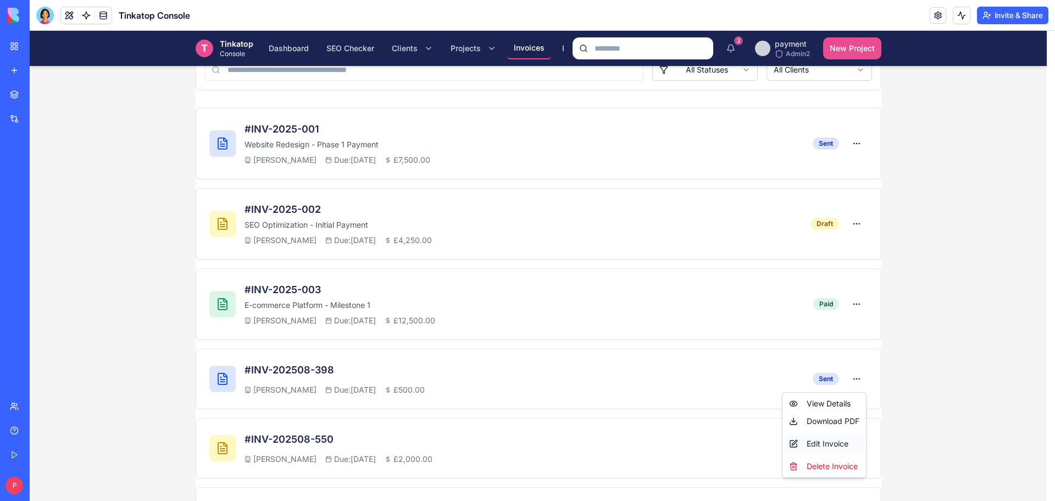
click at [823, 444] on div "Edit Invoice" at bounding box center [824, 444] width 79 height 18
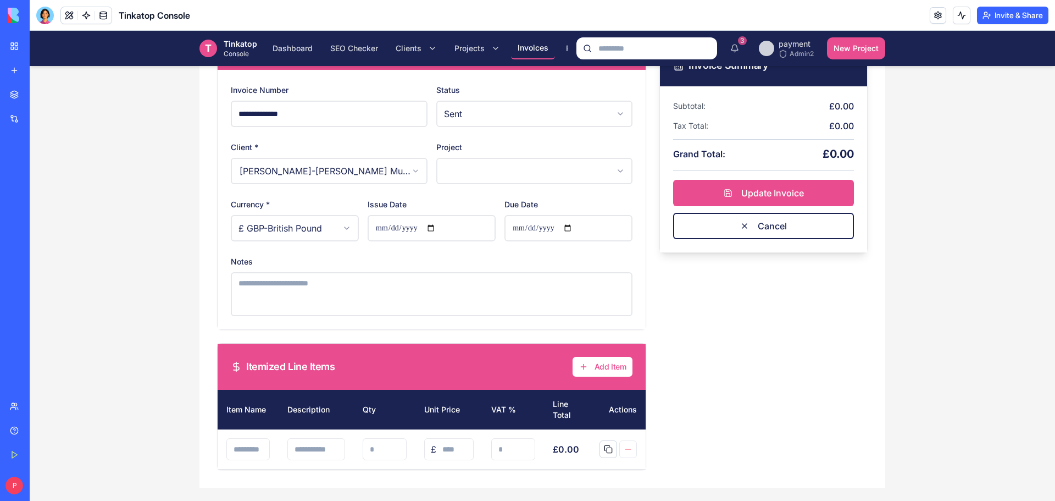
scroll to position [0, 0]
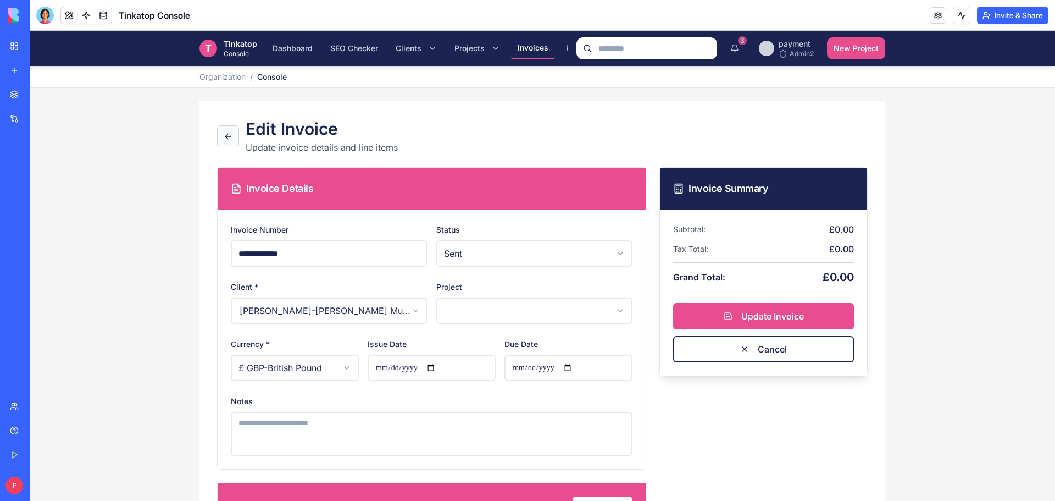
click at [231, 134] on button at bounding box center [228, 136] width 22 height 22
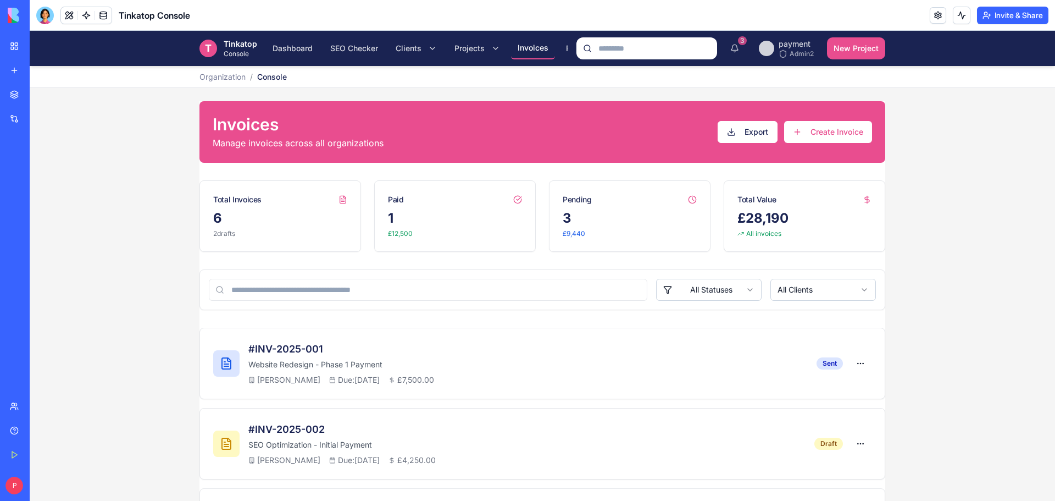
scroll to position [220, 0]
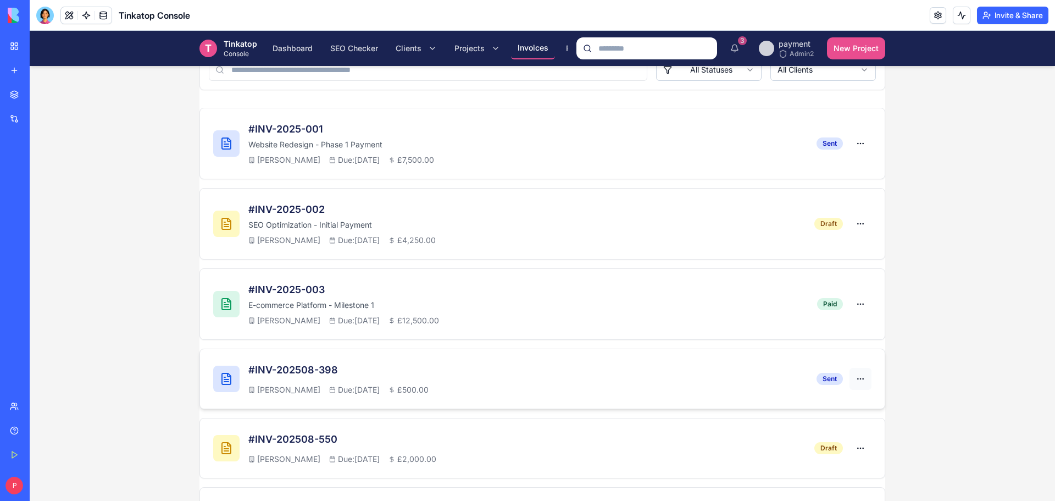
click at [855, 379] on html "T Tinkatop Console Dashboard SEO Checker Clients Projects Invoices Payments Set…" at bounding box center [543, 186] width 1026 height 750
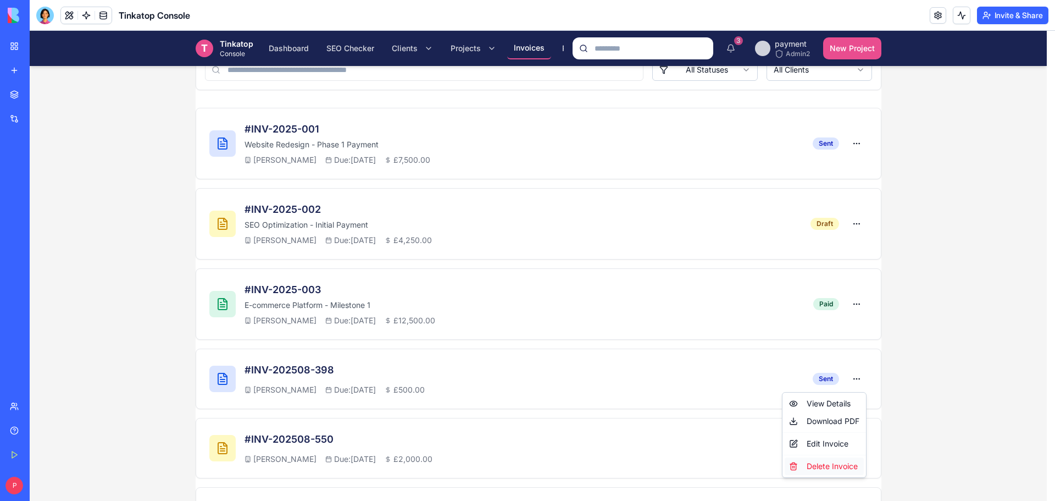
click at [832, 462] on div "Delete Invoice" at bounding box center [824, 466] width 79 height 18
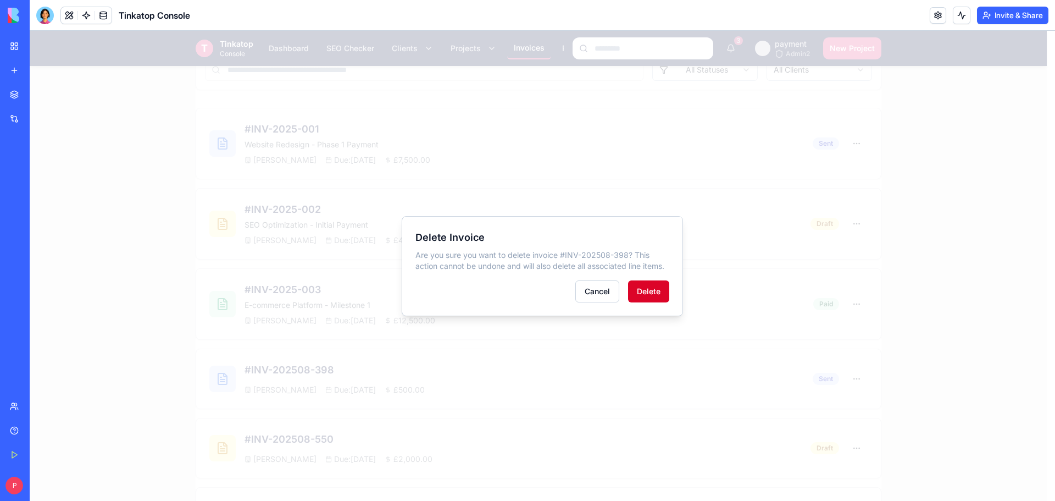
click at [647, 298] on button "Delete" at bounding box center [648, 291] width 41 height 22
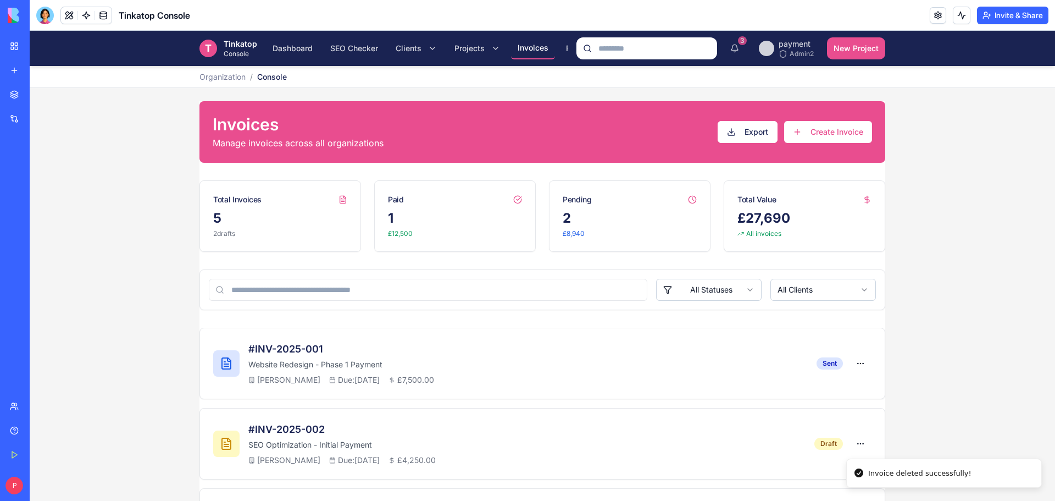
scroll to position [210, 0]
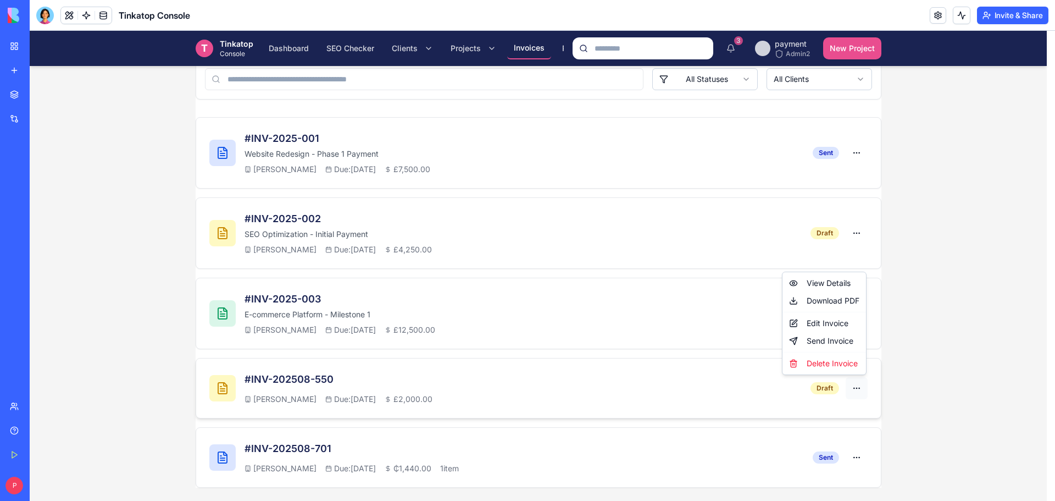
click at [851, 384] on html "T Tinkatop Console Dashboard SEO Checker Clients Projects Invoices Payments Set…" at bounding box center [543, 160] width 1026 height 680
click at [841, 359] on div "Delete Invoice" at bounding box center [824, 363] width 79 height 18
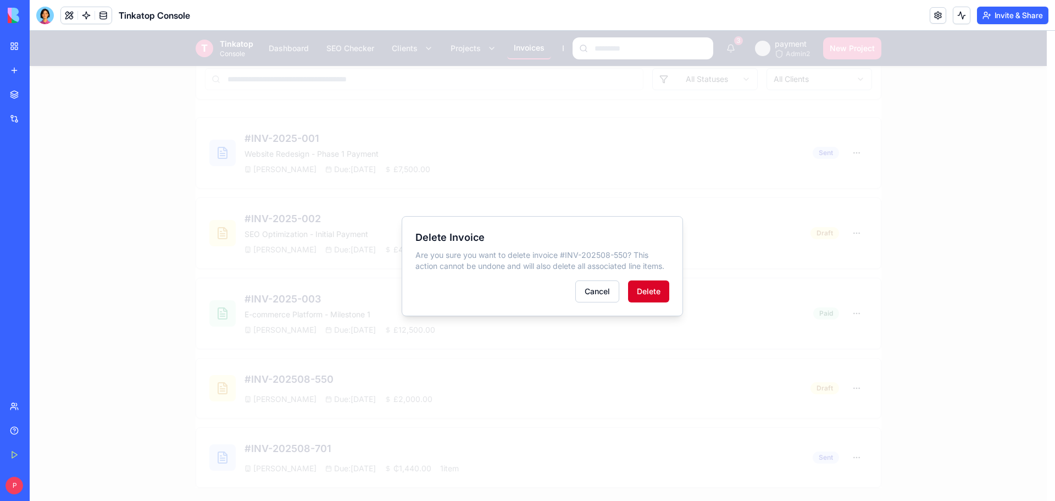
click at [648, 289] on button "Delete" at bounding box center [648, 291] width 41 height 22
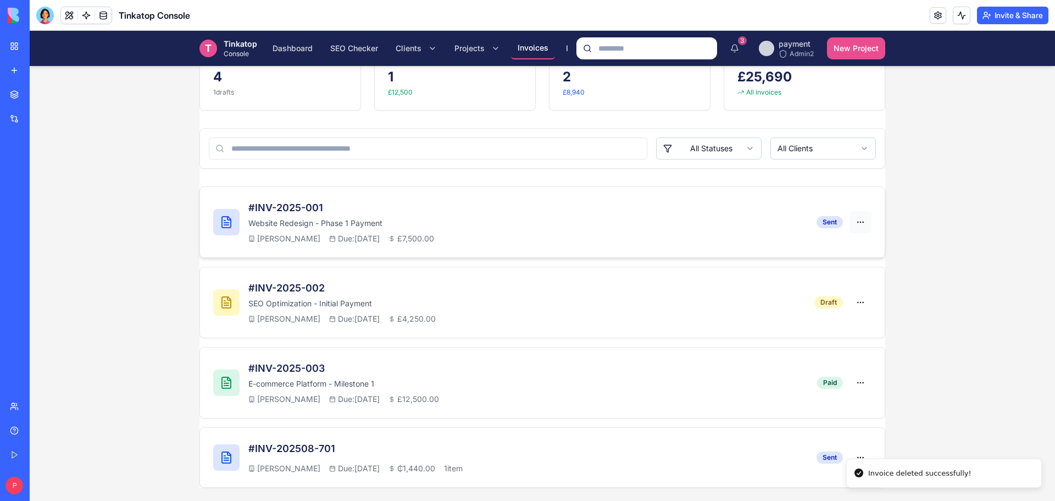
scroll to position [141, 0]
click at [853, 219] on html "T Tinkatop Console Dashboard SEO Checker Clients Projects Invoices Payments Set…" at bounding box center [543, 195] width 1026 height 611
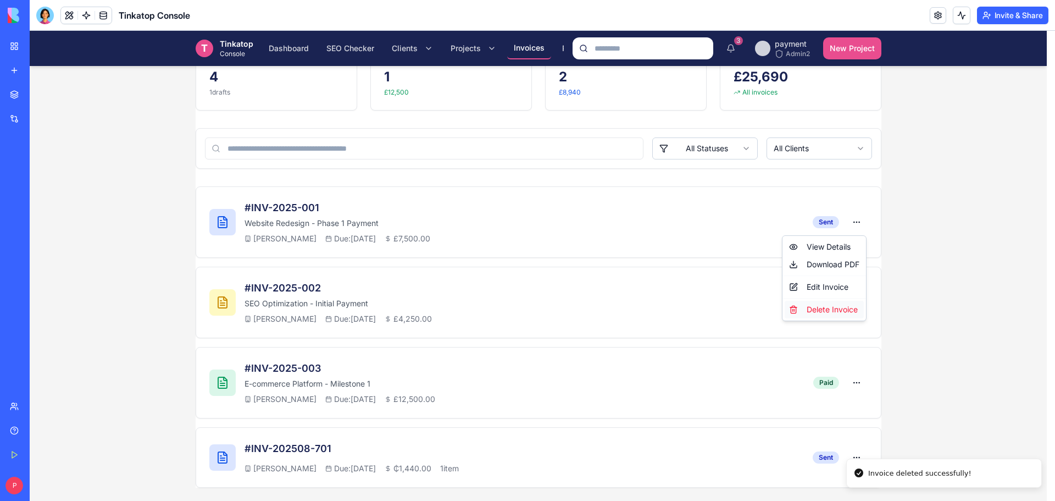
click at [834, 308] on div "Delete Invoice" at bounding box center [824, 310] width 79 height 18
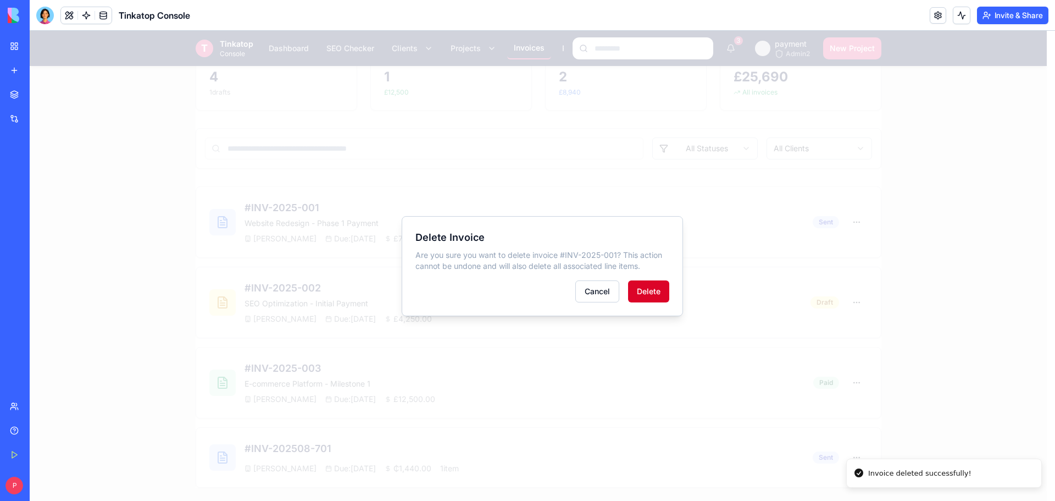
click at [659, 285] on button "Delete" at bounding box center [648, 291] width 41 height 22
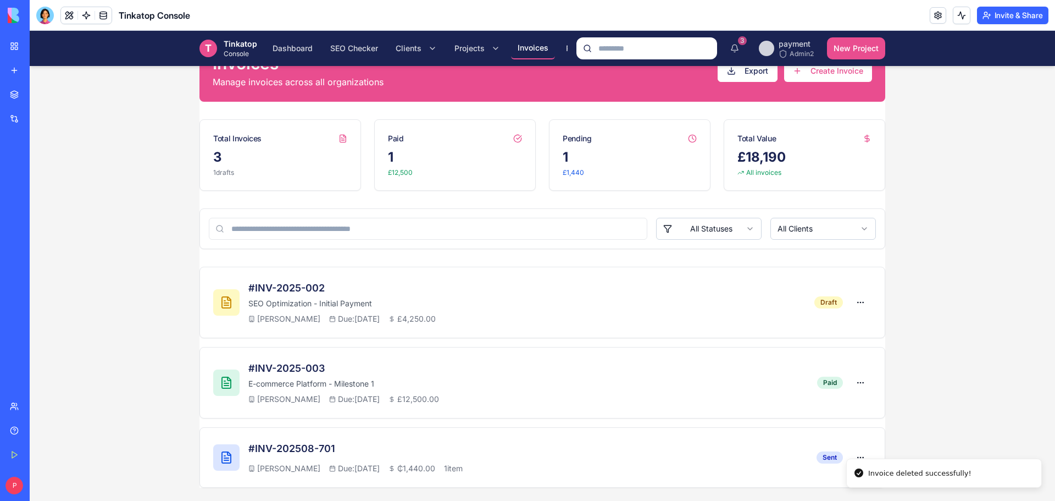
scroll to position [61, 0]
click at [852, 297] on html "T Tinkatop Console Dashboard SEO Checker Clients Projects Invoices Payments Set…" at bounding box center [543, 235] width 1026 height 531
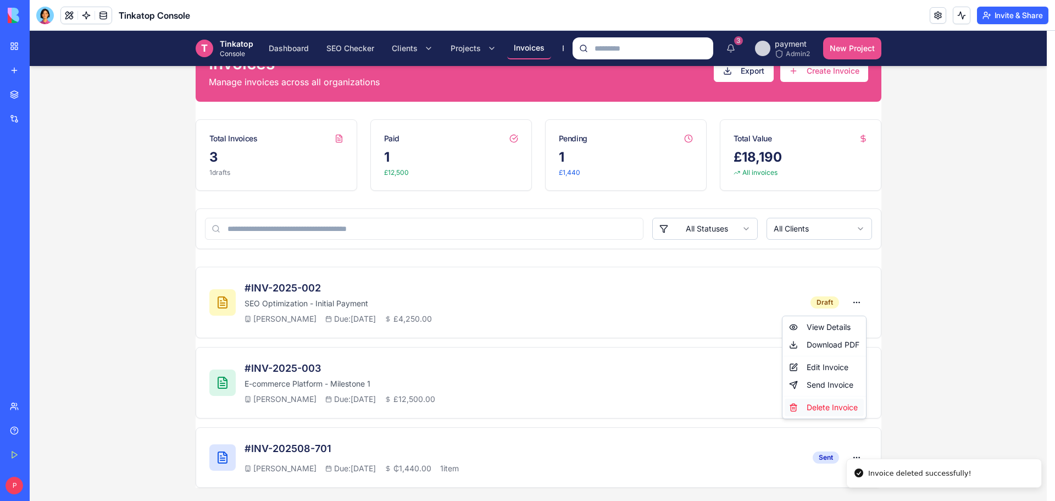
click at [821, 411] on div "Delete Invoice" at bounding box center [824, 407] width 79 height 18
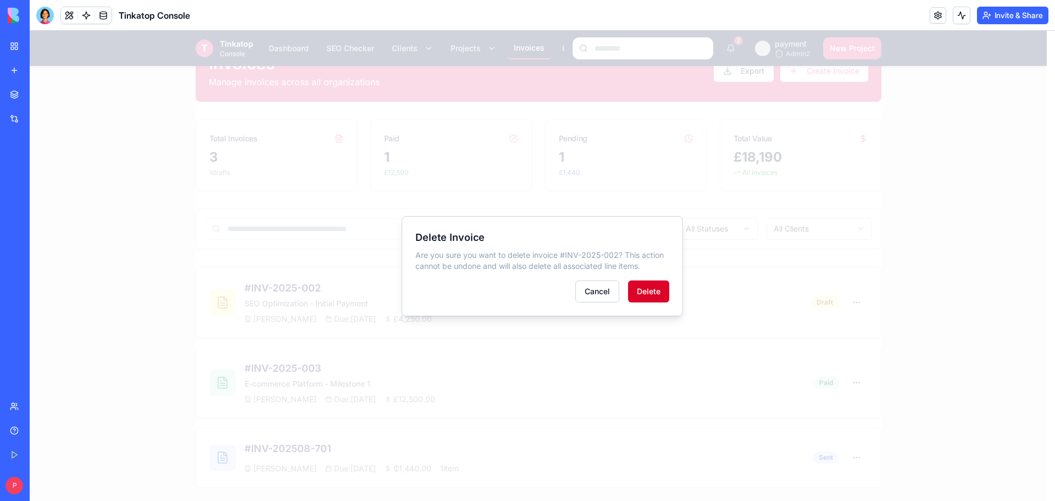
click at [663, 285] on button "Delete" at bounding box center [648, 291] width 41 height 22
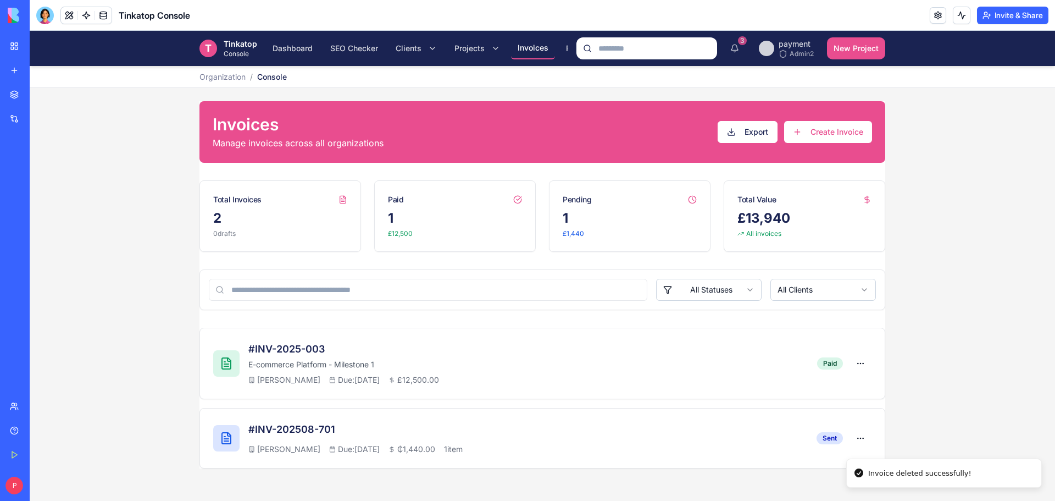
scroll to position [0, 0]
click at [862, 362] on html "T Tinkatop Console Dashboard SEO Checker Clients Projects Invoices Payments Set…" at bounding box center [543, 266] width 1026 height 470
click at [819, 447] on div "Delete Invoice" at bounding box center [828, 451] width 79 height 18
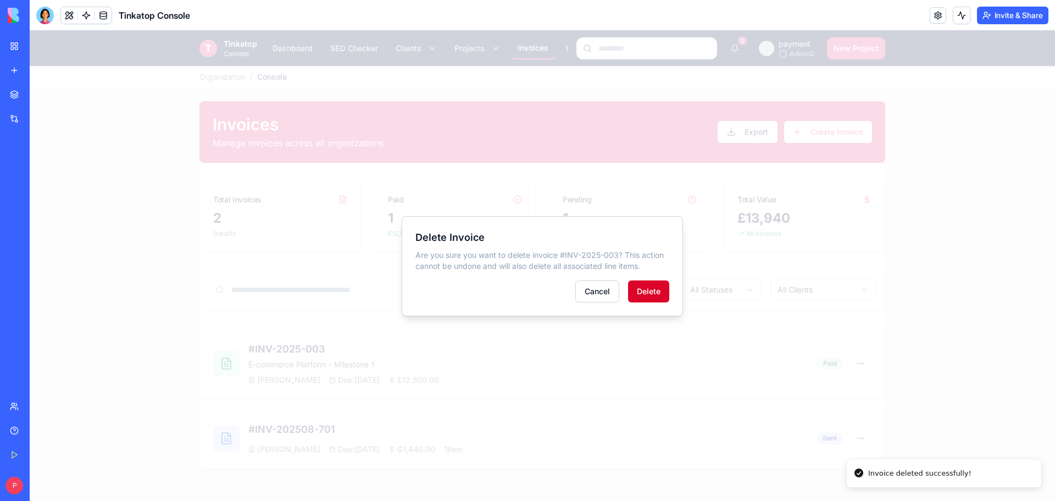
click at [661, 293] on button "Delete" at bounding box center [648, 291] width 41 height 22
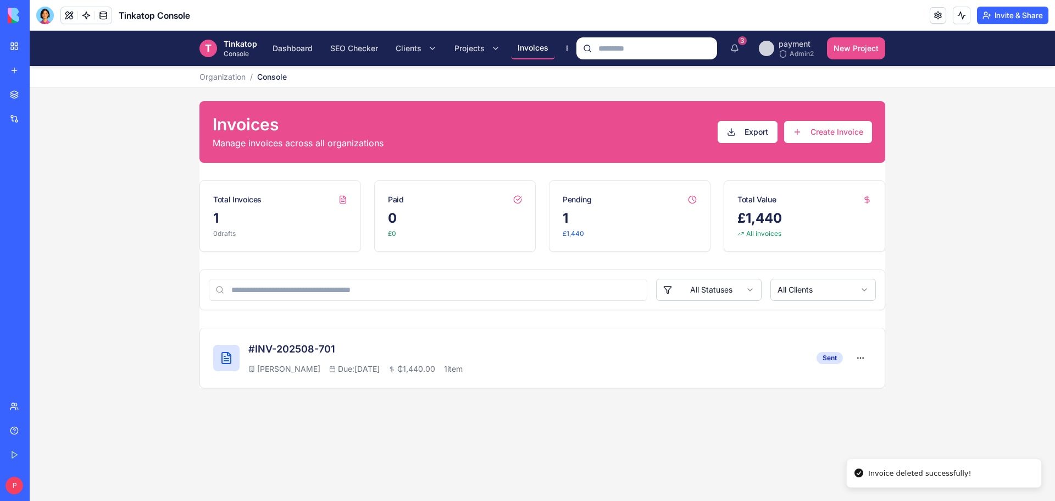
click at [806, 417] on div "T Tinkatop Console Dashboard SEO Checker Clients Projects Invoices Payments Set…" at bounding box center [543, 266] width 1026 height 470
click at [860, 357] on html "T Tinkatop Console Dashboard SEO Checker Clients Projects Invoices Payments Set…" at bounding box center [543, 266] width 1026 height 470
click at [819, 424] on div "Edit Invoice" at bounding box center [828, 423] width 79 height 18
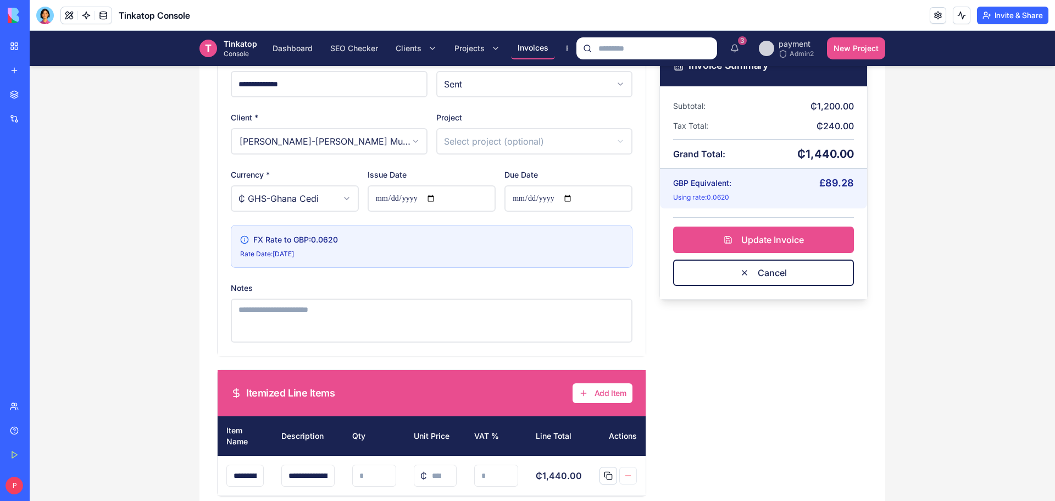
scroll to position [196, 0]
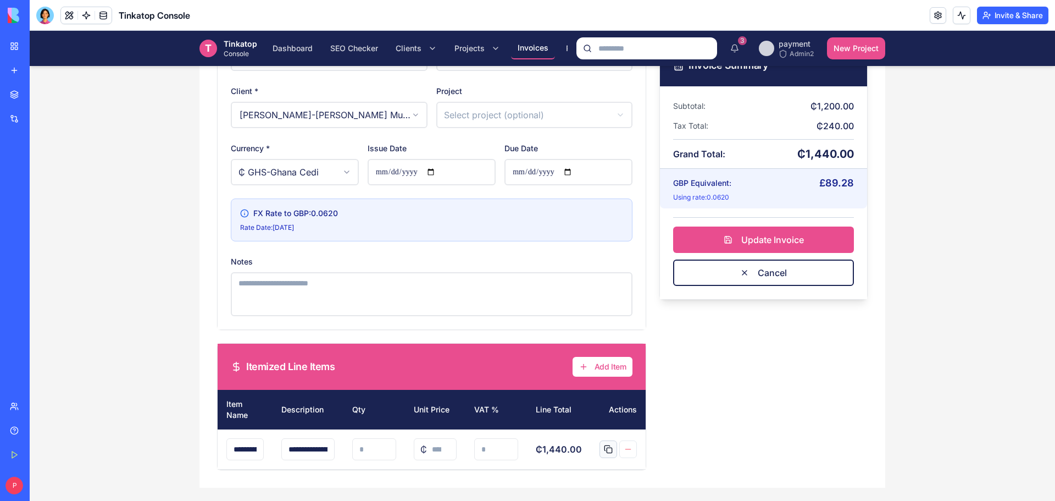
click at [601, 451] on button at bounding box center [609, 449] width 18 height 18
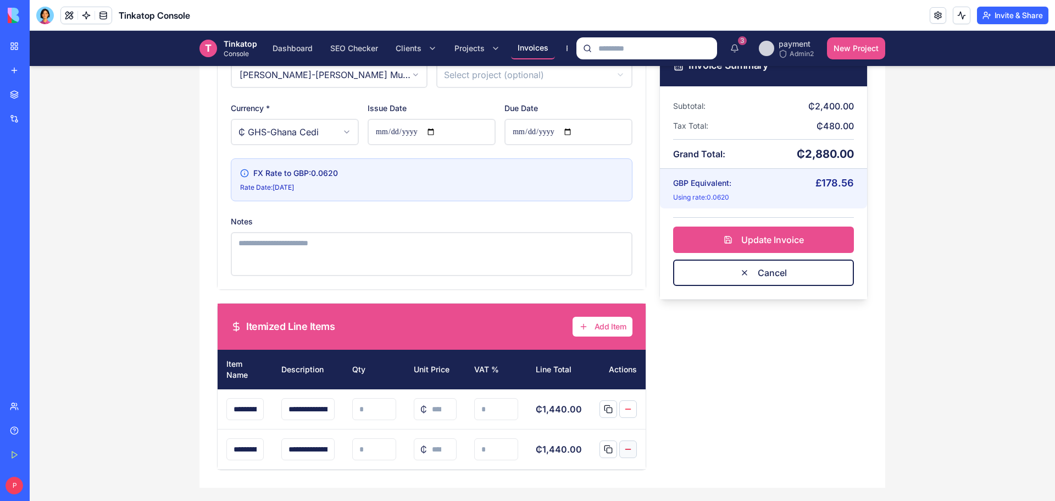
click at [623, 447] on button at bounding box center [628, 449] width 18 height 18
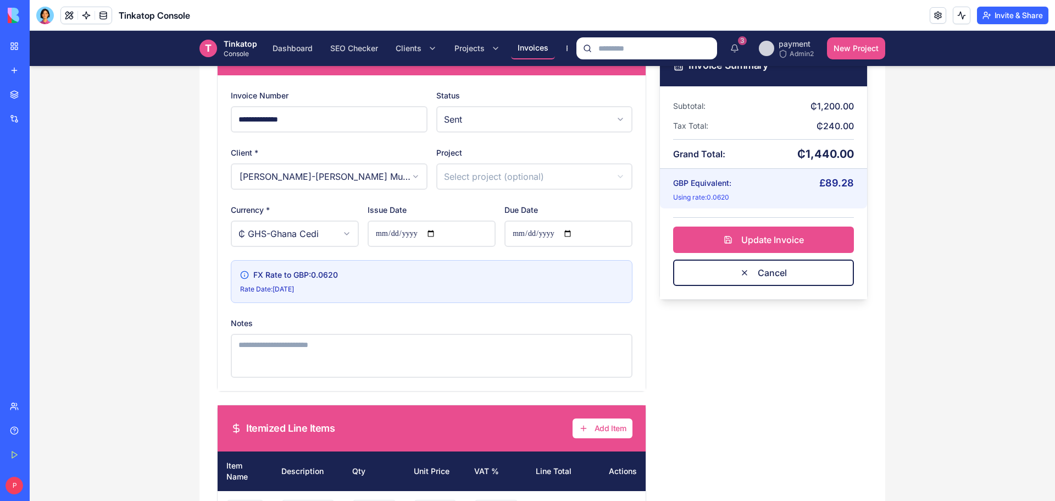
scroll to position [0, 0]
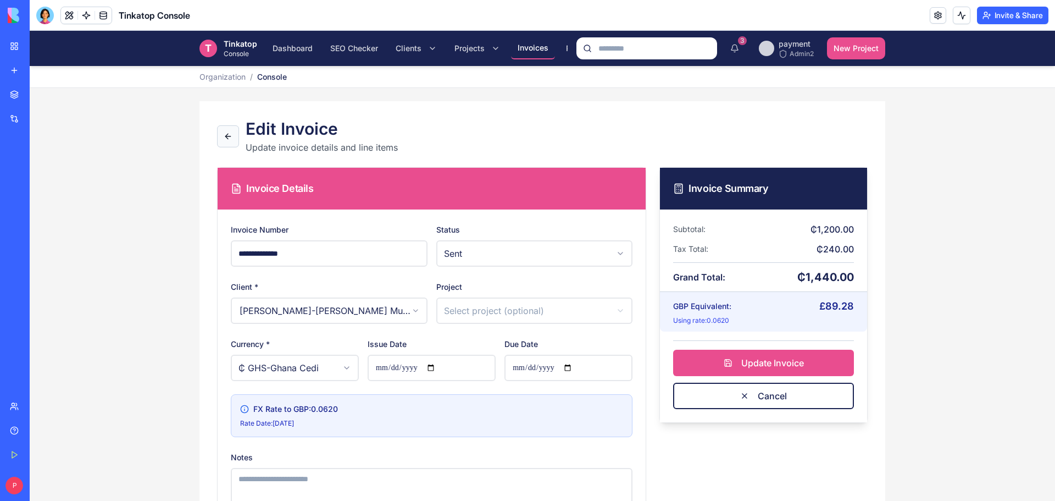
click at [225, 138] on button at bounding box center [228, 136] width 22 height 22
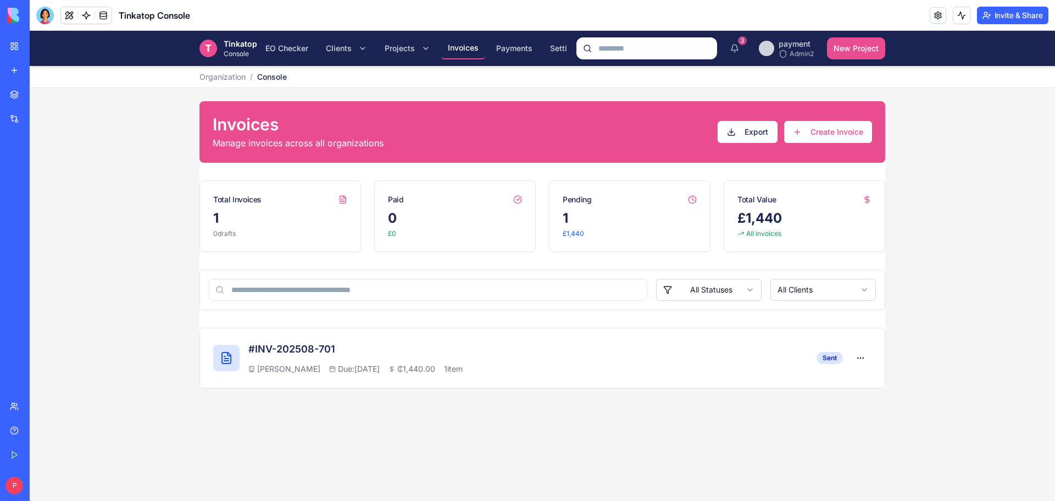
scroll to position [0, 74]
click at [517, 46] on span "Payments" at bounding box center [510, 48] width 36 height 11
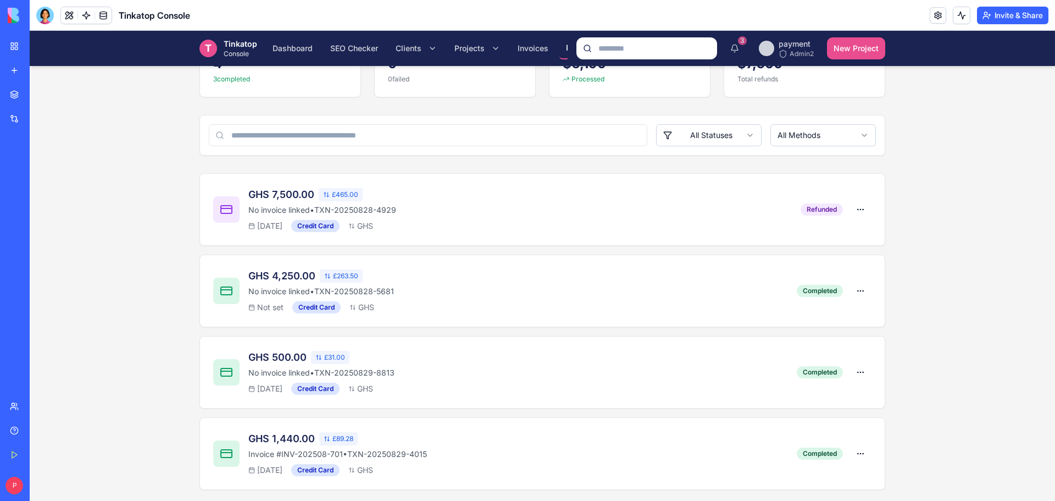
scroll to position [130, 0]
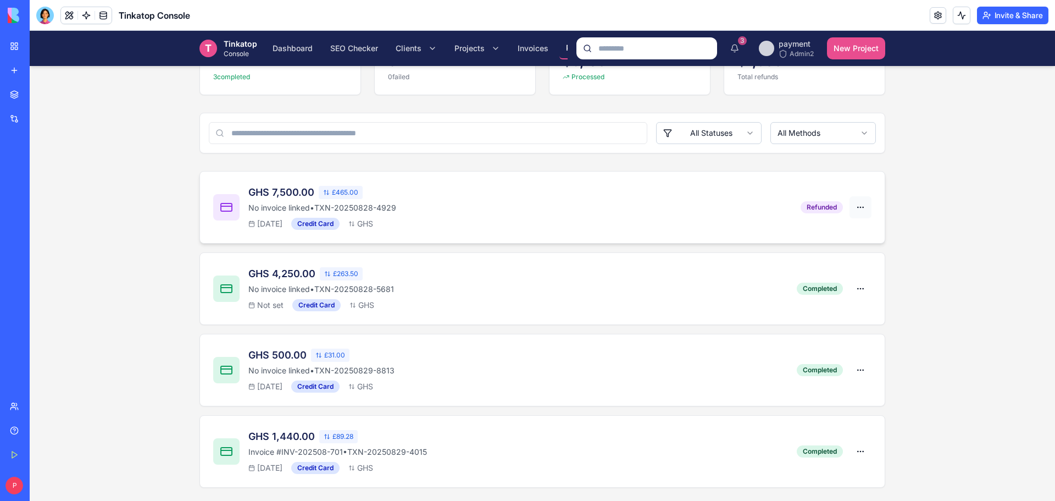
click at [852, 206] on html "T Tinkatop Console Dashboard SEO Checker Clients Projects Invoices Payments Set…" at bounding box center [543, 201] width 1026 height 600
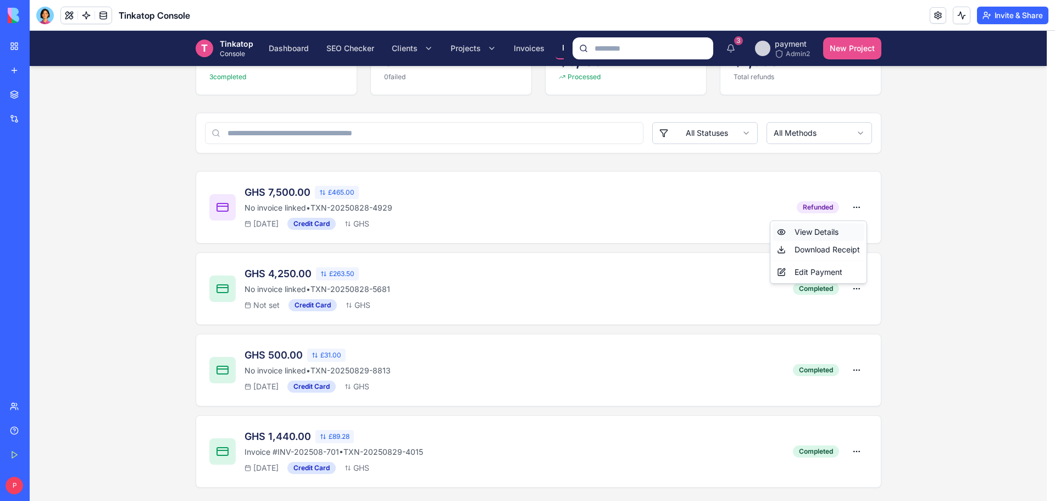
click at [843, 230] on div "View Details" at bounding box center [819, 232] width 92 height 18
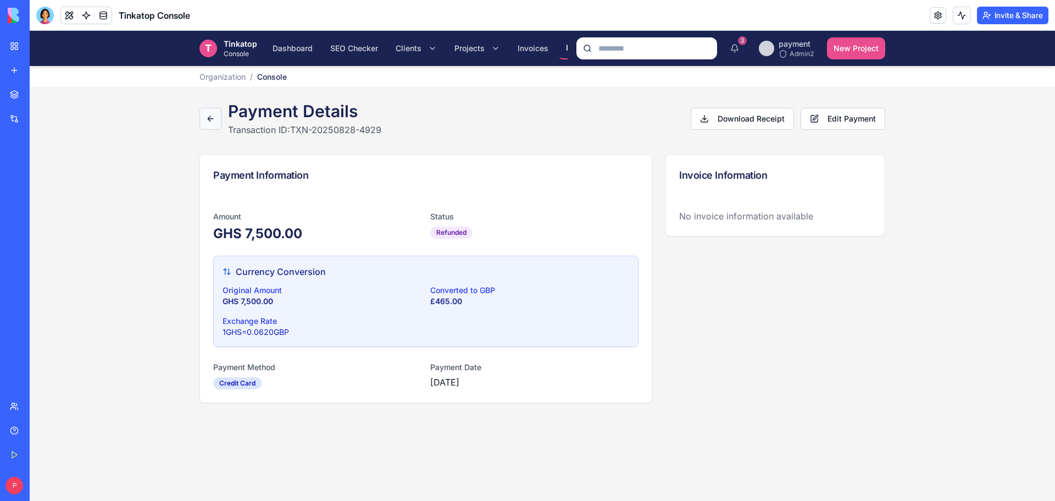
click at [209, 118] on button at bounding box center [210, 119] width 22 height 22
